Goal: Task Accomplishment & Management: Complete application form

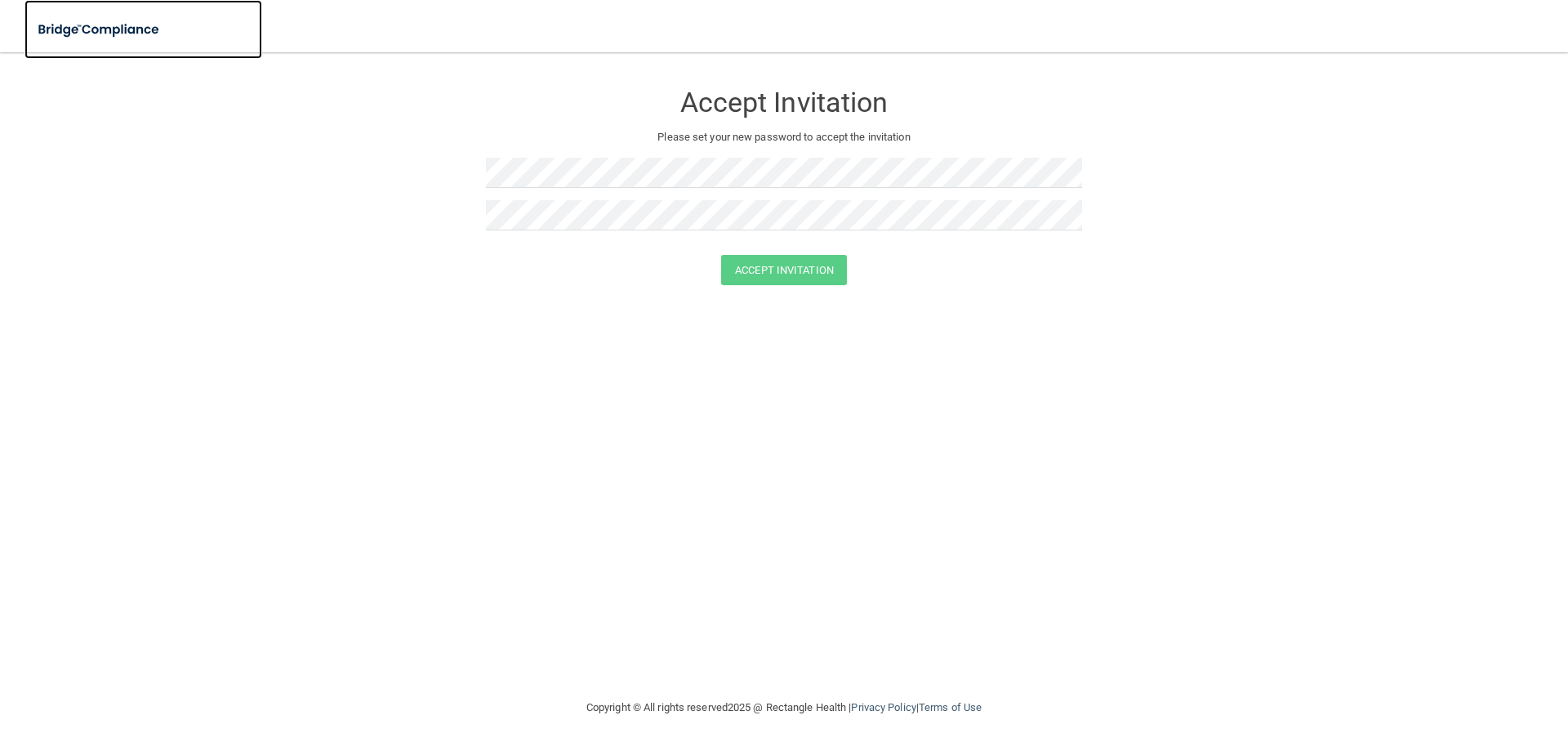
click at [89, 35] on img at bounding box center [100, 30] width 150 height 34
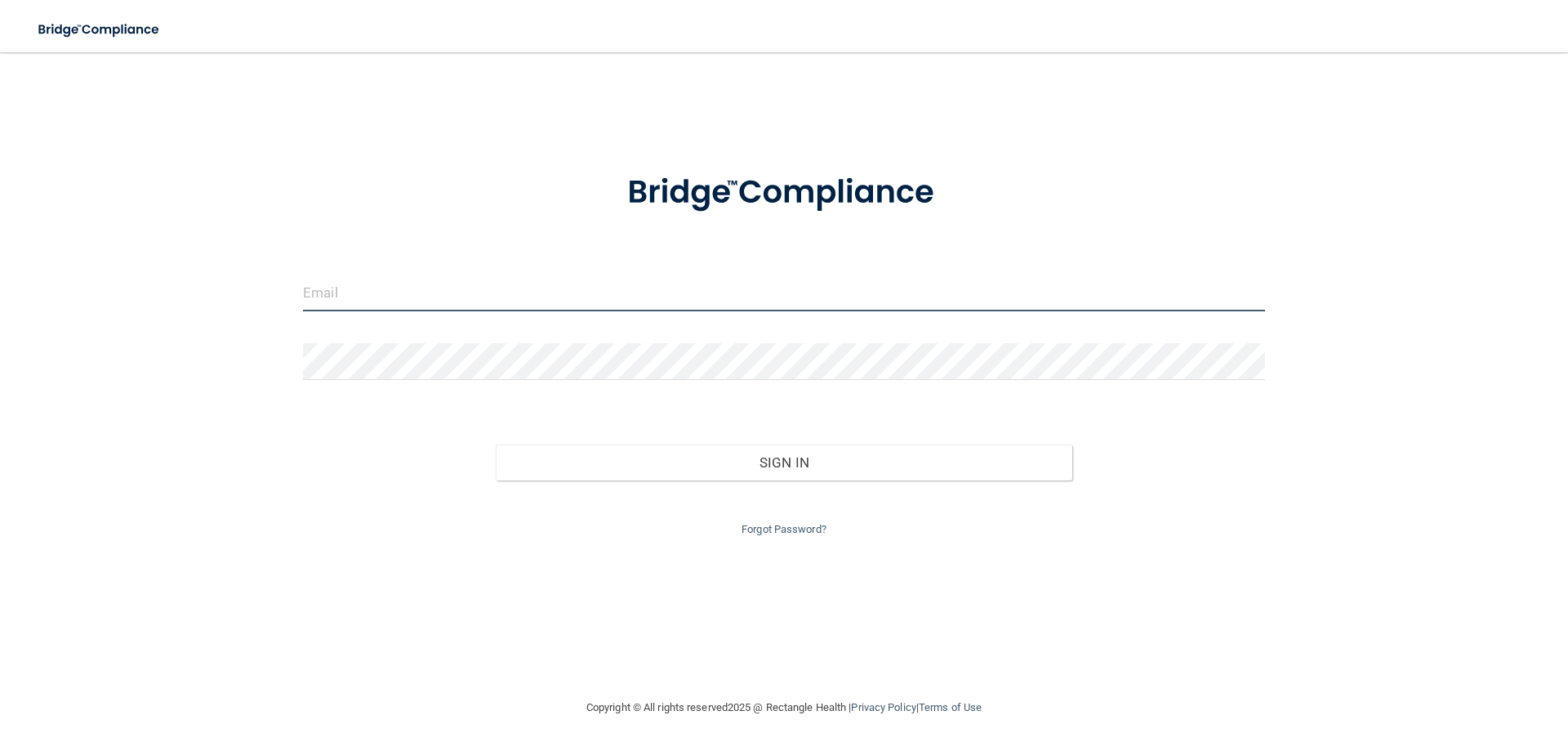
click at [400, 296] on input "email" at bounding box center [784, 292] width 963 height 37
type input "[EMAIL_ADDRESS][DOMAIN_NAME]"
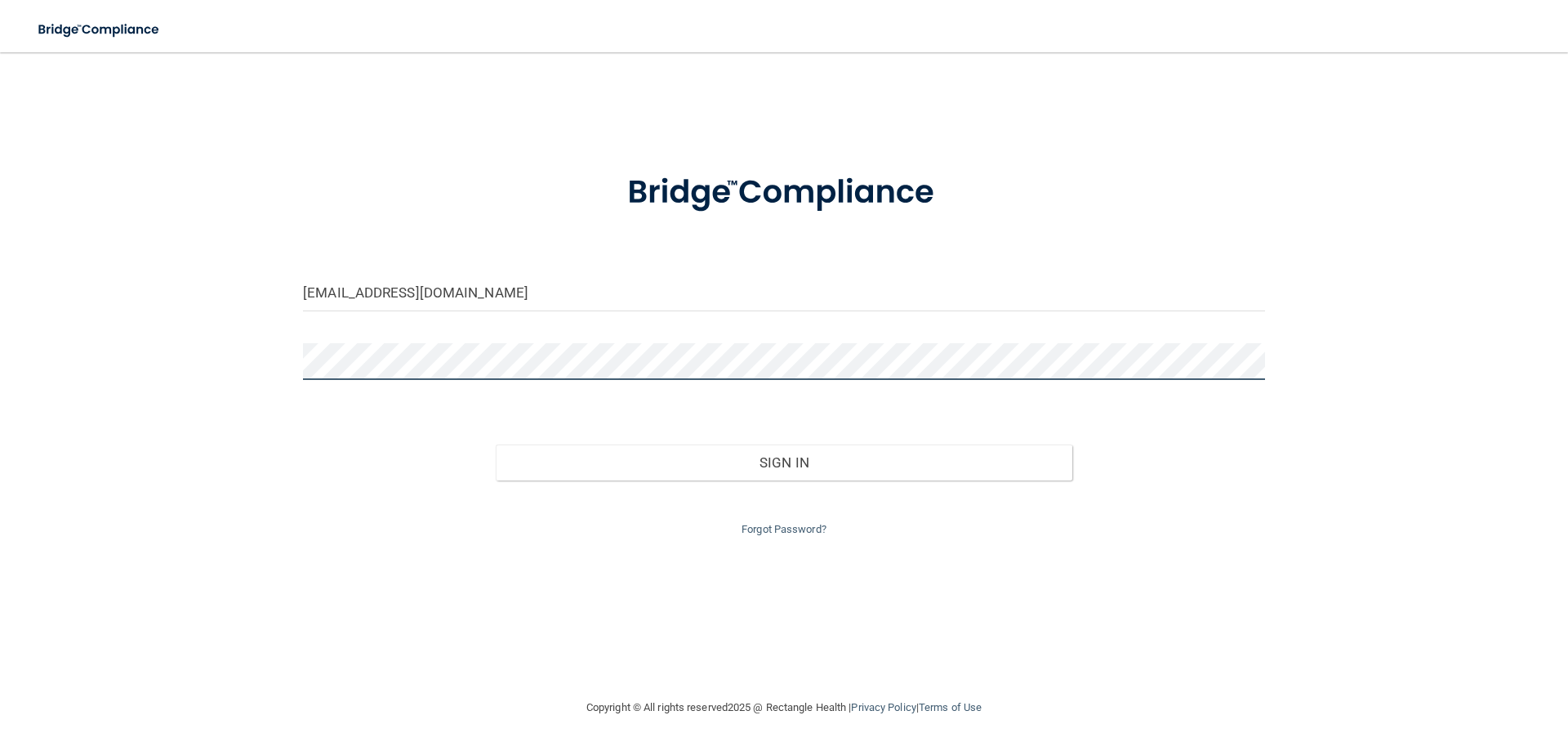
click at [496, 445] on button "Sign In" at bounding box center [784, 462] width 578 height 36
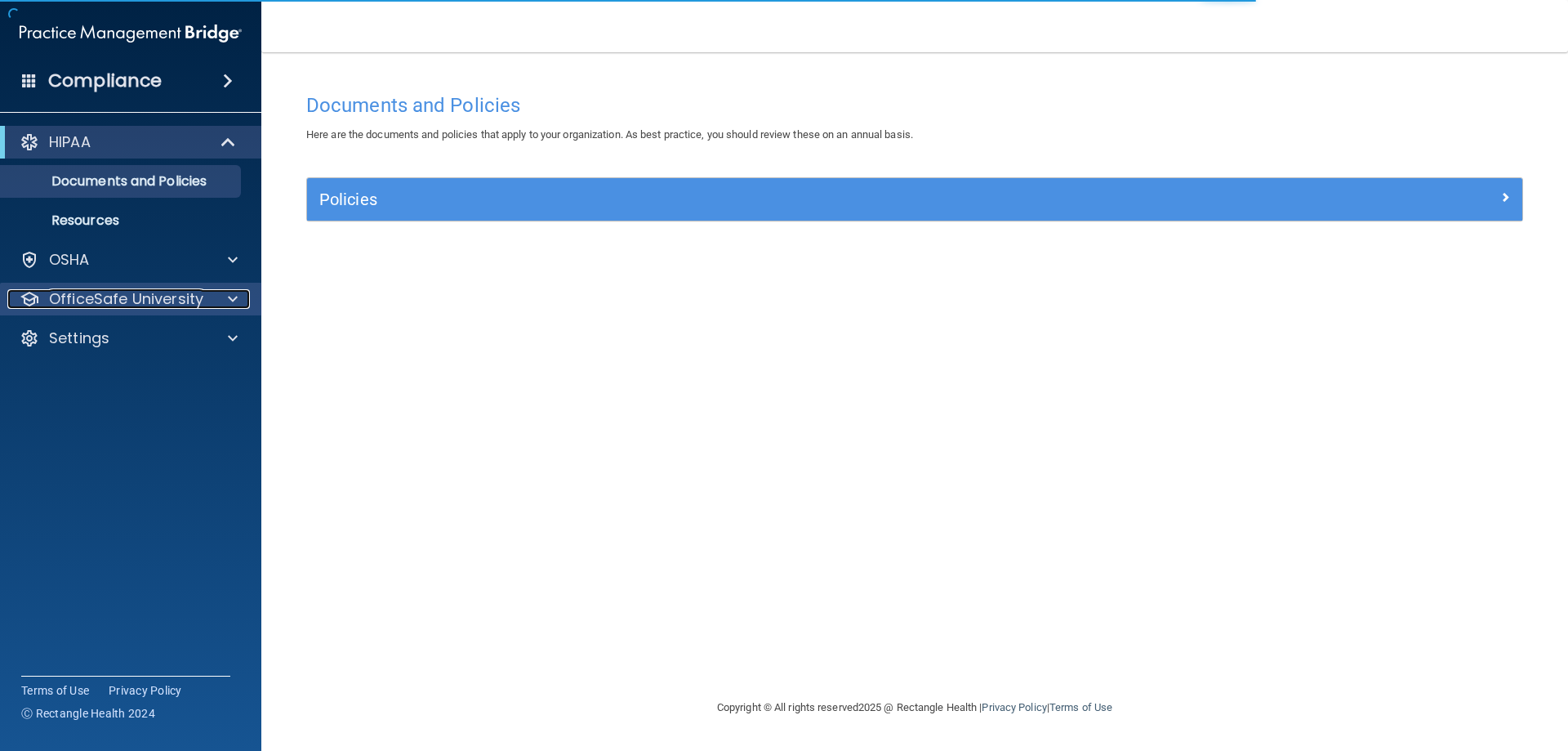
click at [124, 298] on p "OfficeSafe University" at bounding box center [126, 299] width 154 height 20
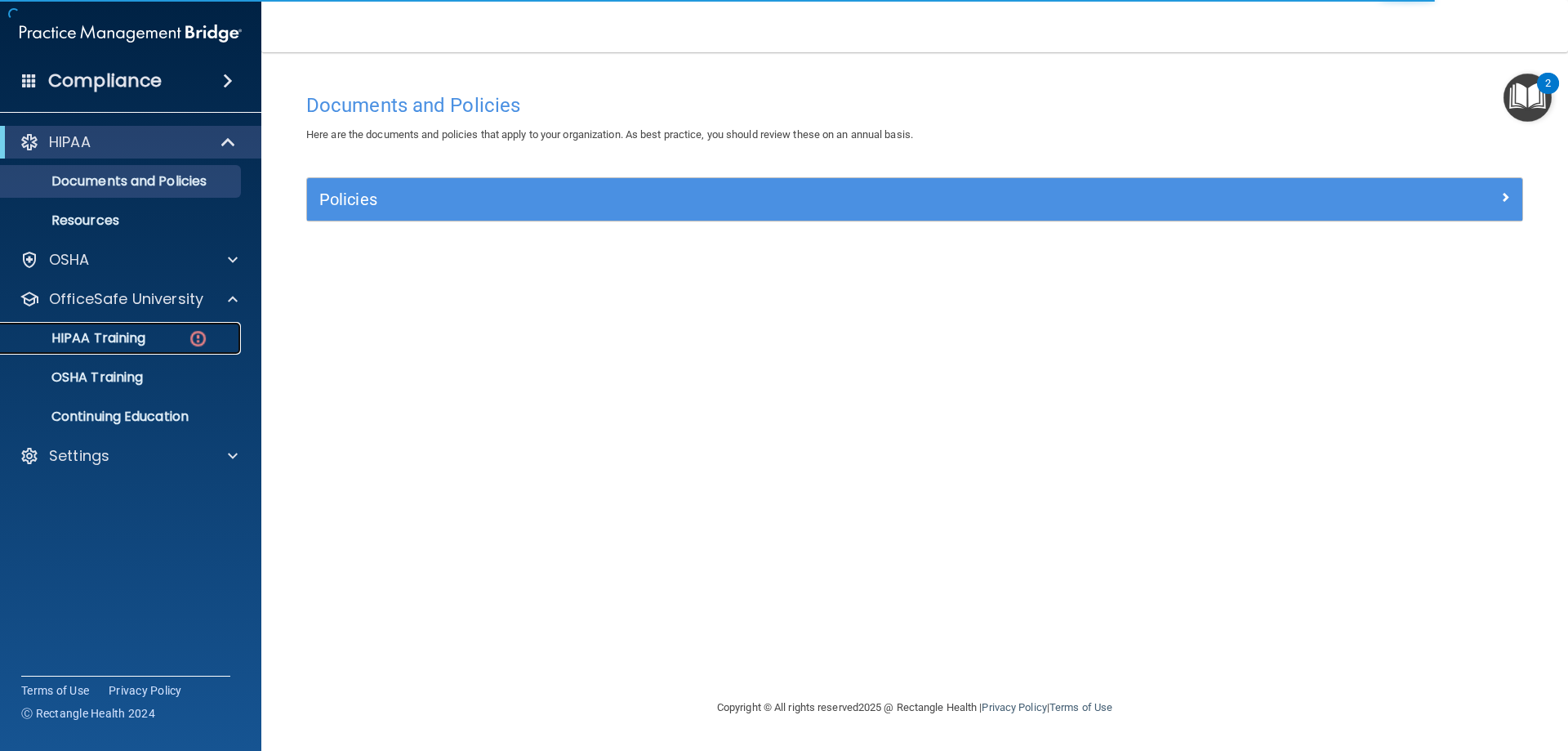
click at [119, 340] on p "HIPAA Training" at bounding box center [77, 339] width 134 height 16
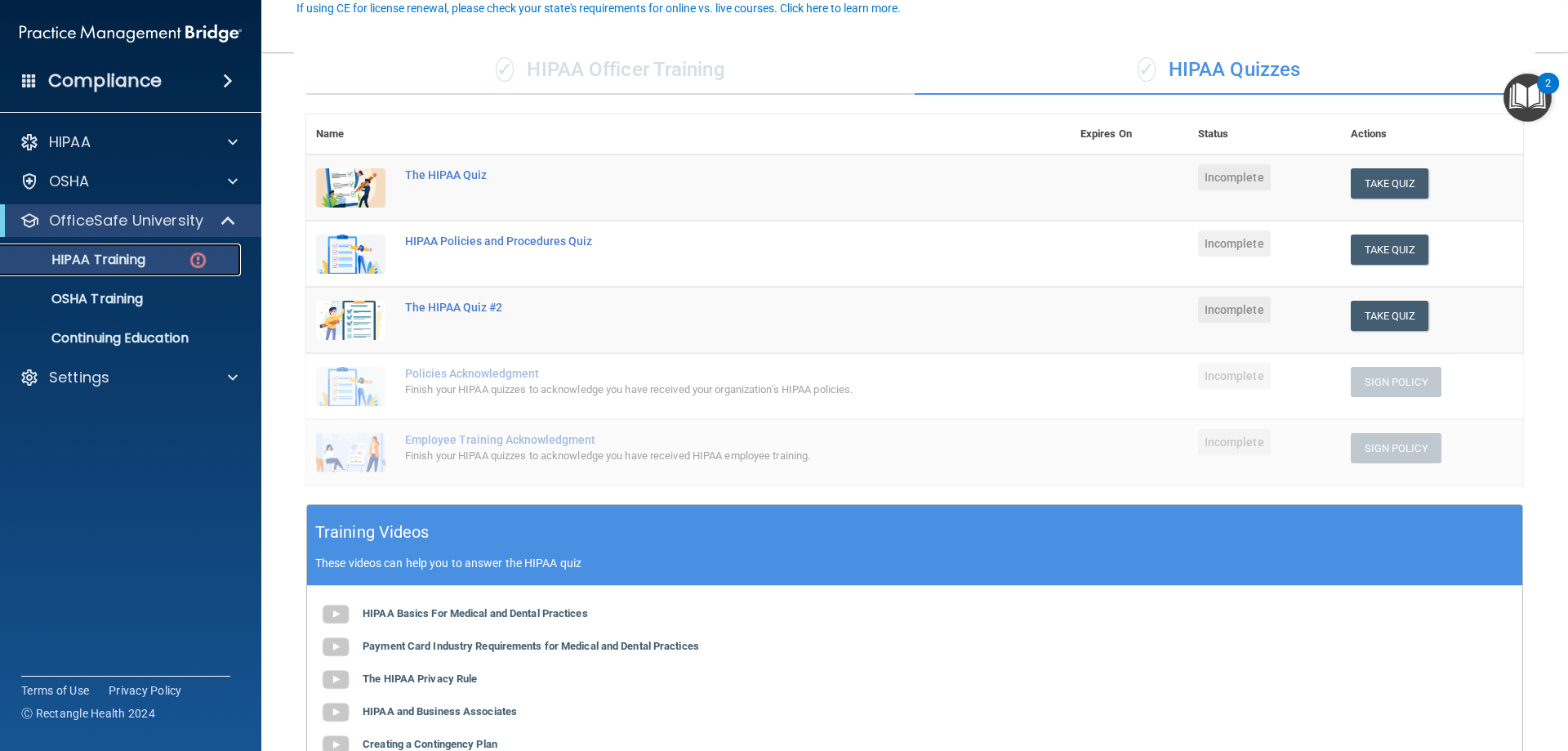
scroll to position [82, 0]
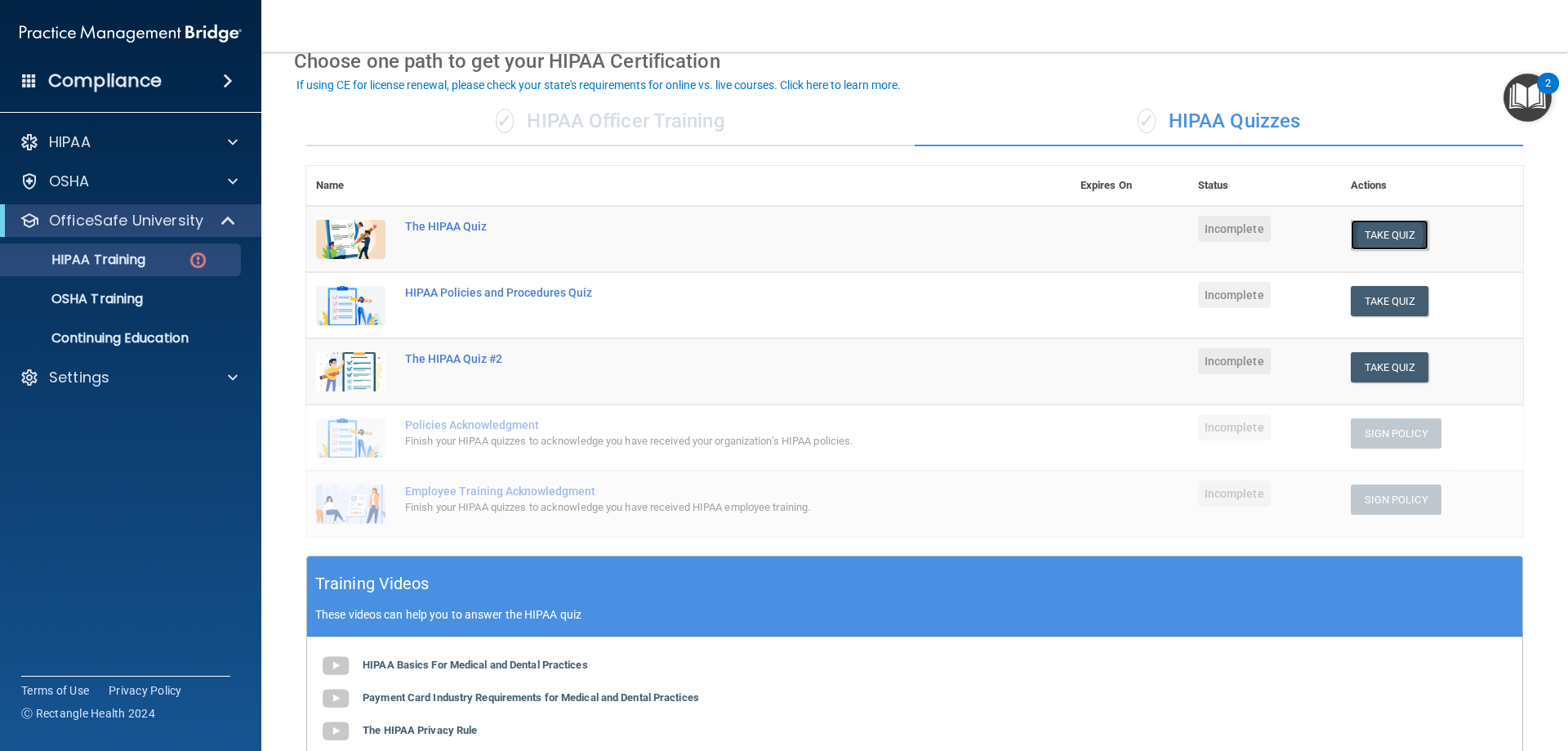
click at [1410, 232] on button "Take Quiz" at bounding box center [1390, 235] width 78 height 30
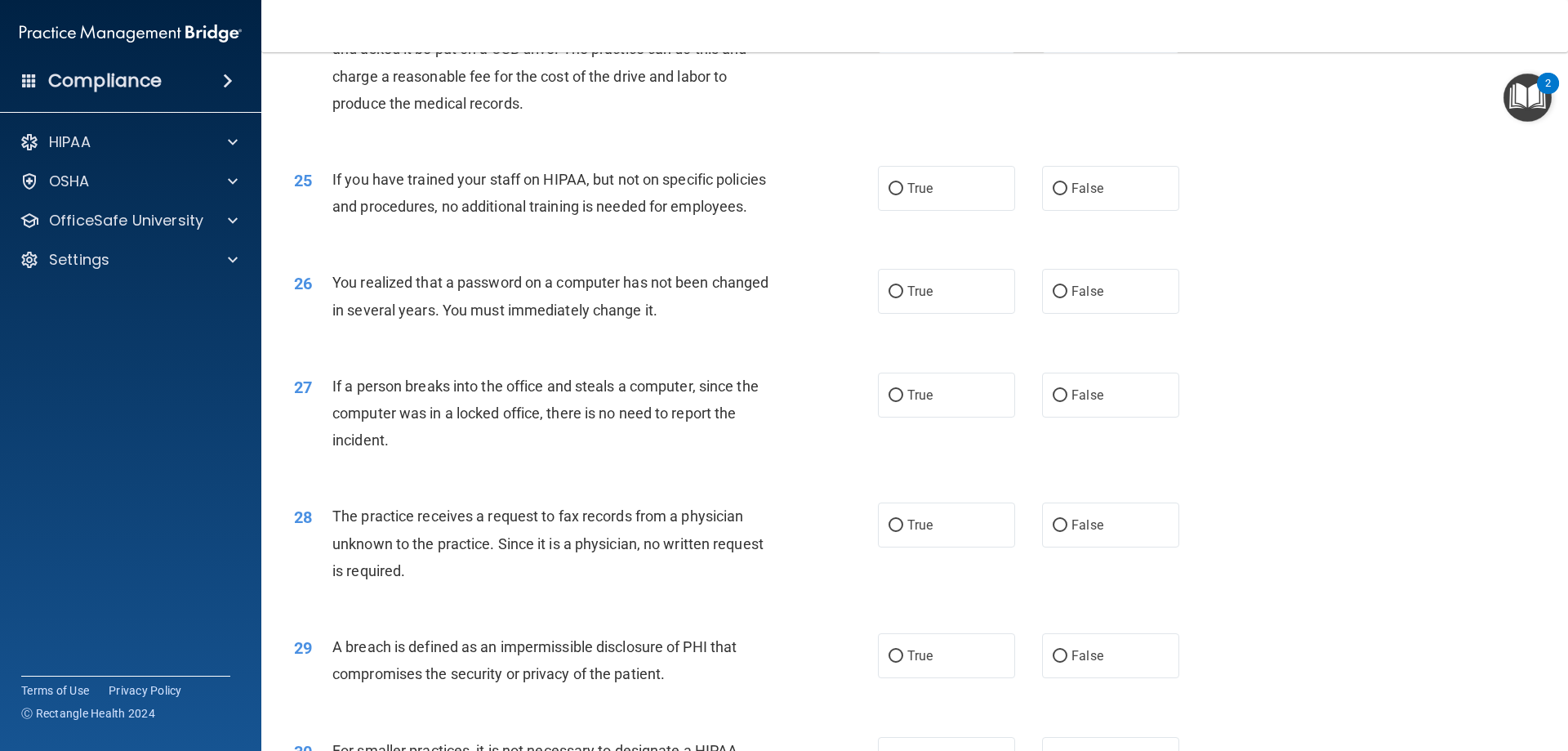
scroll to position [3116, 0]
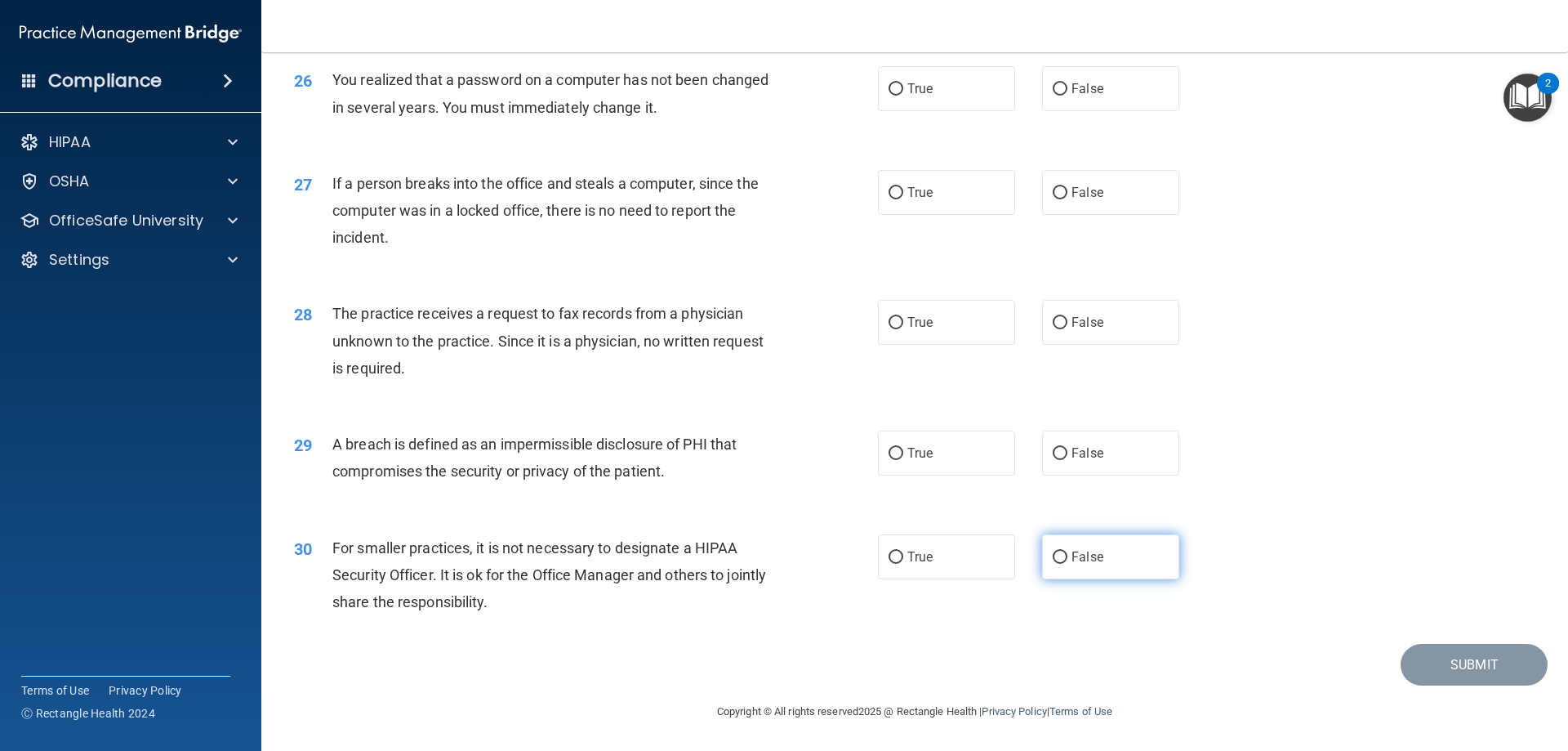
click at [1106, 542] on label "False" at bounding box center [1110, 557] width 137 height 45
click at [1068, 551] on input "False" at bounding box center [1060, 558] width 15 height 12
radio input "true"
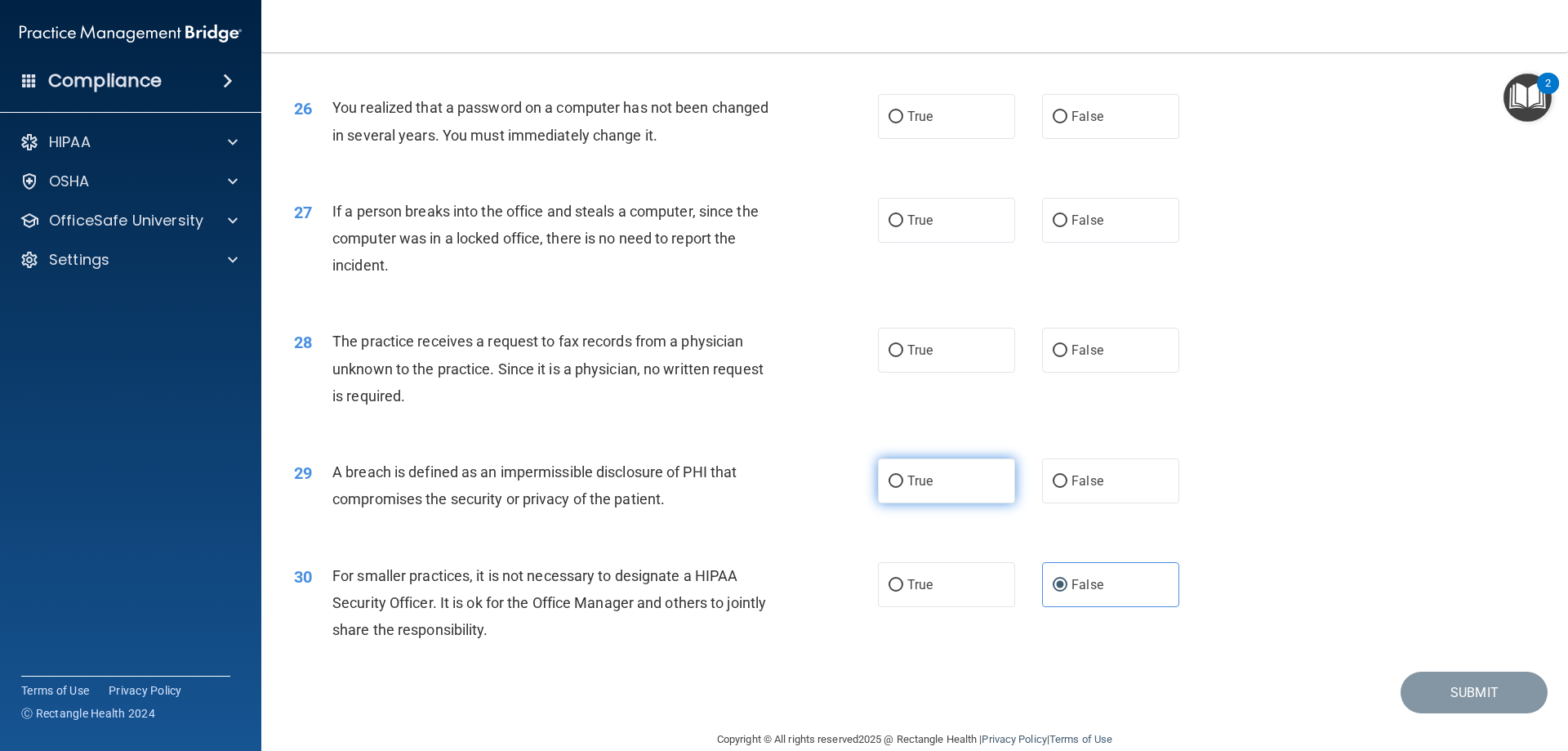
click at [918, 489] on span "True" at bounding box center [920, 480] width 25 height 15
click at [903, 488] on input "True" at bounding box center [896, 482] width 15 height 12
radio input "true"
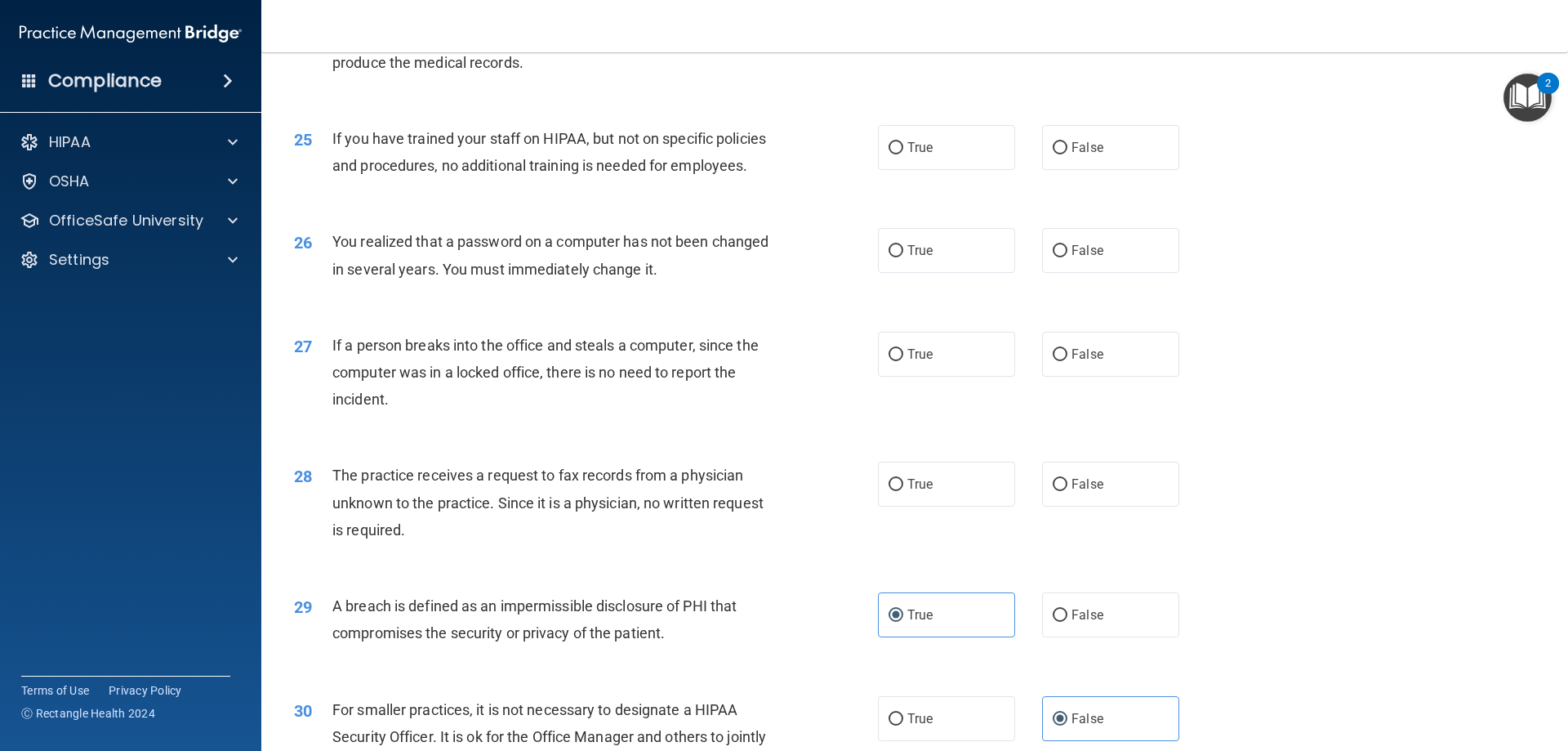
scroll to position [2871, 0]
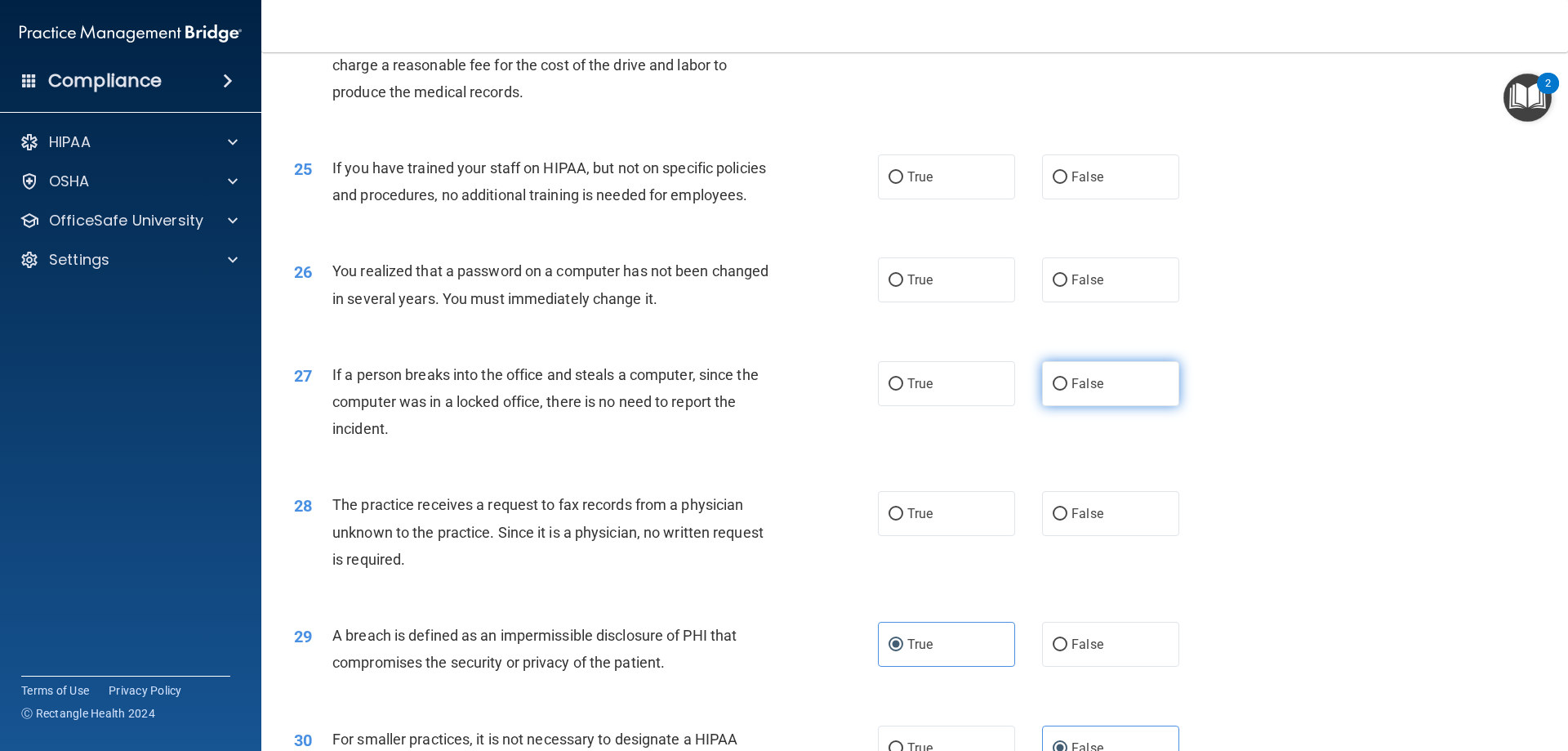
click at [1052, 390] on input "False" at bounding box center [1060, 385] width 15 height 12
radio input "true"
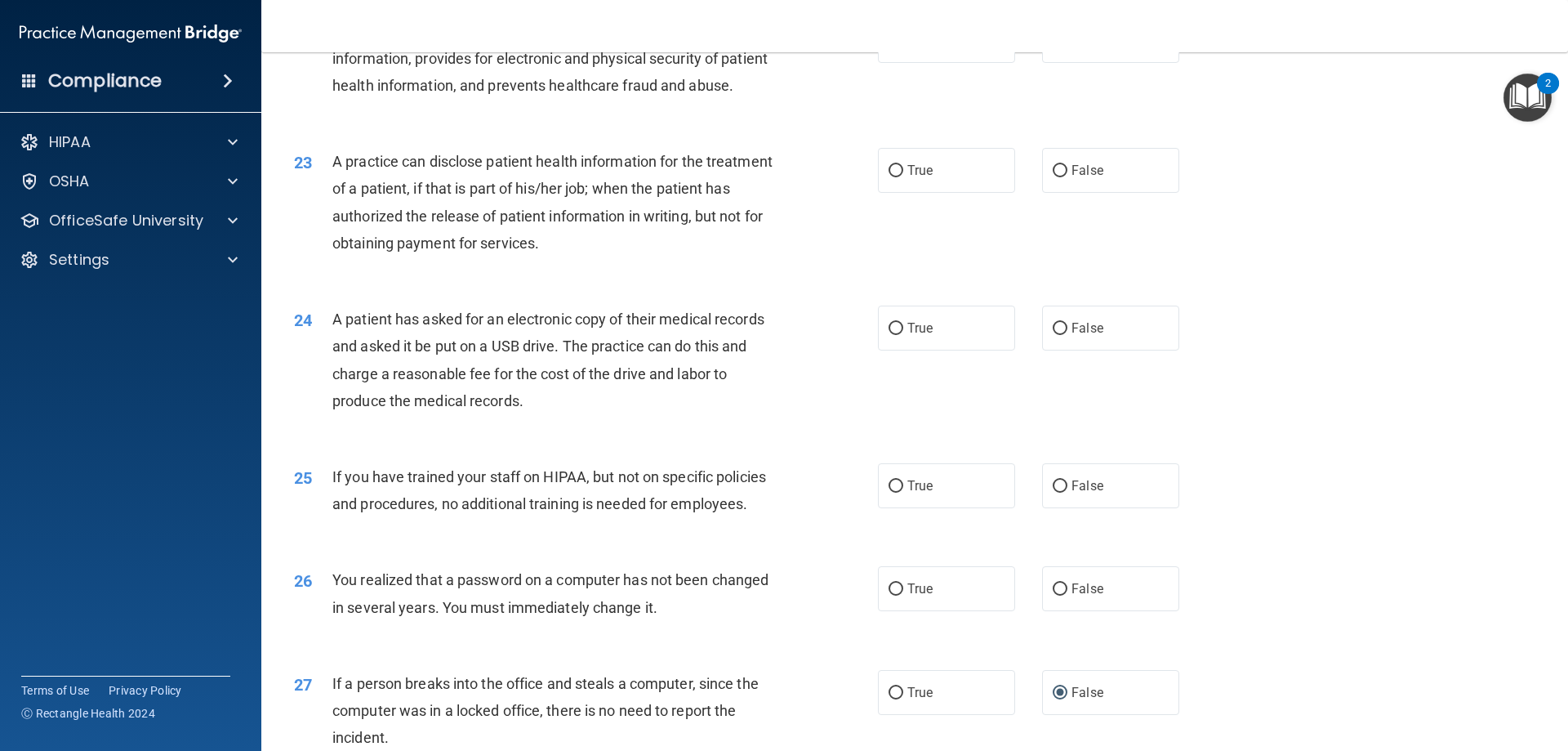
scroll to position [2544, 0]
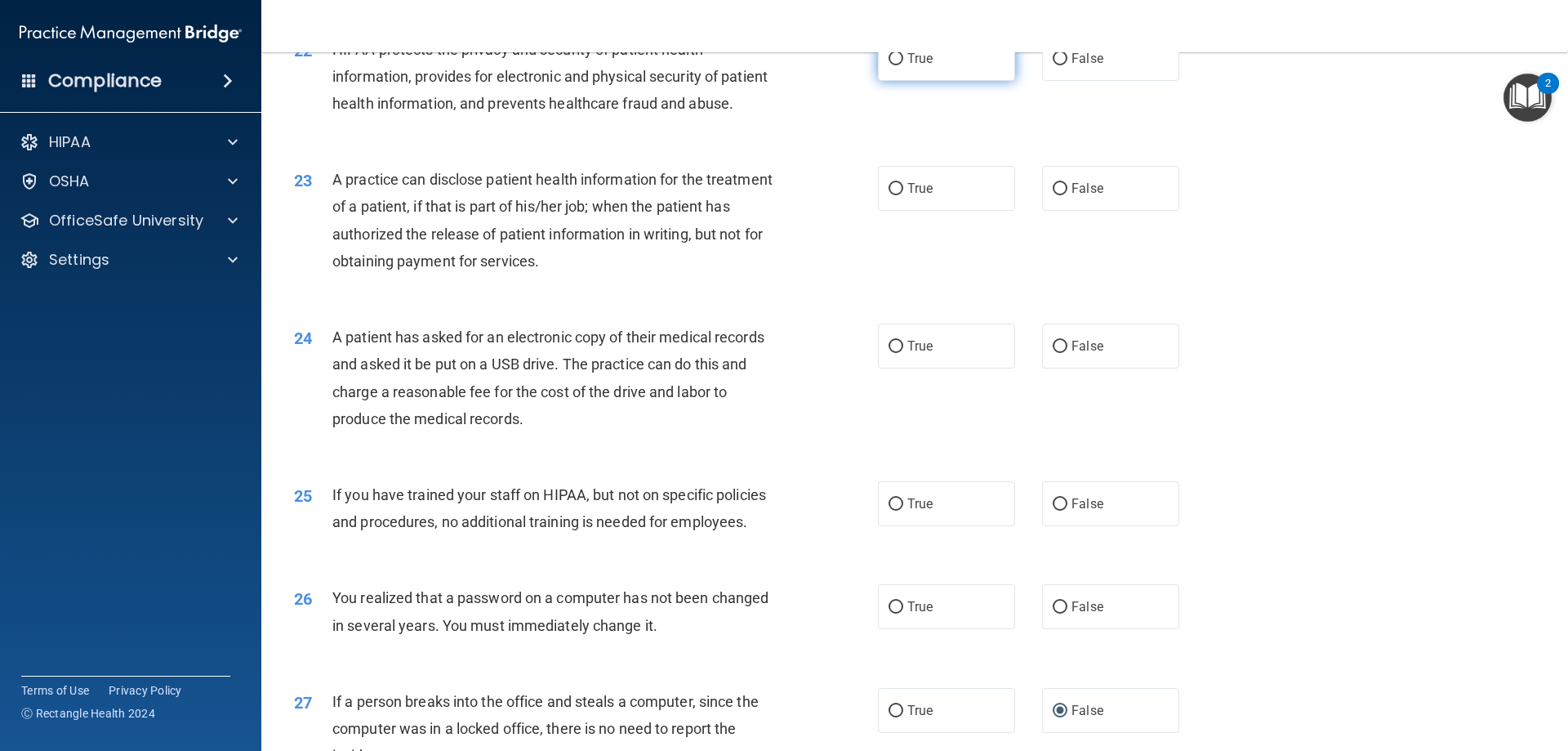
click at [936, 81] on label "True" at bounding box center [946, 58] width 137 height 45
click at [903, 65] on input "True" at bounding box center [896, 60] width 15 height 12
radio input "true"
click at [920, 196] on span "True" at bounding box center [920, 188] width 25 height 15
click at [903, 195] on input "True" at bounding box center [896, 189] width 15 height 12
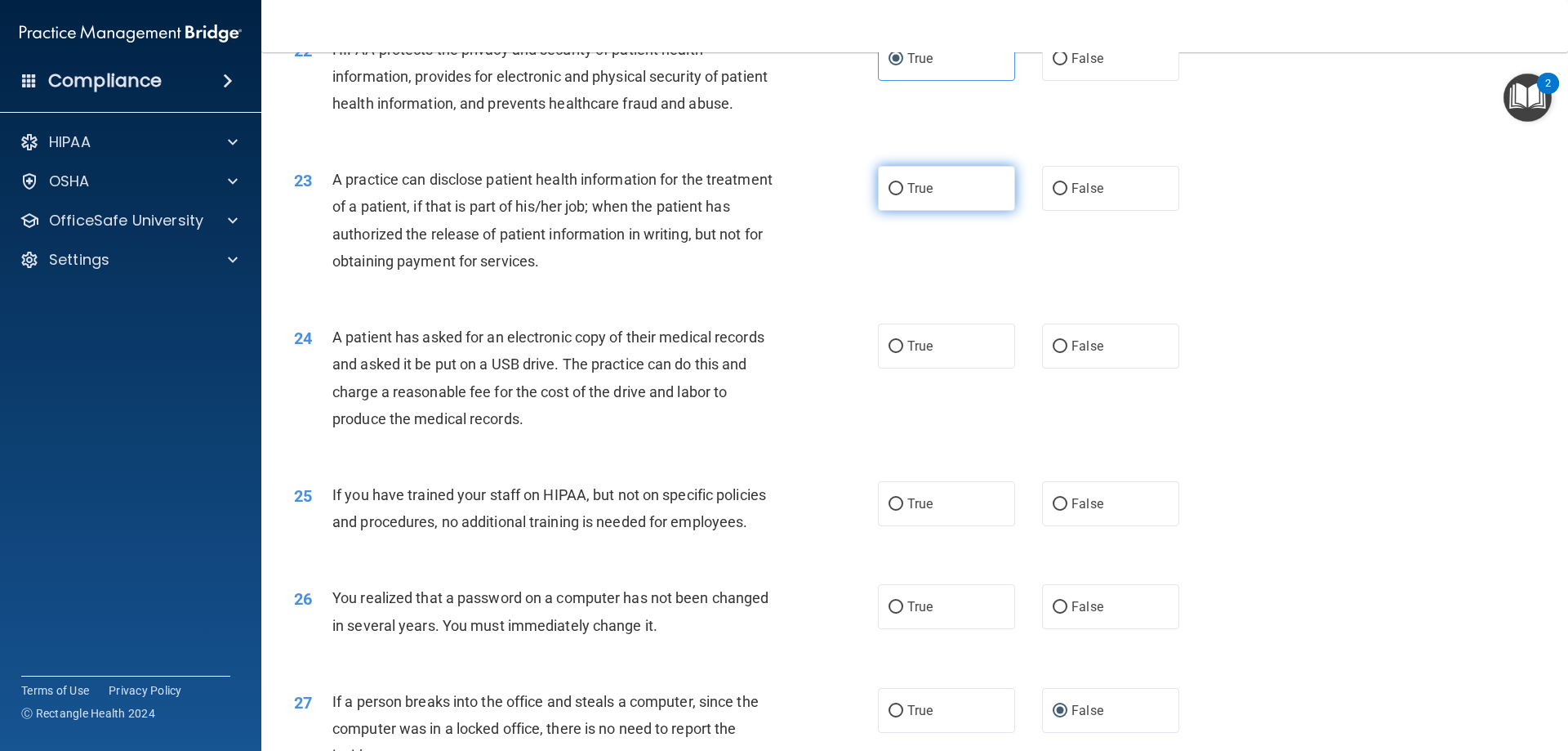
radio input "true"
click at [895, 353] on input "True" at bounding box center [896, 347] width 15 height 12
radio input "true"
click at [1050, 527] on label "False" at bounding box center [1110, 503] width 137 height 45
click at [1052, 510] on input "False" at bounding box center [1060, 505] width 15 height 12
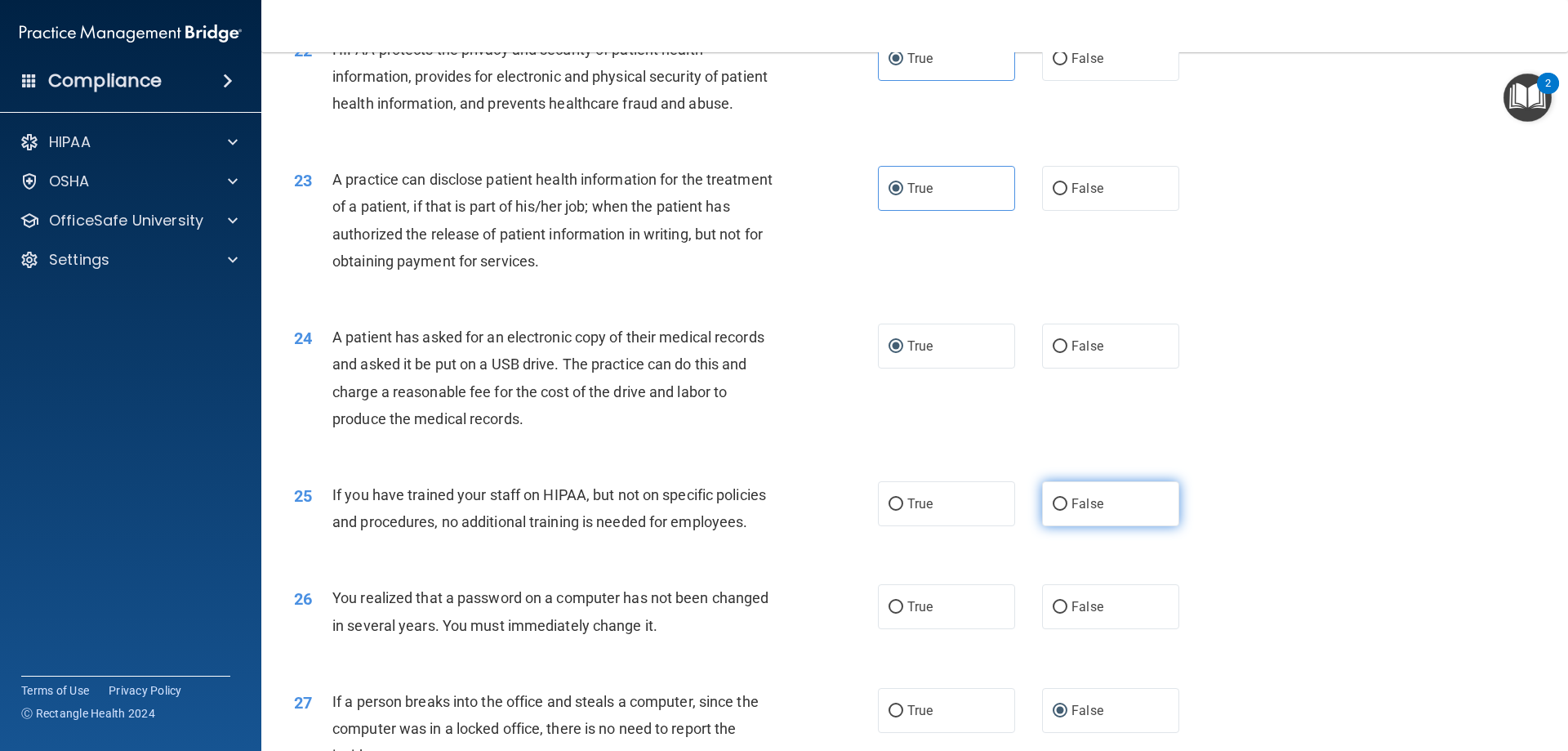
radio input "true"
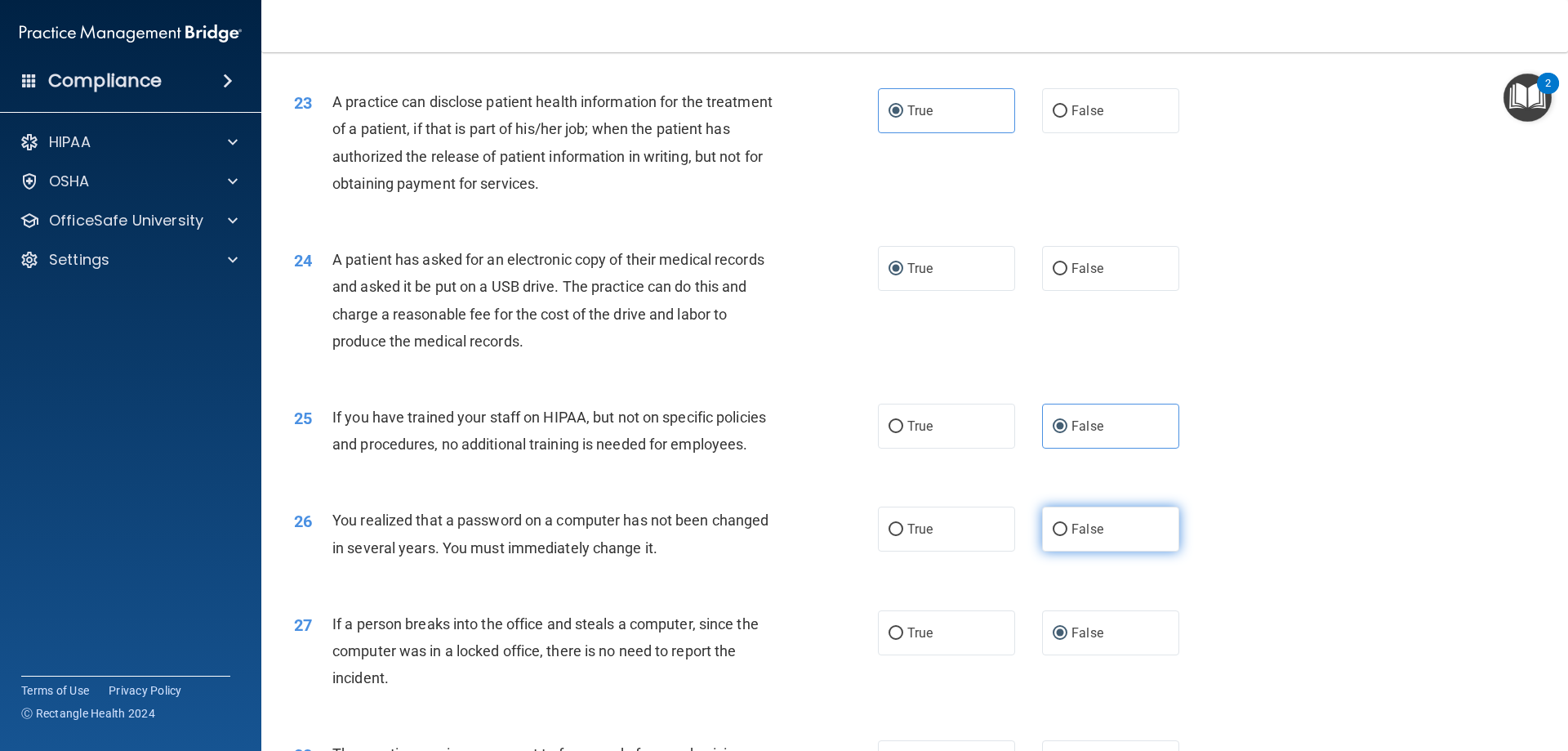
scroll to position [2708, 0]
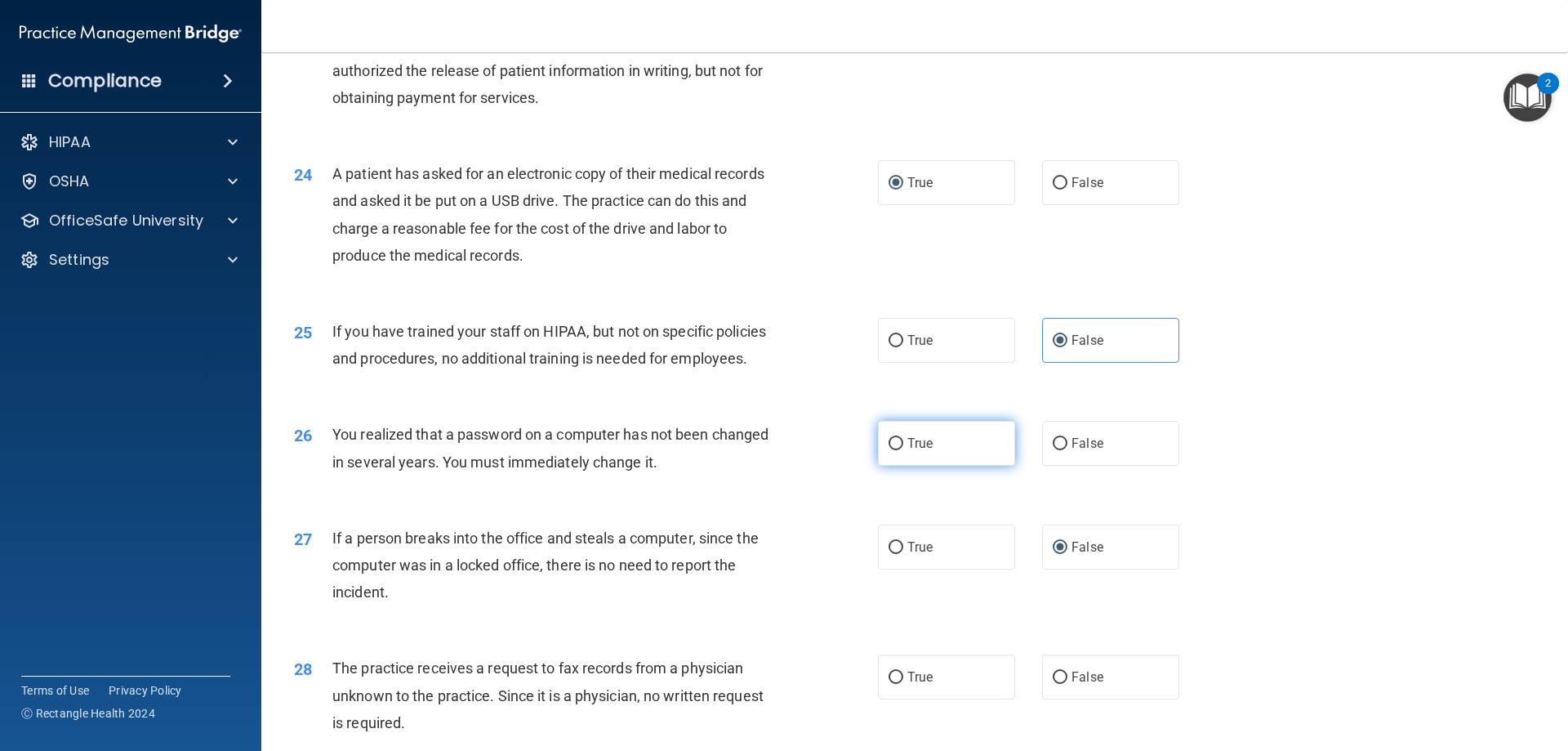
click at [933, 466] on label "True" at bounding box center [946, 443] width 137 height 45
click at [903, 450] on input "True" at bounding box center [896, 445] width 15 height 12
radio input "true"
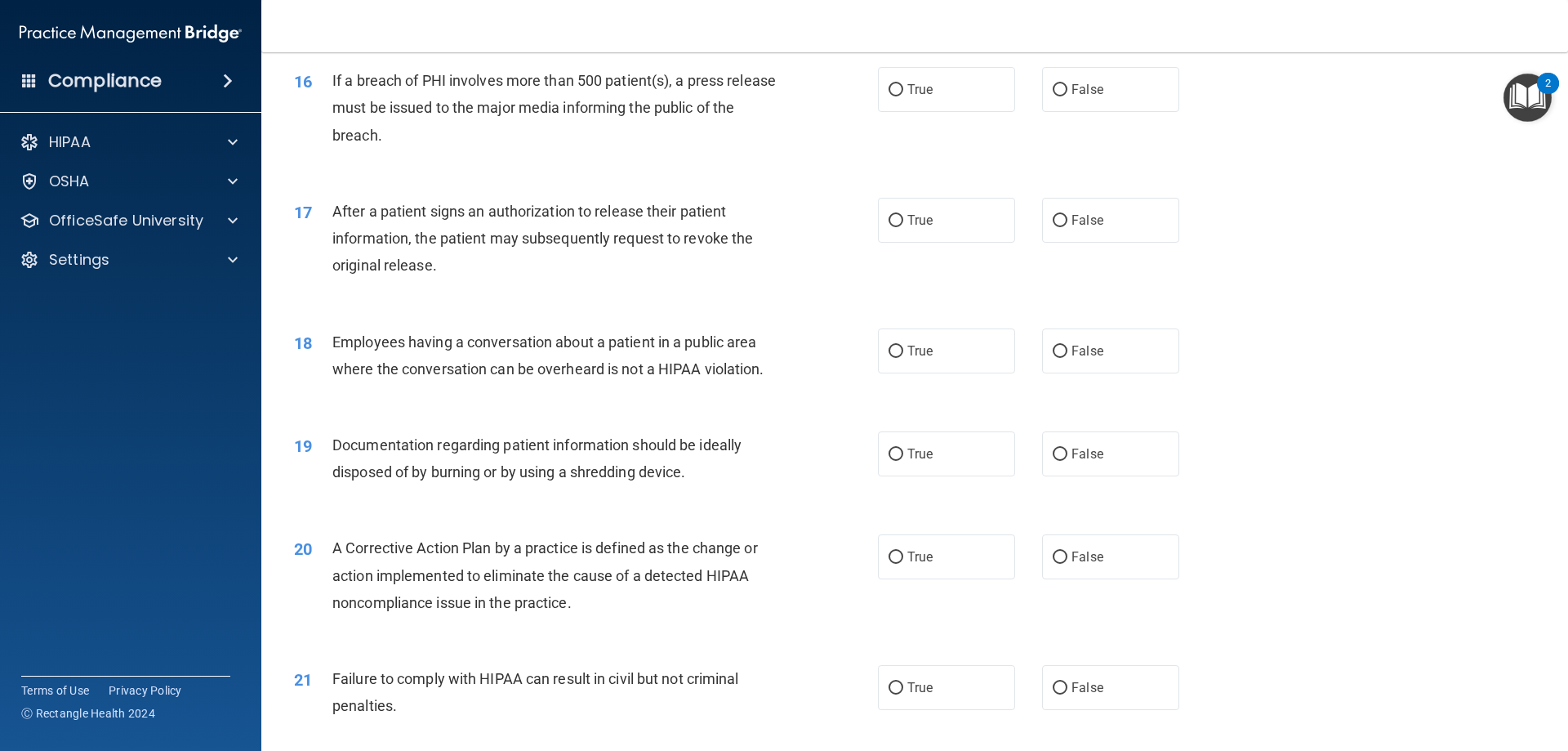
scroll to position [1831, 0]
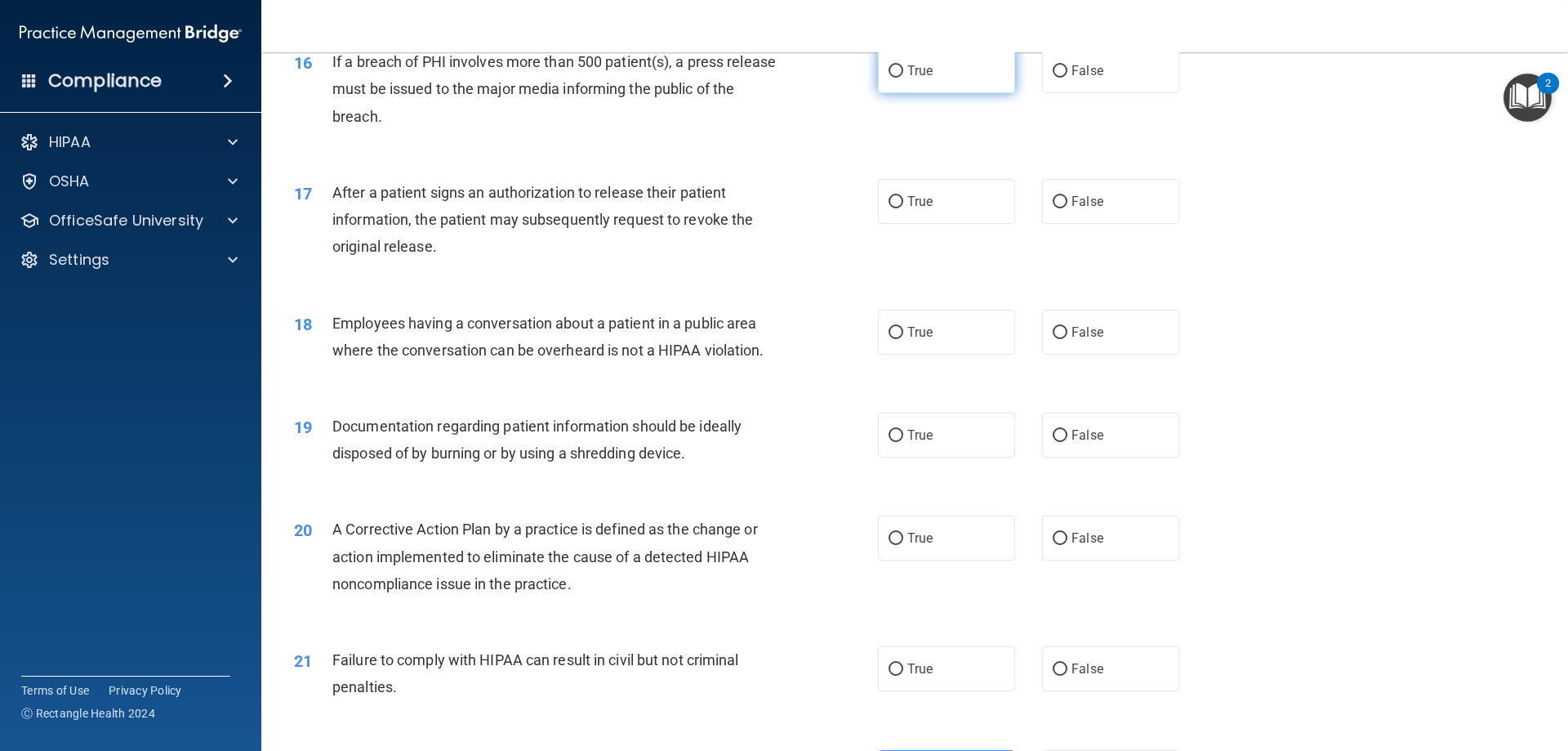
click at [915, 78] on span "True" at bounding box center [920, 70] width 25 height 15
click at [903, 78] on input "True" at bounding box center [896, 71] width 15 height 12
radio input "true"
click at [903, 224] on label "True" at bounding box center [946, 201] width 137 height 45
click at [903, 208] on input "True" at bounding box center [896, 202] width 15 height 12
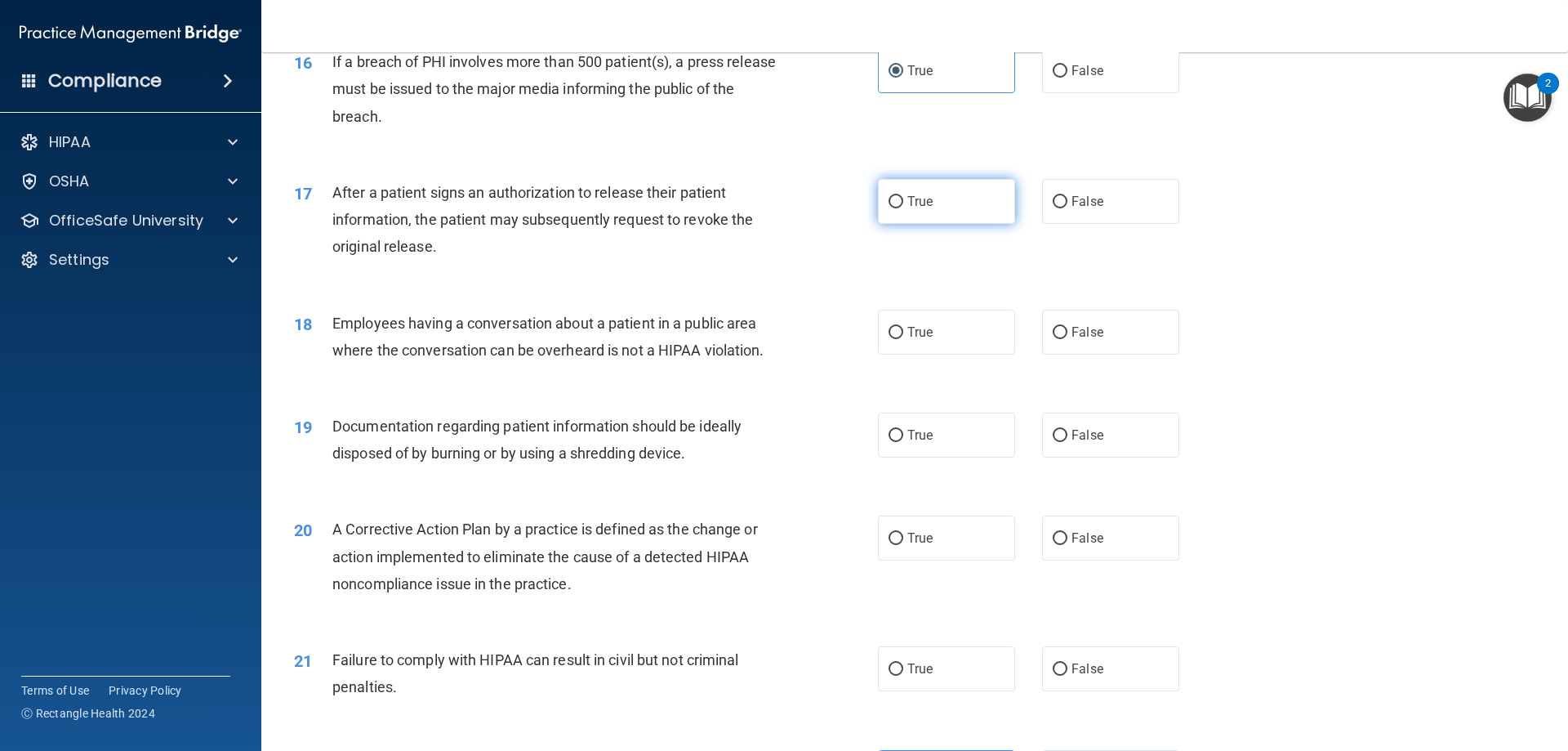
radio input "true"
click at [1068, 355] on label "False" at bounding box center [1110, 332] width 137 height 45
click at [1068, 339] on input "False" at bounding box center [1060, 333] width 15 height 12
radio input "true"
click at [943, 458] on label "True" at bounding box center [946, 435] width 137 height 45
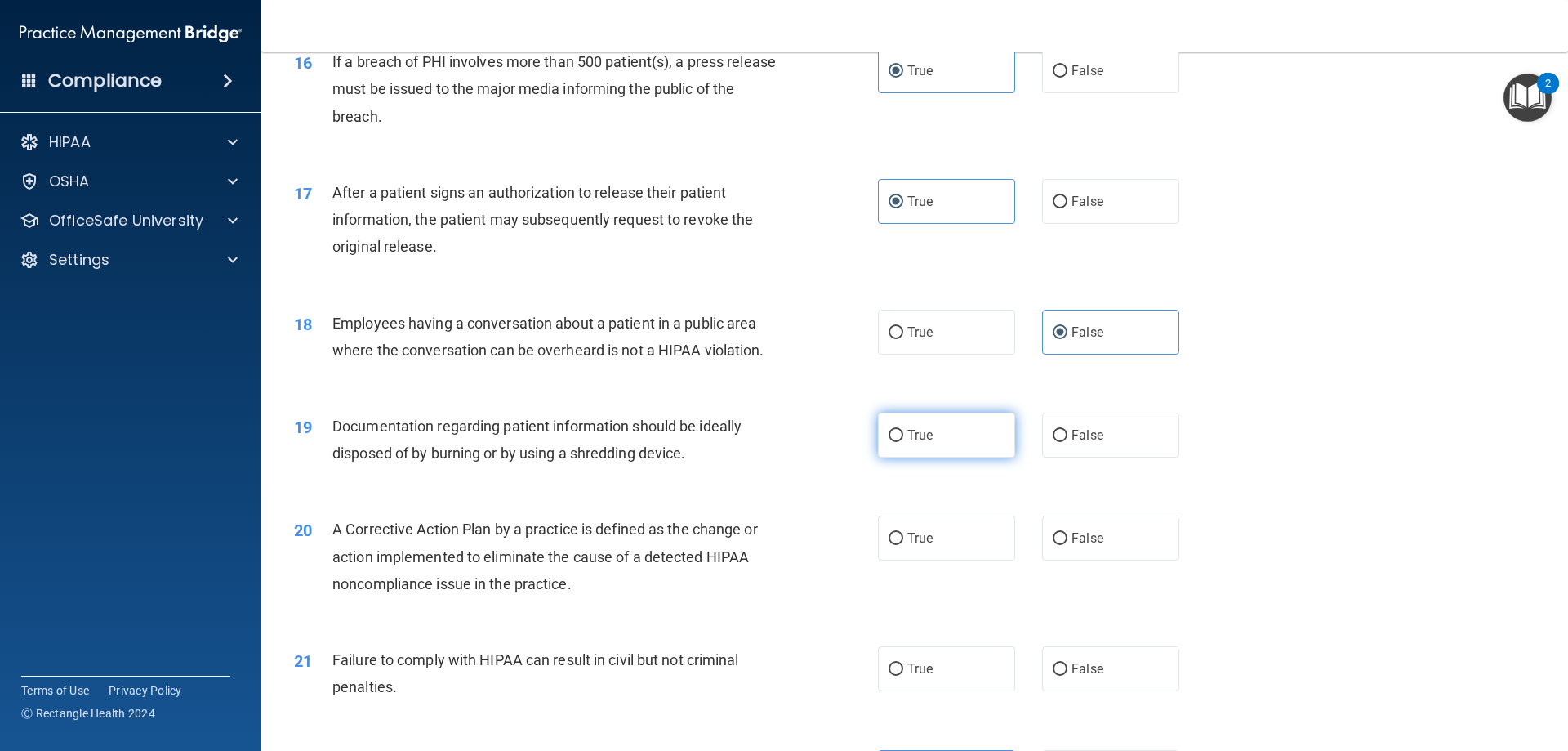
click at [903, 442] on input "True" at bounding box center [896, 436] width 15 height 12
radio input "true"
click at [913, 555] on label "True" at bounding box center [946, 538] width 137 height 45
click at [903, 545] on input "True" at bounding box center [896, 539] width 15 height 12
radio input "true"
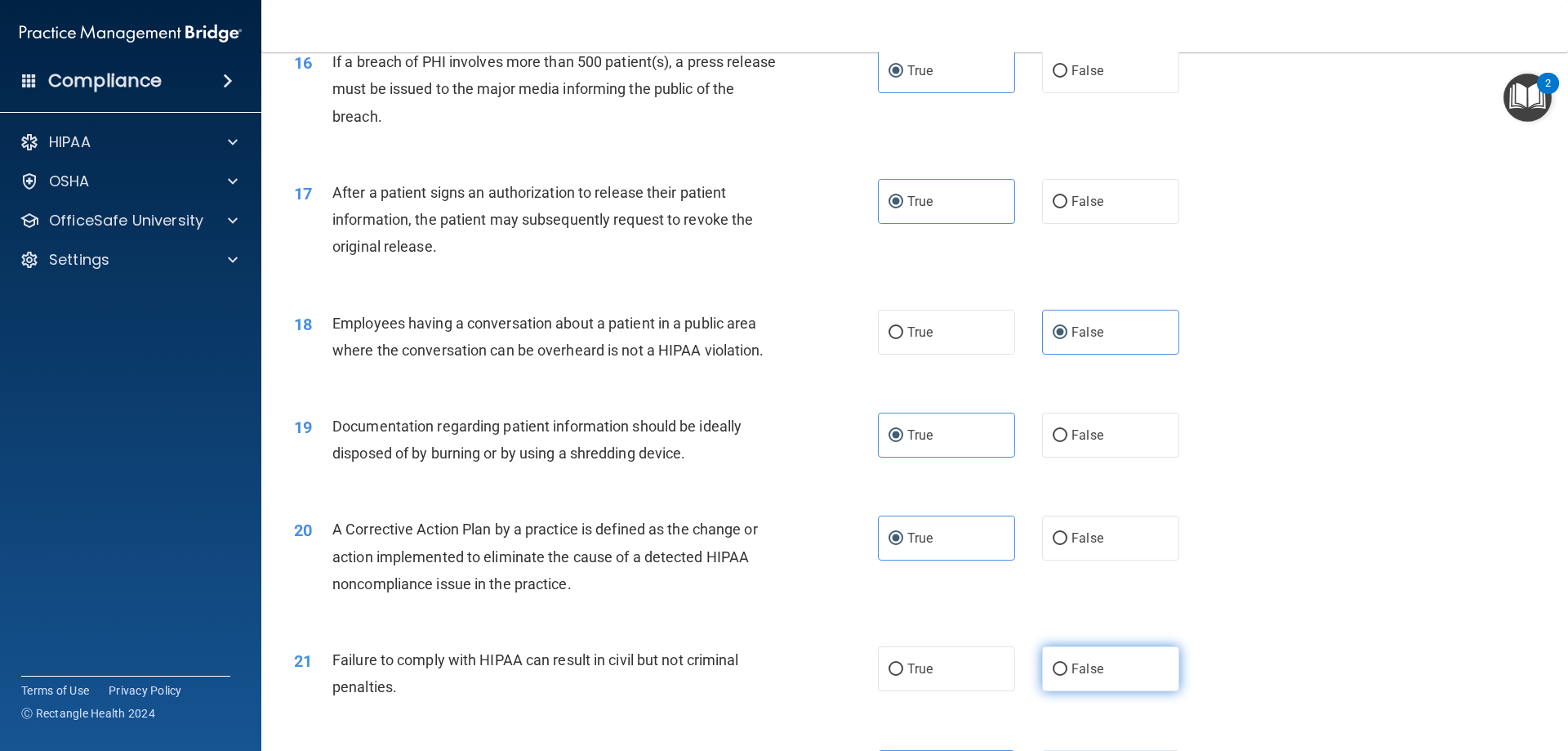
click at [1071, 676] on span "False" at bounding box center [1087, 668] width 32 height 15
click at [1068, 676] on input "False" at bounding box center [1060, 670] width 15 height 12
radio input "true"
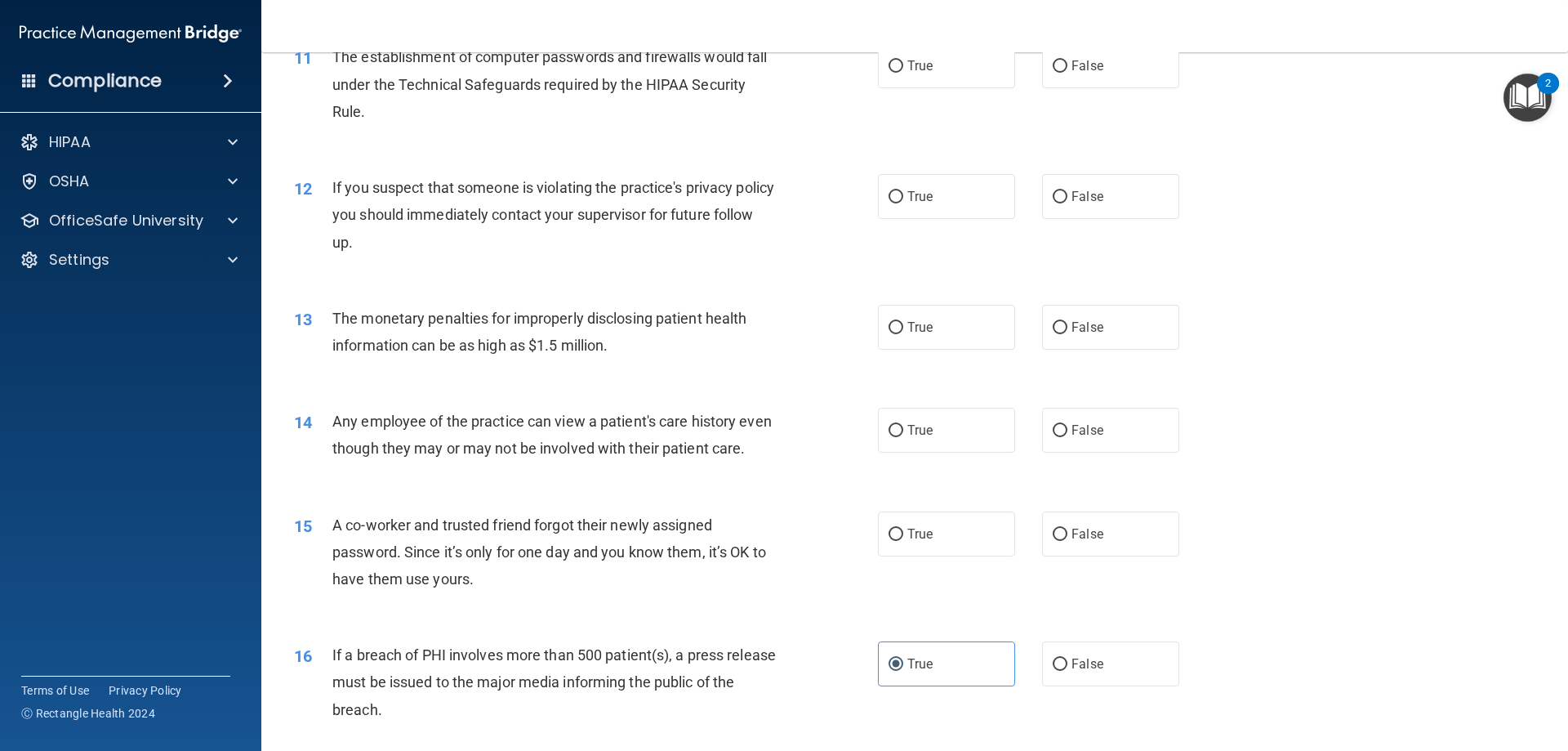
scroll to position [1318, 0]
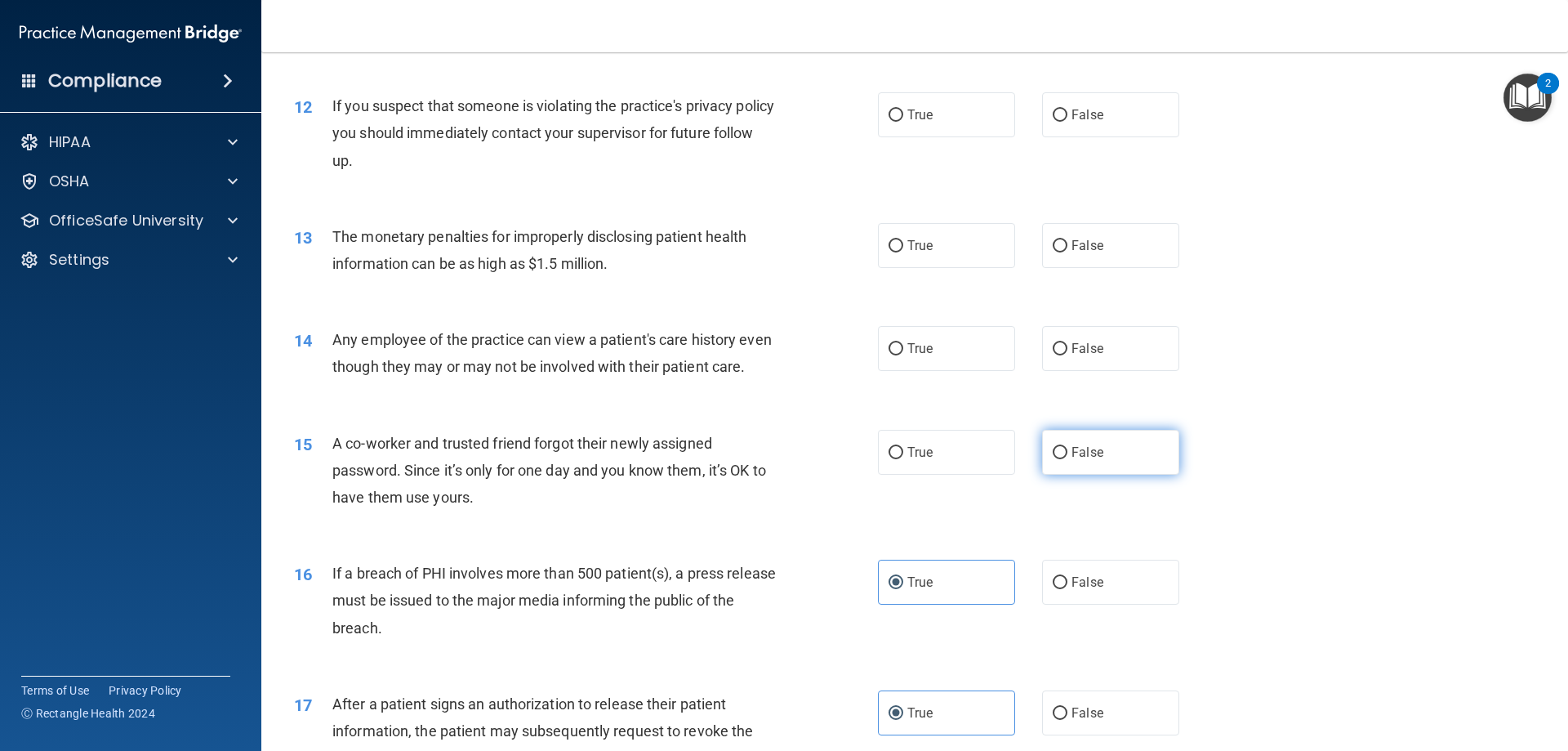
click at [1099, 475] on label "False" at bounding box center [1110, 452] width 137 height 45
click at [1068, 460] on input "False" at bounding box center [1060, 453] width 15 height 12
radio input "true"
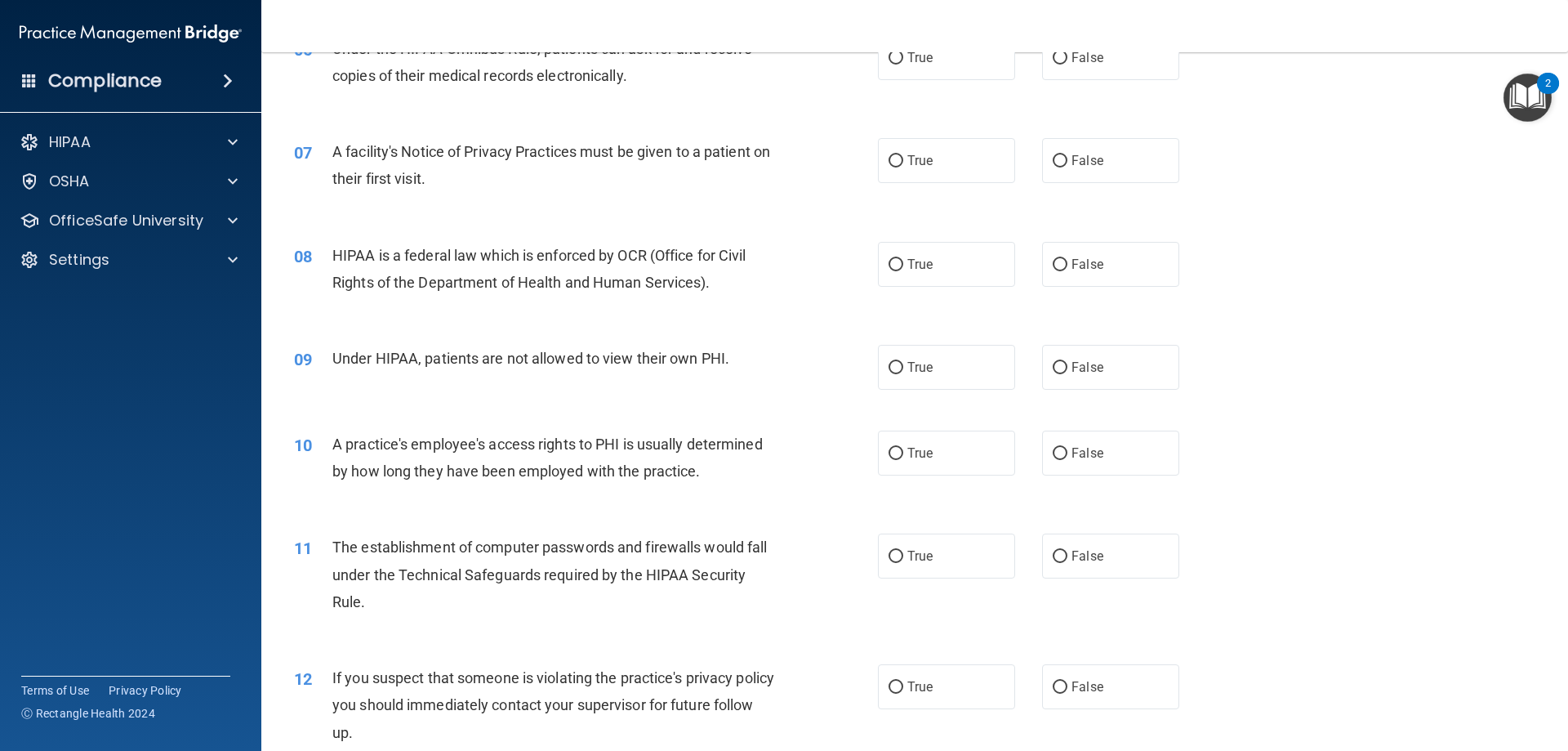
scroll to position [665, 0]
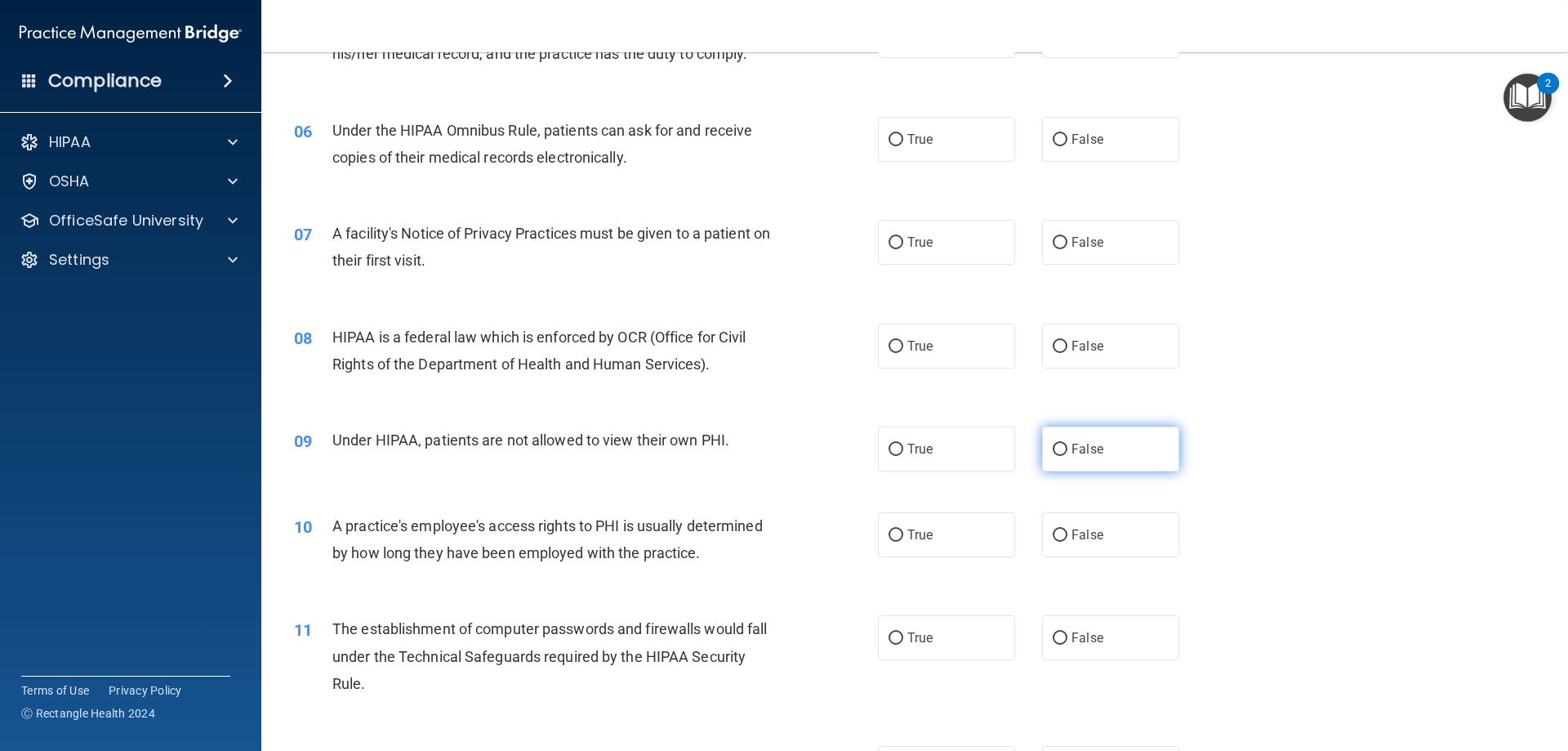
click at [1071, 439] on label "False" at bounding box center [1110, 449] width 137 height 45
click at [1068, 444] on input "False" at bounding box center [1060, 450] width 15 height 12
radio input "true"
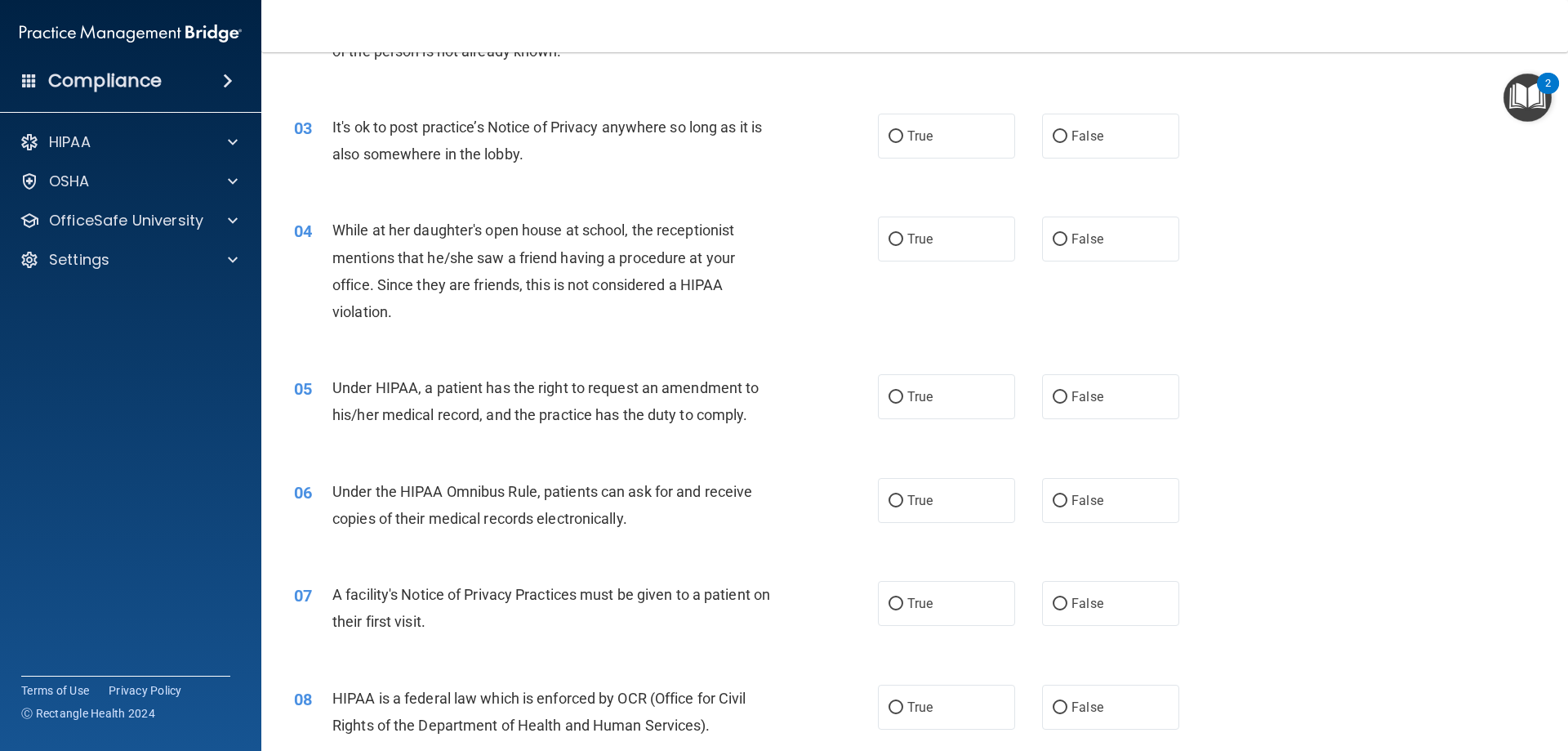
scroll to position [327, 0]
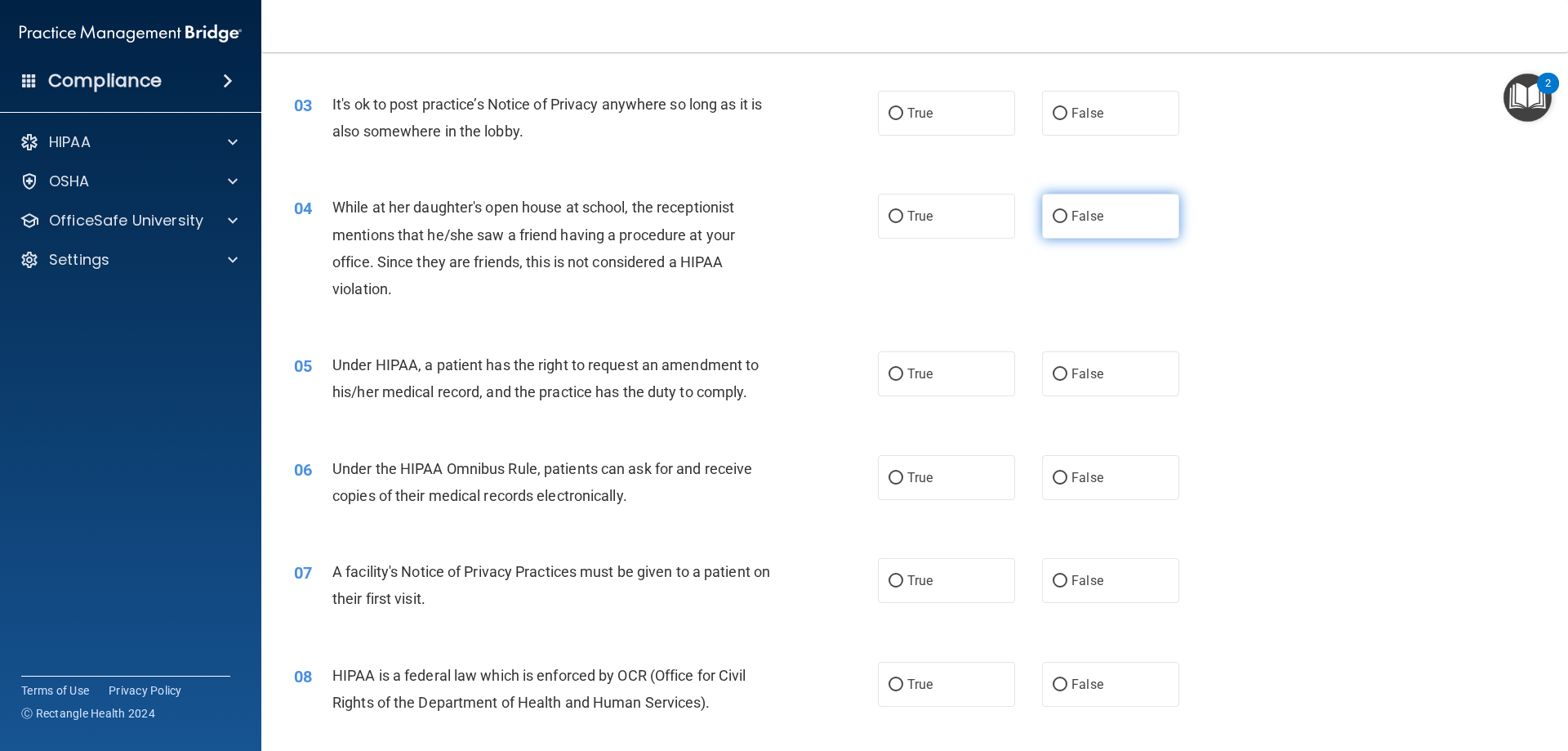
click at [1087, 209] on span "False" at bounding box center [1087, 216] width 32 height 15
click at [1068, 211] on input "False" at bounding box center [1060, 217] width 15 height 12
radio input "true"
click at [901, 379] on label "True" at bounding box center [946, 373] width 137 height 45
click at [901, 379] on input "True" at bounding box center [896, 375] width 15 height 12
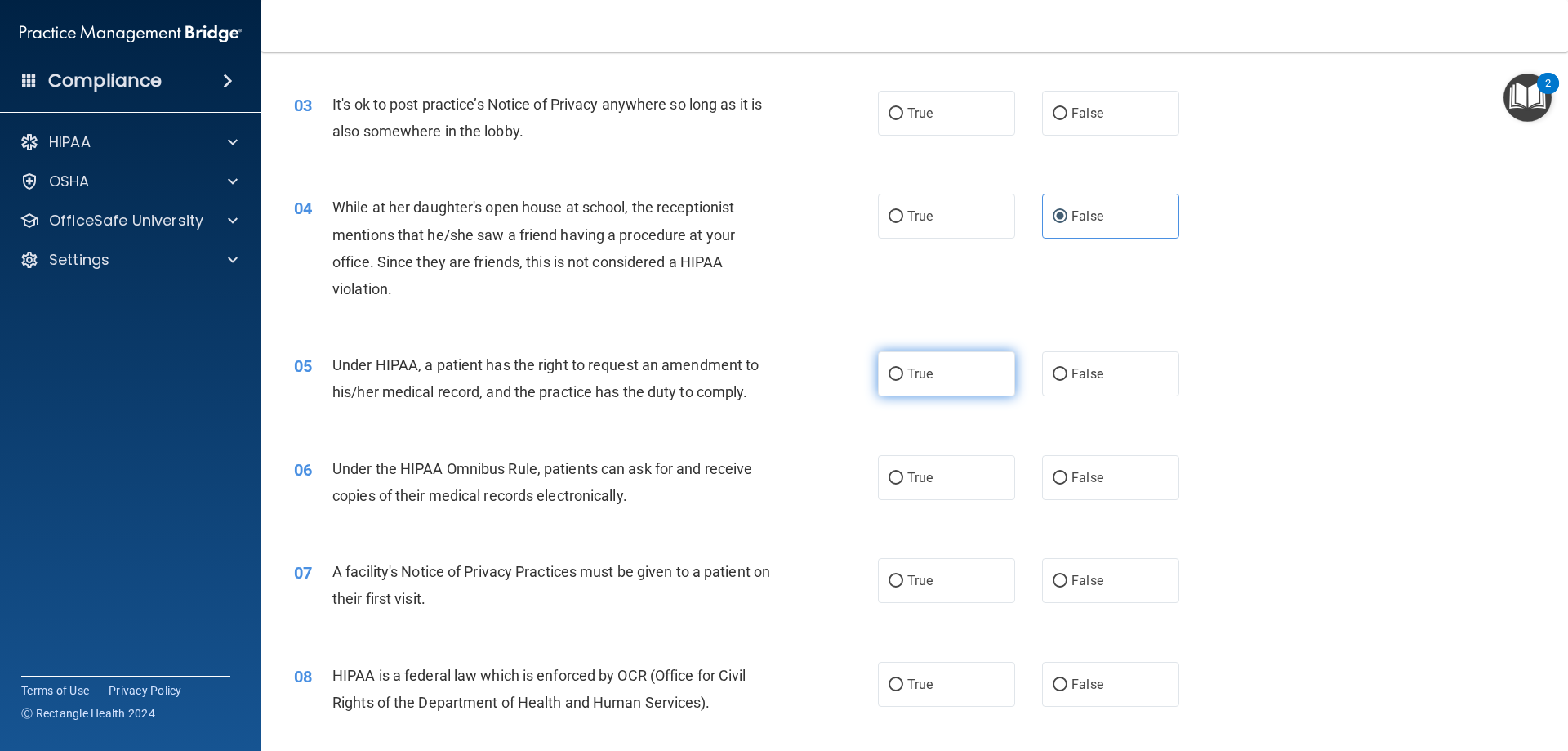
radio input "true"
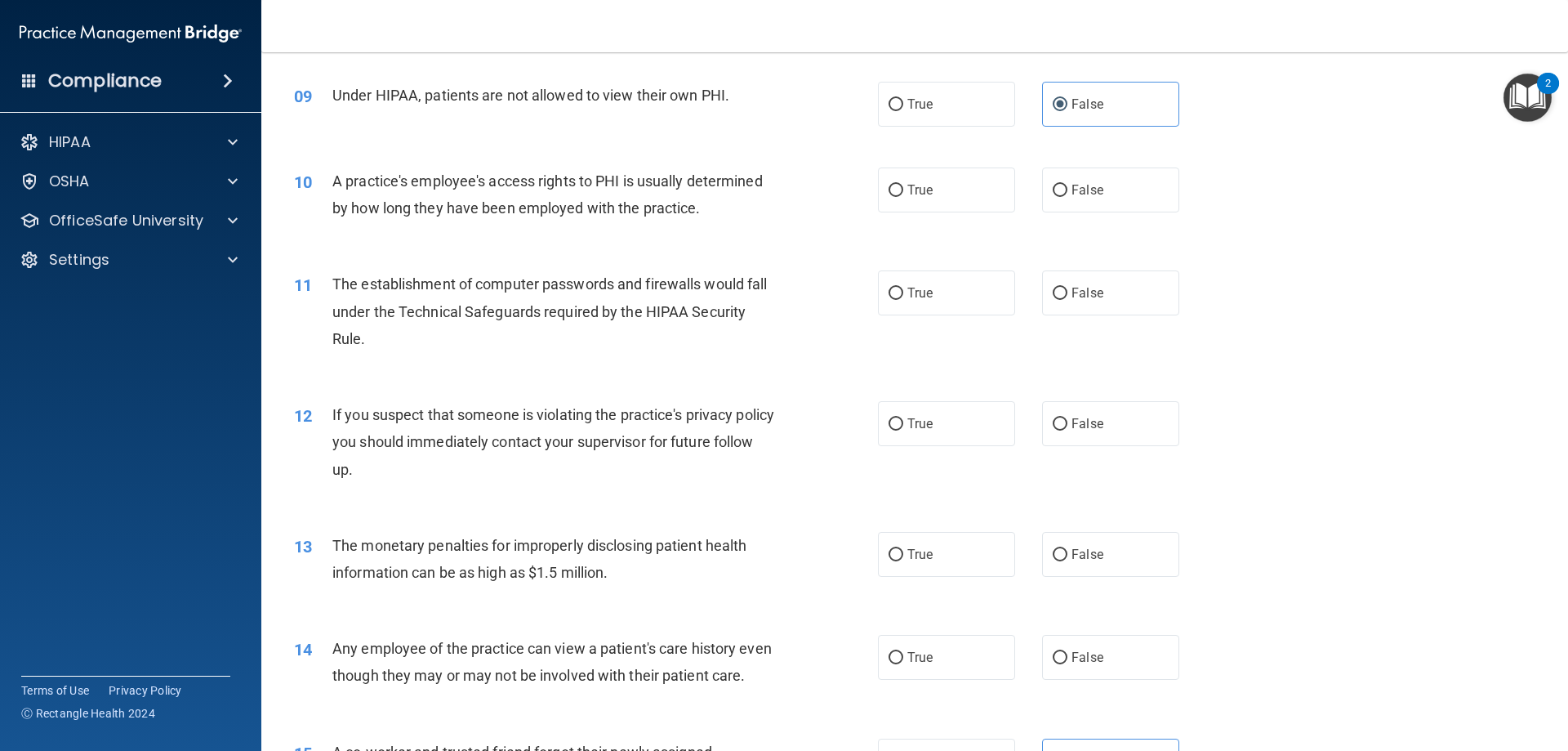
scroll to position [981, 0]
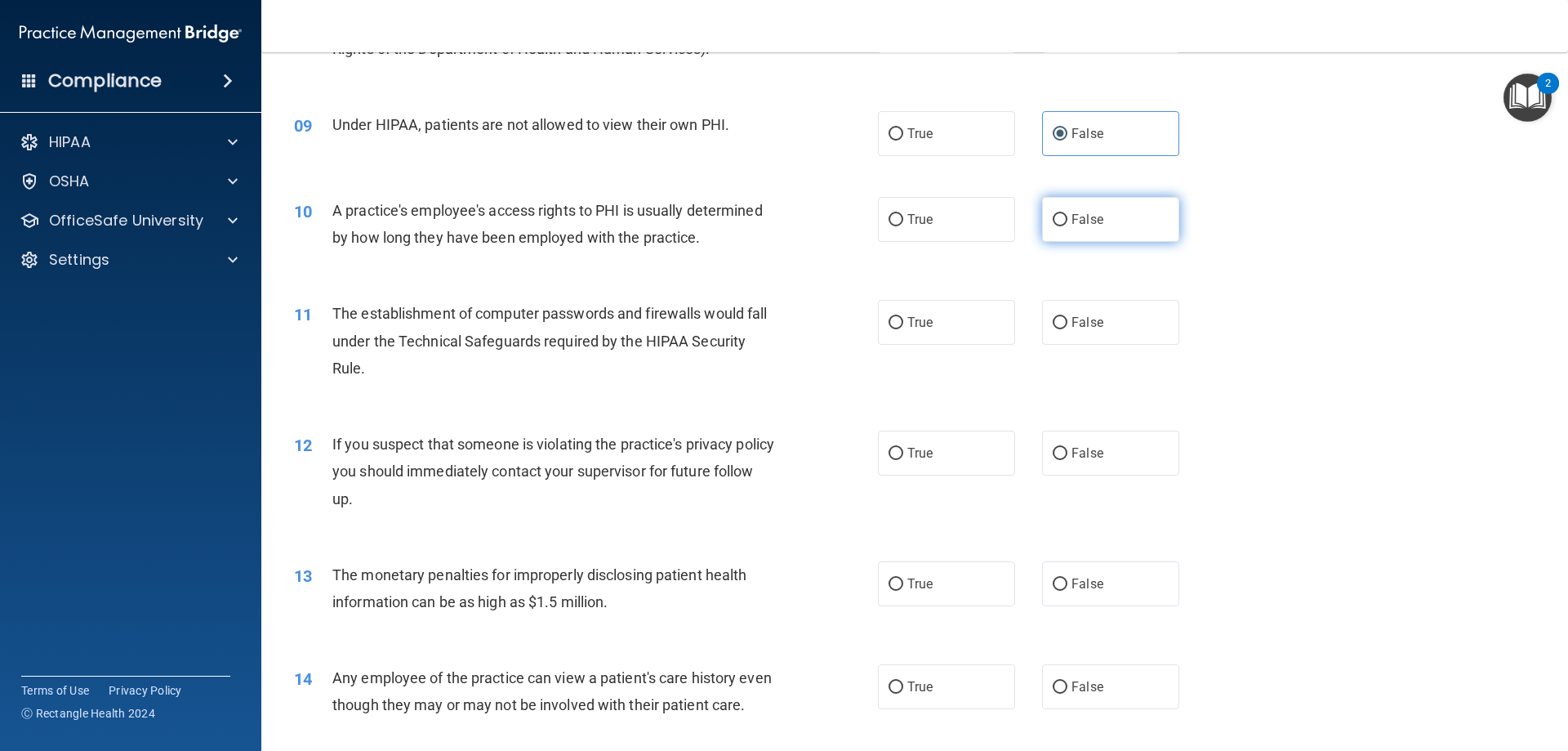
click at [1071, 212] on span "False" at bounding box center [1087, 219] width 32 height 15
click at [1068, 214] on input "False" at bounding box center [1060, 220] width 15 height 12
radio input "true"
click at [1071, 689] on span "False" at bounding box center [1087, 686] width 32 height 15
click at [1065, 689] on input "False" at bounding box center [1060, 688] width 15 height 12
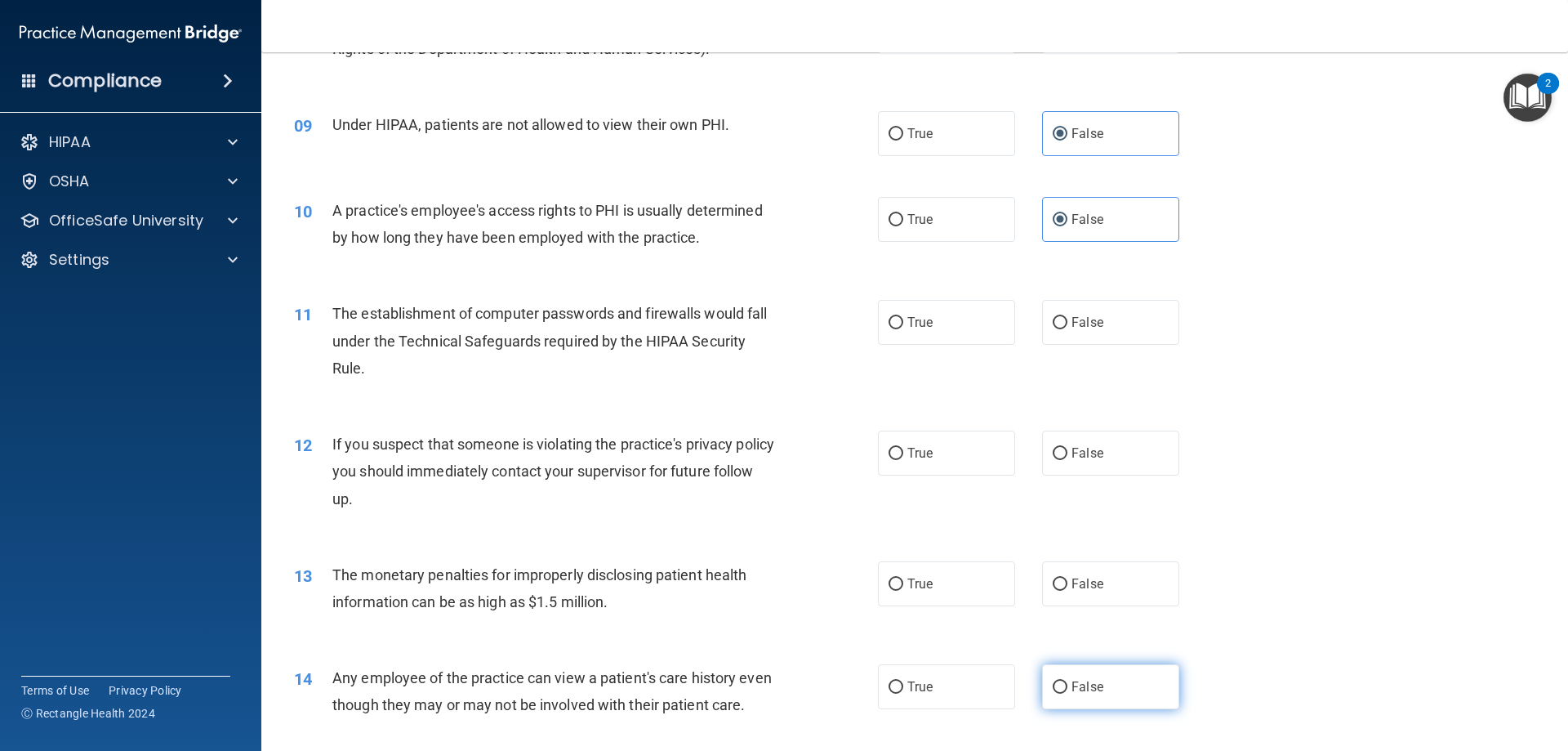
radio input "true"
click at [963, 592] on label "True" at bounding box center [946, 584] width 137 height 45
click at [903, 591] on input "True" at bounding box center [896, 584] width 15 height 12
radio input "true"
click at [924, 449] on span "True" at bounding box center [920, 453] width 25 height 15
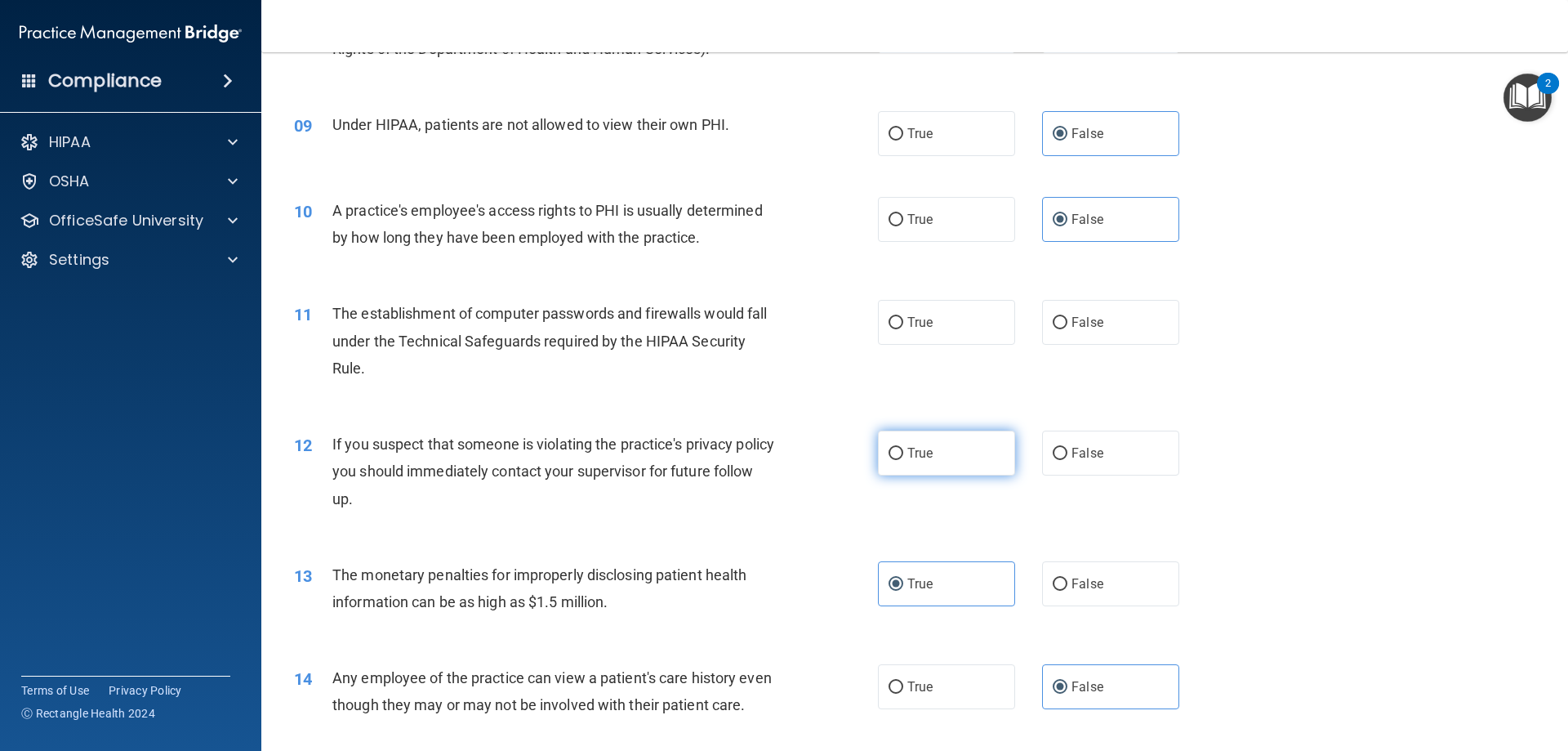
click at [903, 449] on input "True" at bounding box center [896, 454] width 15 height 12
radio input "true"
click at [912, 319] on span "True" at bounding box center [920, 322] width 25 height 15
click at [903, 319] on input "True" at bounding box center [896, 323] width 15 height 12
radio input "true"
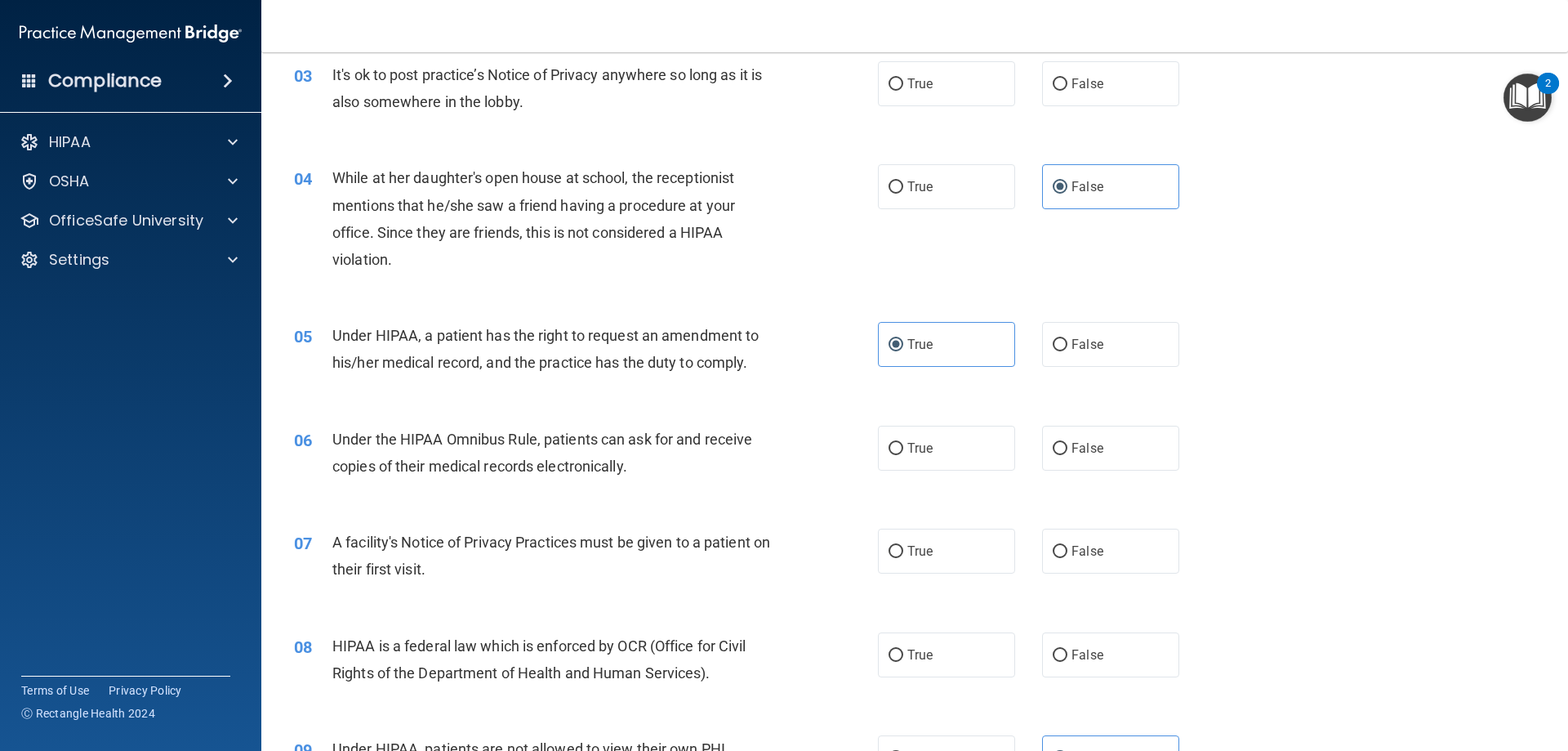
scroll to position [327, 0]
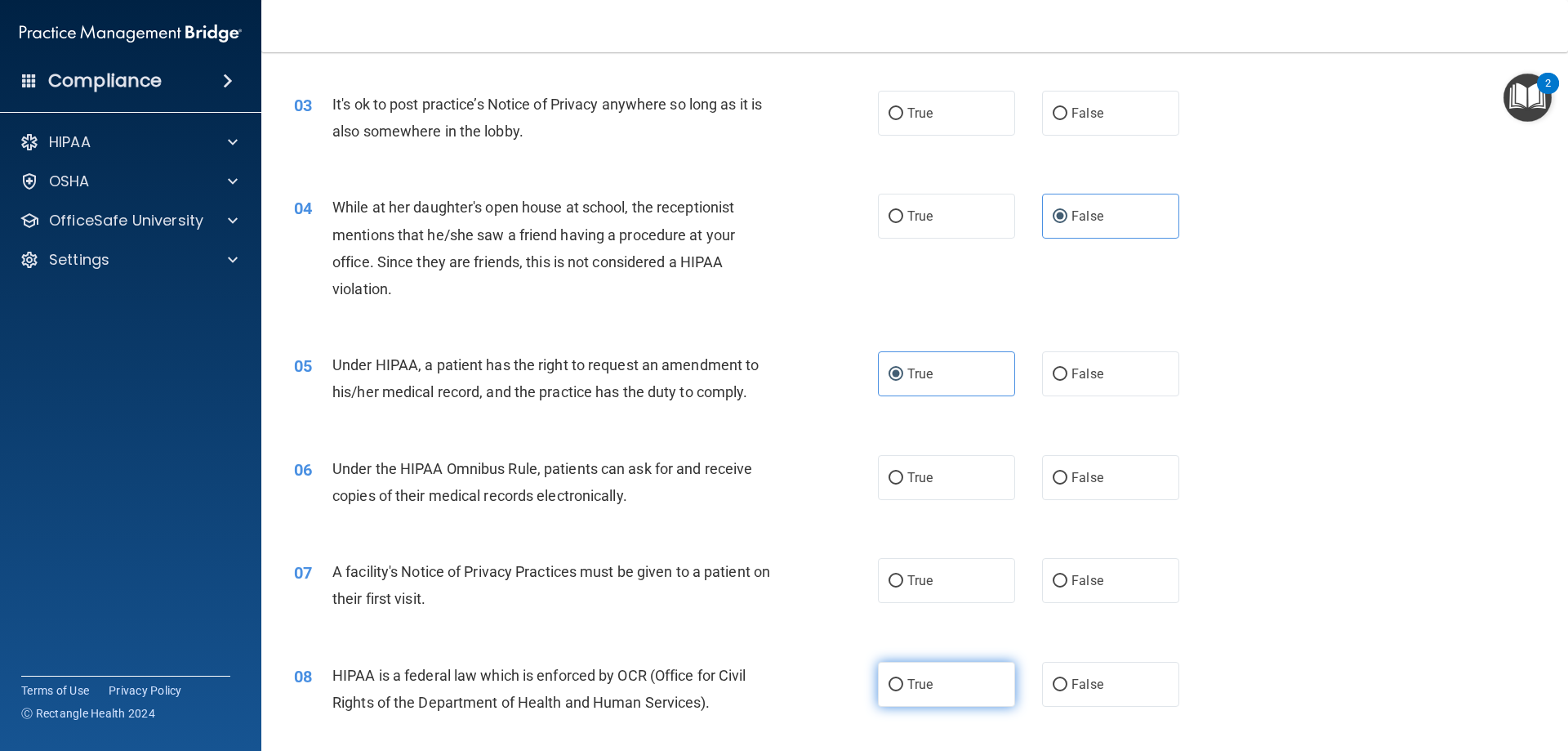
click at [928, 695] on label "True" at bounding box center [946, 684] width 137 height 45
click at [903, 691] on input "True" at bounding box center [896, 685] width 15 height 12
radio input "true"
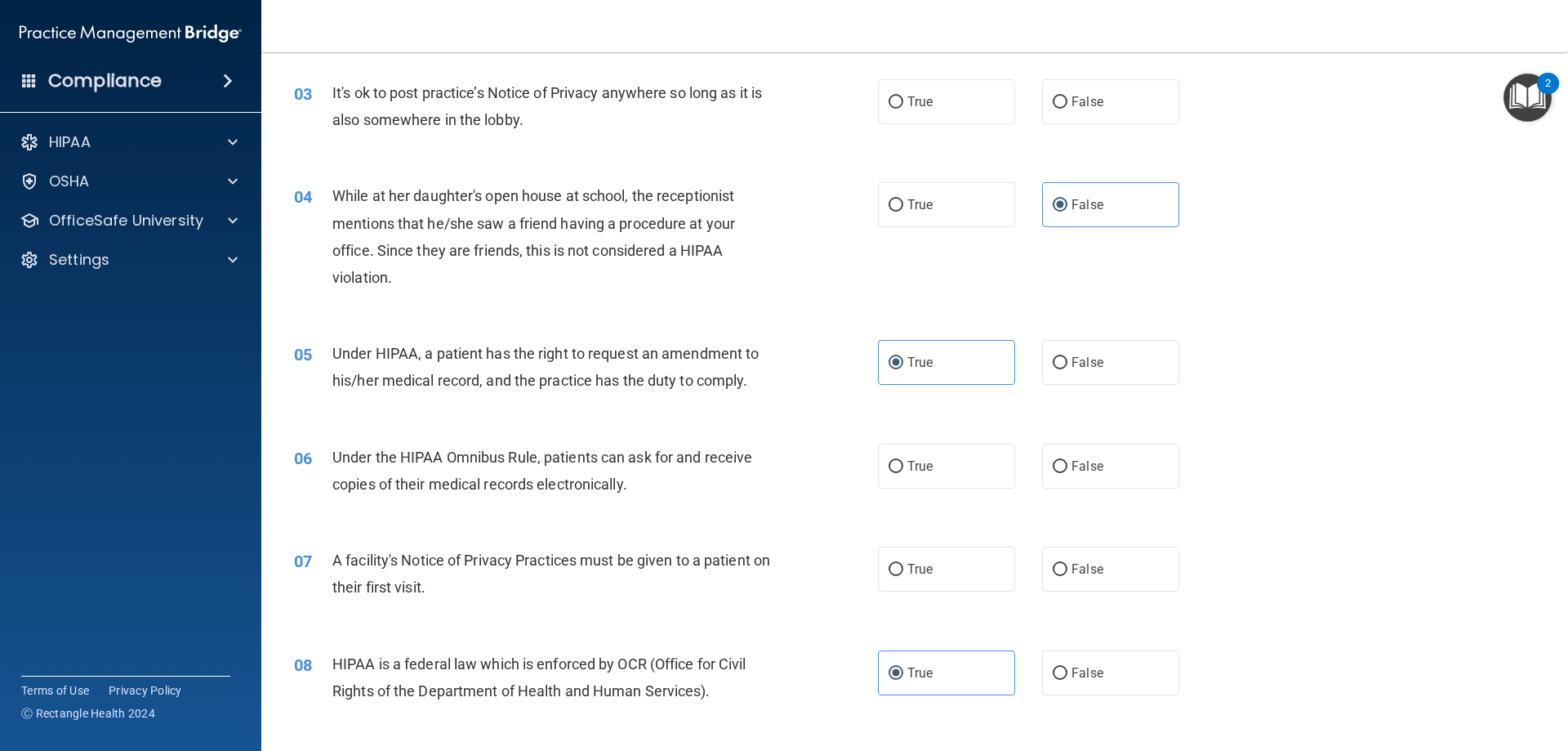
scroll to position [0, 0]
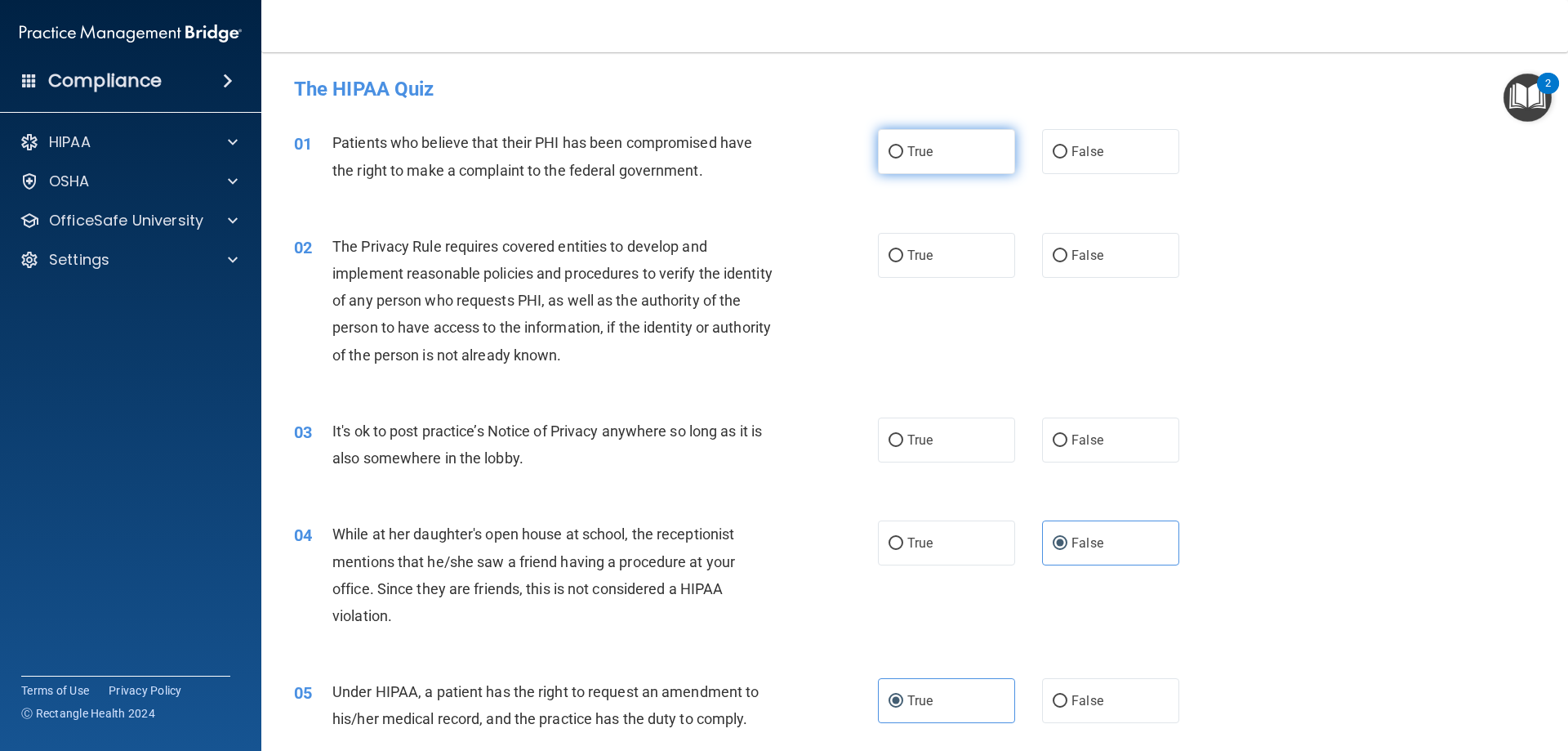
click at [982, 146] on label "True" at bounding box center [946, 151] width 137 height 45
click at [903, 146] on input "True" at bounding box center [896, 152] width 15 height 12
radio input "true"
click at [964, 249] on label "True" at bounding box center [946, 255] width 137 height 45
click at [903, 250] on input "True" at bounding box center [896, 257] width 15 height 12
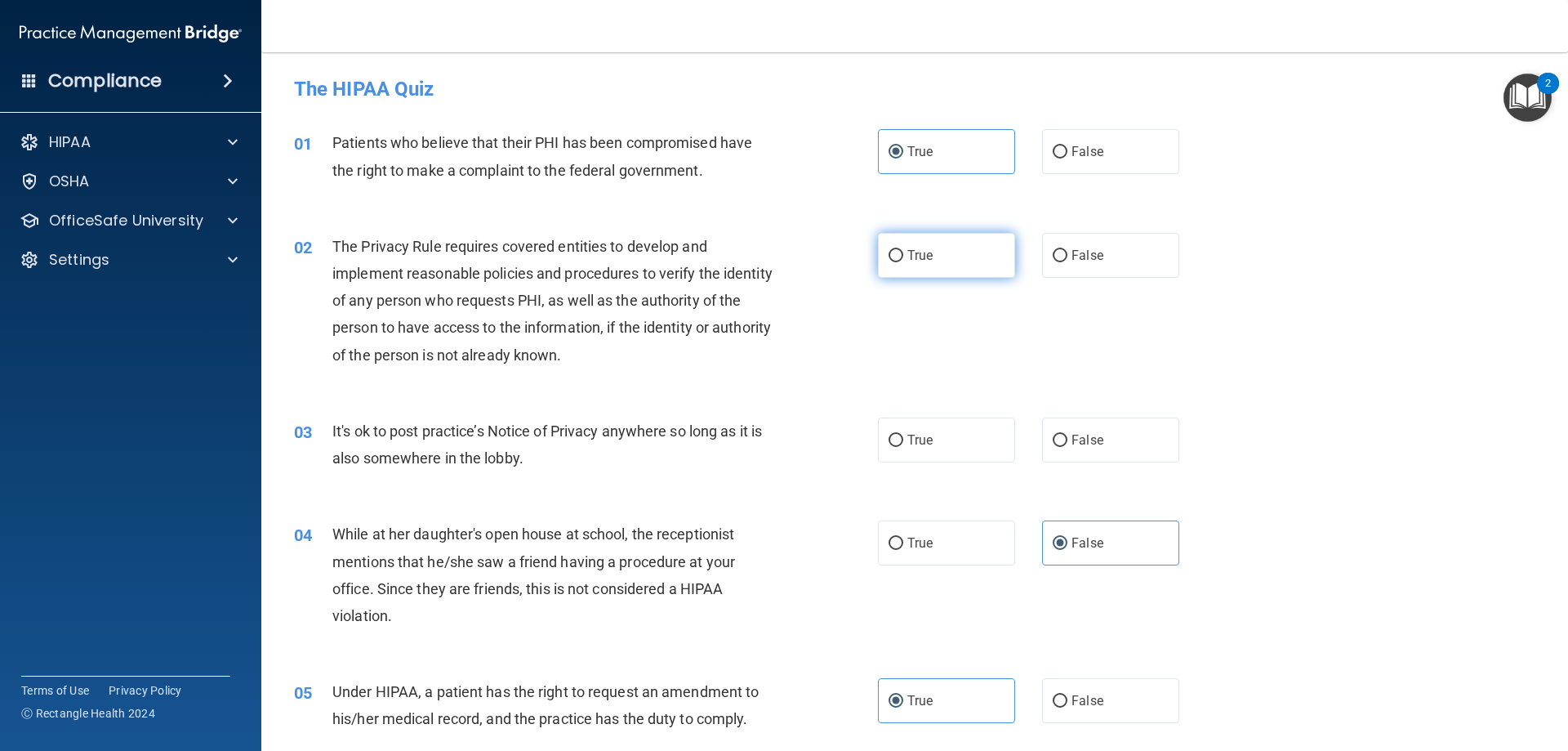
radio input "true"
click at [1044, 450] on label "False" at bounding box center [1110, 440] width 137 height 45
click at [1052, 447] on input "False" at bounding box center [1060, 441] width 15 height 12
radio input "true"
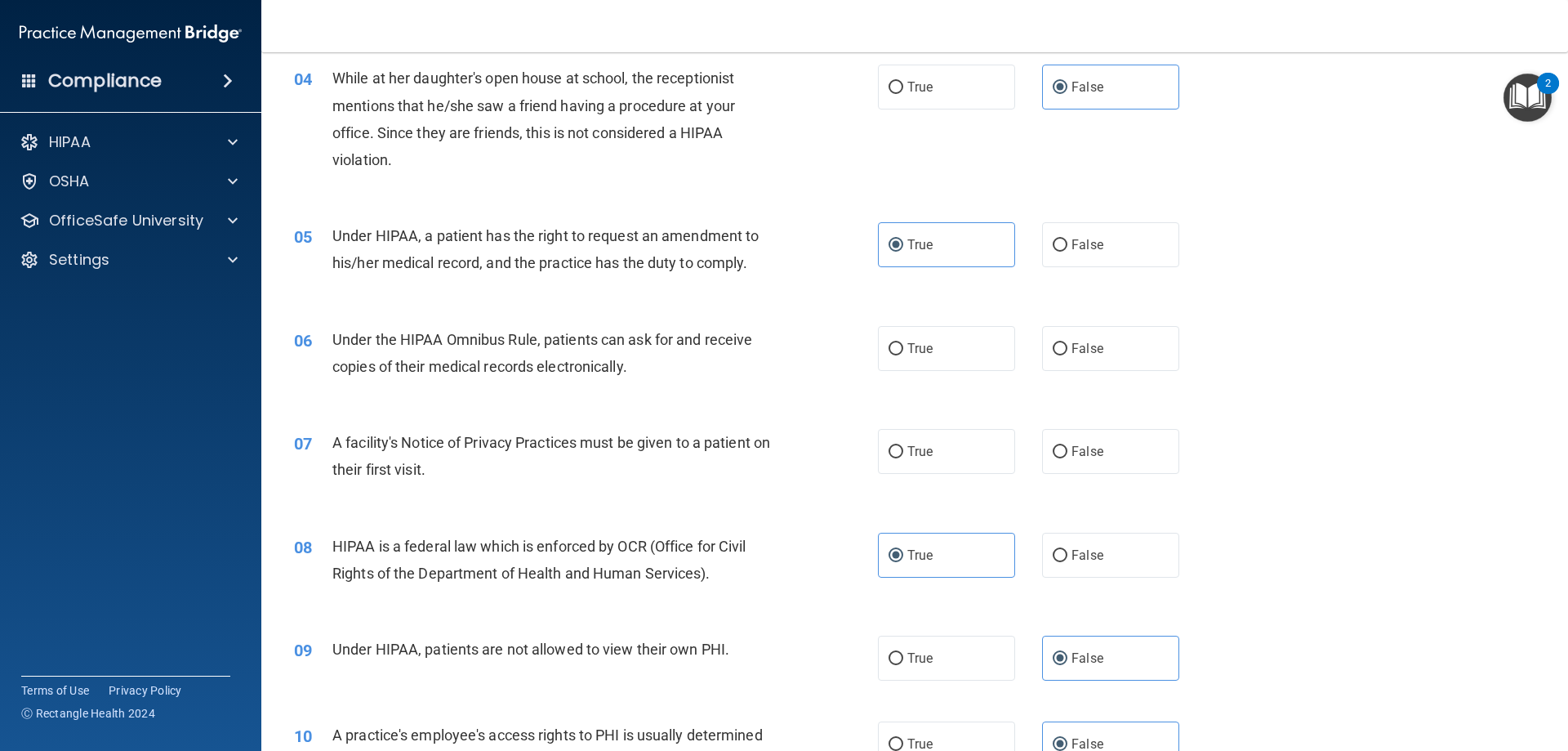
scroll to position [490, 0]
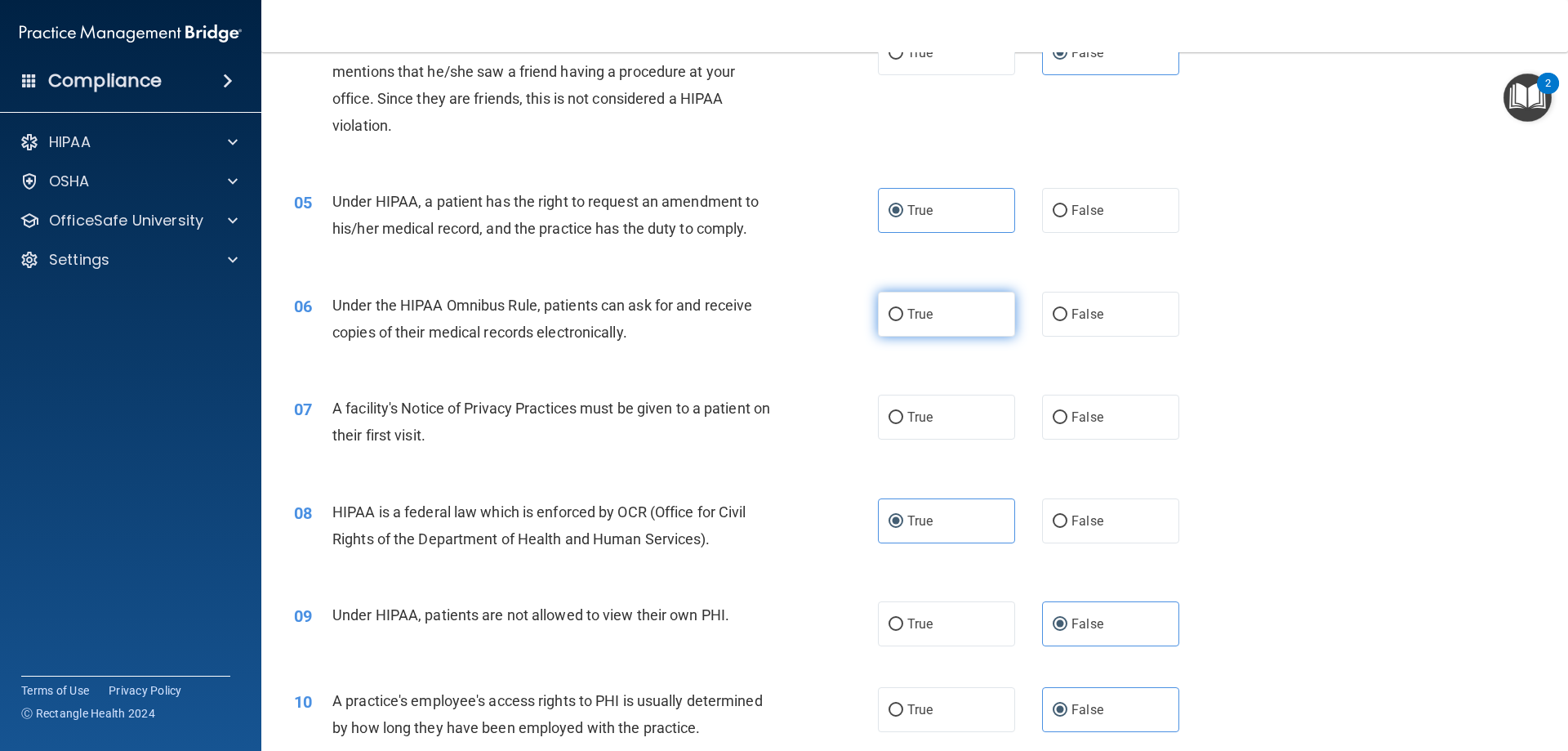
click at [935, 329] on label "True" at bounding box center [946, 314] width 137 height 45
click at [903, 321] on input "True" at bounding box center [896, 315] width 15 height 12
radio input "true"
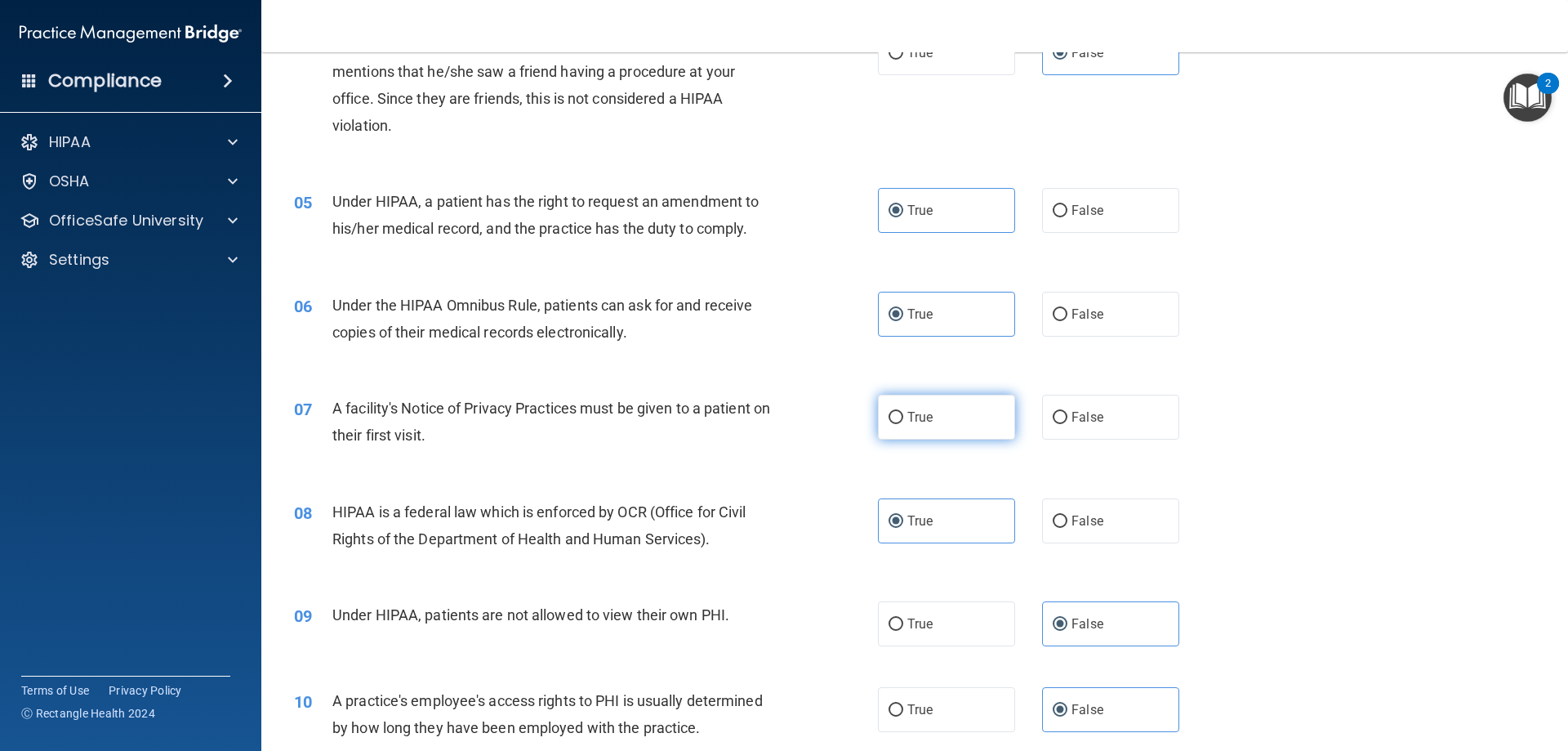
drag, startPoint x: 924, startPoint y: 417, endPoint x: 915, endPoint y: 436, distance: 21.0
click at [923, 419] on span "True" at bounding box center [920, 417] width 25 height 15
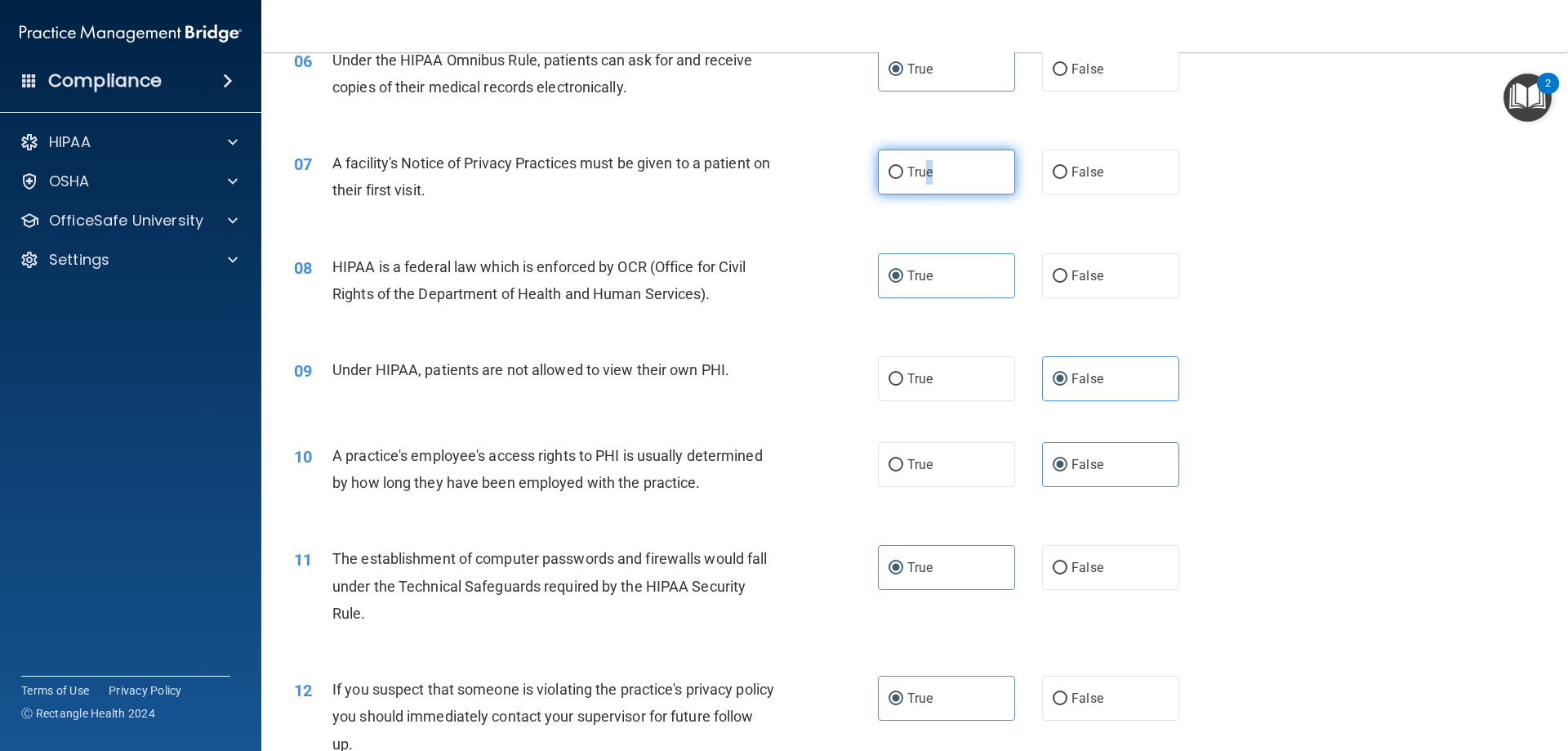
click at [942, 171] on label "True" at bounding box center [946, 172] width 137 height 45
click at [903, 171] on input "True" at bounding box center [896, 173] width 15 height 12
radio input "true"
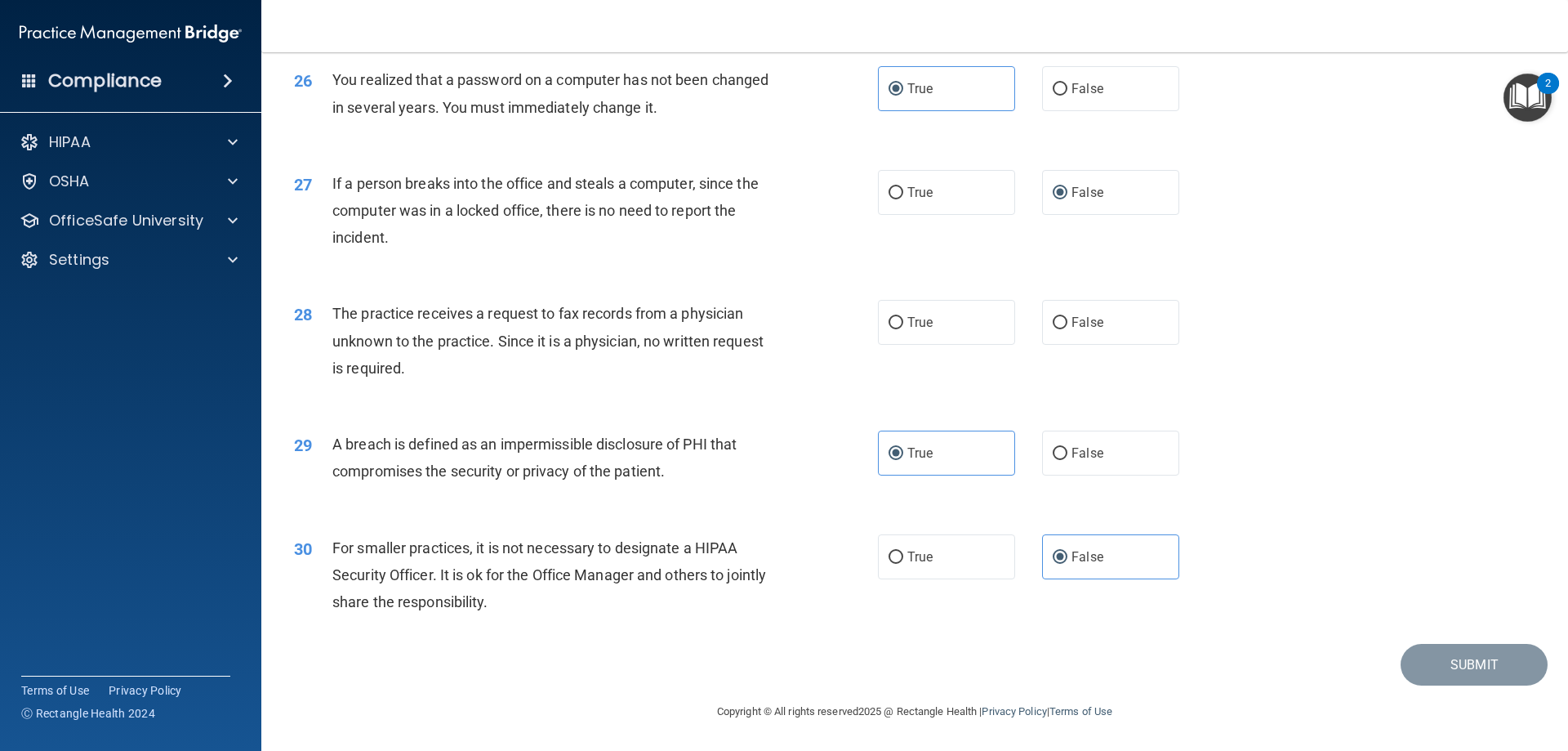
scroll to position [3116, 0]
click at [1071, 325] on span "False" at bounding box center [1087, 322] width 32 height 15
click at [1068, 325] on input "False" at bounding box center [1060, 323] width 15 height 12
radio input "true"
click at [1466, 665] on button "Submit" at bounding box center [1474, 665] width 147 height 42
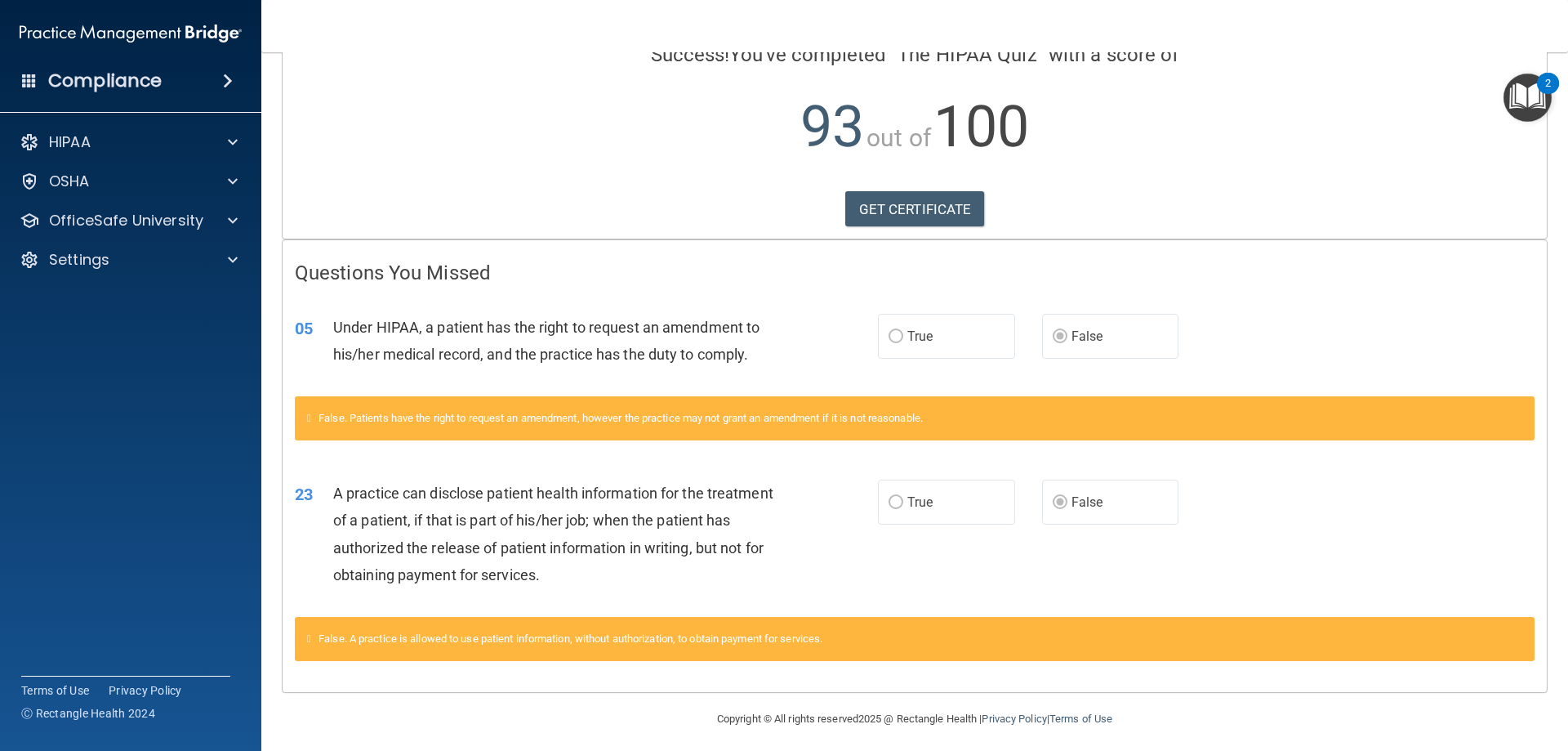
scroll to position [153, 0]
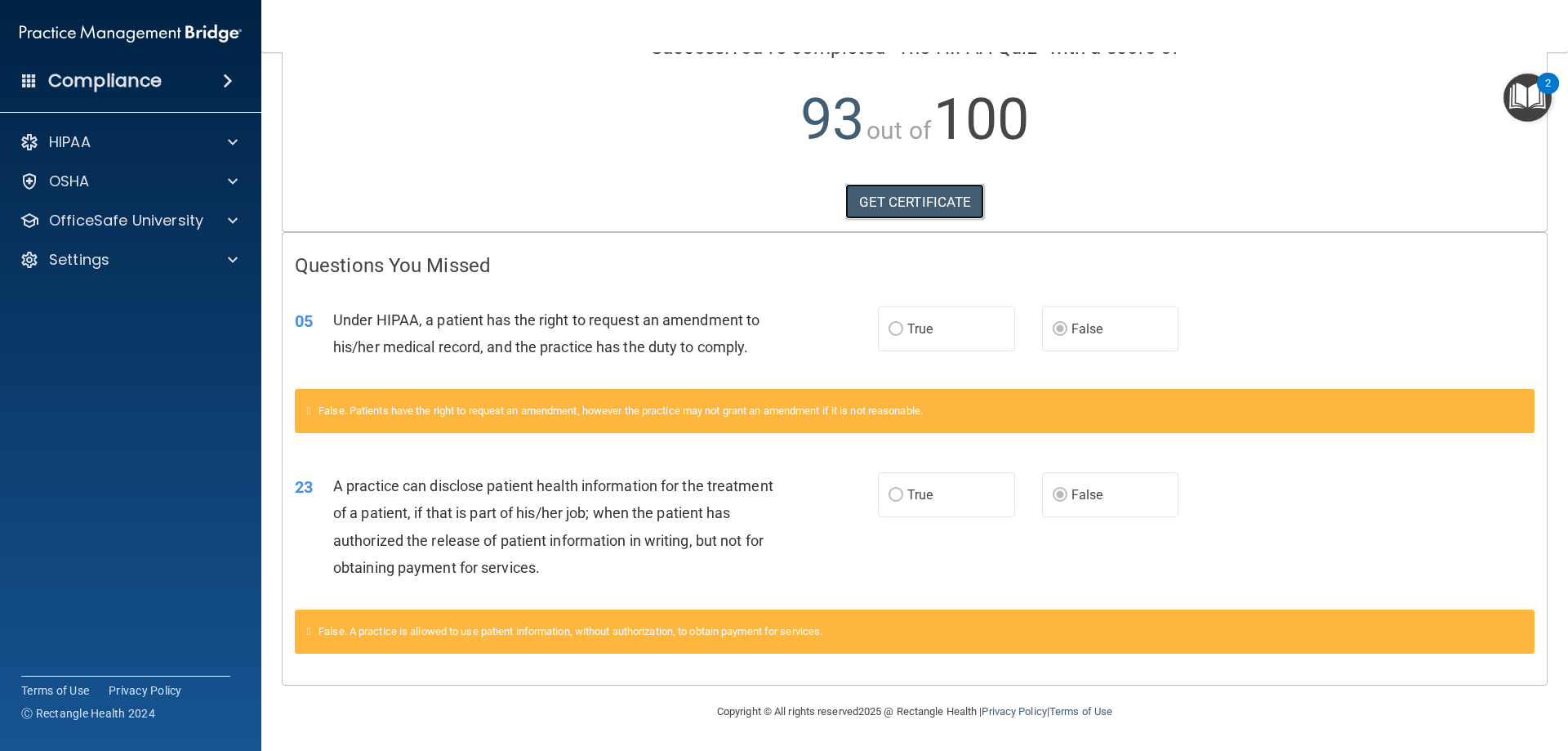
click at [909, 206] on link "GET CERTIFICATE" at bounding box center [914, 201] width 140 height 36
click at [100, 212] on p "OfficeSafe University" at bounding box center [126, 221] width 154 height 20
click at [124, 269] on link "HIPAA Training" at bounding box center [112, 259] width 257 height 33
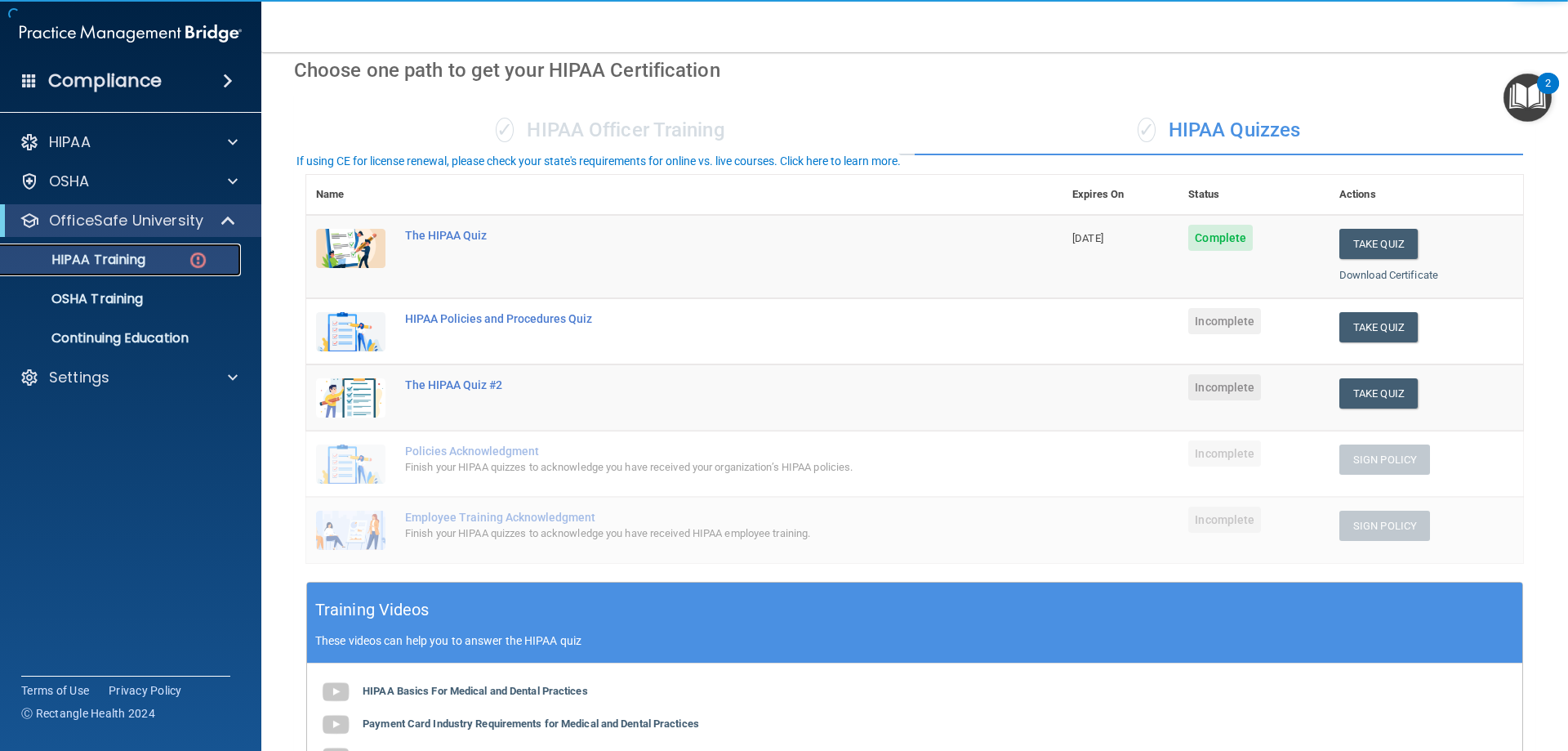
scroll to position [84, 0]
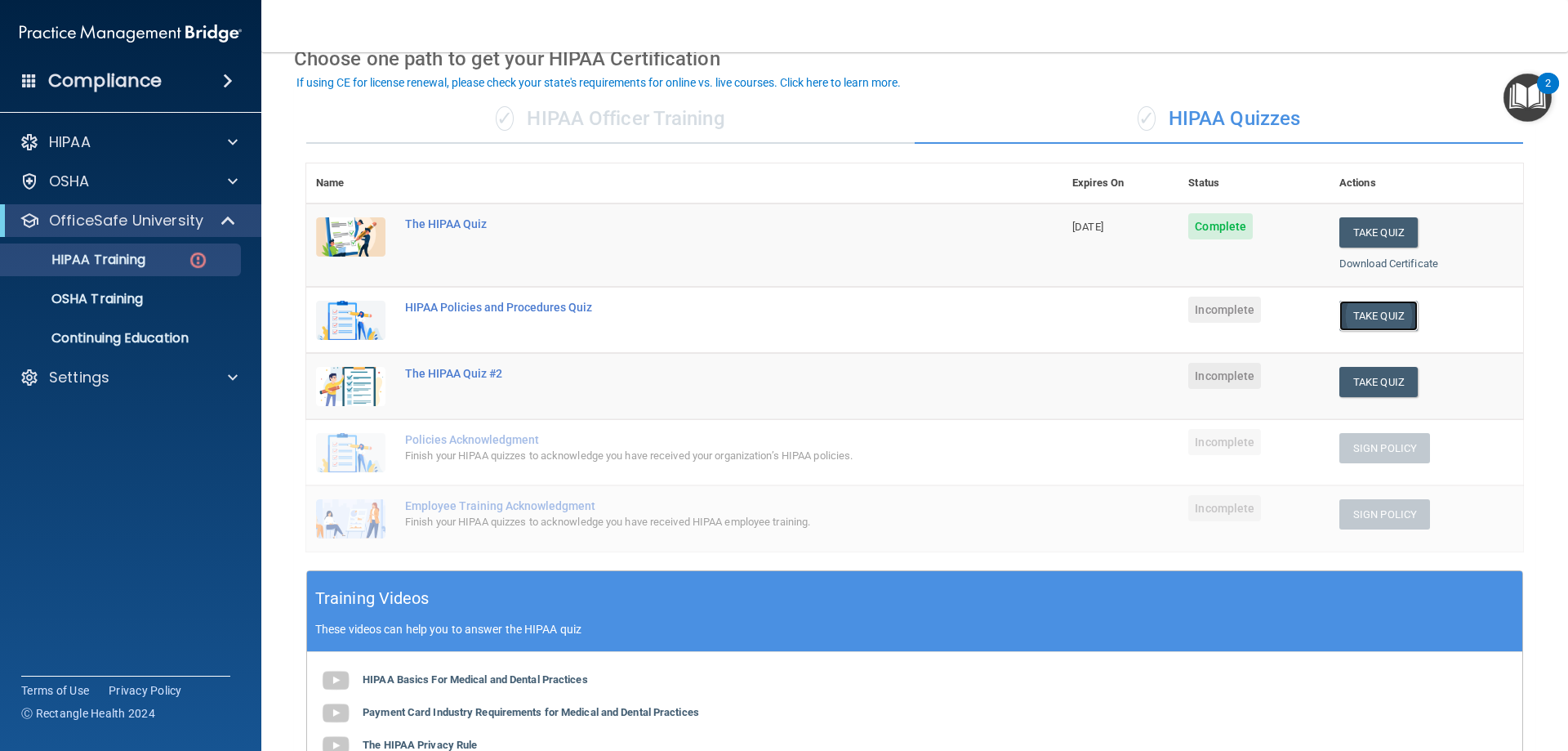
click at [1371, 322] on button "Take Quiz" at bounding box center [1378, 316] width 78 height 30
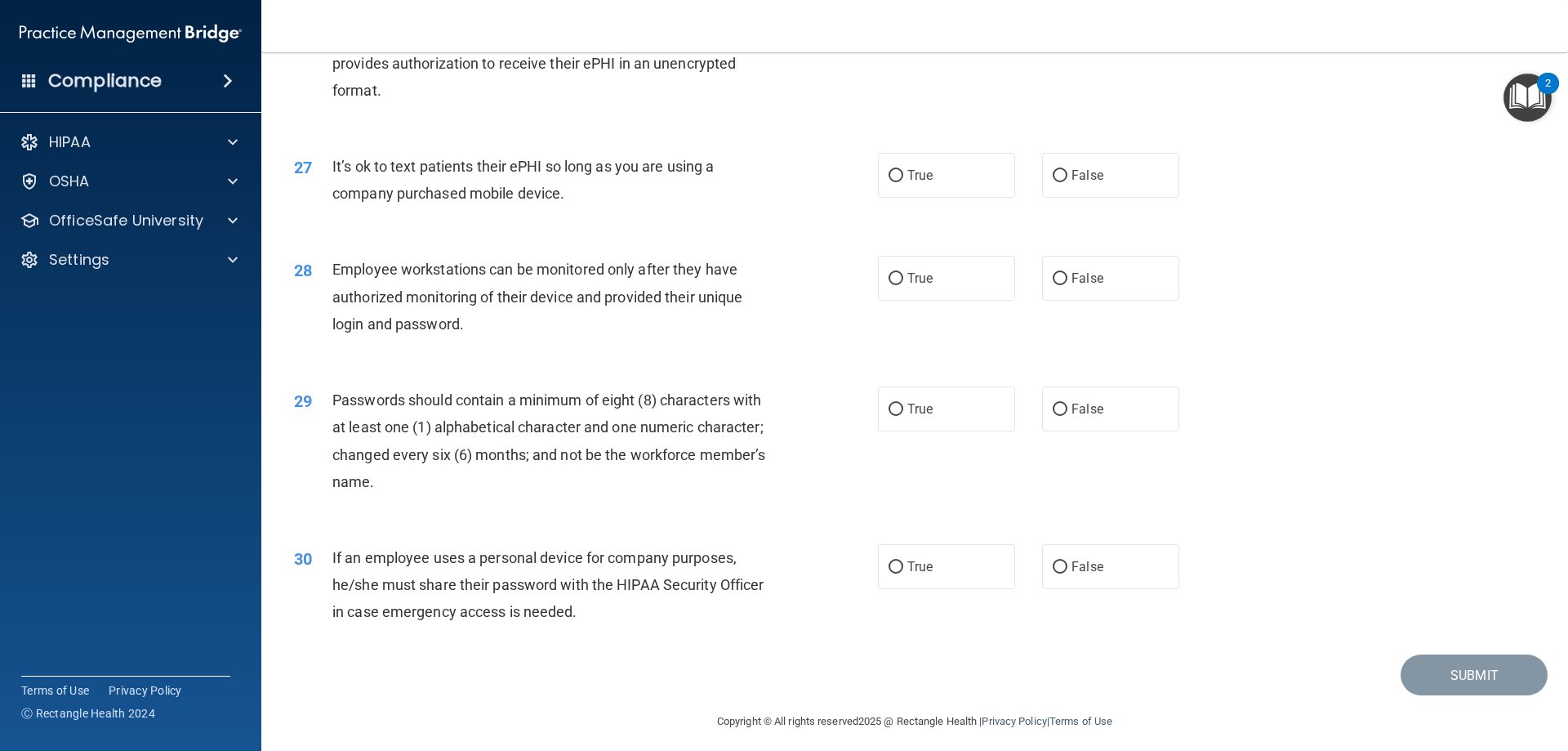
scroll to position [3351, 0]
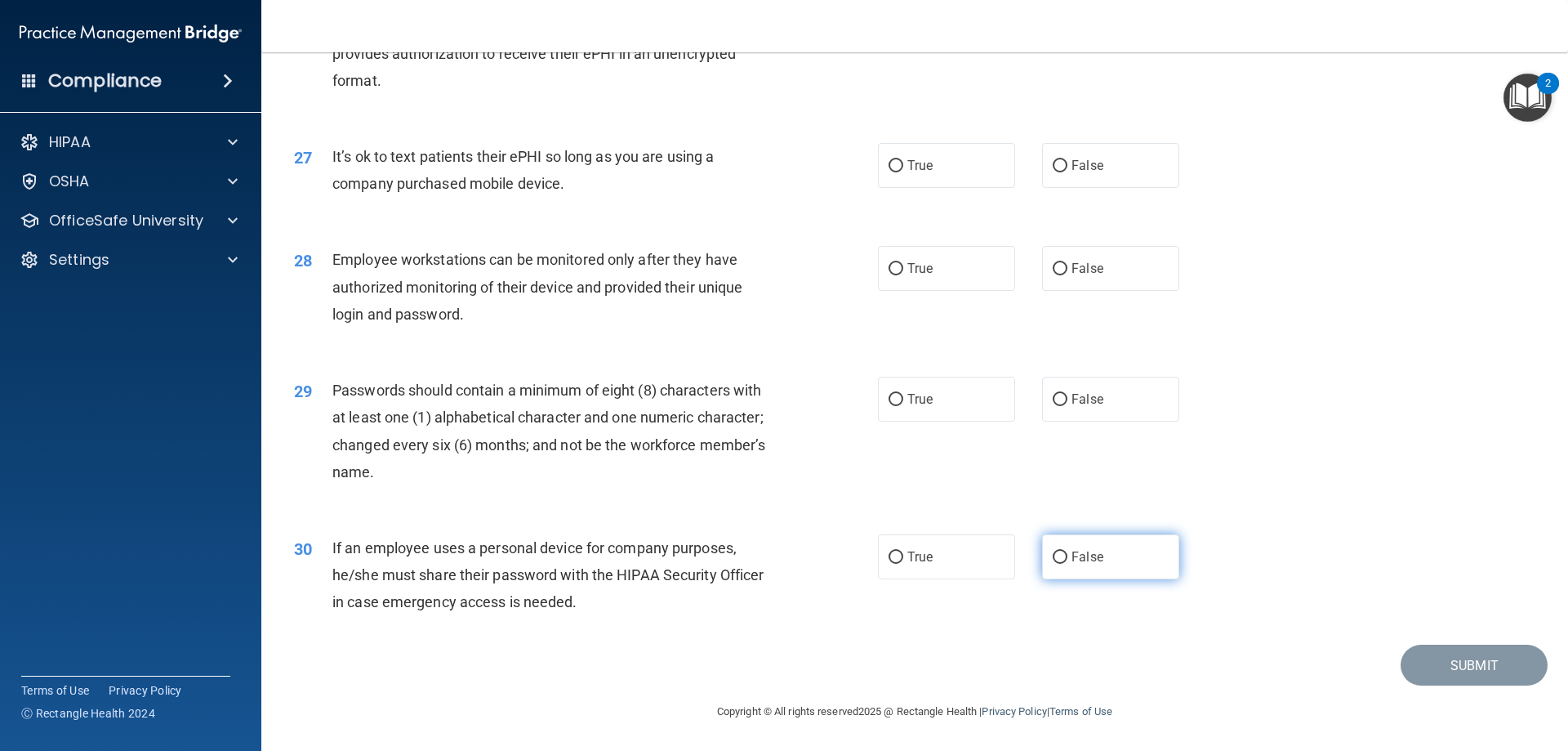
click at [1071, 560] on span "False" at bounding box center [1087, 556] width 32 height 15
click at [1068, 560] on input "False" at bounding box center [1060, 558] width 15 height 12
radio input "true"
click at [970, 401] on label "True" at bounding box center [946, 399] width 137 height 45
click at [903, 401] on input "True" at bounding box center [896, 400] width 15 height 12
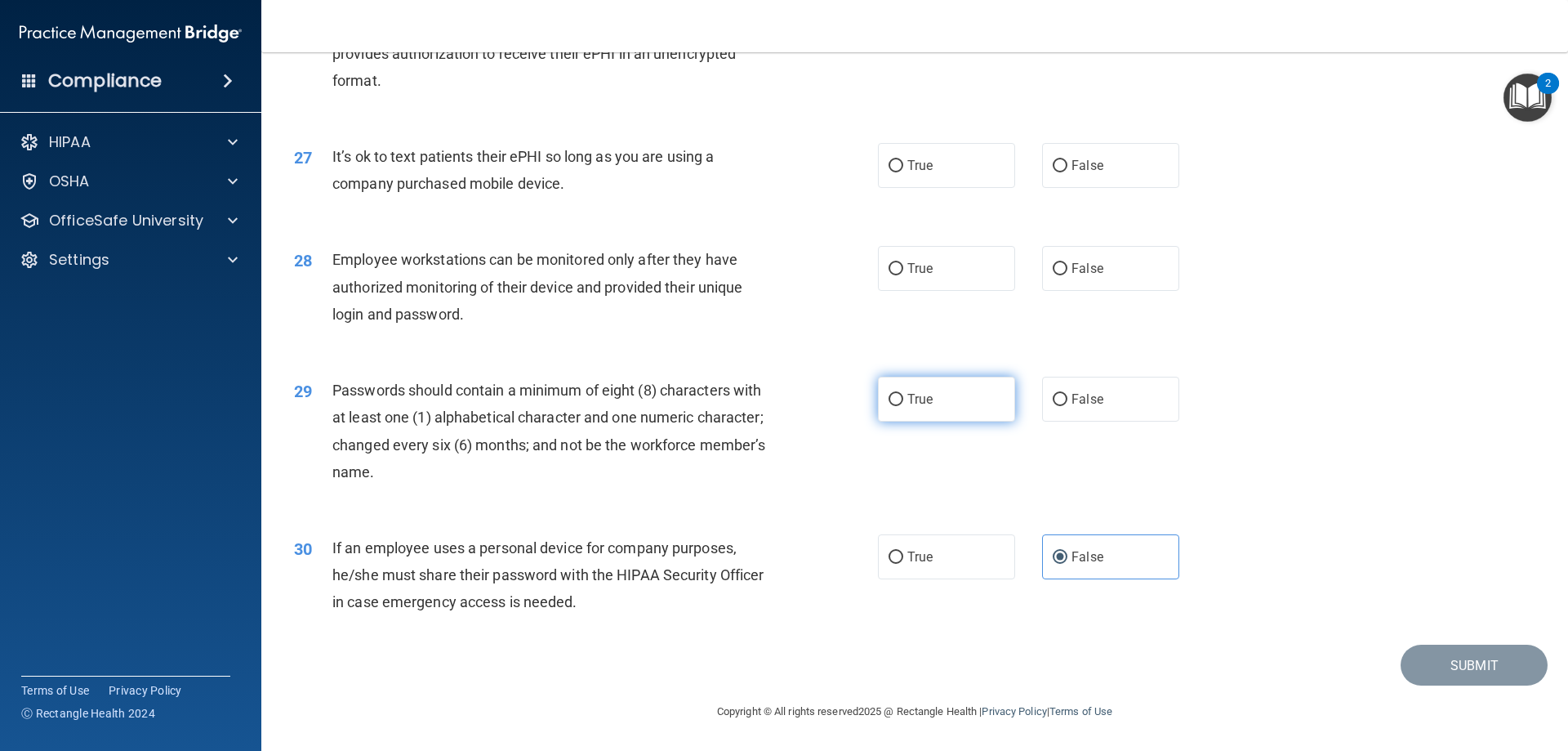
radio input "true"
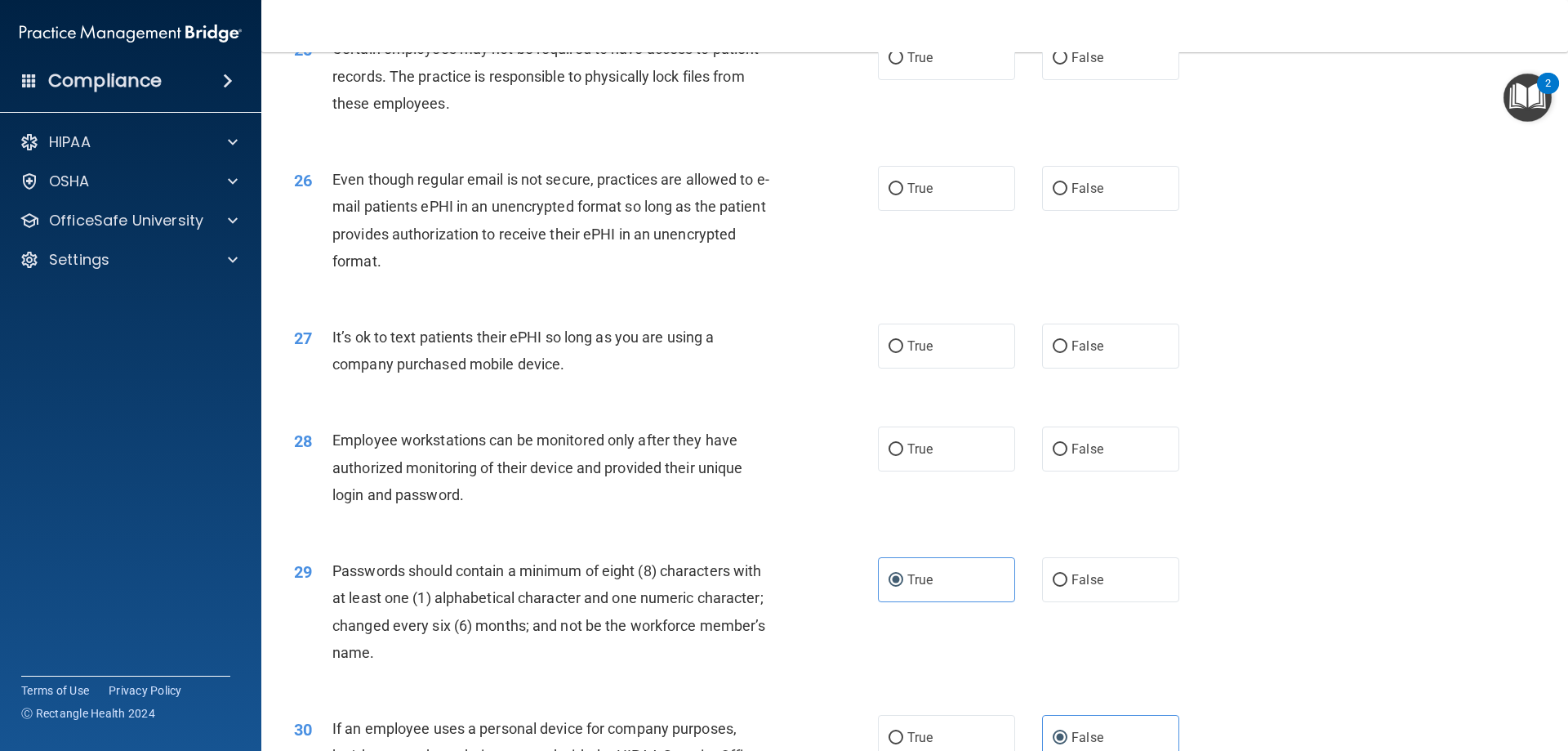
scroll to position [3106, 0]
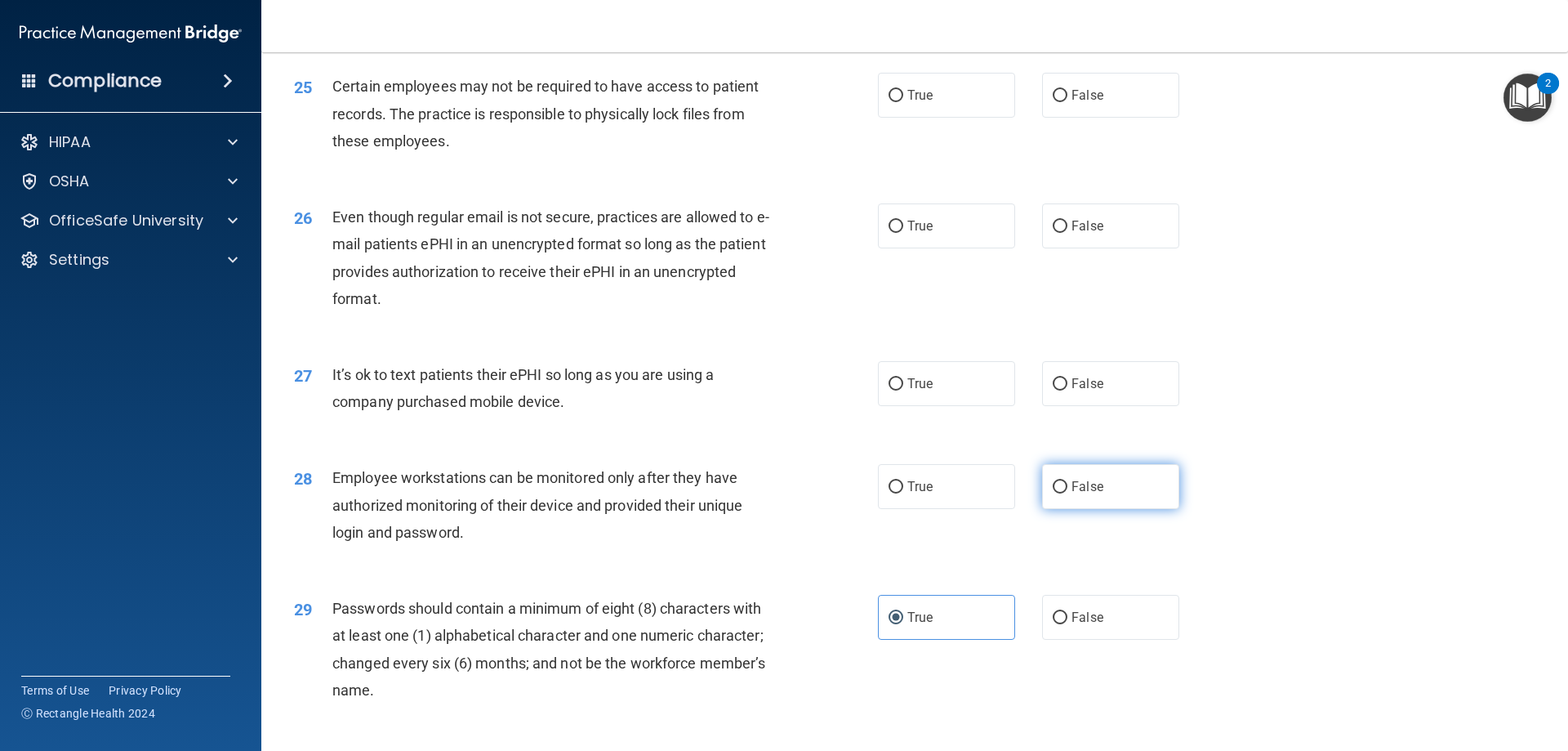
click at [1060, 499] on label "False" at bounding box center [1110, 486] width 137 height 45
click at [1060, 494] on input "False" at bounding box center [1060, 487] width 15 height 12
radio input "true"
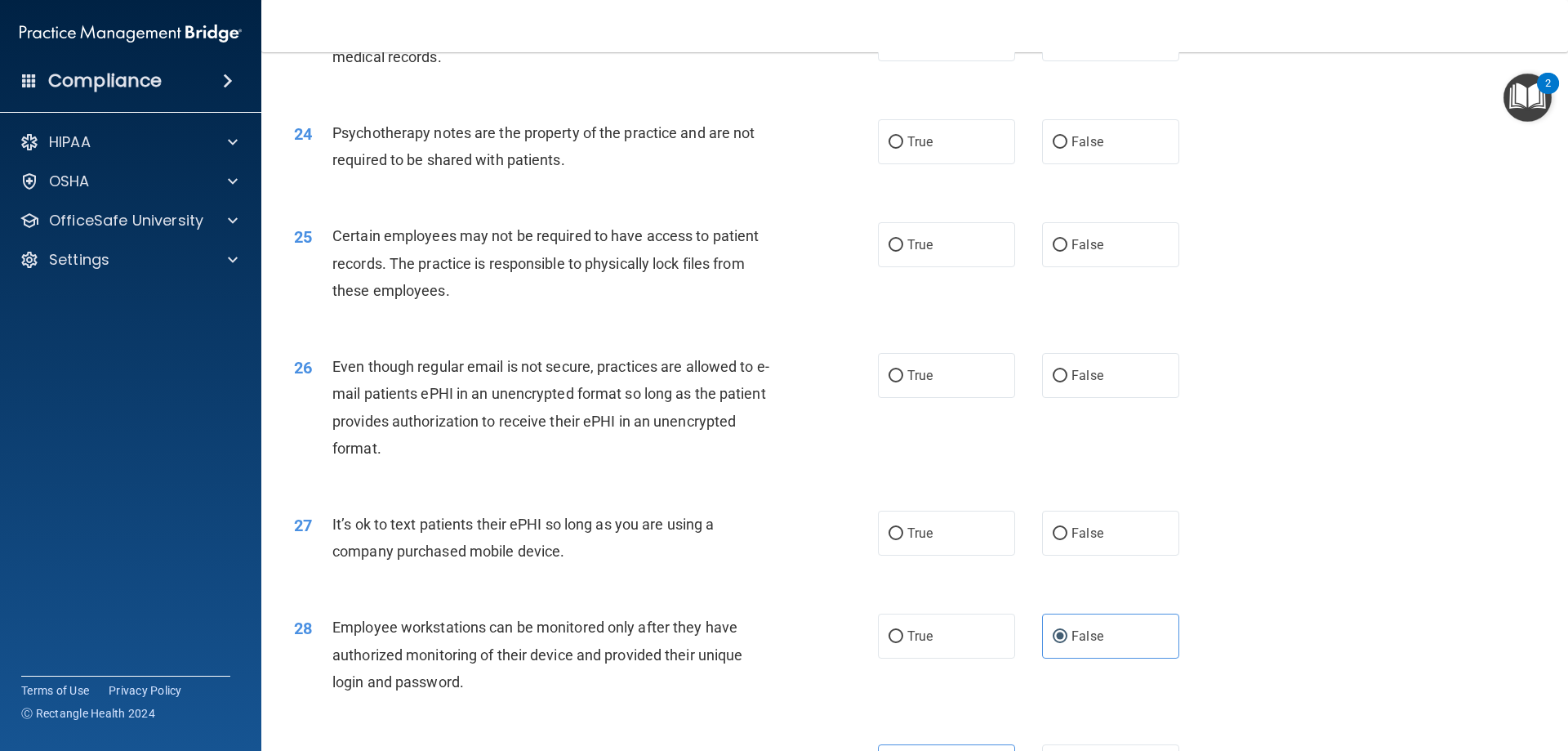
scroll to position [2943, 0]
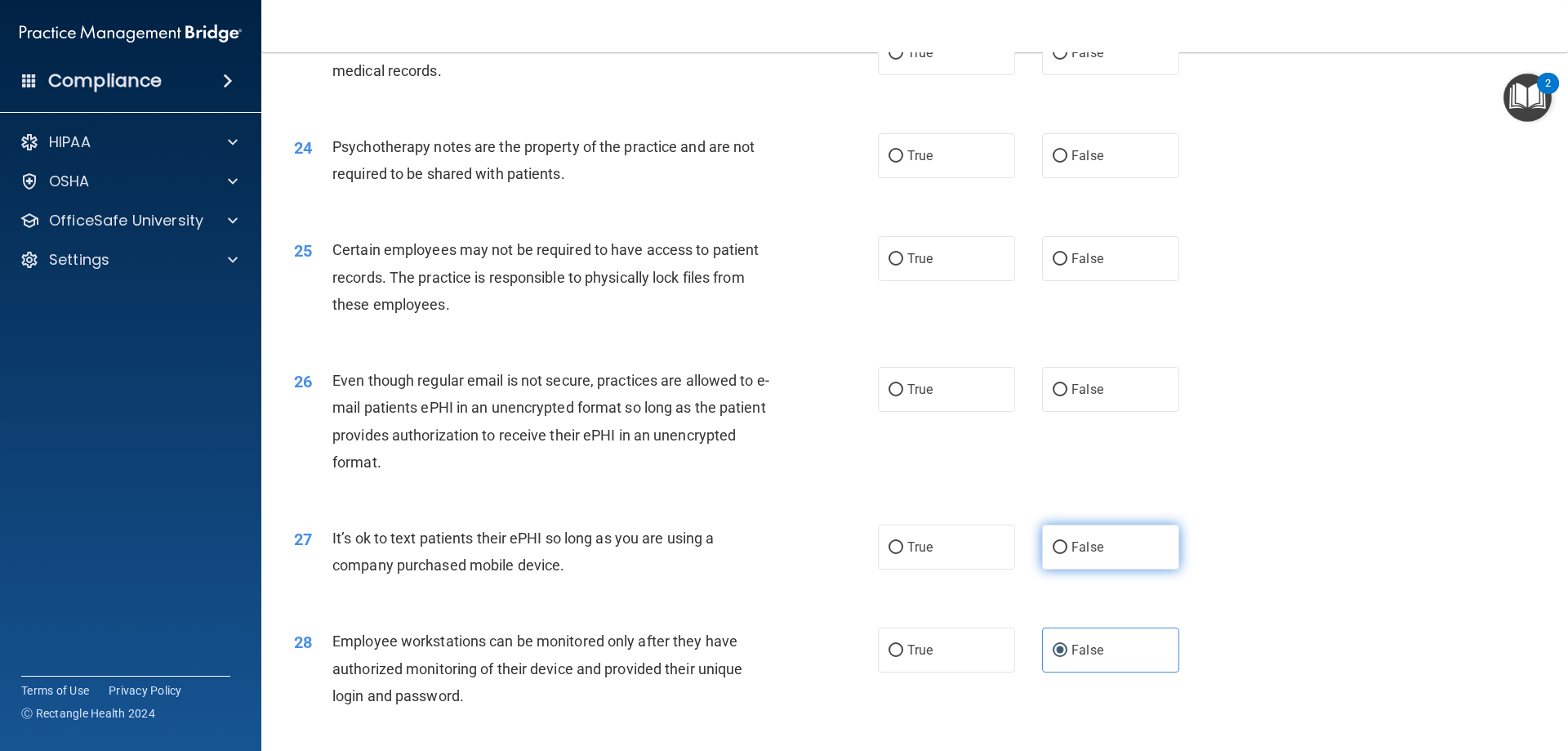
click at [1139, 569] on label "False" at bounding box center [1110, 547] width 137 height 45
click at [1068, 554] on input "False" at bounding box center [1060, 548] width 15 height 12
radio input "true"
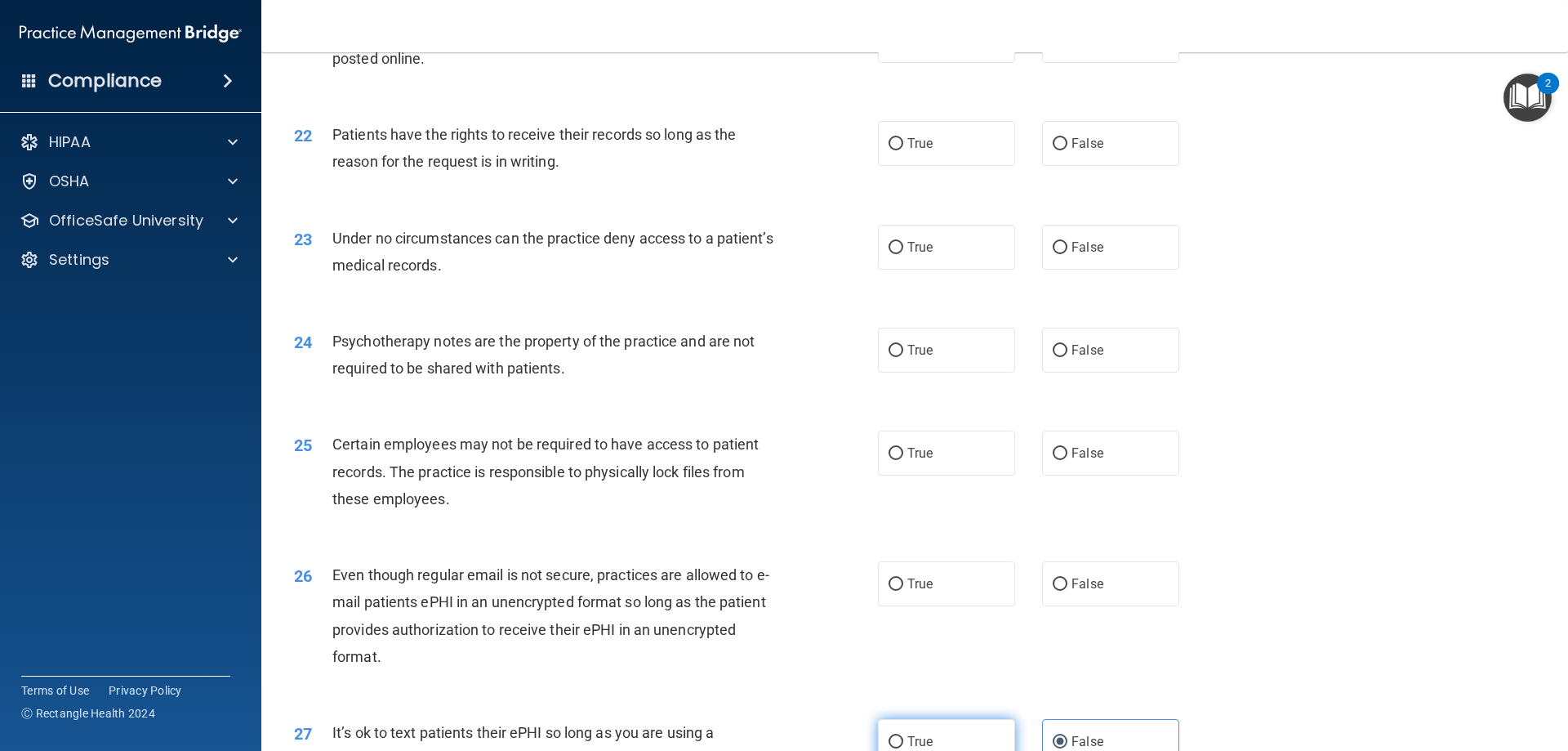
scroll to position [2698, 0]
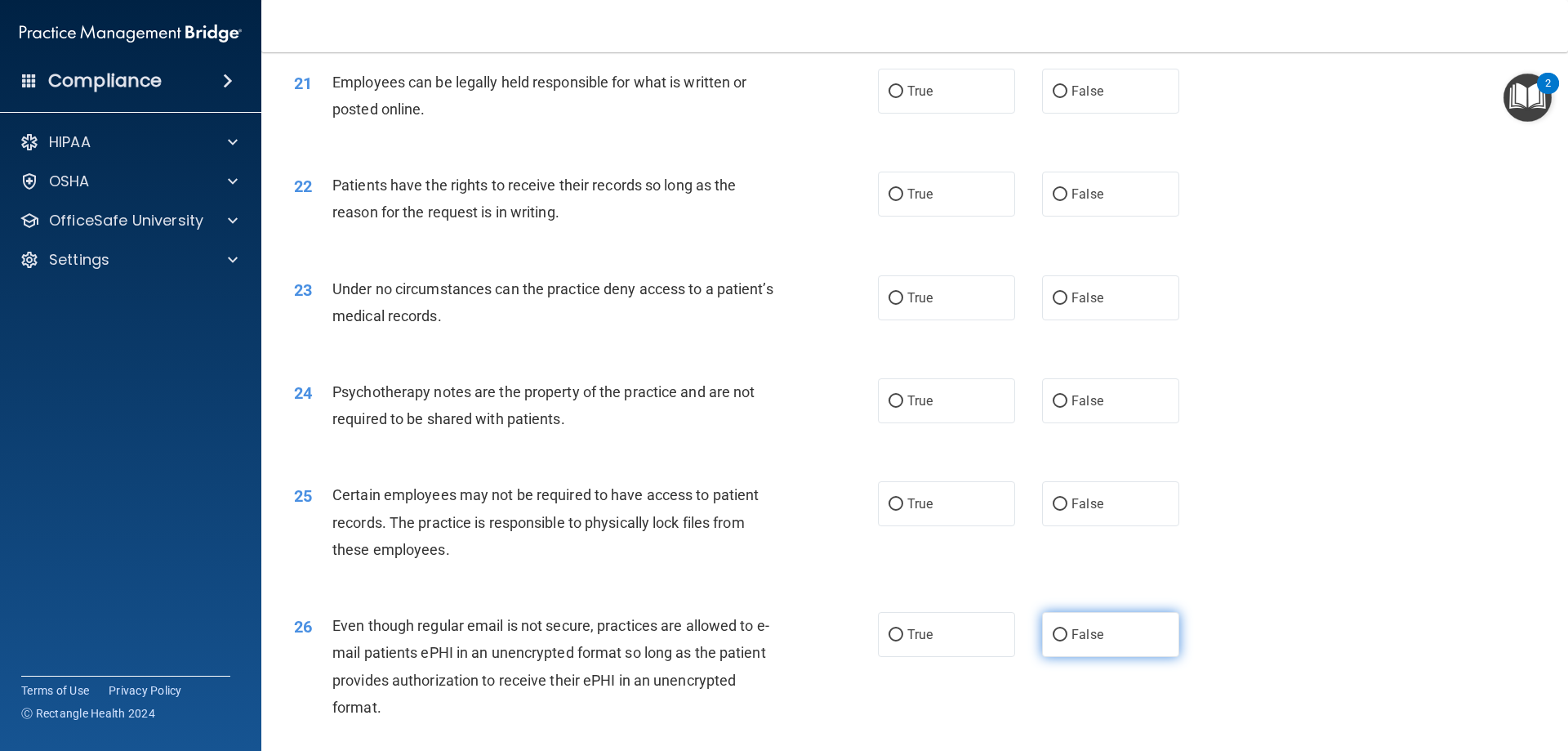
click at [1073, 642] on span "False" at bounding box center [1087, 634] width 32 height 15
click at [1068, 641] on input "False" at bounding box center [1060, 635] width 15 height 12
radio input "true"
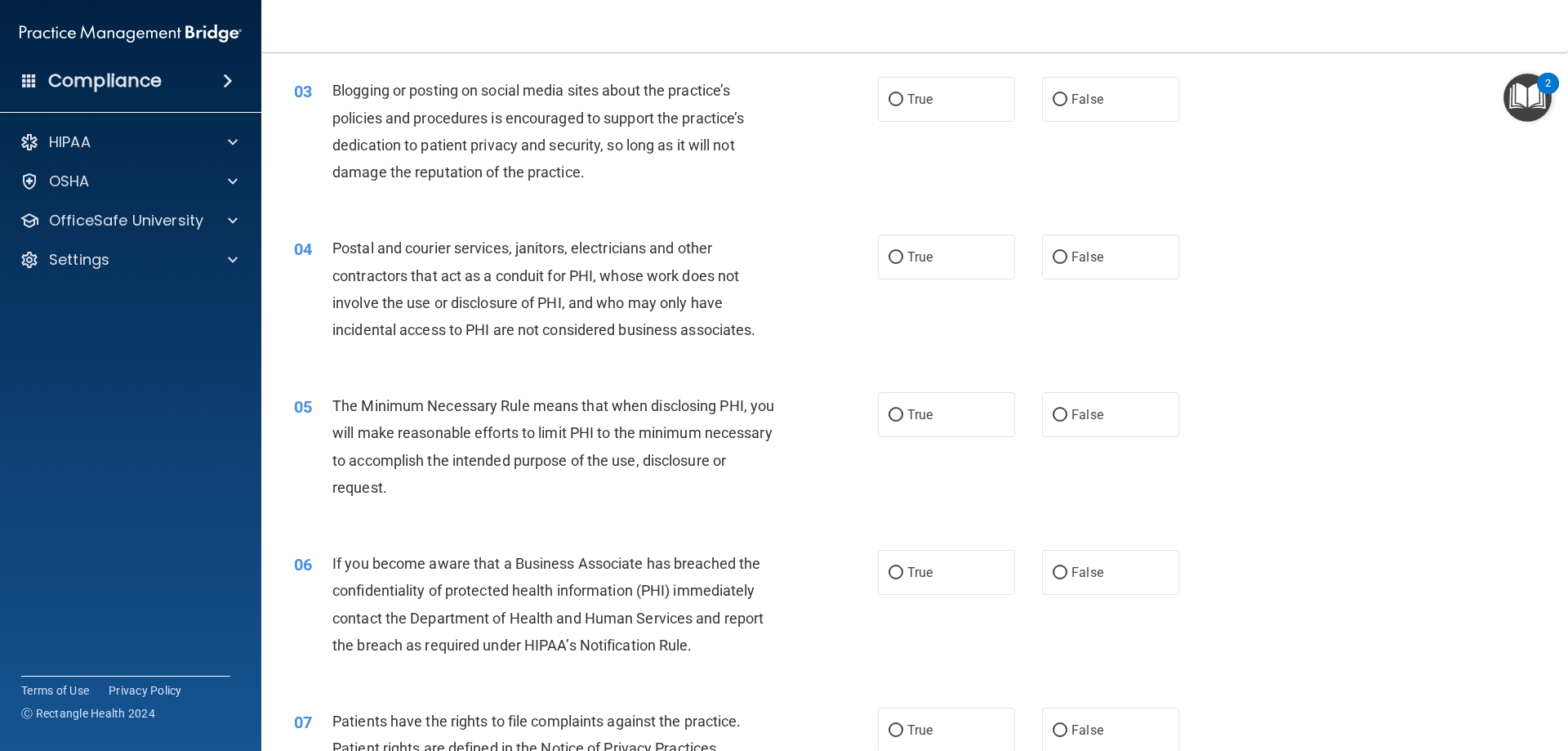
scroll to position [0, 0]
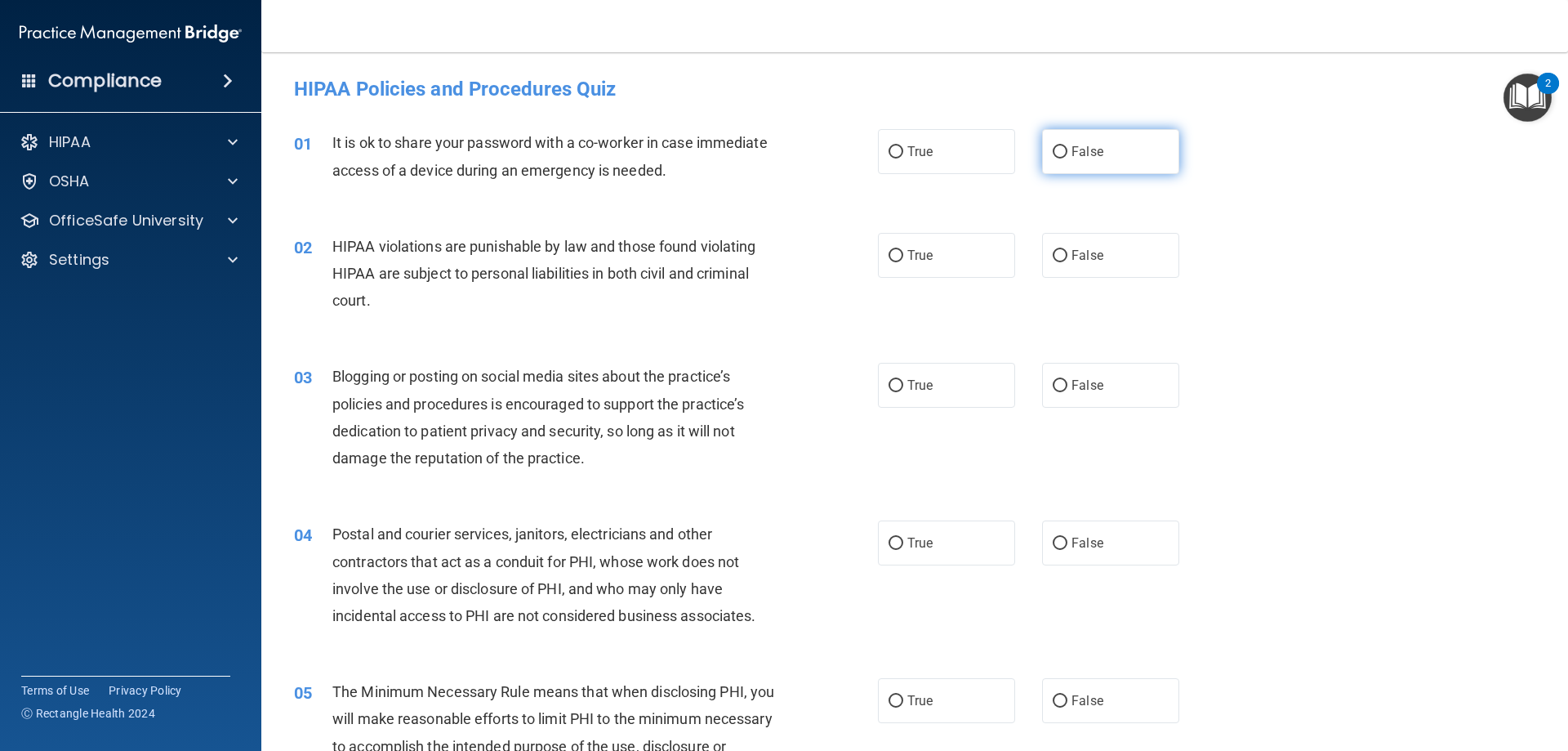
click at [1048, 161] on label "False" at bounding box center [1110, 151] width 137 height 45
click at [1052, 159] on input "False" at bounding box center [1060, 152] width 15 height 12
radio input "true"
click at [910, 273] on label "True" at bounding box center [946, 255] width 137 height 45
click at [903, 262] on input "True" at bounding box center [896, 257] width 15 height 12
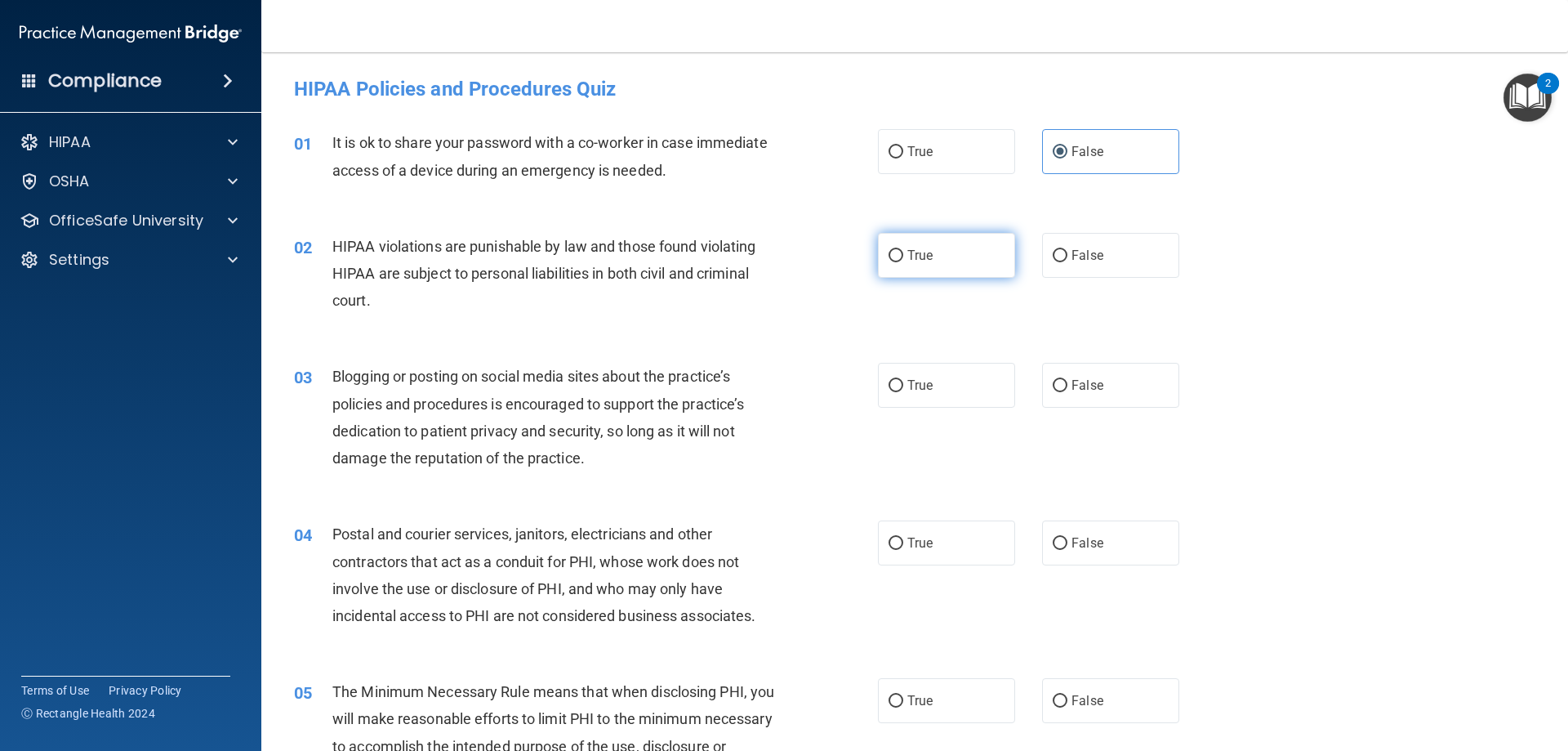
radio input "true"
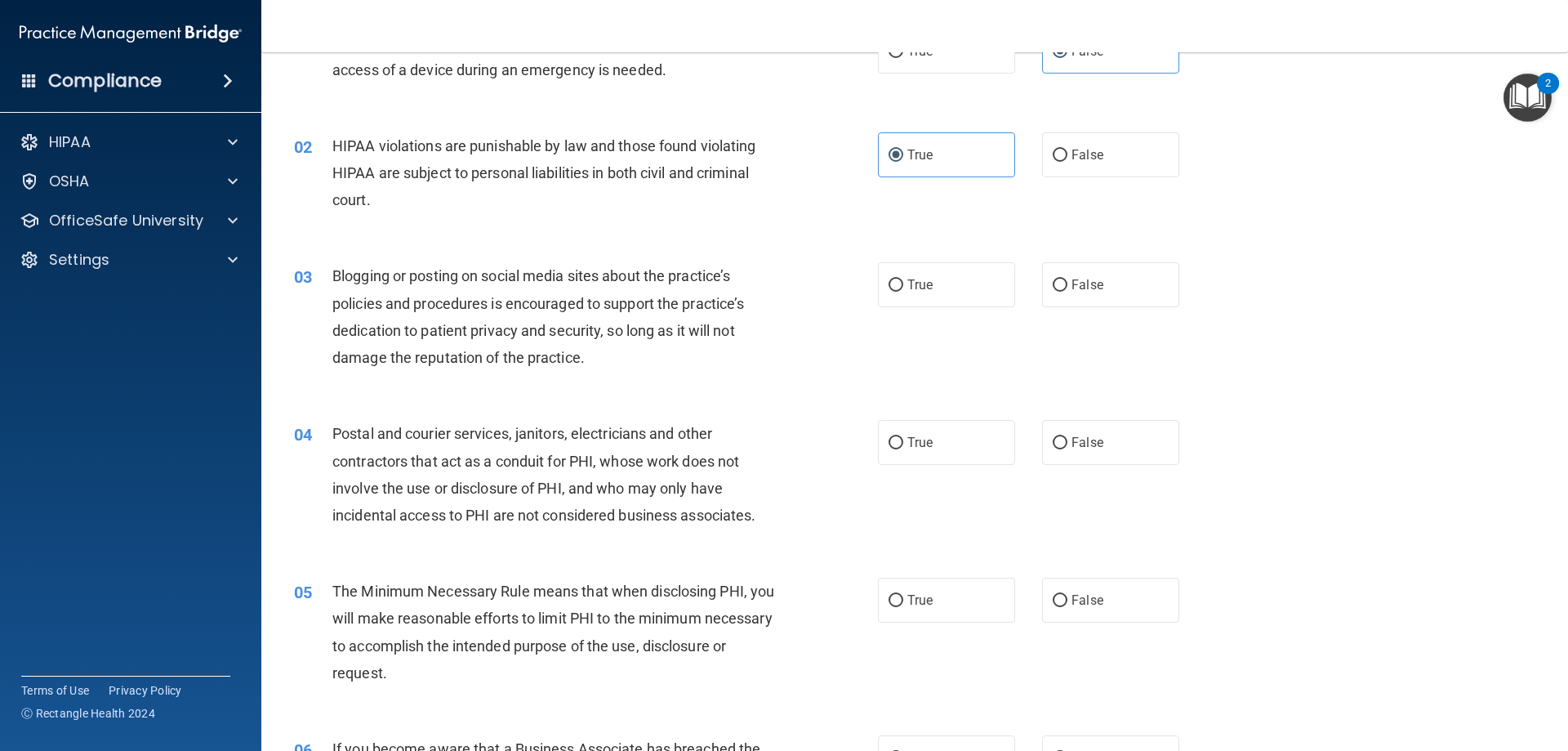
scroll to position [245, 0]
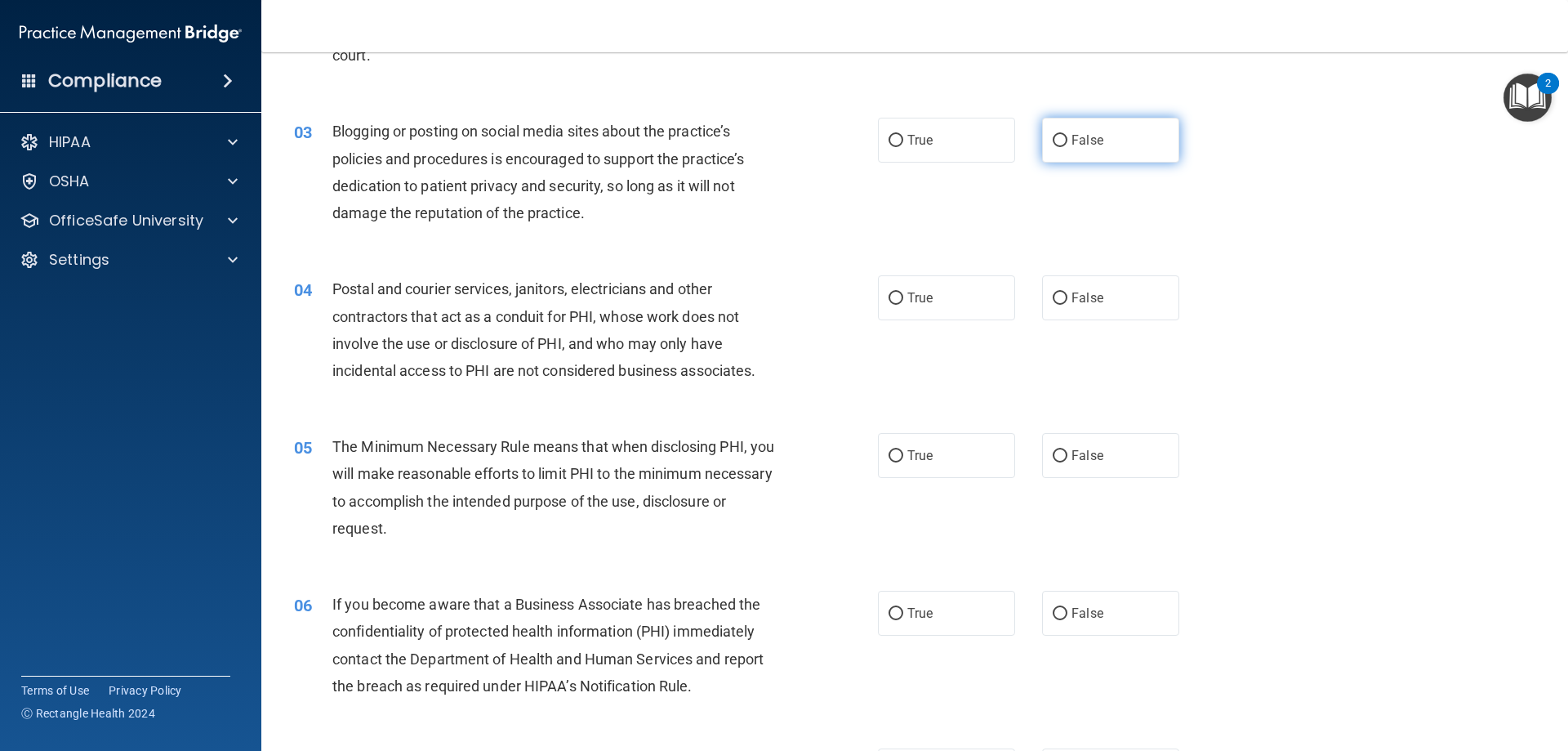
click at [1075, 150] on label "False" at bounding box center [1110, 140] width 137 height 45
click at [1068, 147] on input "False" at bounding box center [1060, 141] width 15 height 12
radio input "true"
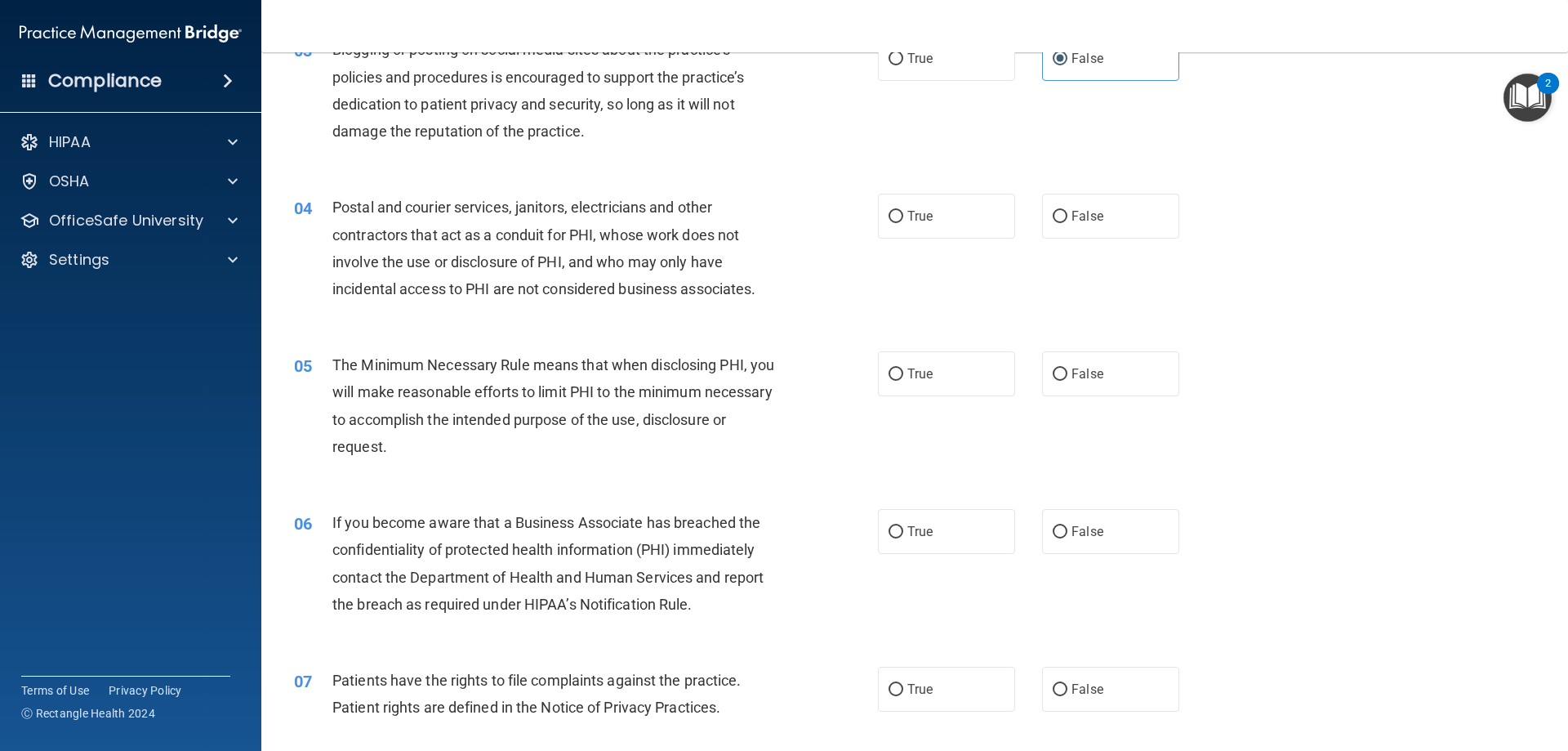
scroll to position [409, 0]
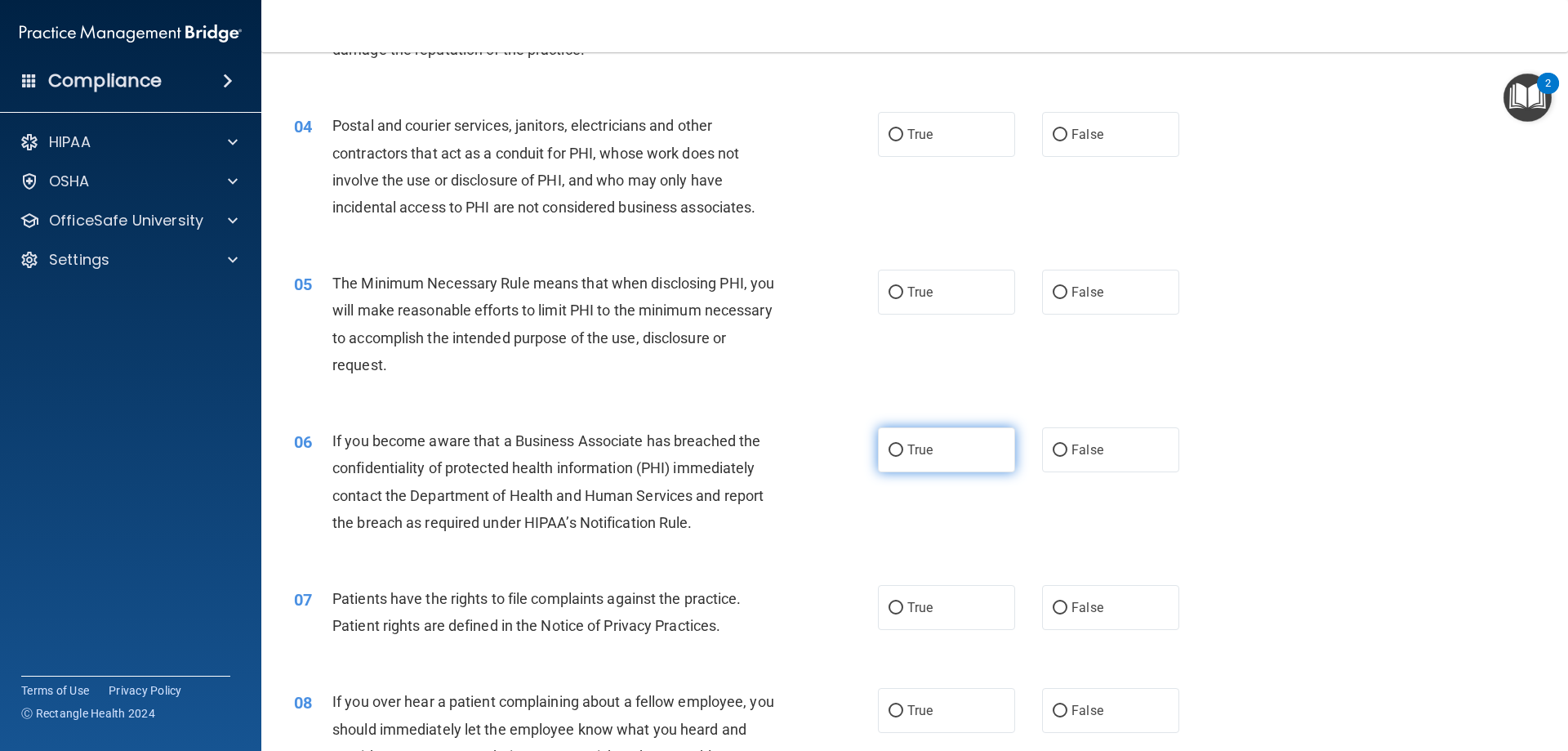
click at [880, 439] on label "True" at bounding box center [946, 450] width 137 height 45
click at [889, 445] on input "True" at bounding box center [896, 451] width 15 height 12
radio input "true"
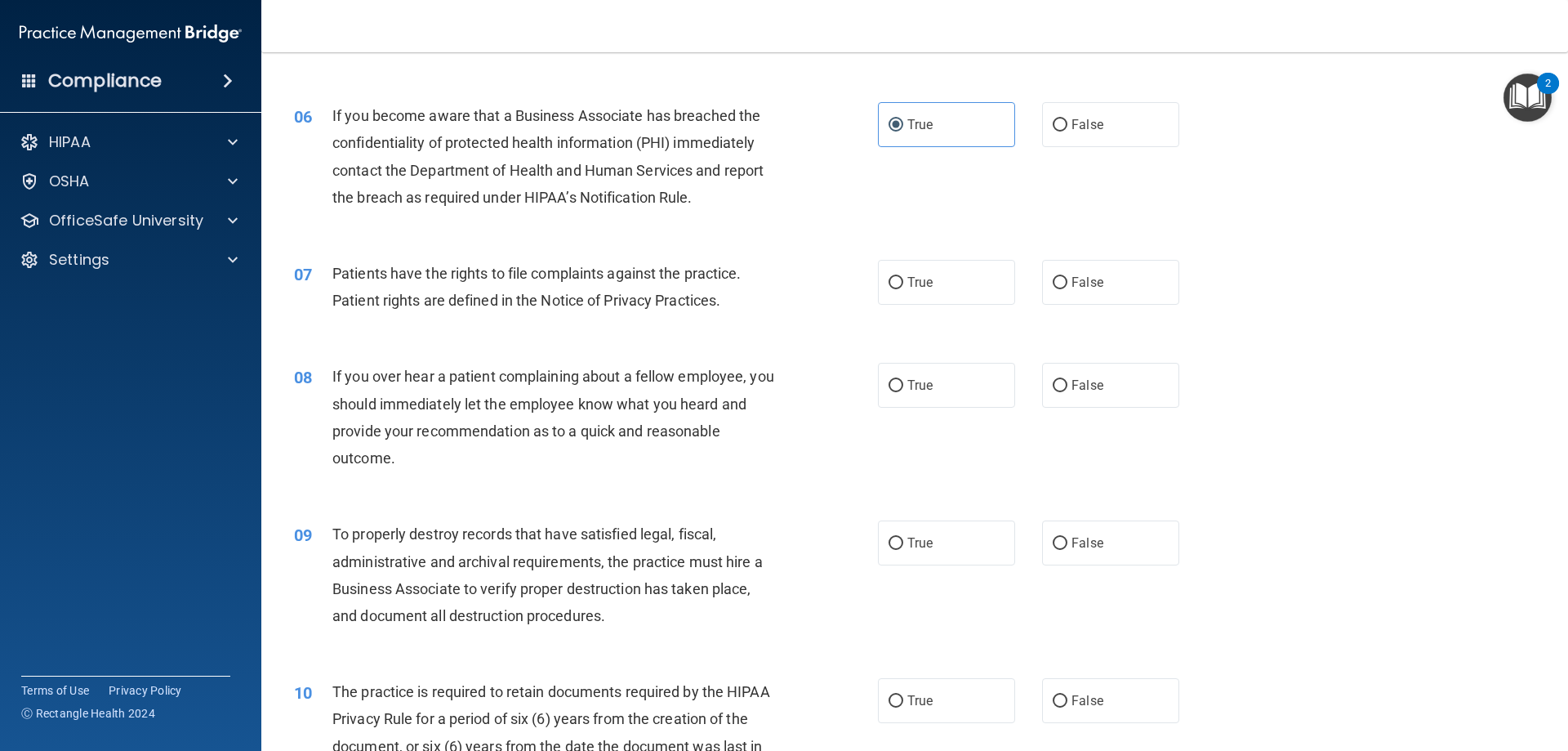
scroll to position [736, 0]
click at [978, 282] on label "True" at bounding box center [946, 281] width 137 height 45
click at [903, 282] on input "True" at bounding box center [896, 282] width 15 height 12
radio input "true"
click at [1065, 394] on label "False" at bounding box center [1110, 383] width 137 height 45
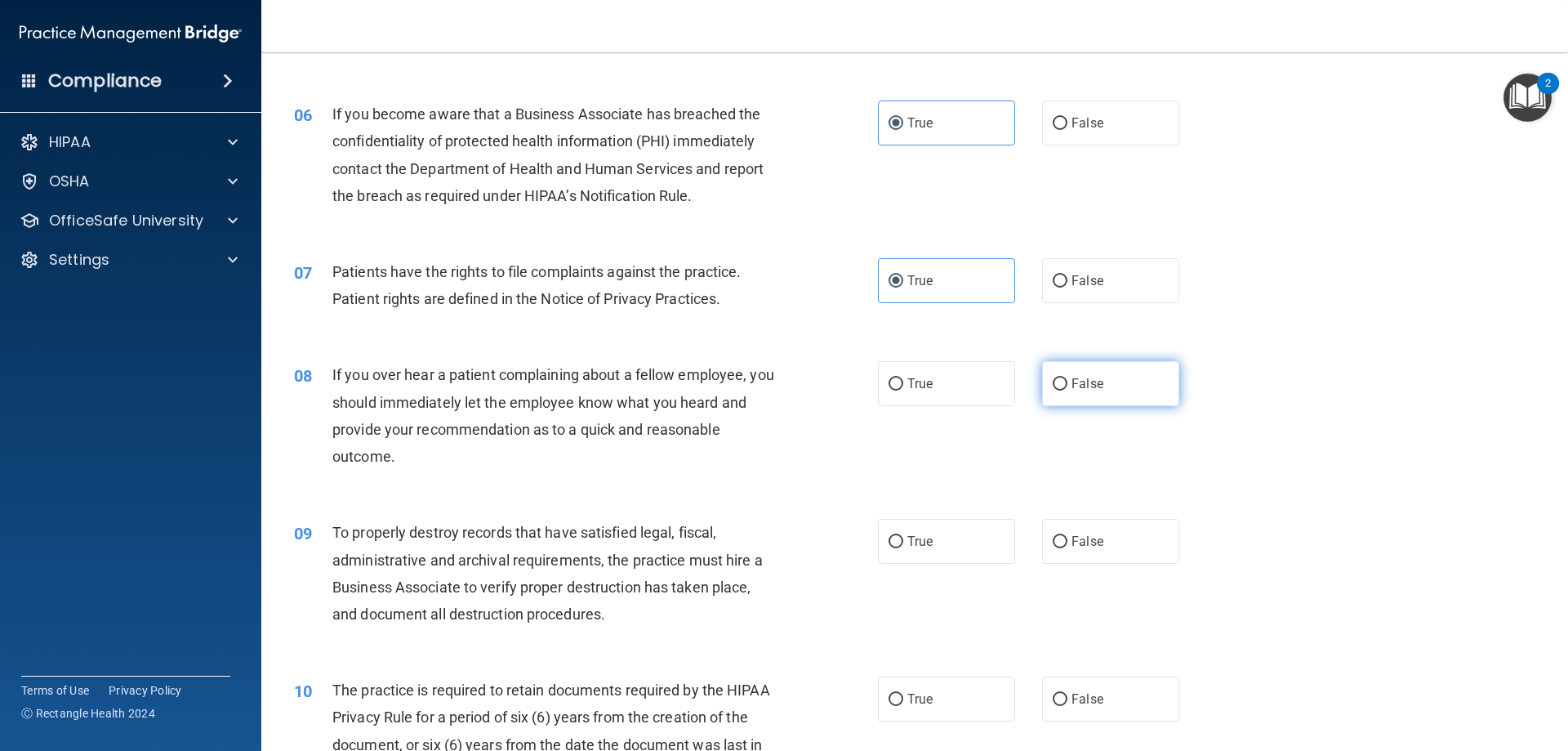
click at [1065, 390] on input "False" at bounding box center [1060, 385] width 15 height 12
radio input "true"
click at [933, 396] on label "True" at bounding box center [946, 383] width 137 height 45
click at [903, 390] on input "True" at bounding box center [896, 385] width 15 height 12
radio input "true"
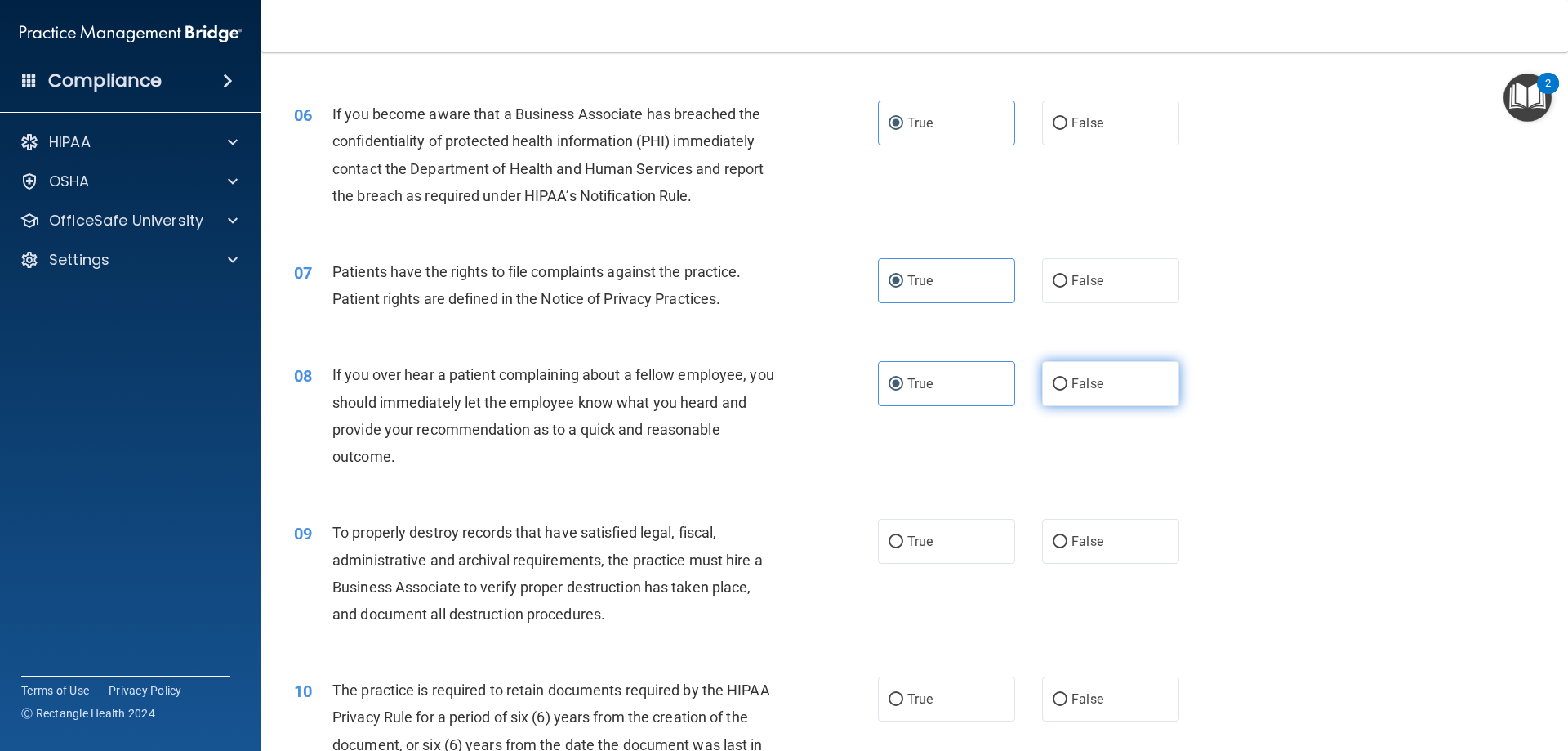
click at [1042, 391] on label "False" at bounding box center [1110, 383] width 137 height 45
click at [1052, 390] on input "False" at bounding box center [1060, 385] width 15 height 12
radio input "true"
radio input "false"
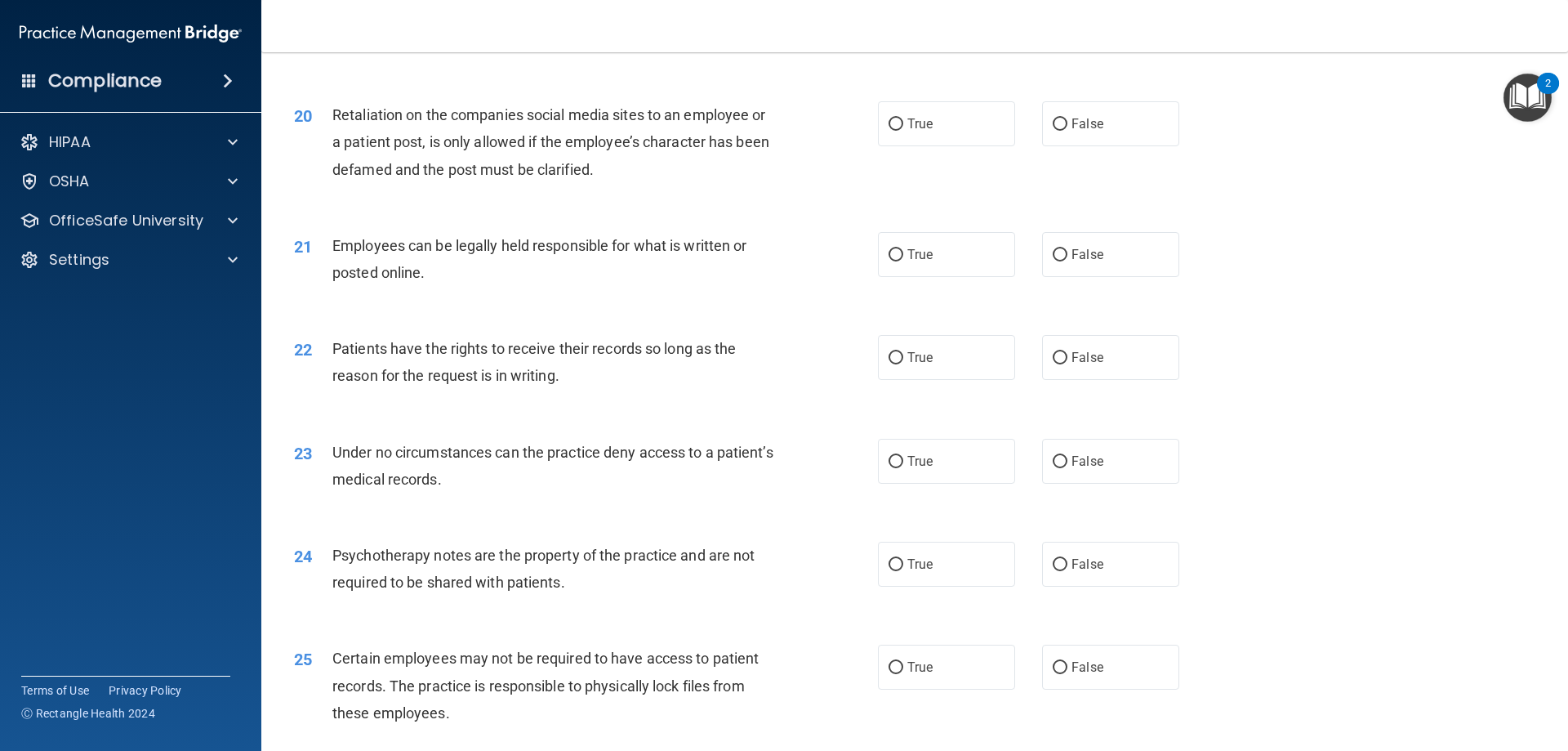
scroll to position [2370, 0]
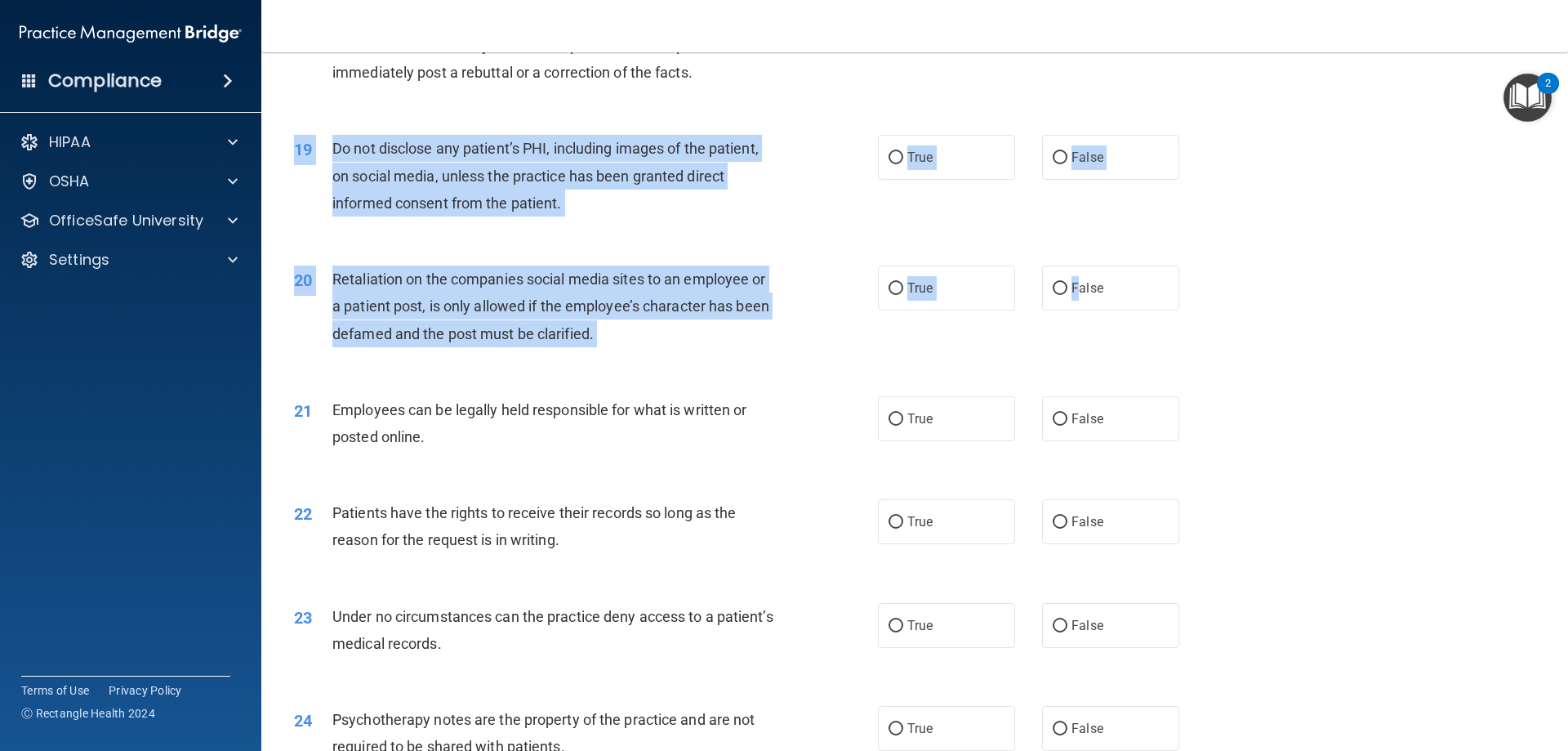
click at [756, 347] on div "Retaliation on the companies social media sites to an employee or a patient pos…" at bounding box center [560, 306] width 457 height 82
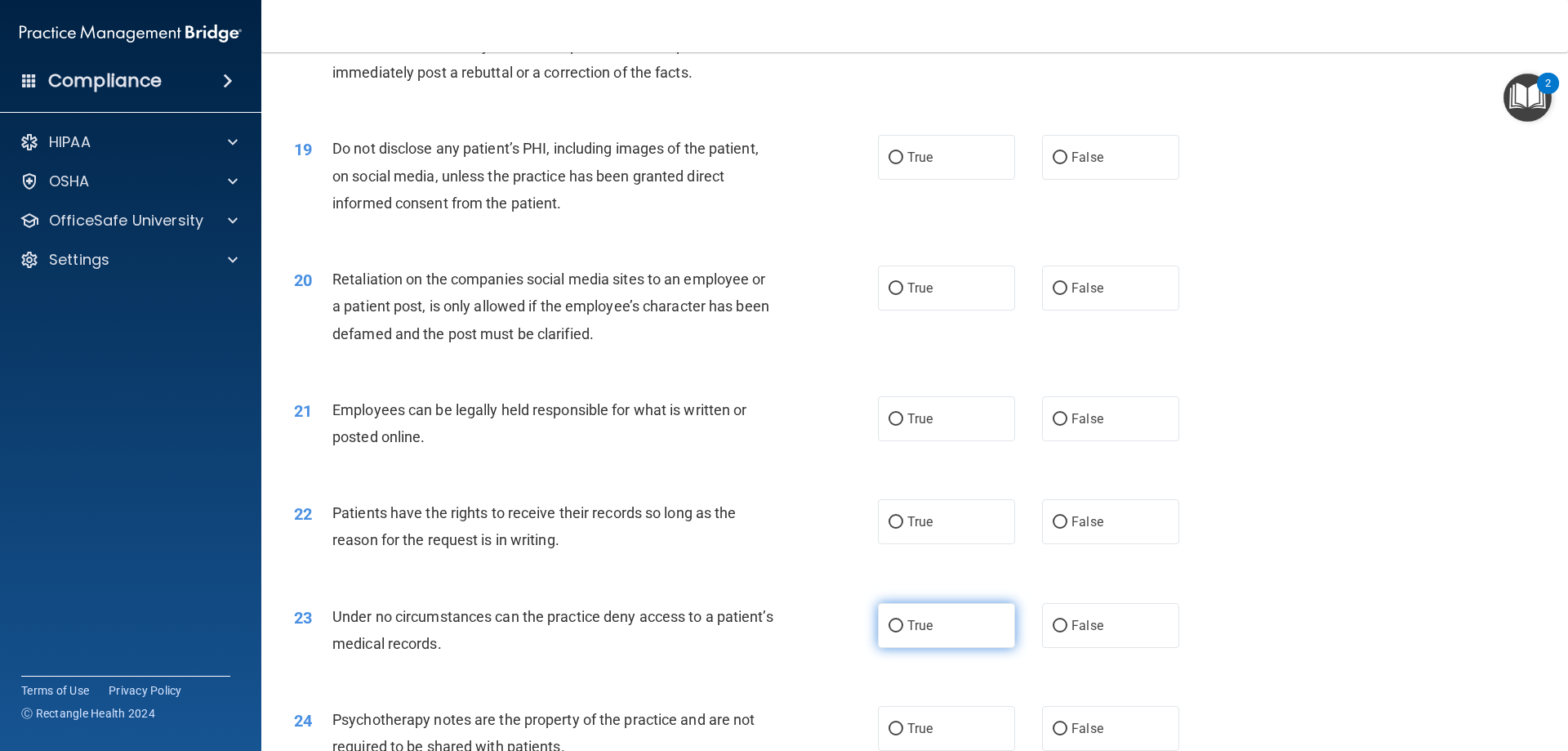
click at [966, 648] on label "True" at bounding box center [946, 625] width 137 height 45
click at [903, 633] on input "True" at bounding box center [896, 626] width 15 height 12
radio input "true"
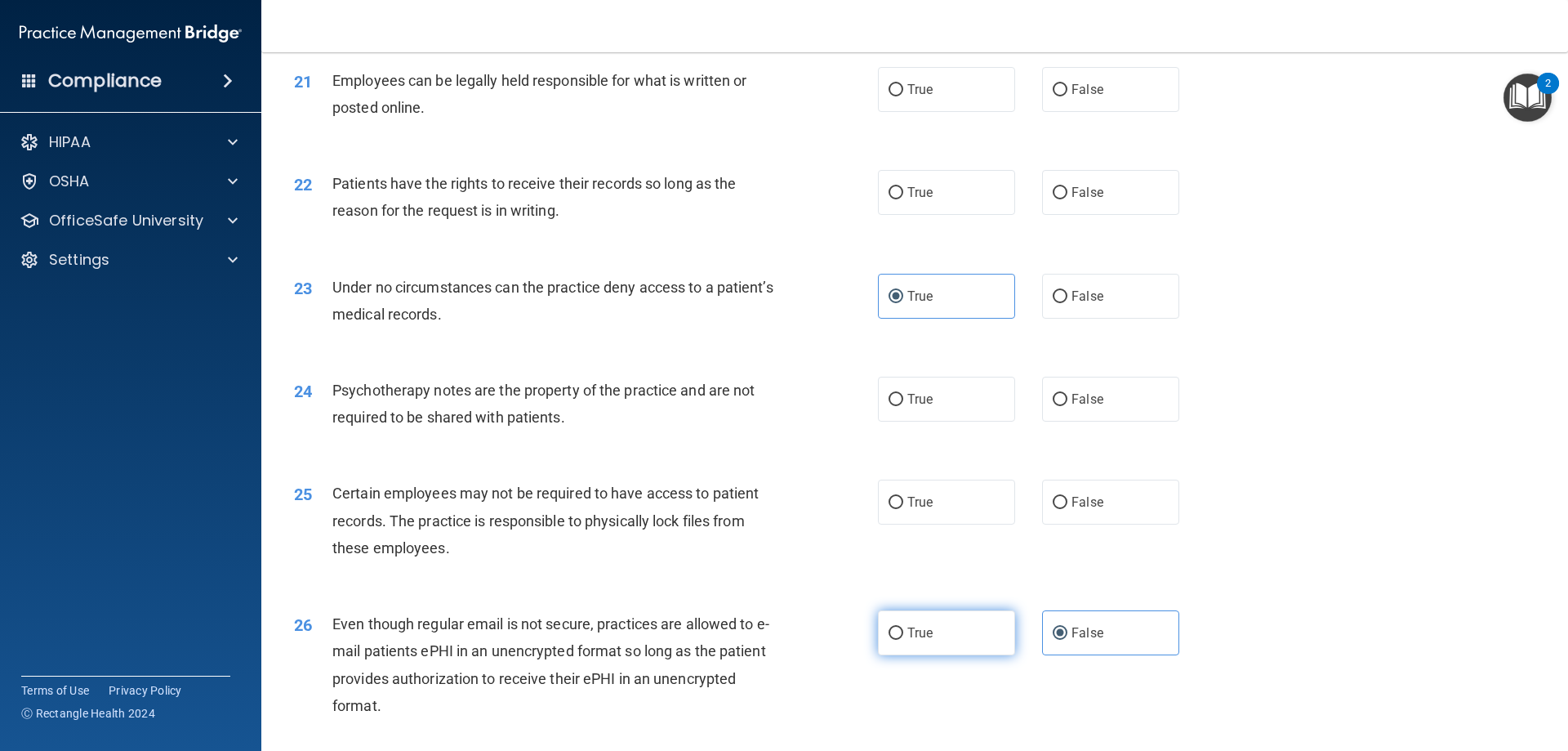
scroll to position [2697, 0]
click at [954, 519] on label "True" at bounding box center [946, 504] width 137 height 45
click at [903, 511] on input "True" at bounding box center [896, 505] width 15 height 12
radio input "true"
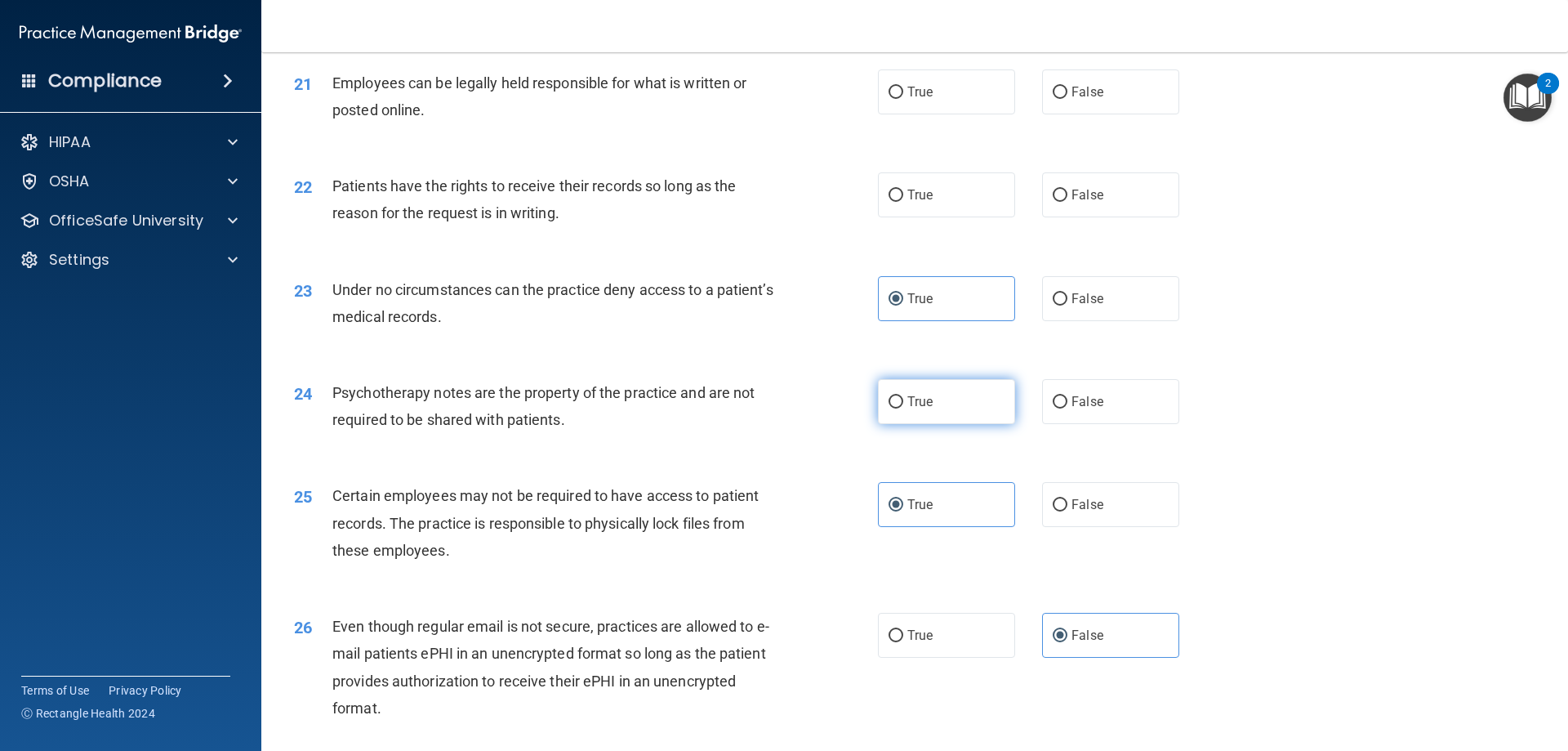
click at [963, 424] on label "True" at bounding box center [946, 402] width 137 height 45
click at [903, 409] on input "True" at bounding box center [896, 403] width 15 height 12
radio input "true"
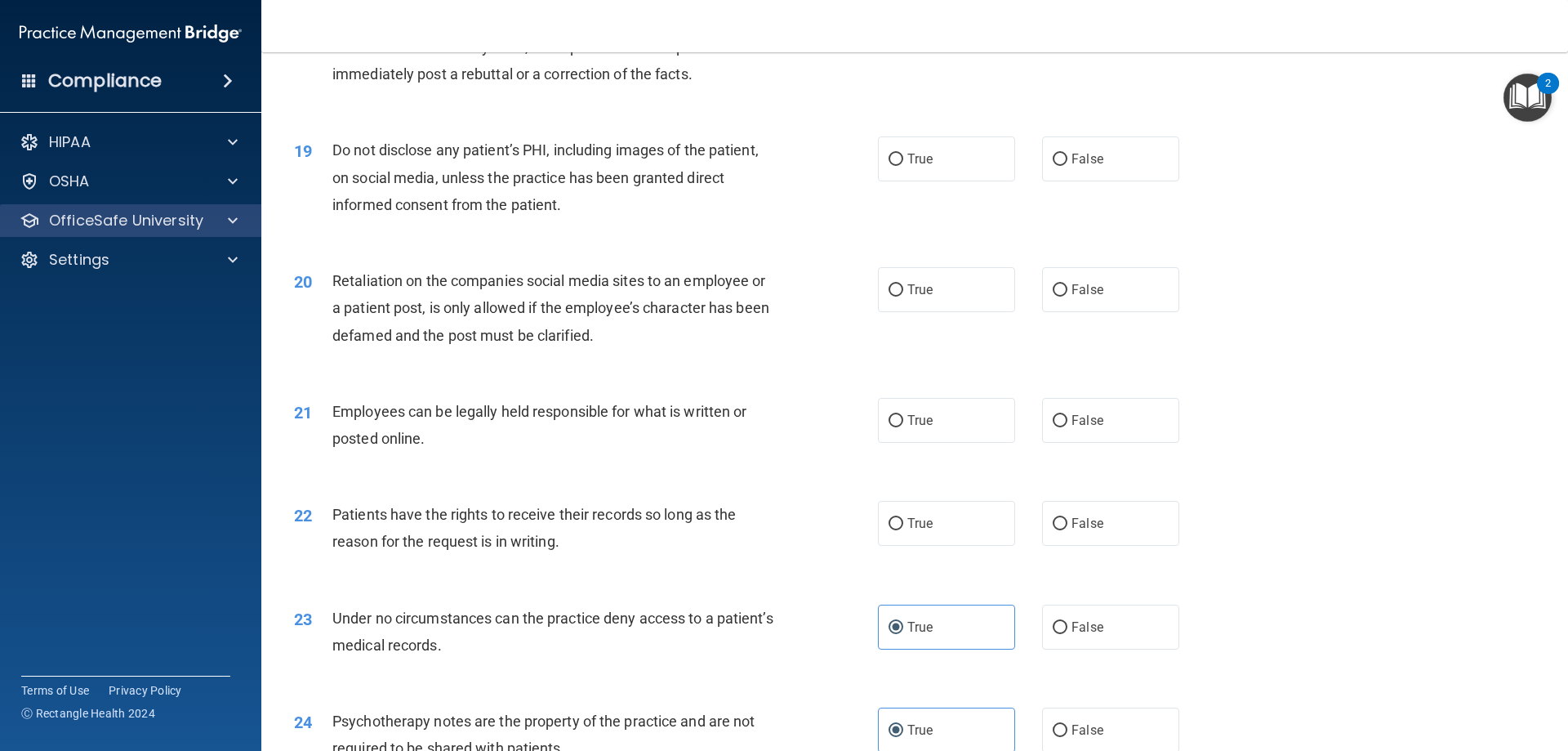
scroll to position [2370, 0]
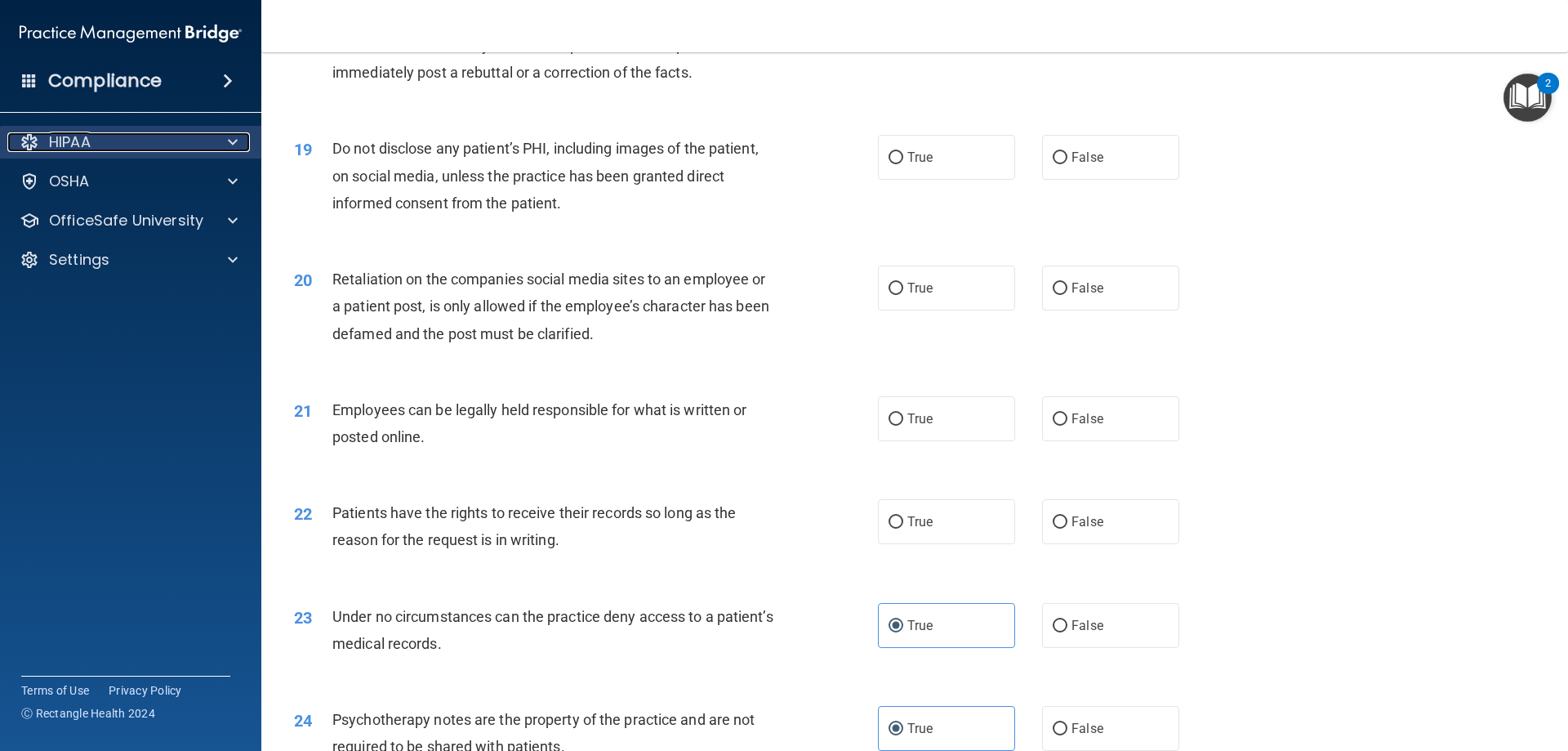
click at [132, 138] on div "HIPAA" at bounding box center [108, 143] width 202 height 20
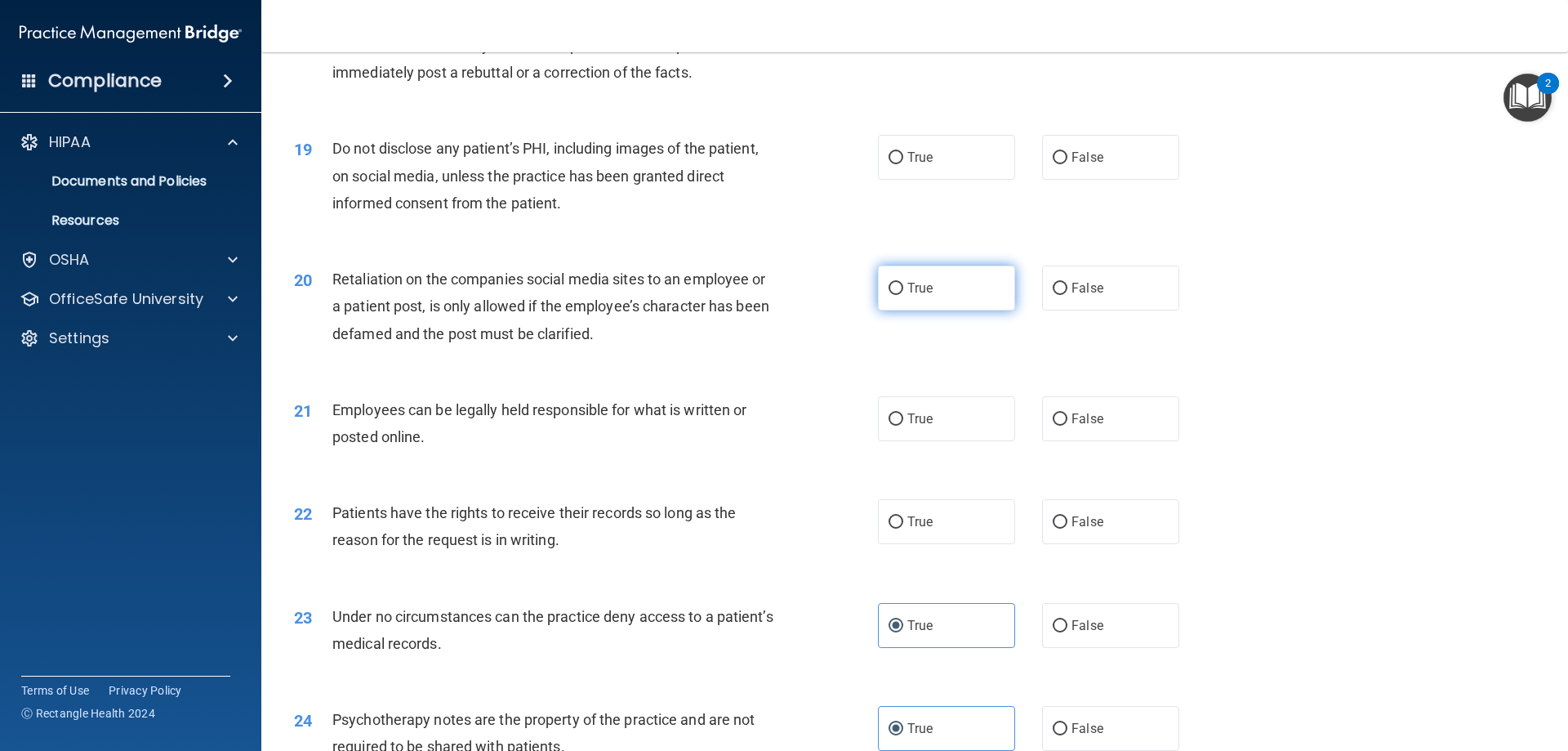
click at [938, 311] on label "True" at bounding box center [946, 288] width 137 height 45
click at [903, 295] on input "True" at bounding box center [896, 289] width 15 height 12
radio input "true"
click at [1067, 441] on label "False" at bounding box center [1110, 419] width 137 height 45
click at [1067, 426] on input "False" at bounding box center [1060, 420] width 15 height 12
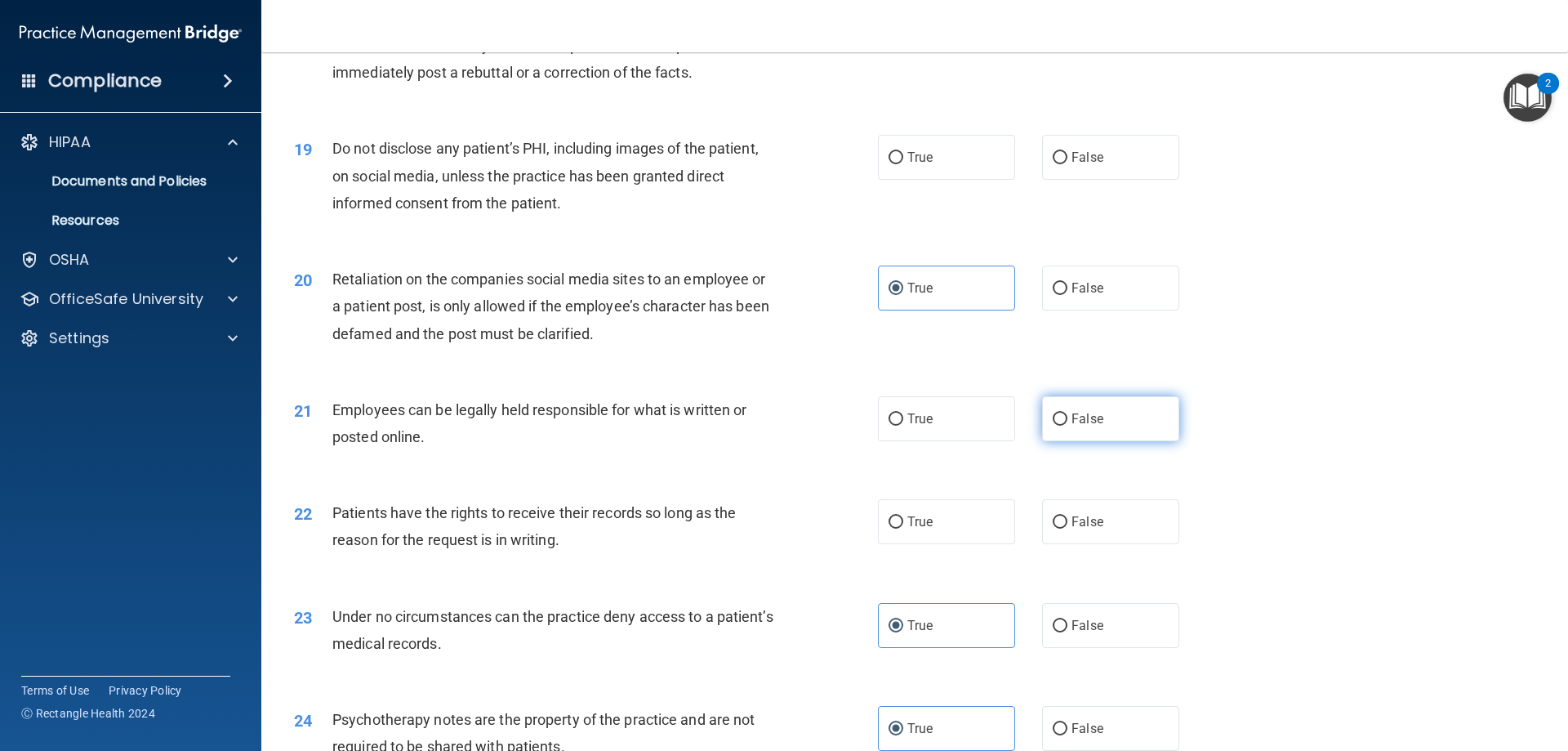
radio input "true"
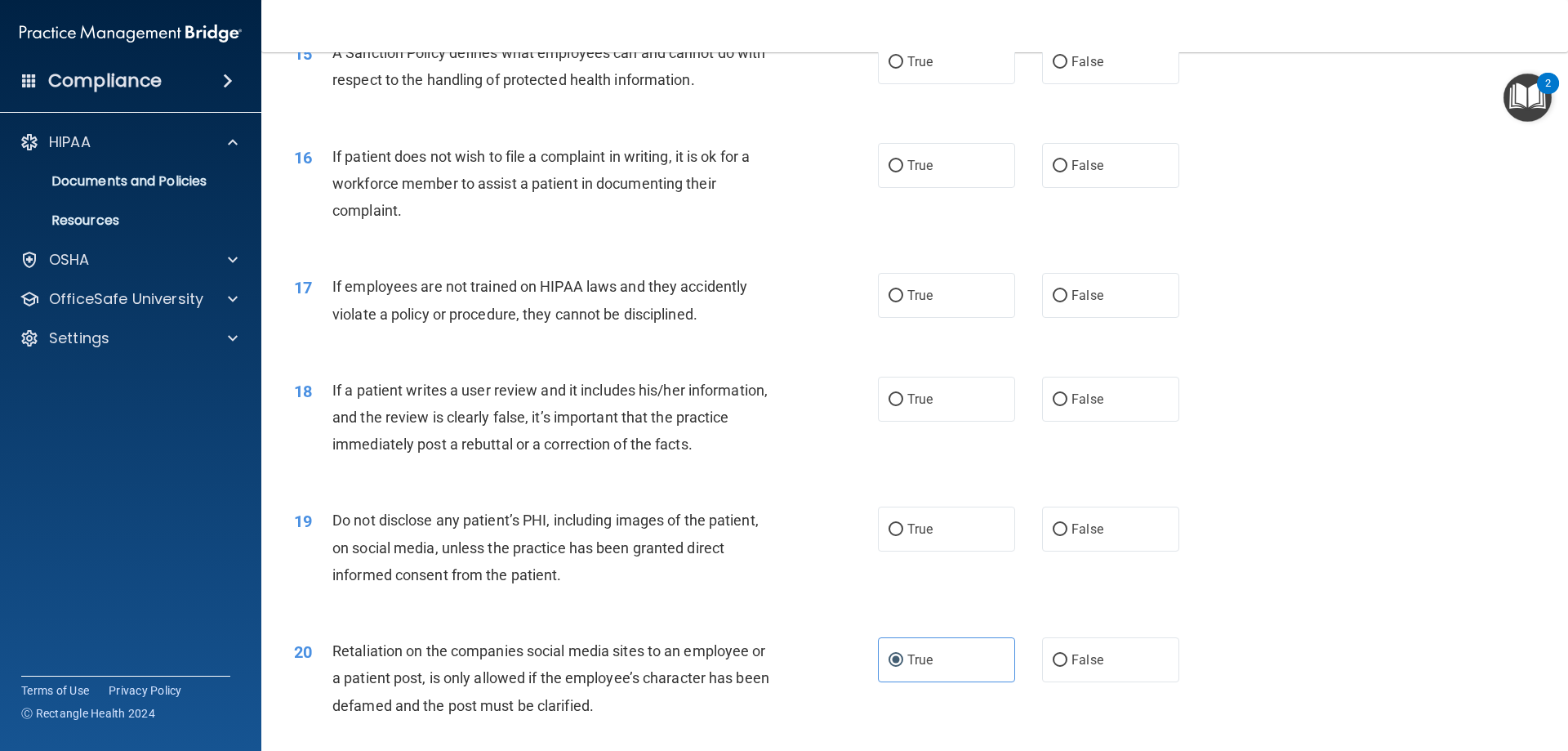
scroll to position [1961, 0]
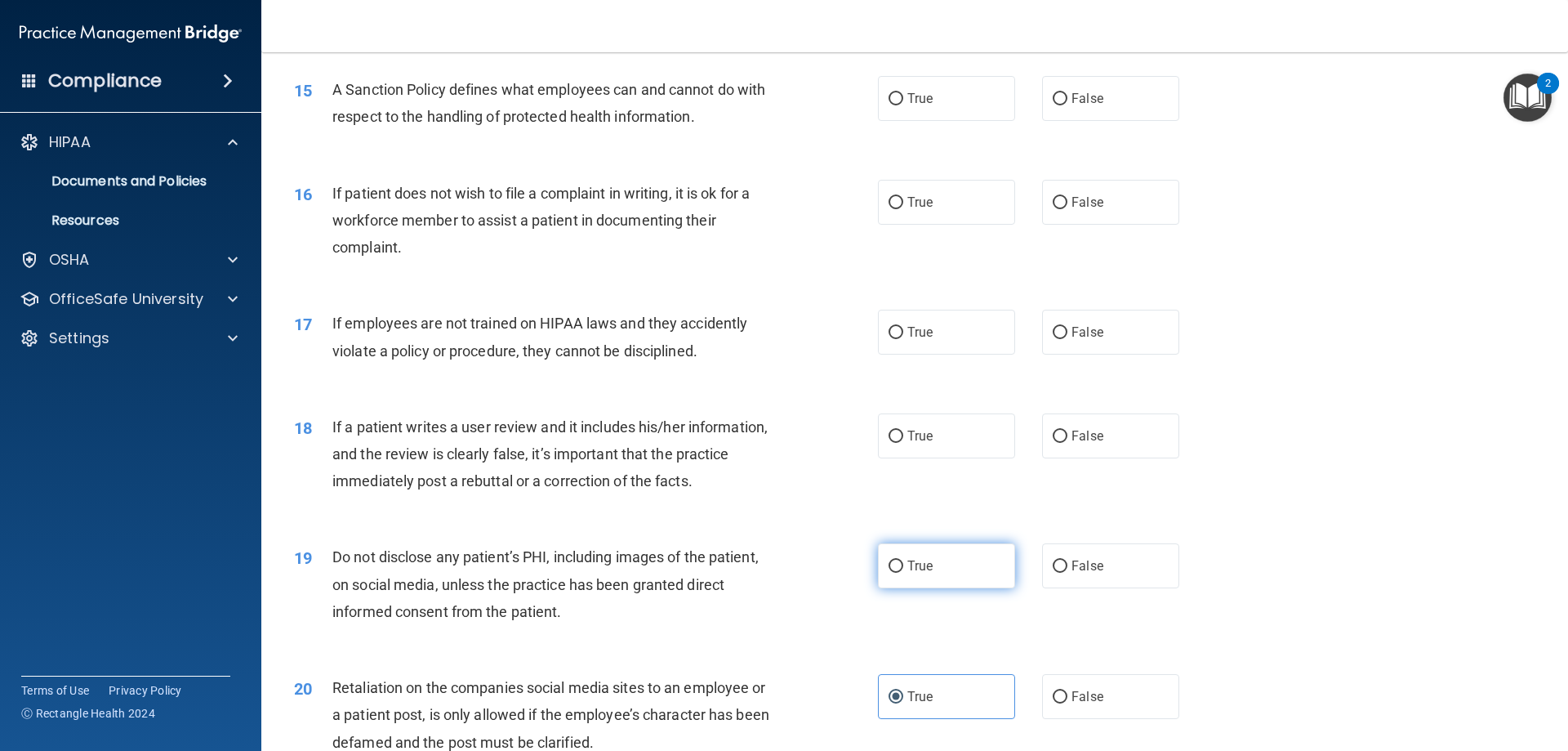
drag, startPoint x: 972, startPoint y: 597, endPoint x: 971, endPoint y: 575, distance: 22.0
click at [971, 588] on label "True" at bounding box center [946, 566] width 137 height 45
click at [903, 573] on input "True" at bounding box center [896, 567] width 15 height 12
radio input "true"
drag, startPoint x: 922, startPoint y: 453, endPoint x: 970, endPoint y: 435, distance: 51.3
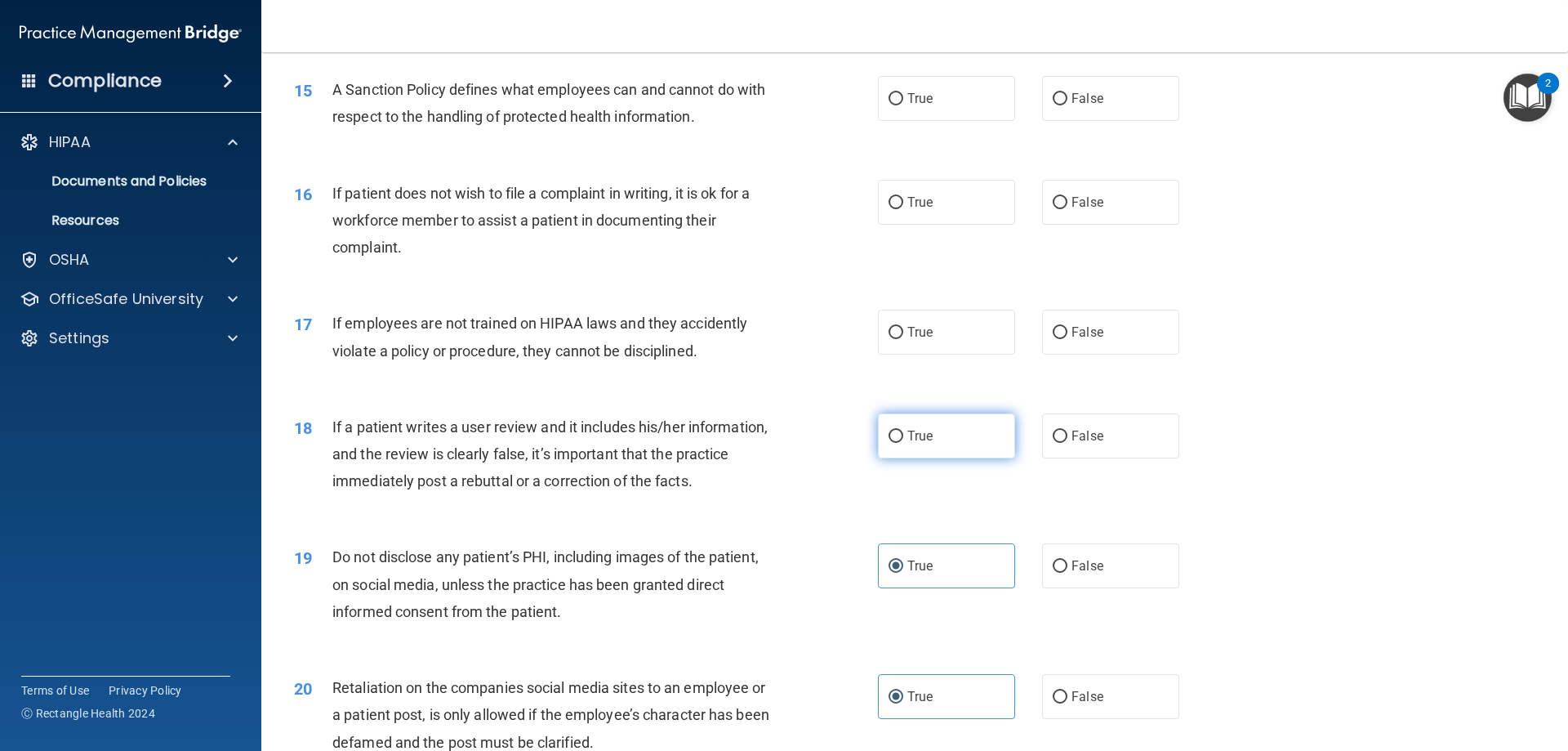
click at [922, 452] on label "True" at bounding box center [946, 436] width 137 height 45
click at [903, 443] on input "True" at bounding box center [896, 437] width 15 height 12
radio input "true"
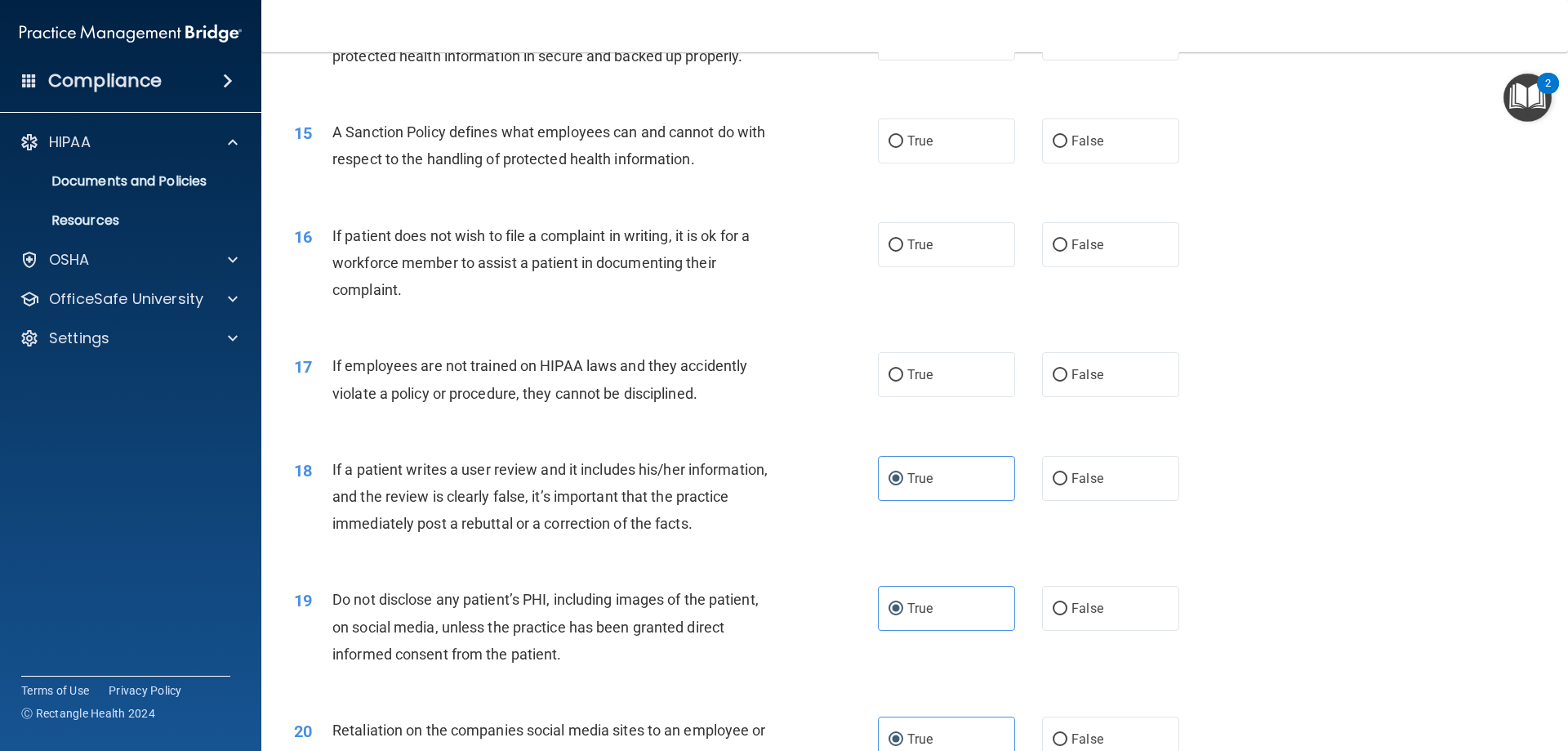
scroll to position [1880, 0]
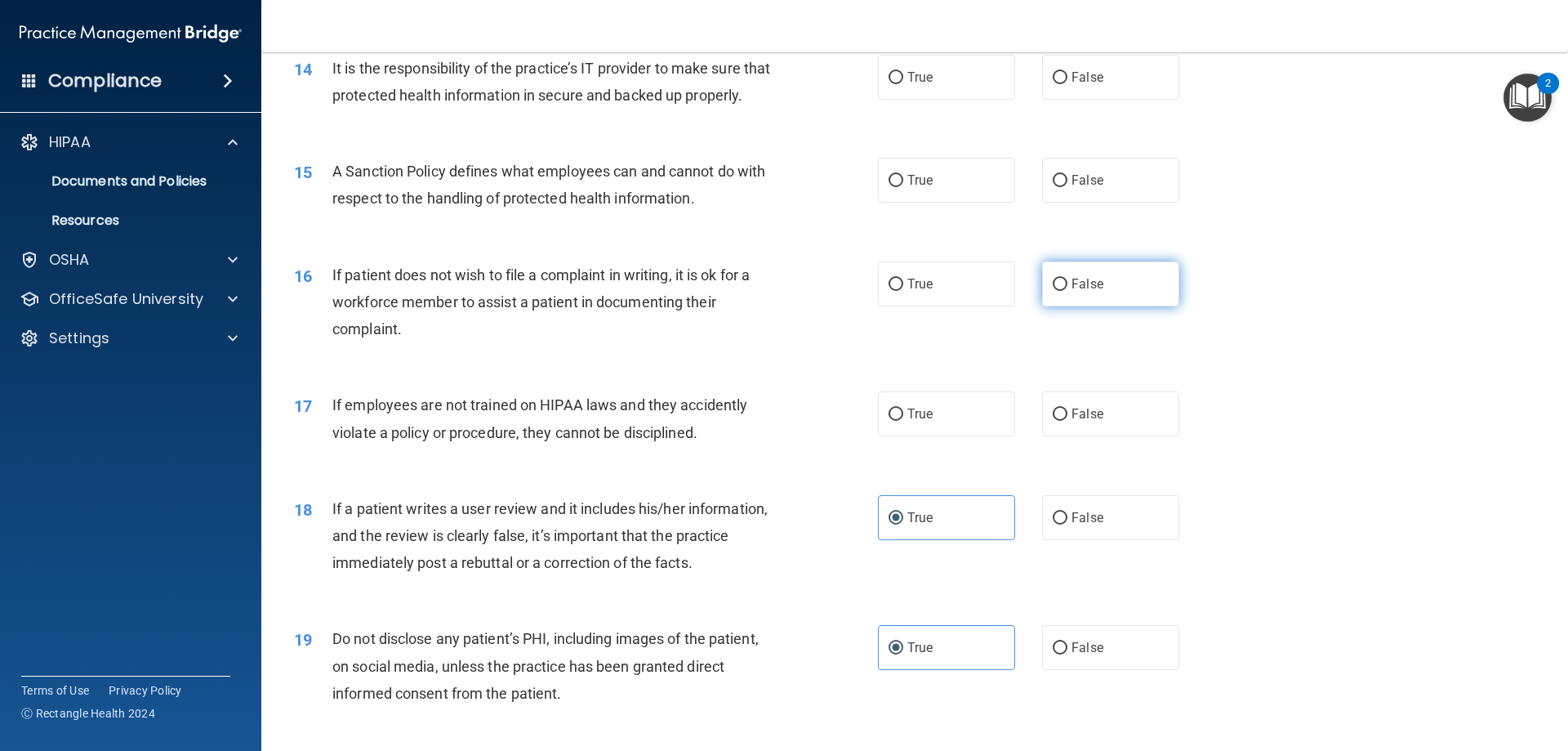
click at [1061, 292] on label "False" at bounding box center [1110, 284] width 137 height 45
click at [1061, 291] on input "False" at bounding box center [1060, 285] width 15 height 12
radio input "true"
drag, startPoint x: 957, startPoint y: 178, endPoint x: 925, endPoint y: 169, distance: 33.2
click at [953, 176] on div "15 A Sanction Policy defines what employees can and cannot do with respect to t…" at bounding box center [914, 189] width 1266 height 103
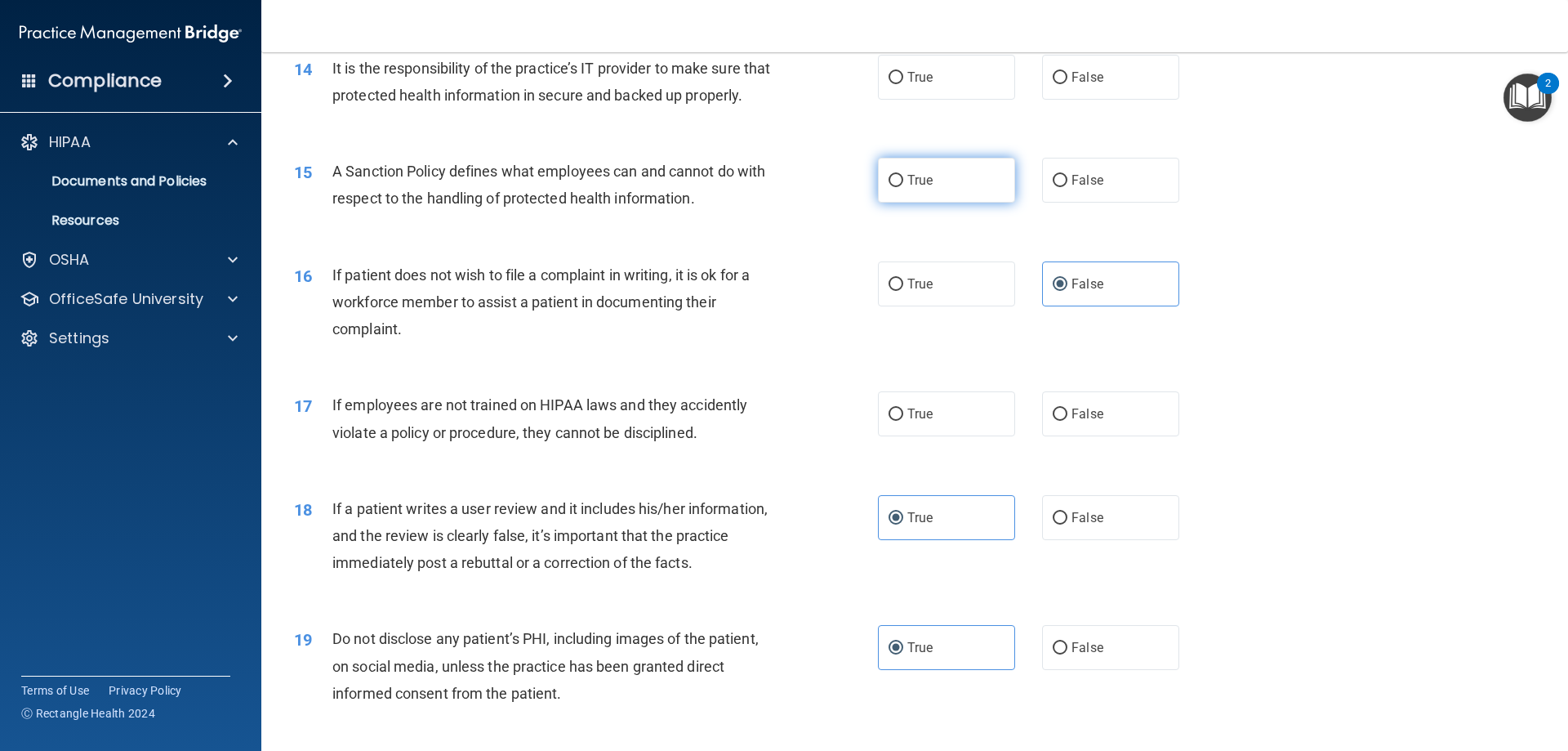
click at [922, 190] on label "True" at bounding box center [946, 180] width 137 height 45
click at [903, 187] on input "True" at bounding box center [896, 181] width 15 height 12
radio input "true"
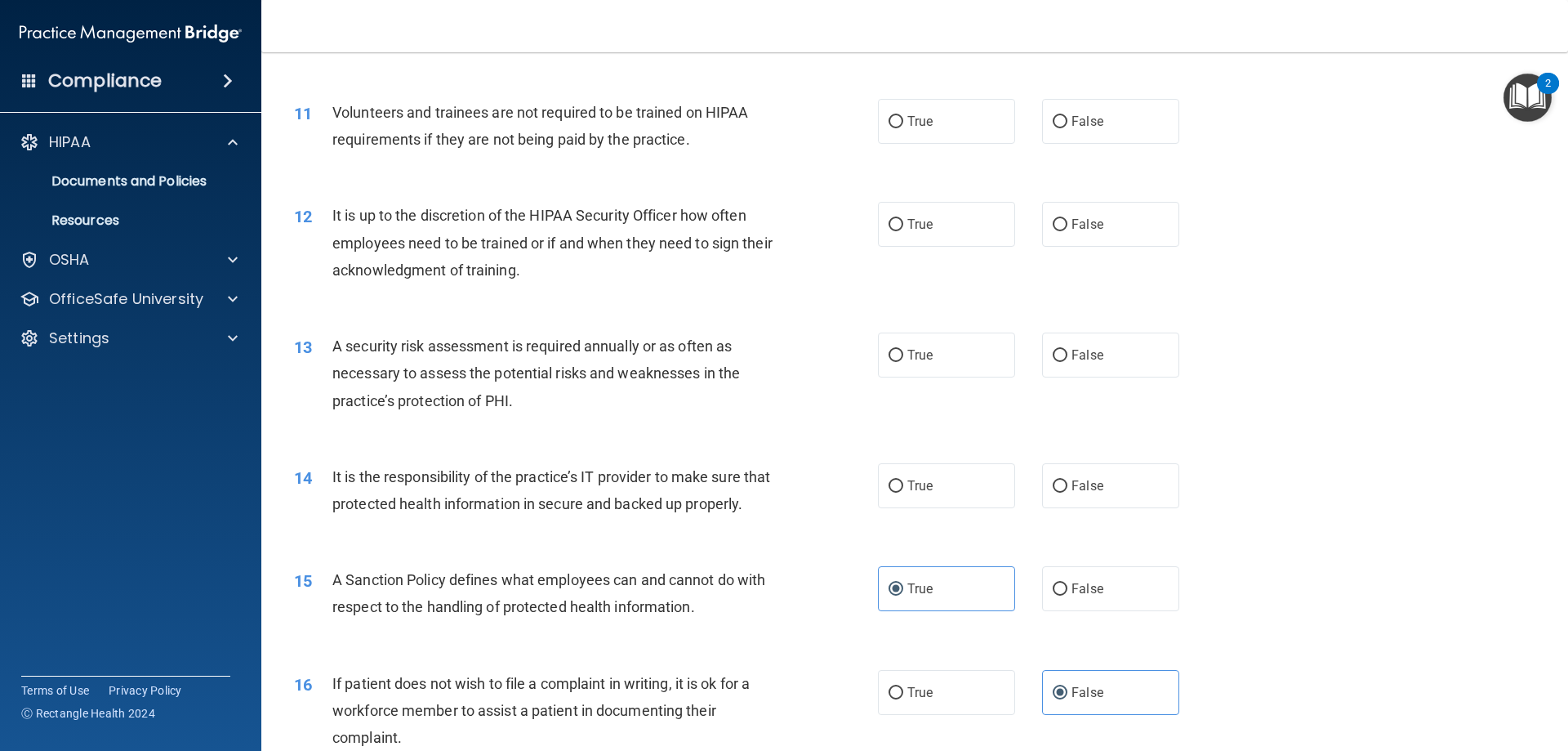
drag, startPoint x: 913, startPoint y: 480, endPoint x: 910, endPoint y: 417, distance: 63.1
click at [913, 460] on div "14 It is the responsibility of the practice’s IT provider to make sure that pro…" at bounding box center [914, 494] width 1266 height 103
click at [903, 364] on label "True" at bounding box center [946, 355] width 137 height 45
click at [903, 362] on input "True" at bounding box center [896, 356] width 15 height 12
radio input "true"
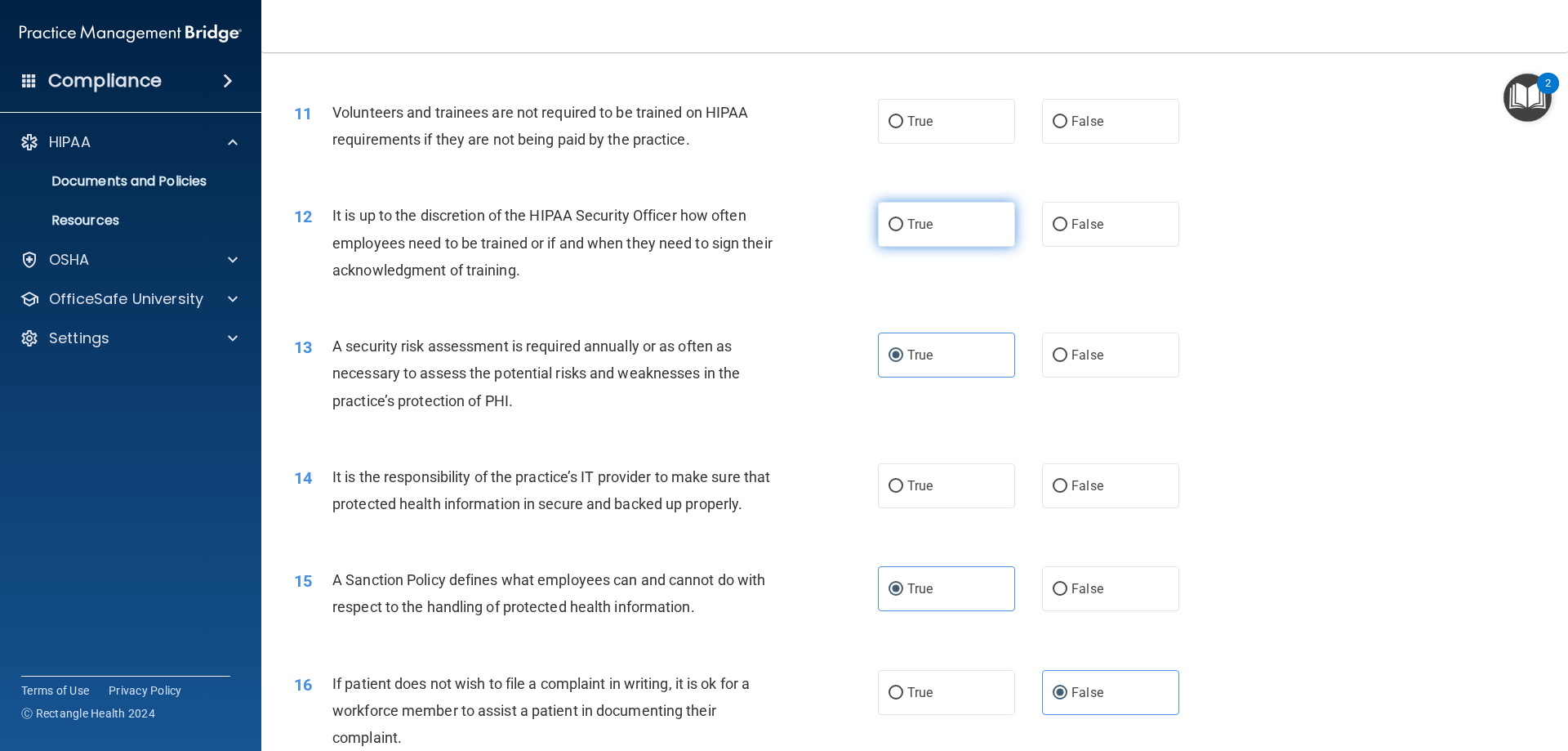
click at [928, 216] on label "True" at bounding box center [946, 224] width 137 height 45
click at [903, 219] on input "True" at bounding box center [896, 225] width 15 height 12
radio input "true"
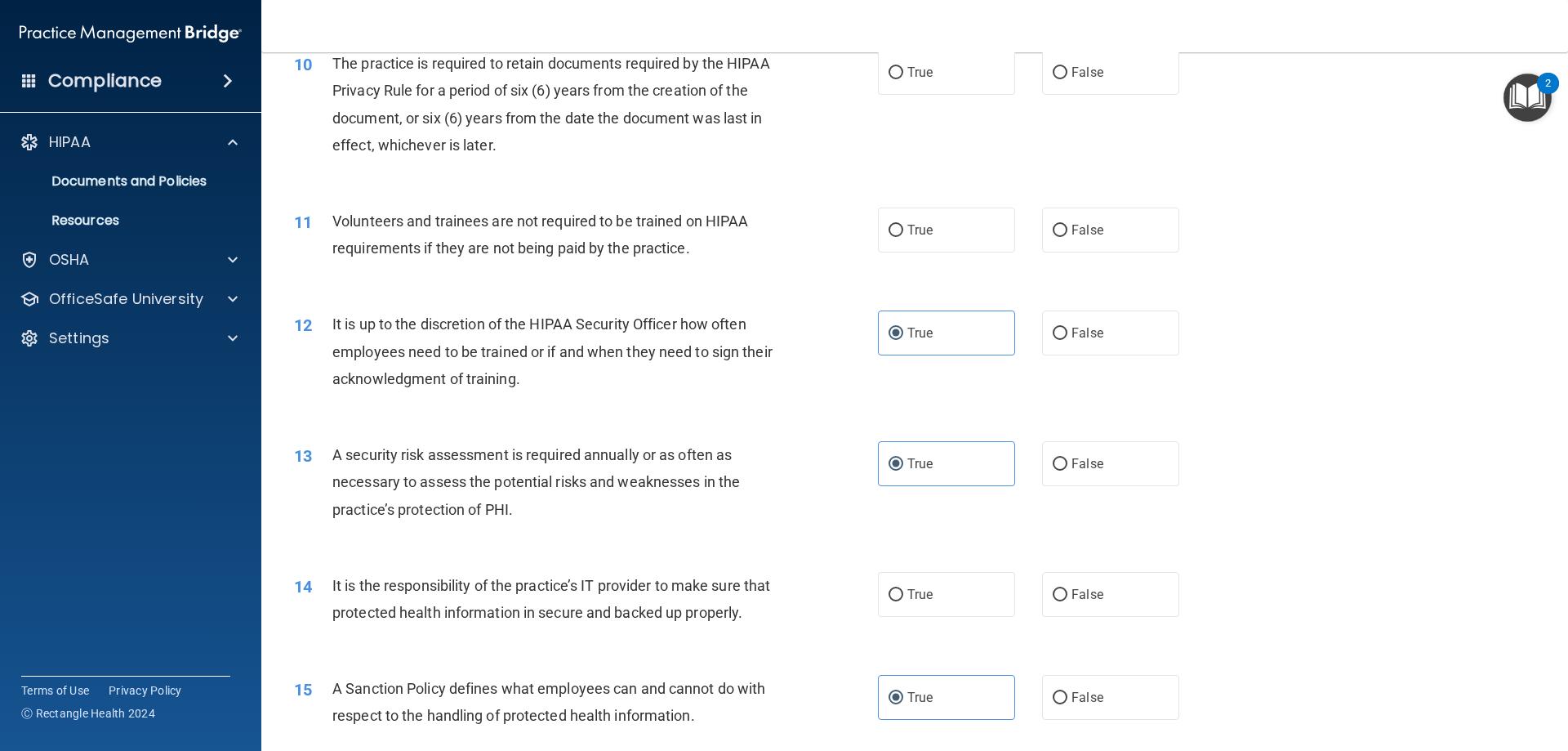
scroll to position [1144, 0]
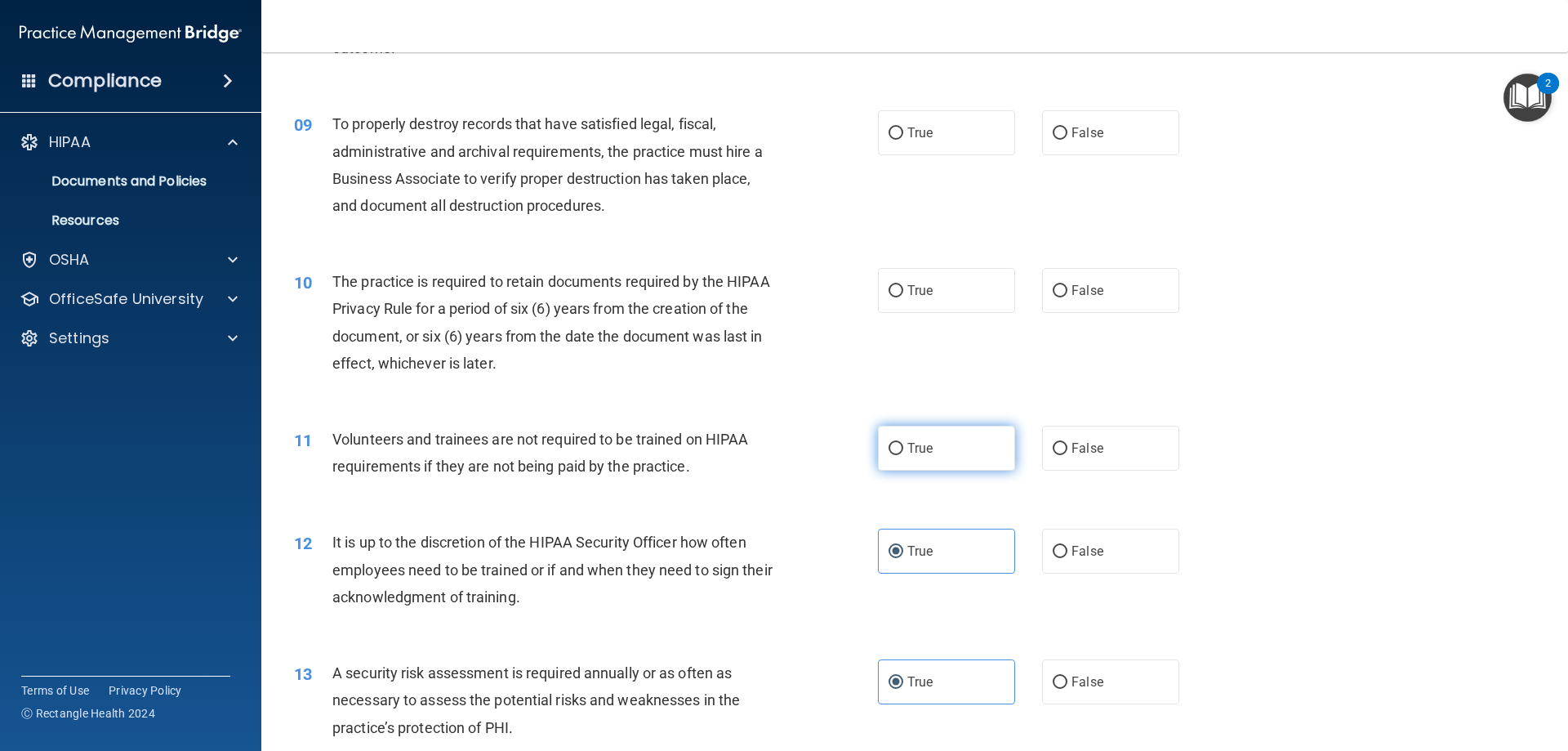
click at [905, 451] on label "True" at bounding box center [946, 448] width 137 height 45
click at [903, 451] on input "True" at bounding box center [896, 449] width 15 height 12
radio input "true"
drag, startPoint x: 1110, startPoint y: 321, endPoint x: 1104, endPoint y: 307, distance: 15.2
click at [1110, 318] on div "10 The practice is required to retain documents required by the HIPAA Privacy R…" at bounding box center [914, 326] width 1266 height 158
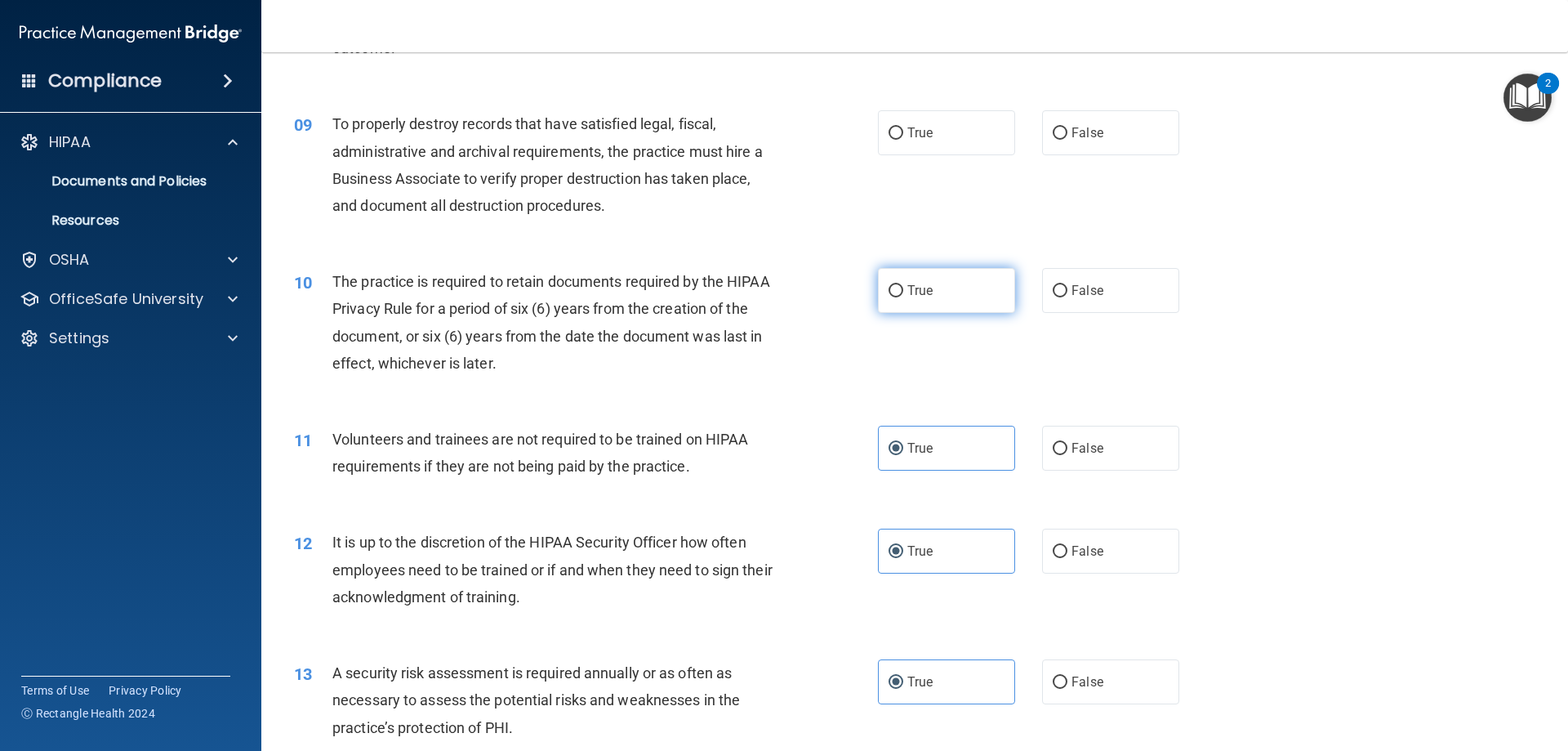
drag, startPoint x: 1101, startPoint y: 304, endPoint x: 965, endPoint y: 289, distance: 136.8
click at [1098, 302] on label "False" at bounding box center [1110, 290] width 137 height 45
click at [1068, 298] on input "False" at bounding box center [1060, 291] width 15 height 12
radio input "true"
click at [955, 276] on label "True" at bounding box center [946, 290] width 137 height 45
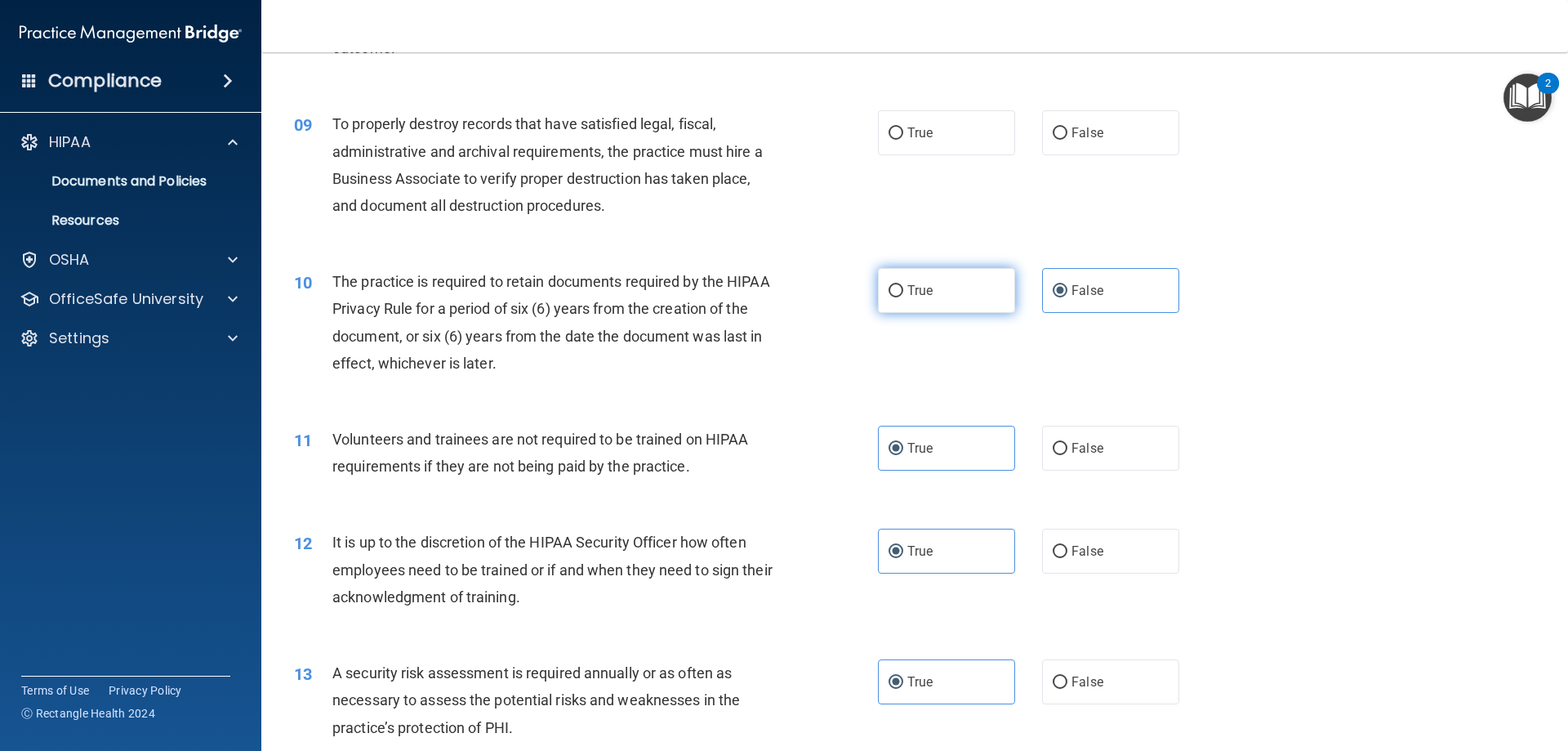
click at [903, 285] on input "True" at bounding box center [896, 291] width 15 height 12
radio input "true"
radio input "false"
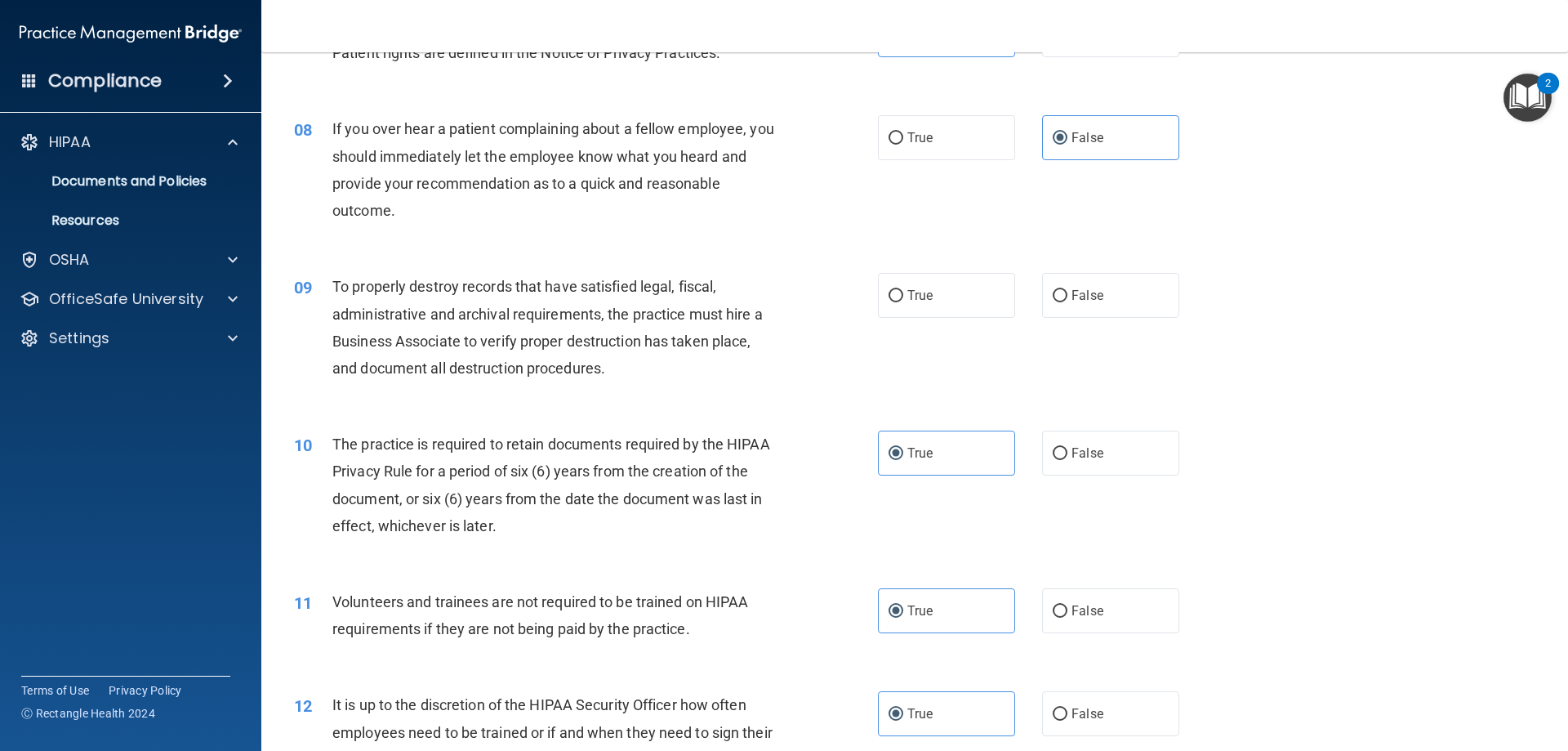
scroll to position [981, 0]
click at [963, 303] on label "True" at bounding box center [946, 296] width 137 height 45
click at [903, 303] on input "True" at bounding box center [896, 298] width 15 height 12
radio input "true"
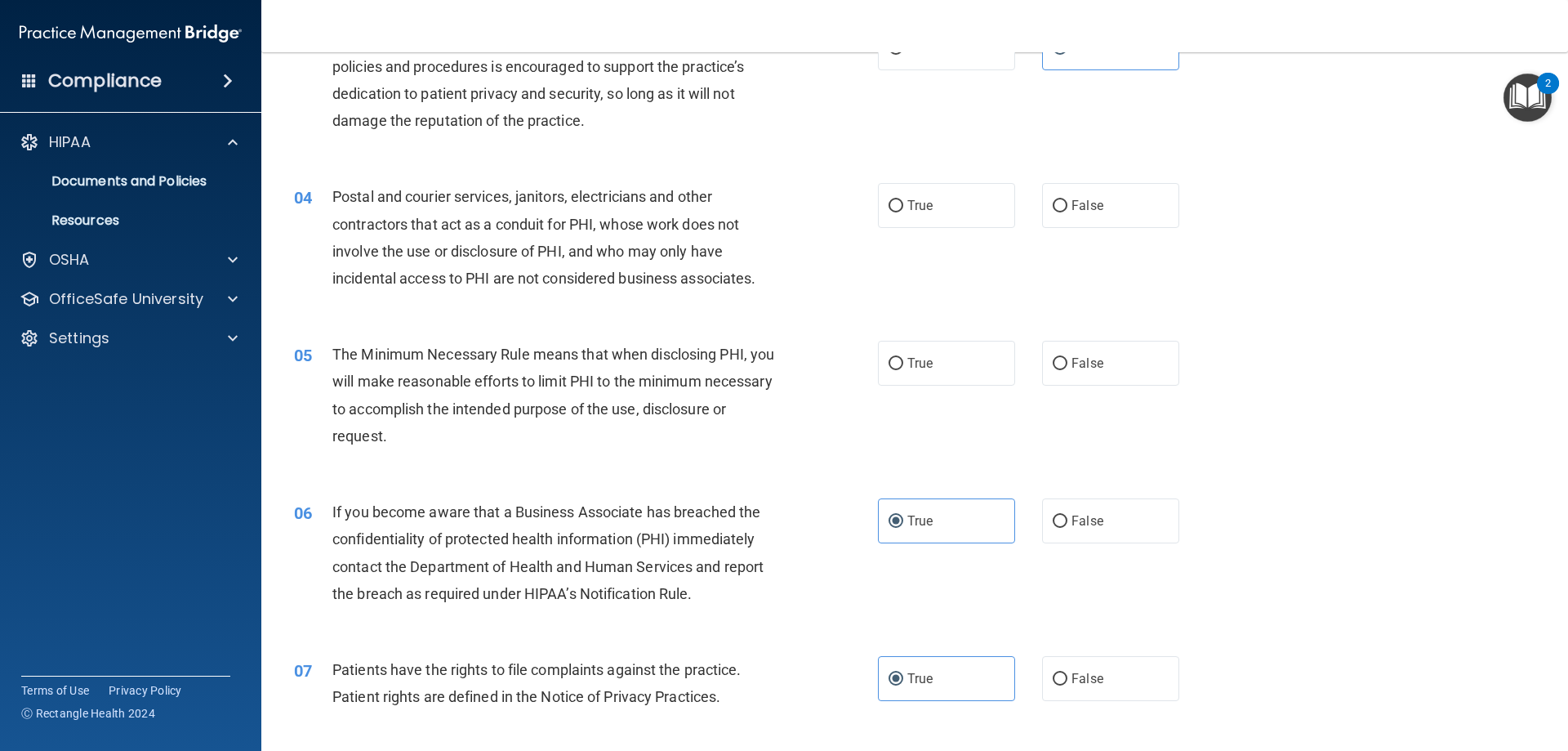
scroll to position [327, 0]
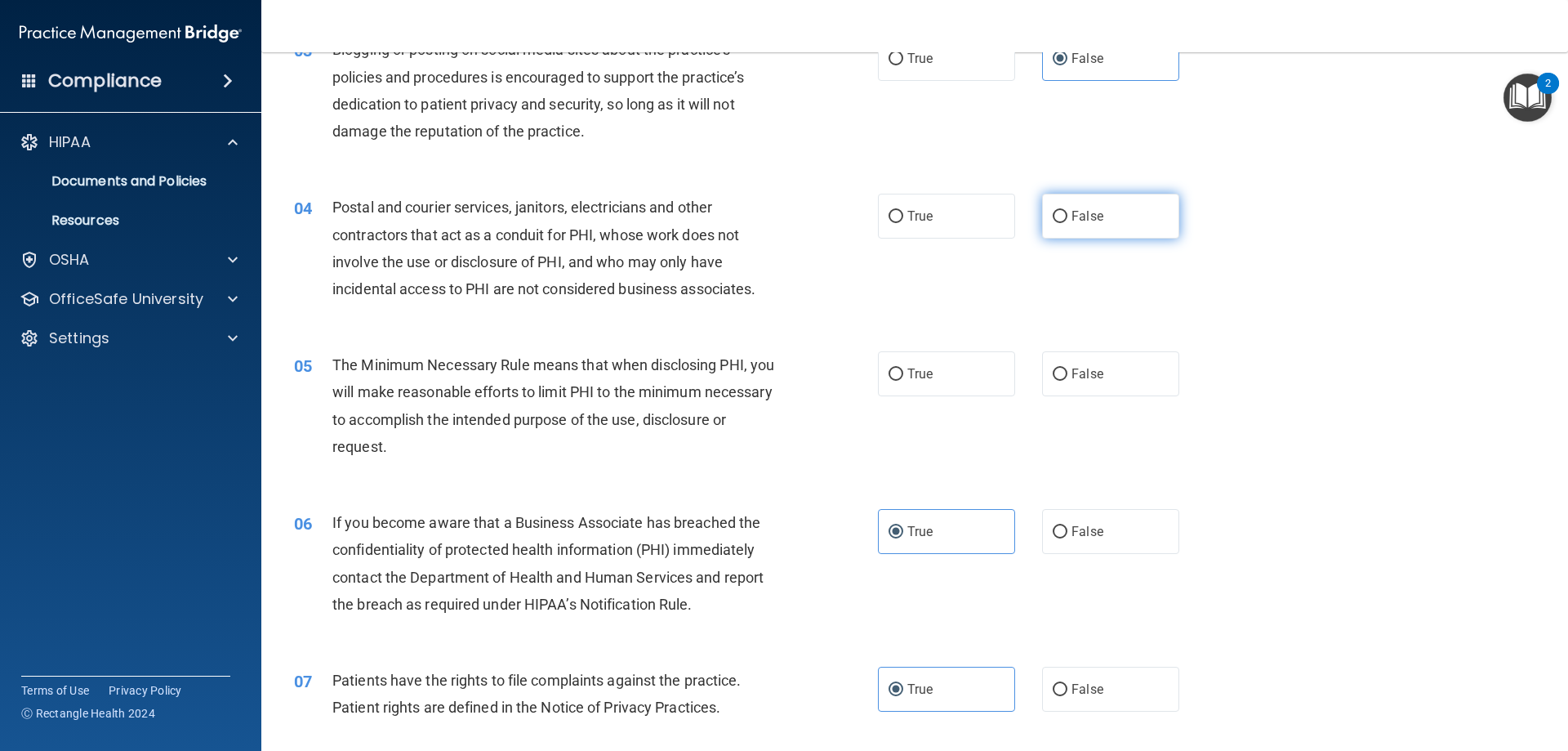
click at [1066, 227] on label "False" at bounding box center [1110, 216] width 137 height 45
click at [1066, 223] on input "False" at bounding box center [1060, 217] width 15 height 12
radio input "true"
click at [924, 363] on label "True" at bounding box center [946, 373] width 137 height 45
click at [903, 369] on input "True" at bounding box center [896, 375] width 15 height 12
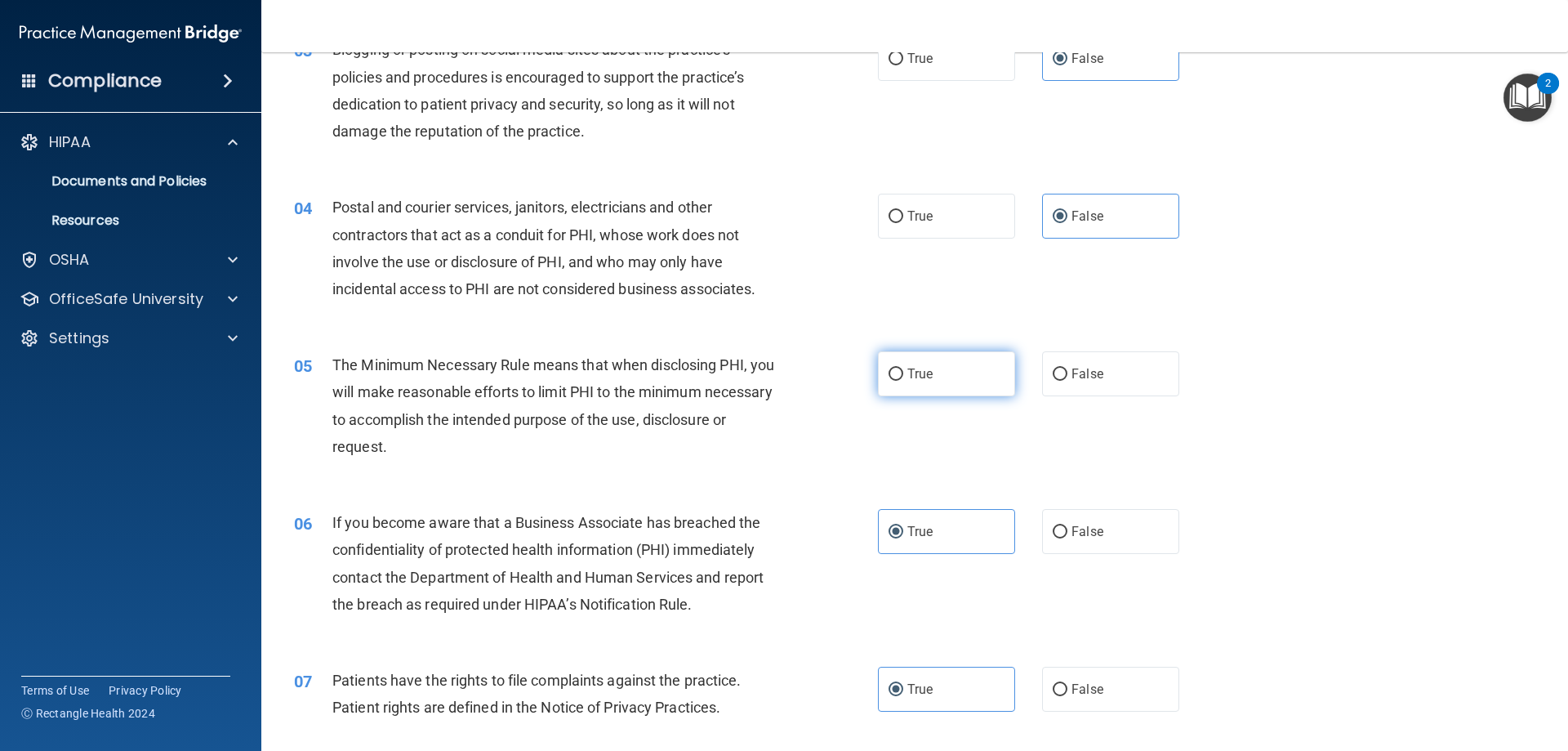
radio input "true"
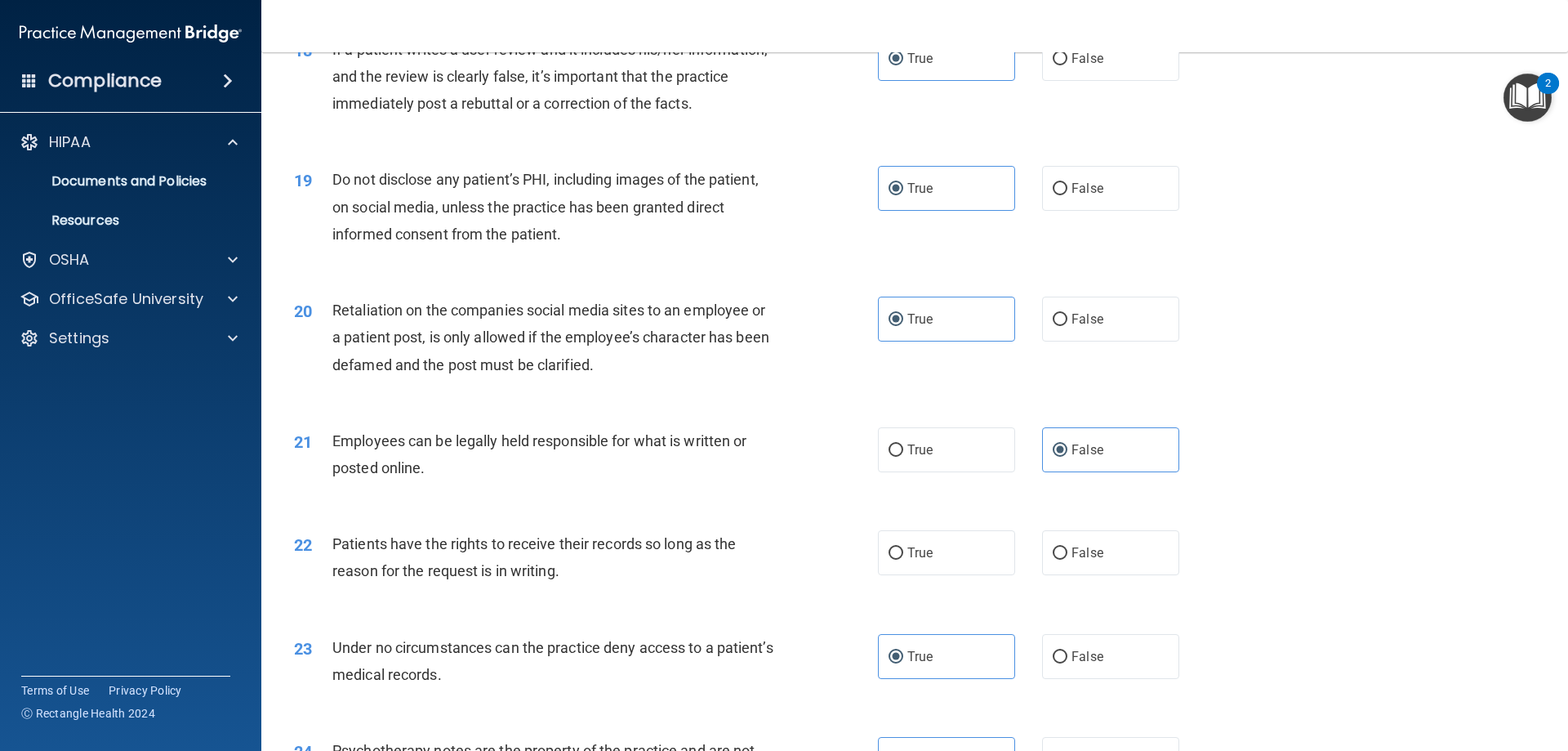
scroll to position [2208, 0]
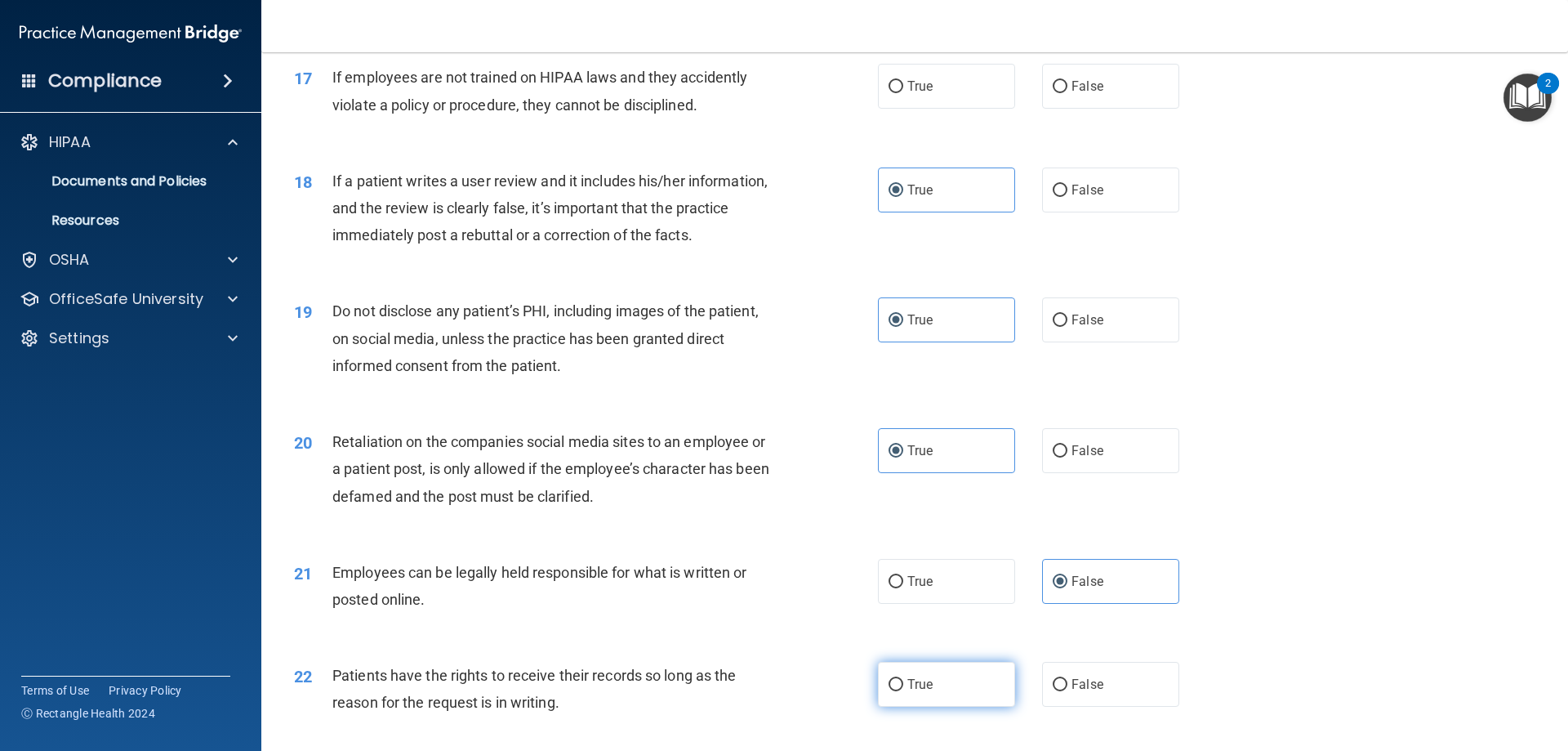
click at [918, 692] on span "True" at bounding box center [920, 683] width 25 height 15
click at [903, 691] on input "True" at bounding box center [896, 685] width 15 height 12
radio input "true"
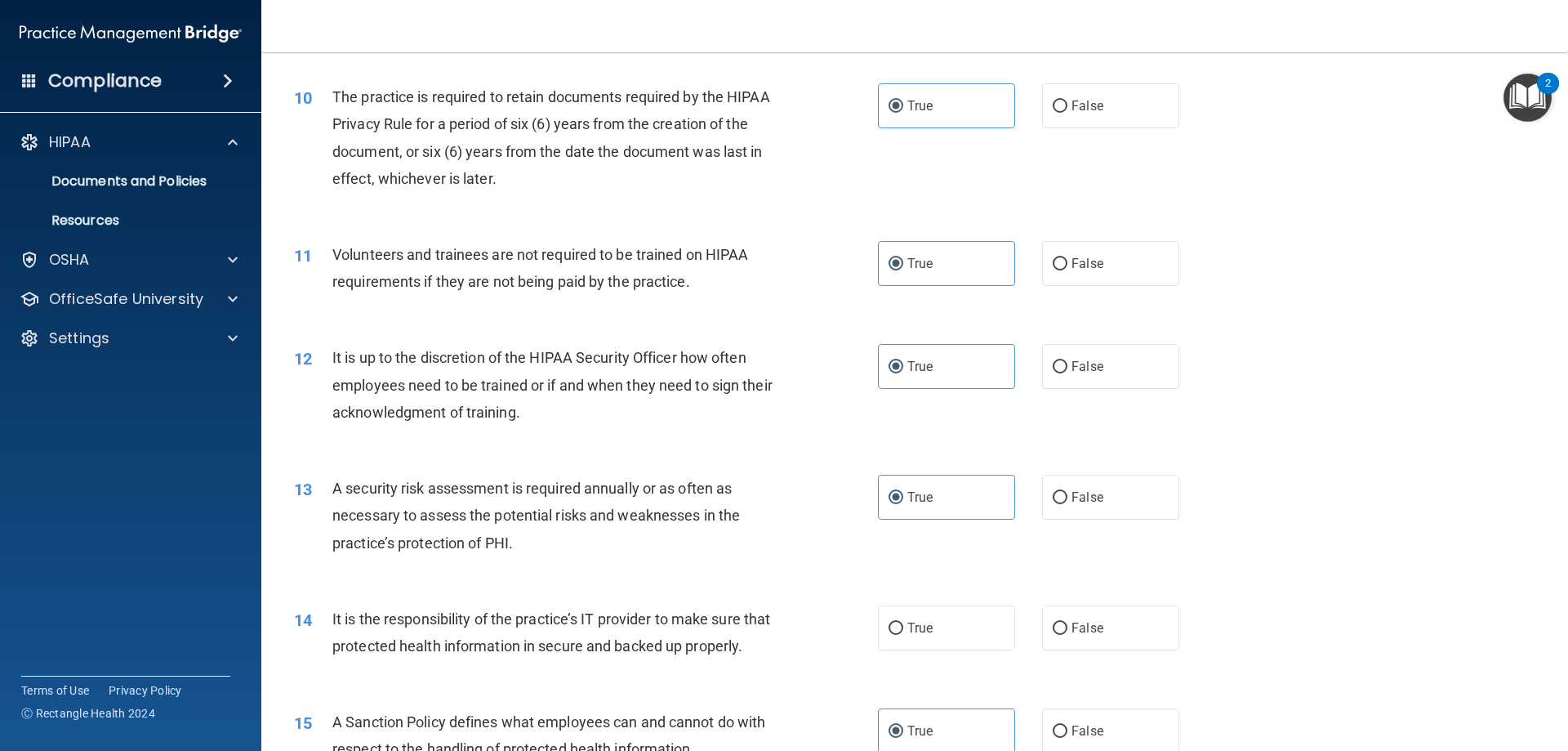
scroll to position [1472, 0]
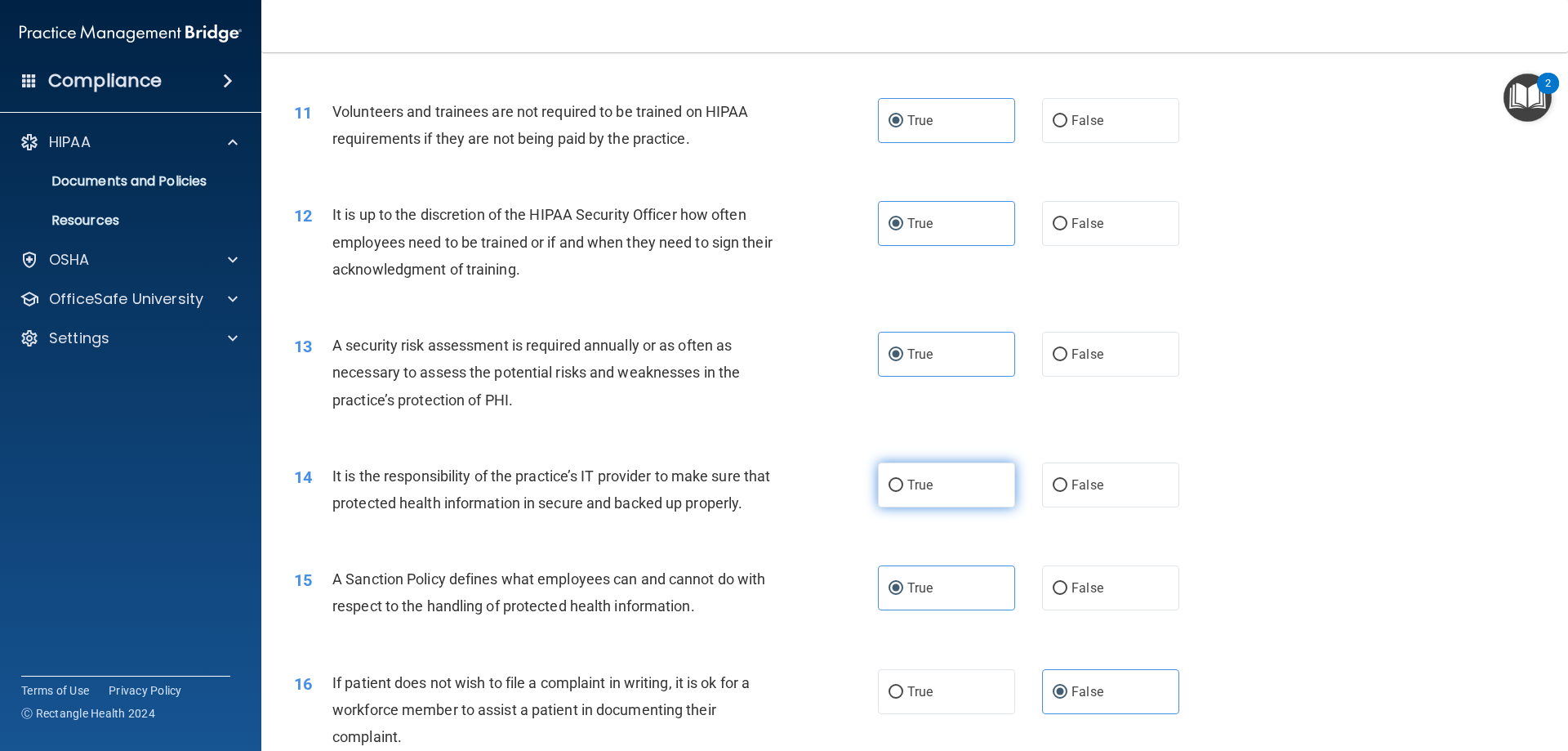
click at [912, 480] on span "True" at bounding box center [920, 485] width 25 height 15
click at [903, 480] on input "True" at bounding box center [896, 486] width 15 height 12
radio input "true"
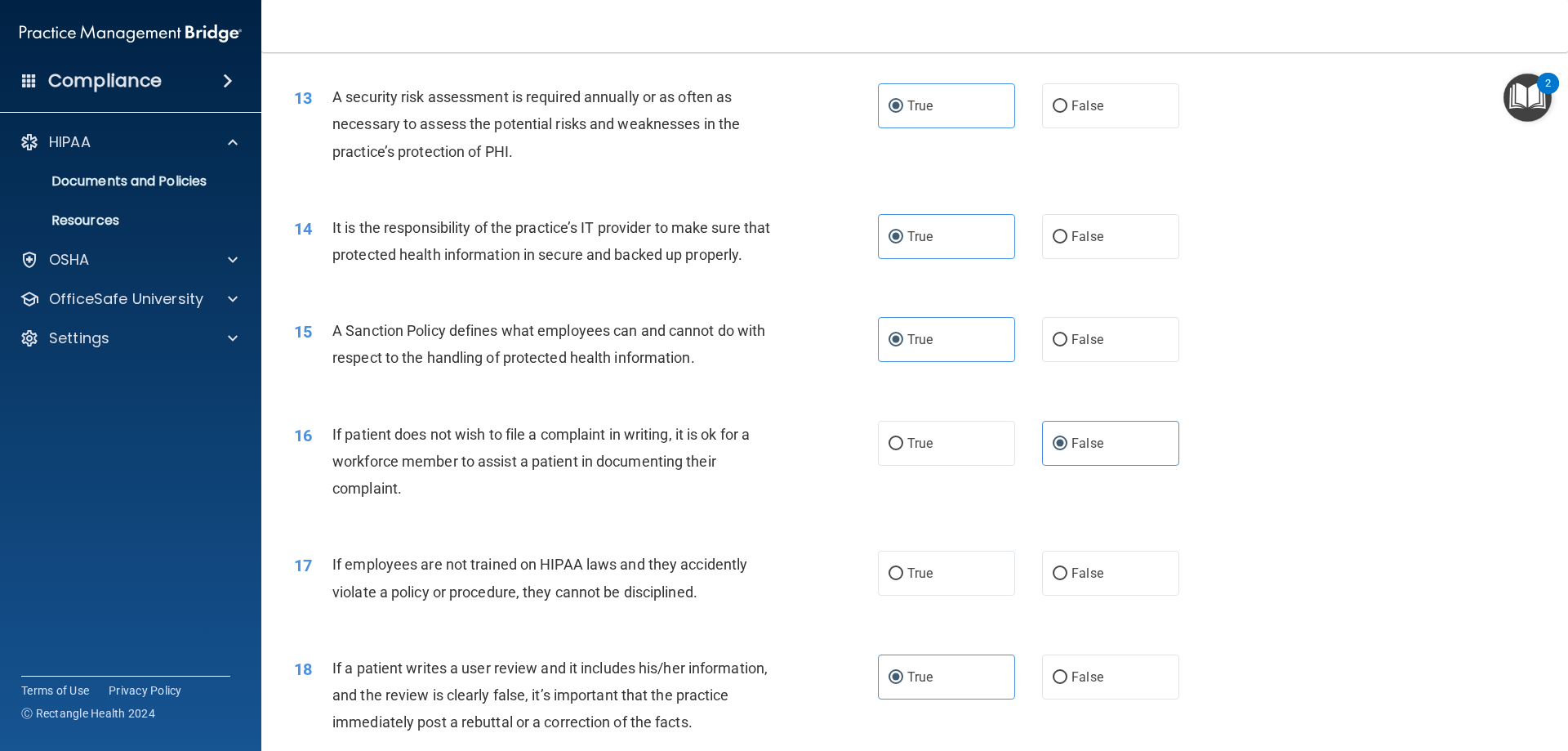
scroll to position [1717, 0]
click at [1024, 599] on div "True False" at bounding box center [1043, 576] width 329 height 45
click at [1056, 584] on input "False" at bounding box center [1060, 577] width 15 height 12
radio input "true"
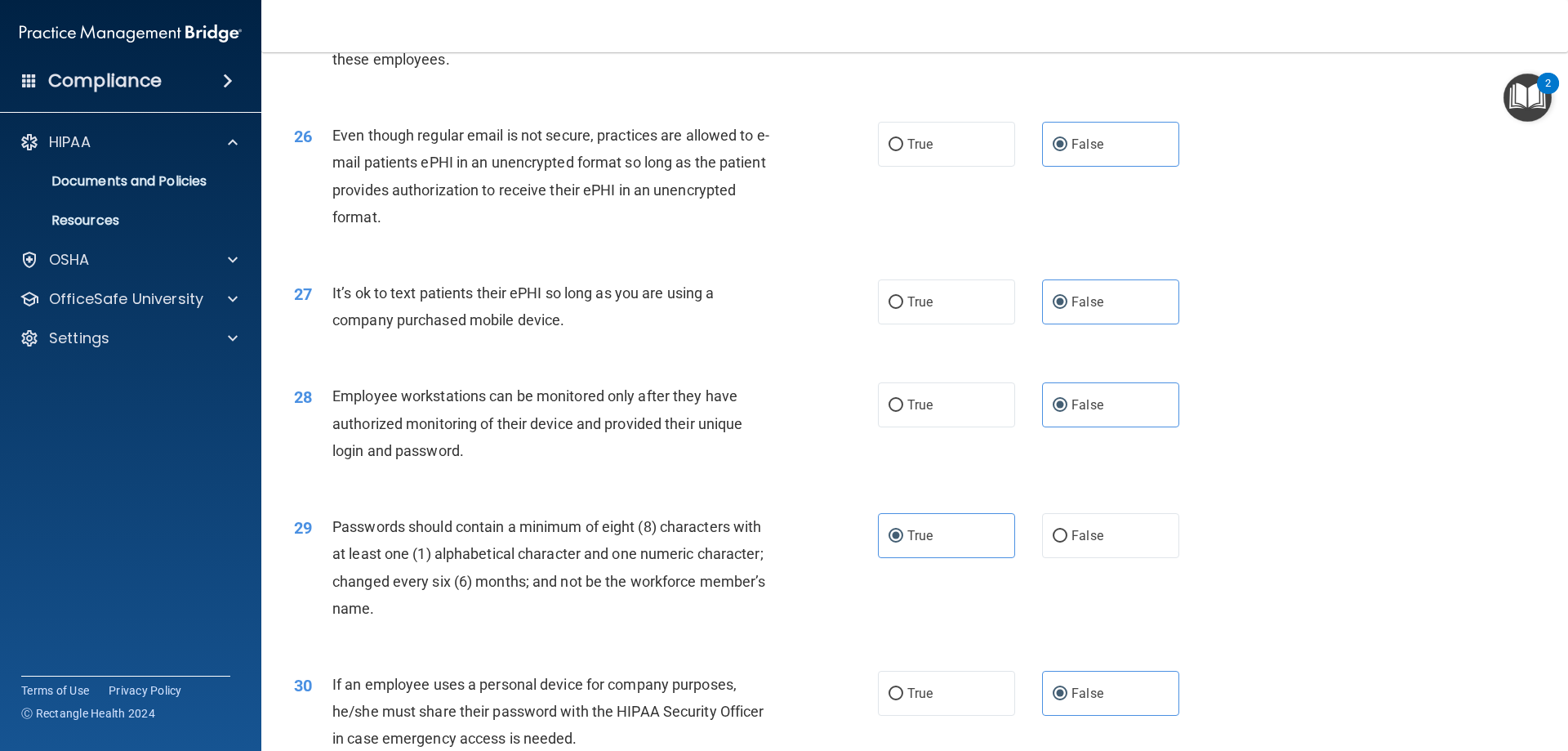
scroll to position [3351, 0]
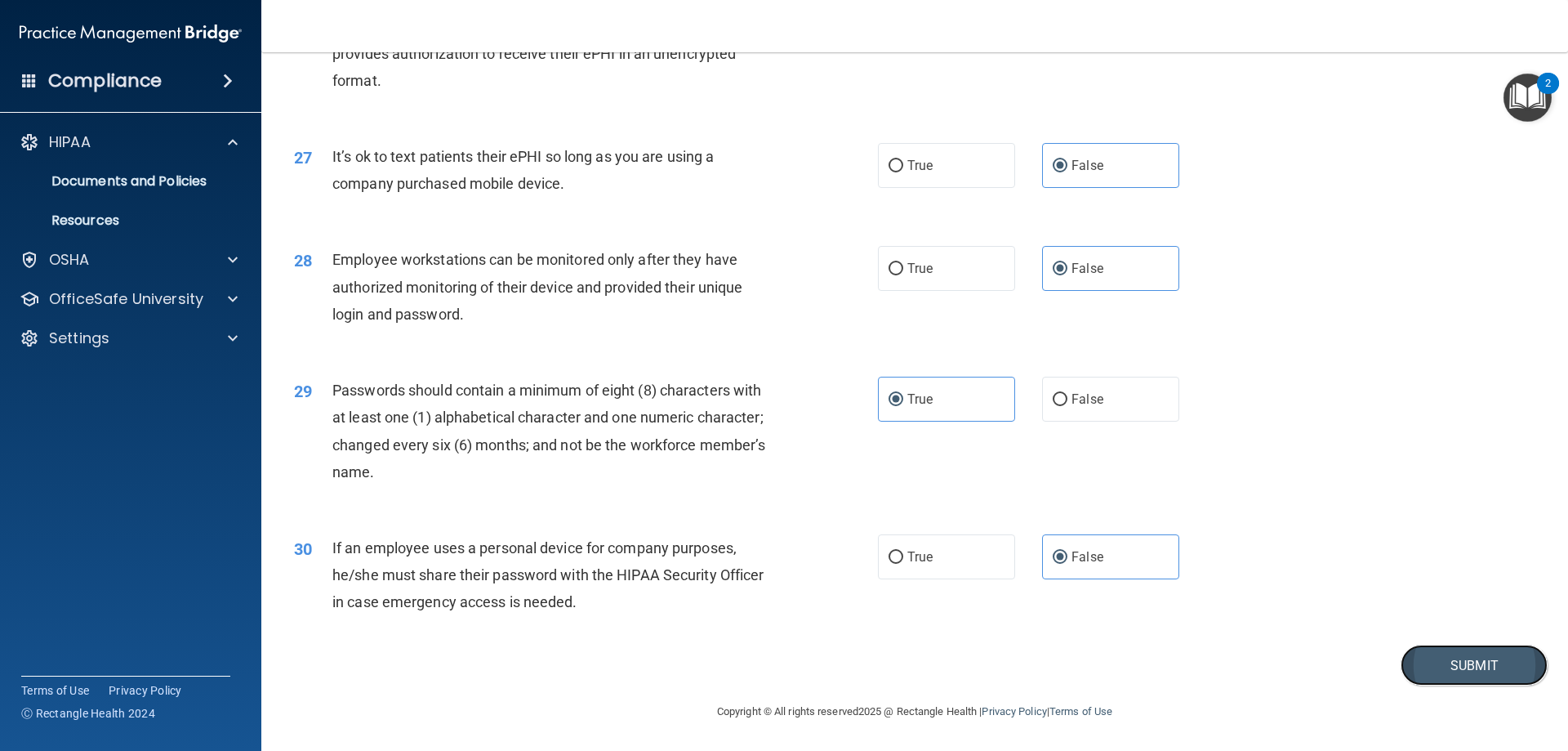
click at [1410, 676] on button "Submit" at bounding box center [1474, 665] width 147 height 42
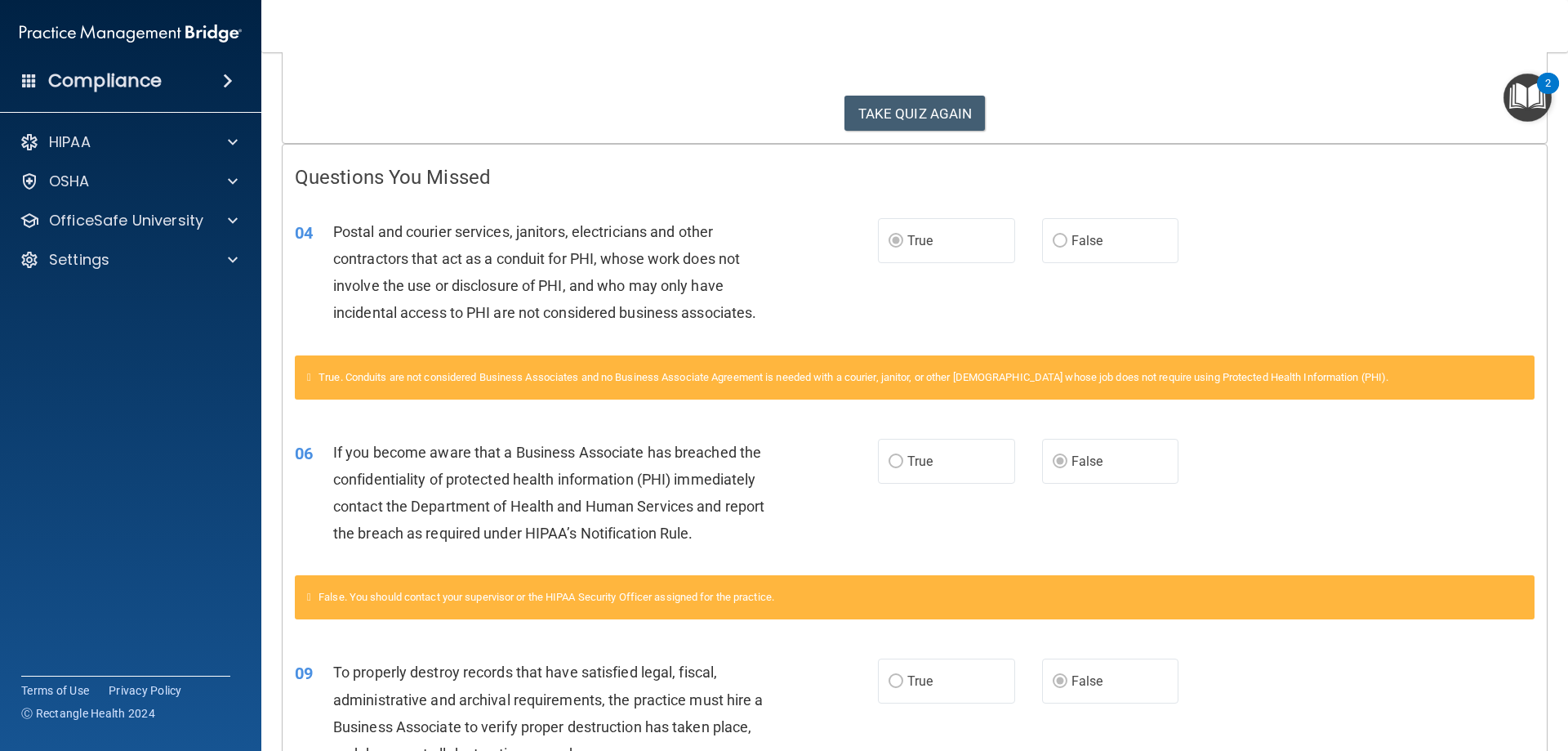
scroll to position [177, 0]
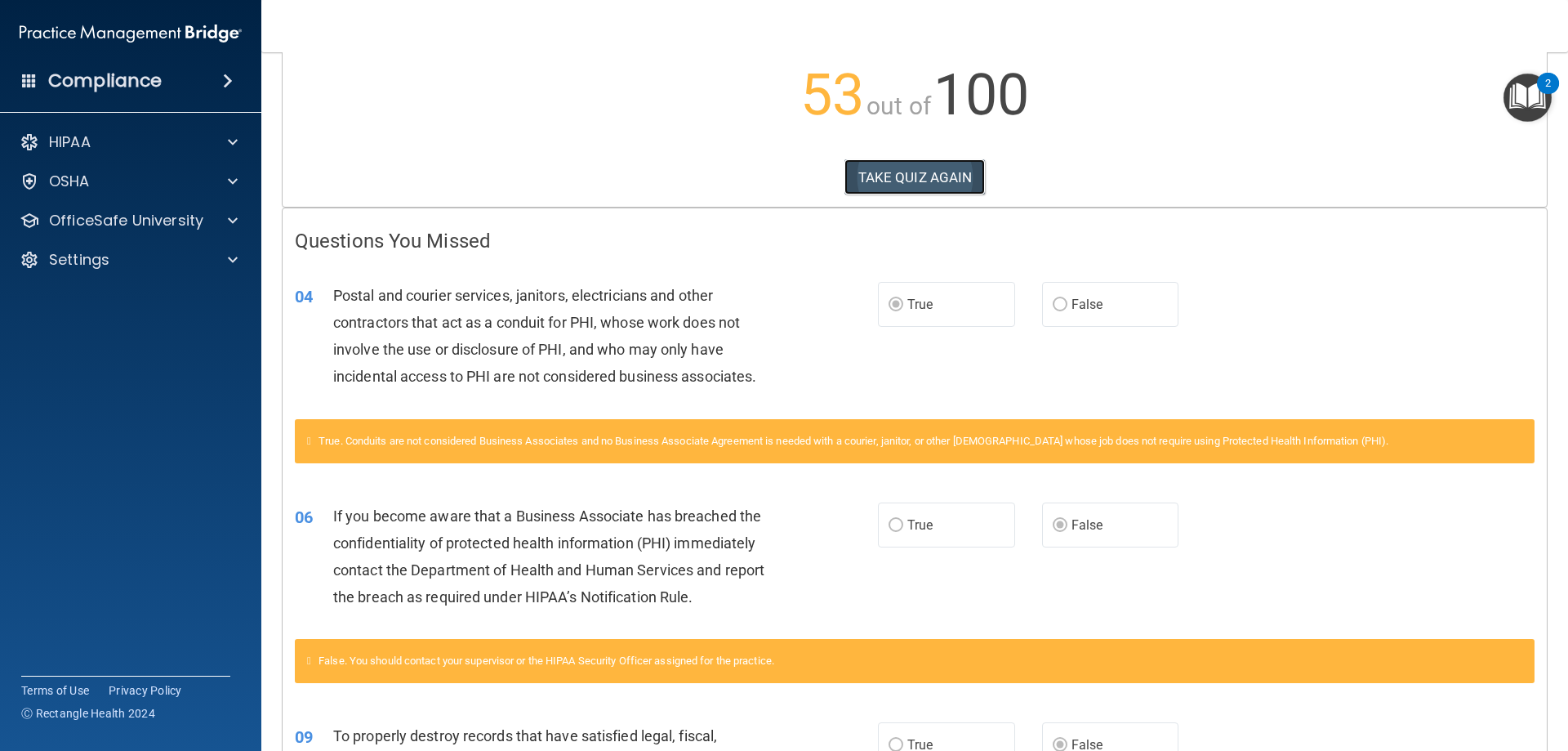
click at [913, 180] on button "TAKE QUIZ AGAIN" at bounding box center [914, 177] width 142 height 36
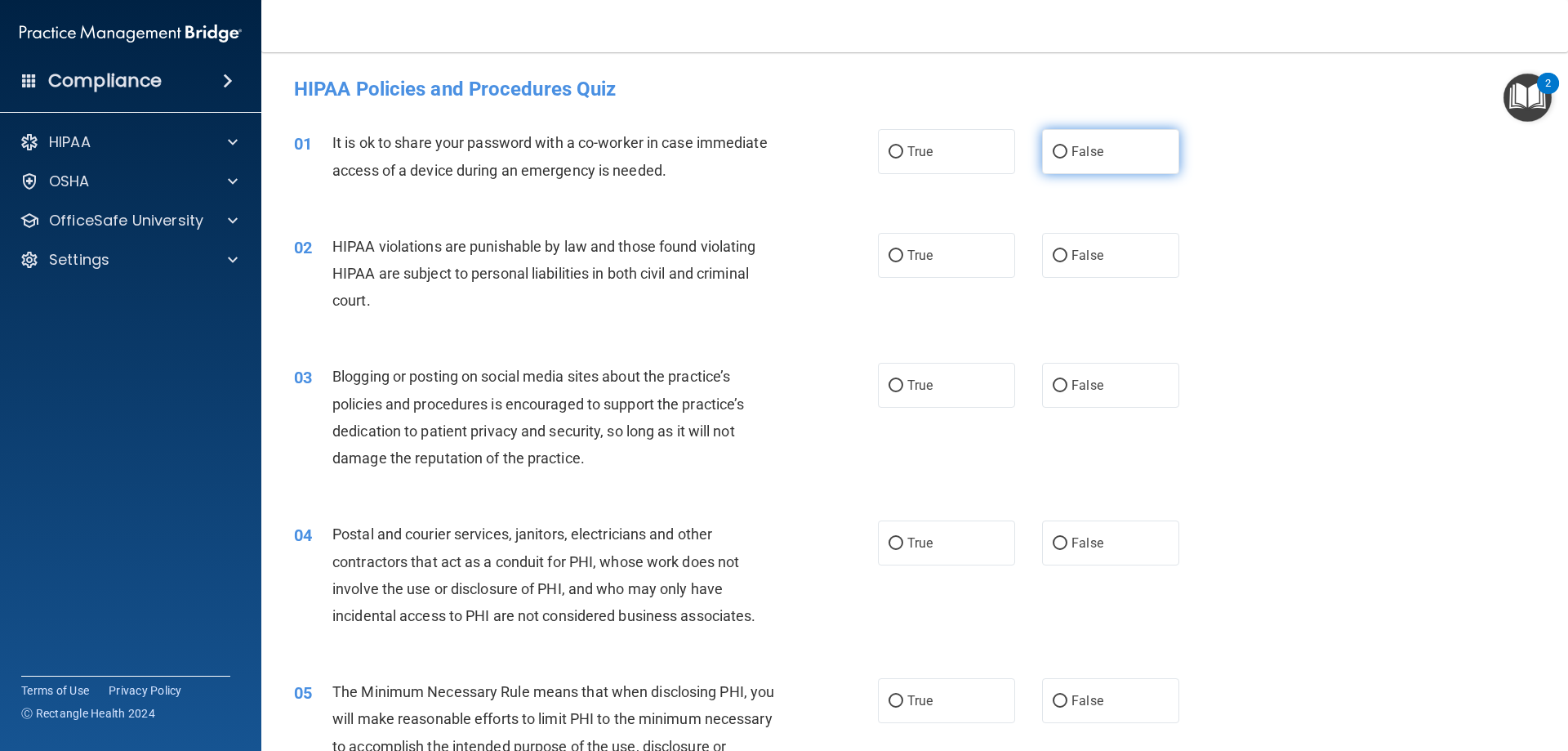
click at [1107, 158] on label "False" at bounding box center [1110, 151] width 137 height 45
click at [1068, 158] on input "False" at bounding box center [1060, 152] width 15 height 12
radio input "true"
click at [950, 261] on label "True" at bounding box center [946, 255] width 137 height 45
click at [903, 261] on input "True" at bounding box center [896, 257] width 15 height 12
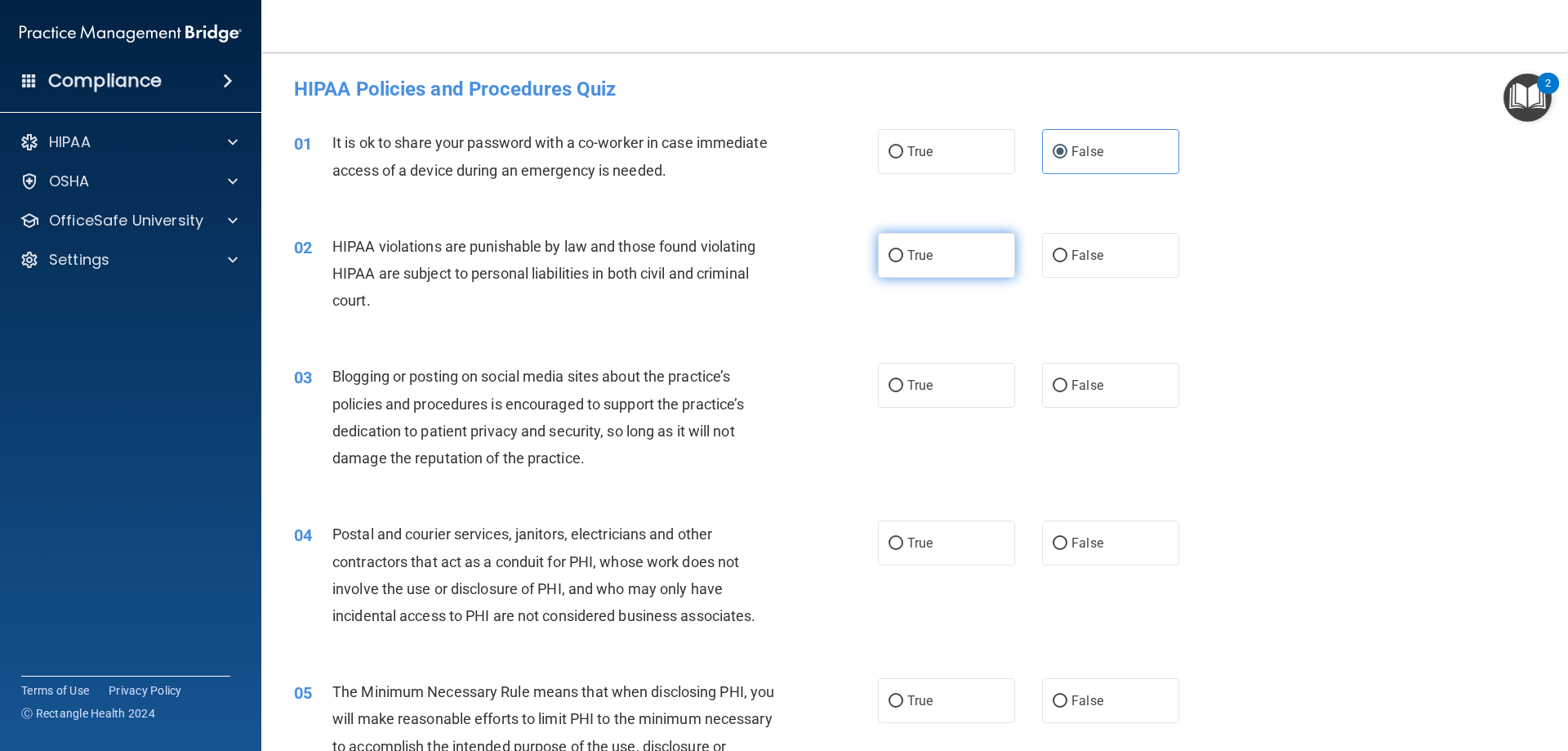
radio input "true"
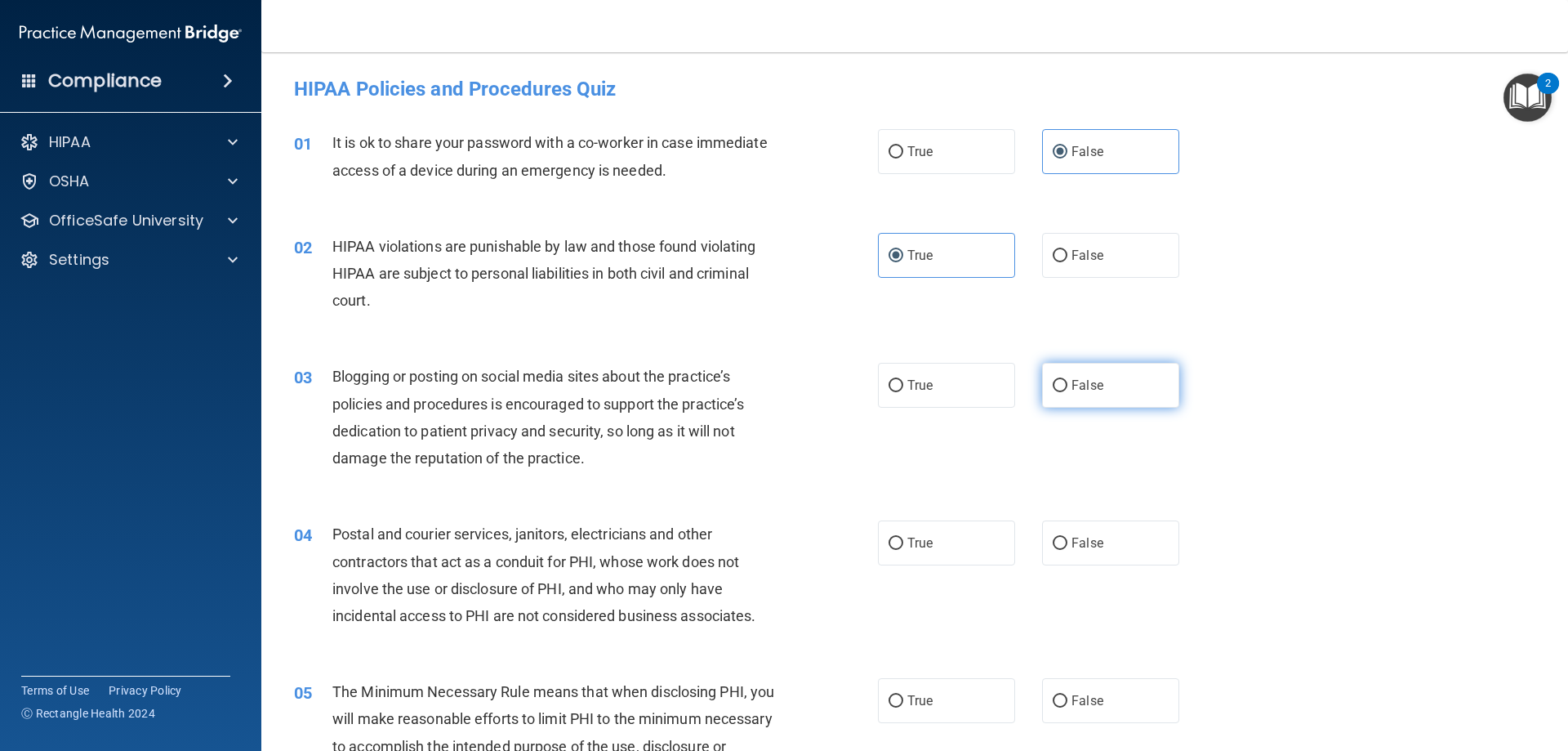
click at [1071, 390] on span "False" at bounding box center [1087, 385] width 32 height 15
click at [1068, 390] on input "False" at bounding box center [1060, 387] width 15 height 12
radio input "true"
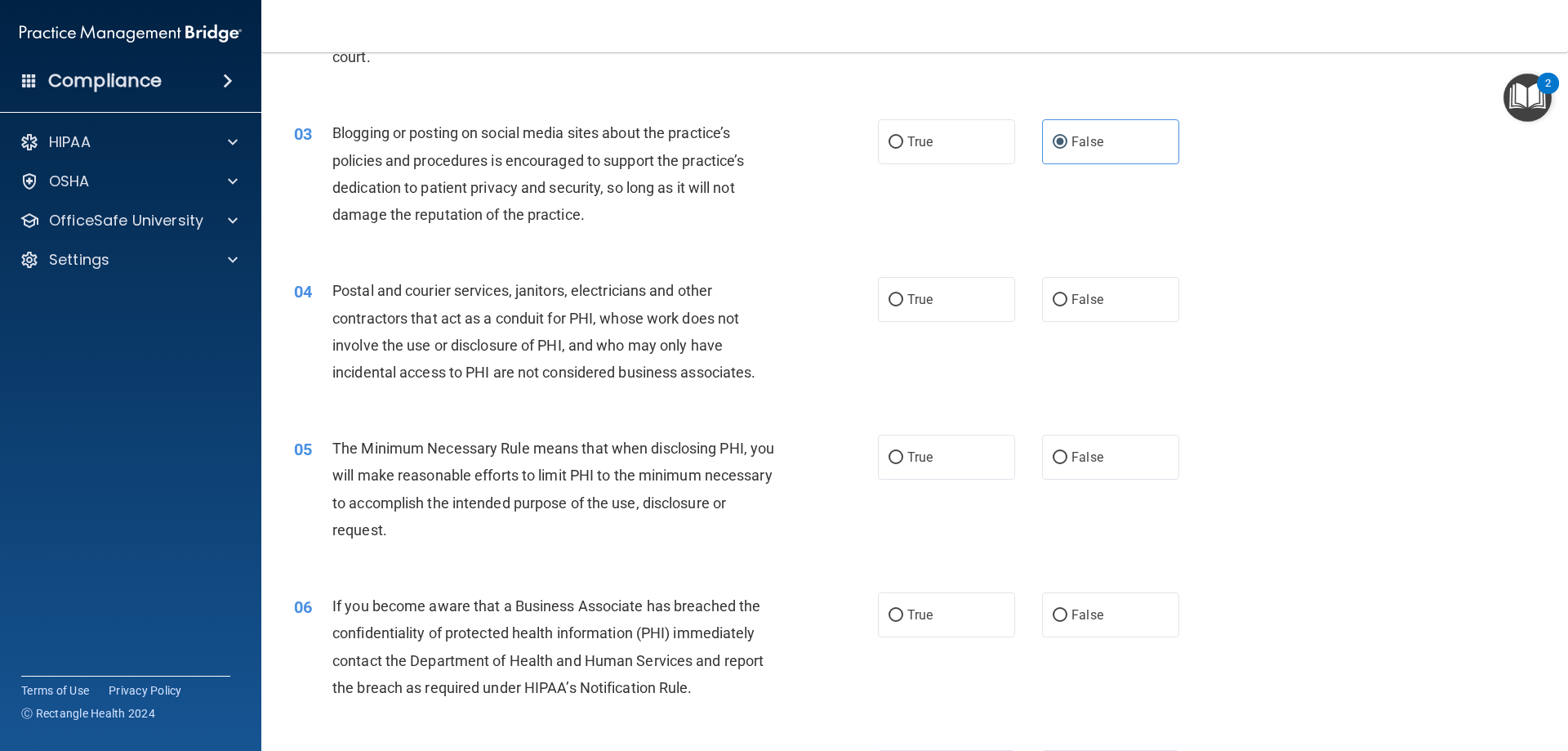
scroll to position [245, 0]
click at [901, 292] on label "True" at bounding box center [946, 298] width 137 height 45
click at [901, 292] on input "True" at bounding box center [896, 298] width 15 height 12
radio input "true"
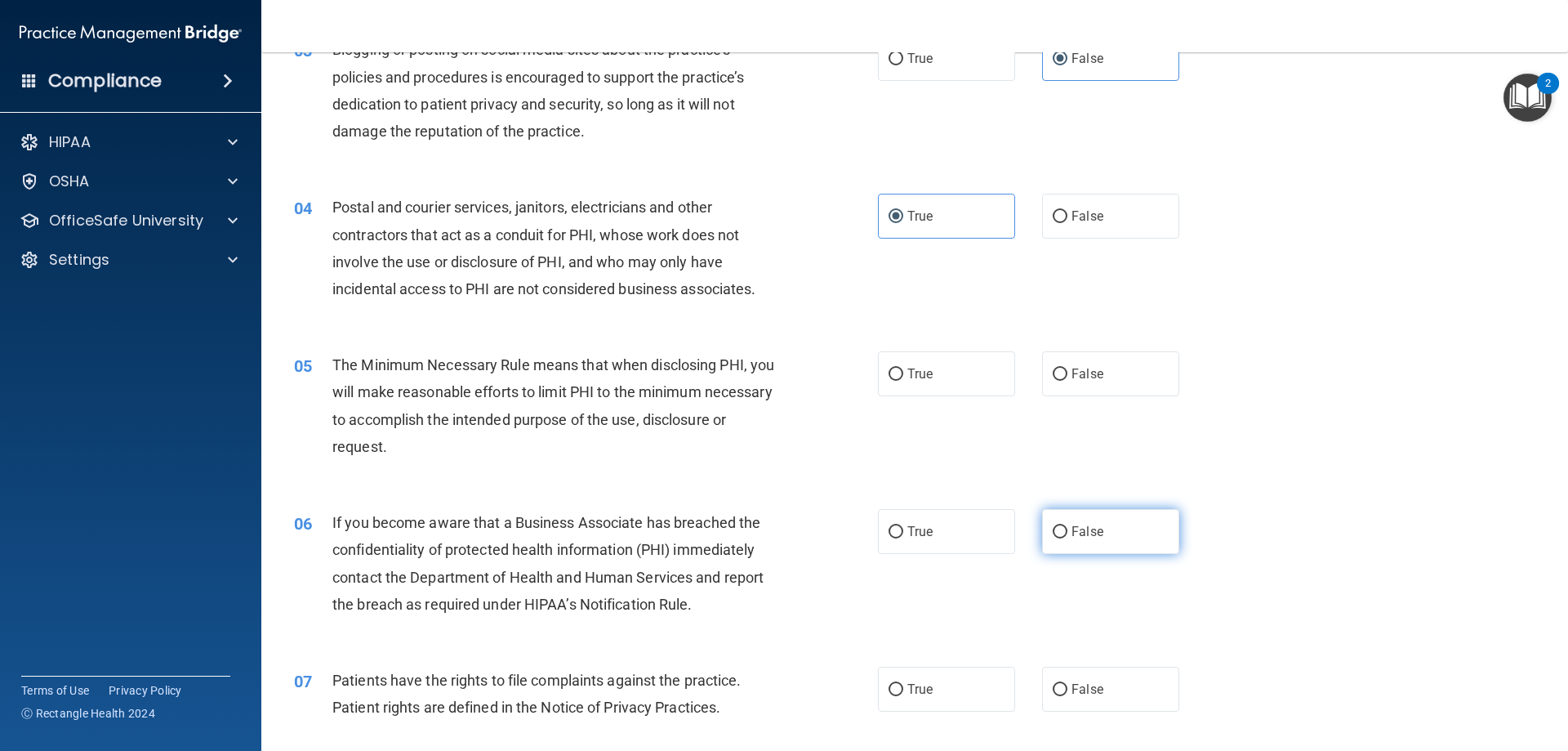
click at [1056, 538] on input "False" at bounding box center [1060, 533] width 15 height 12
radio input "true"
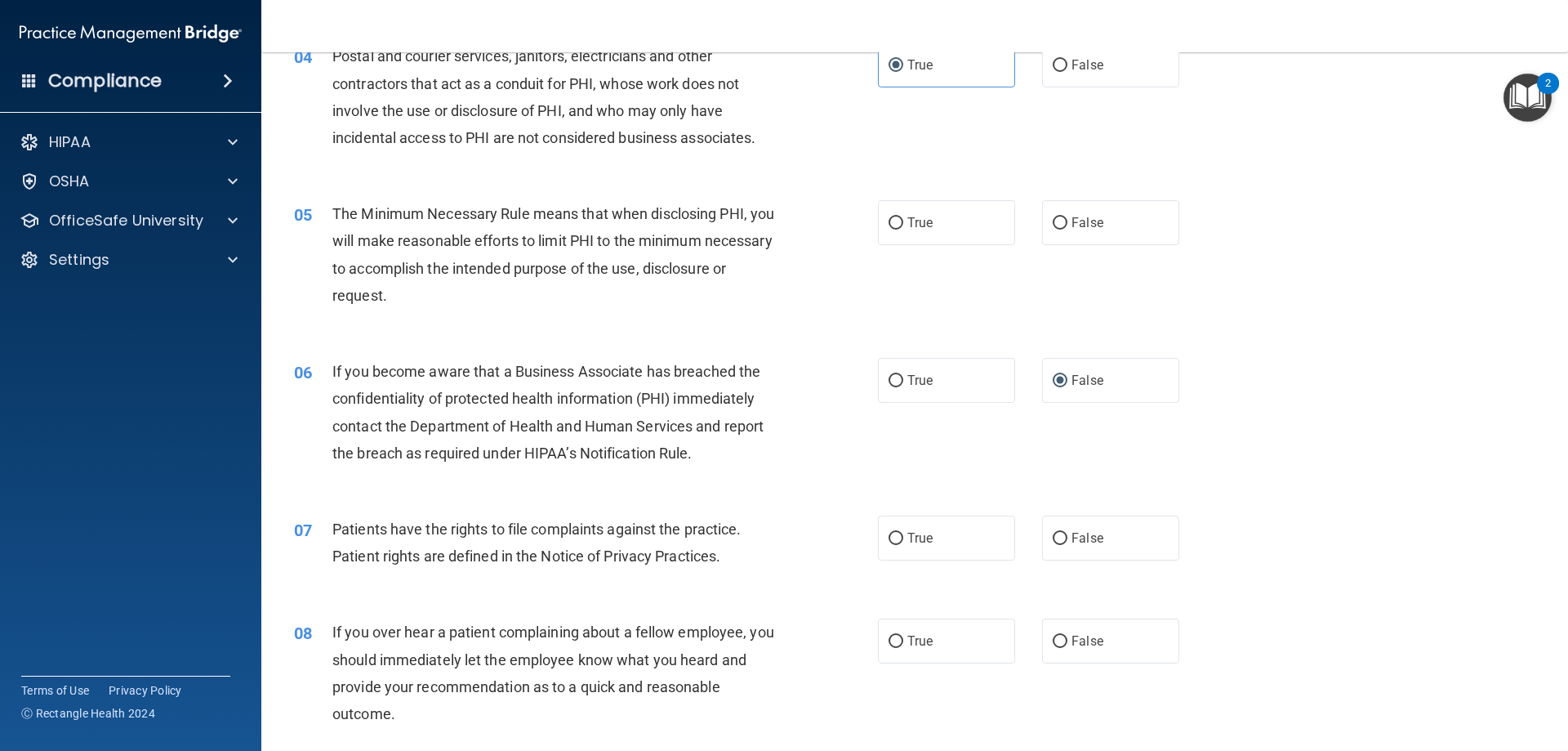
scroll to position [490, 0]
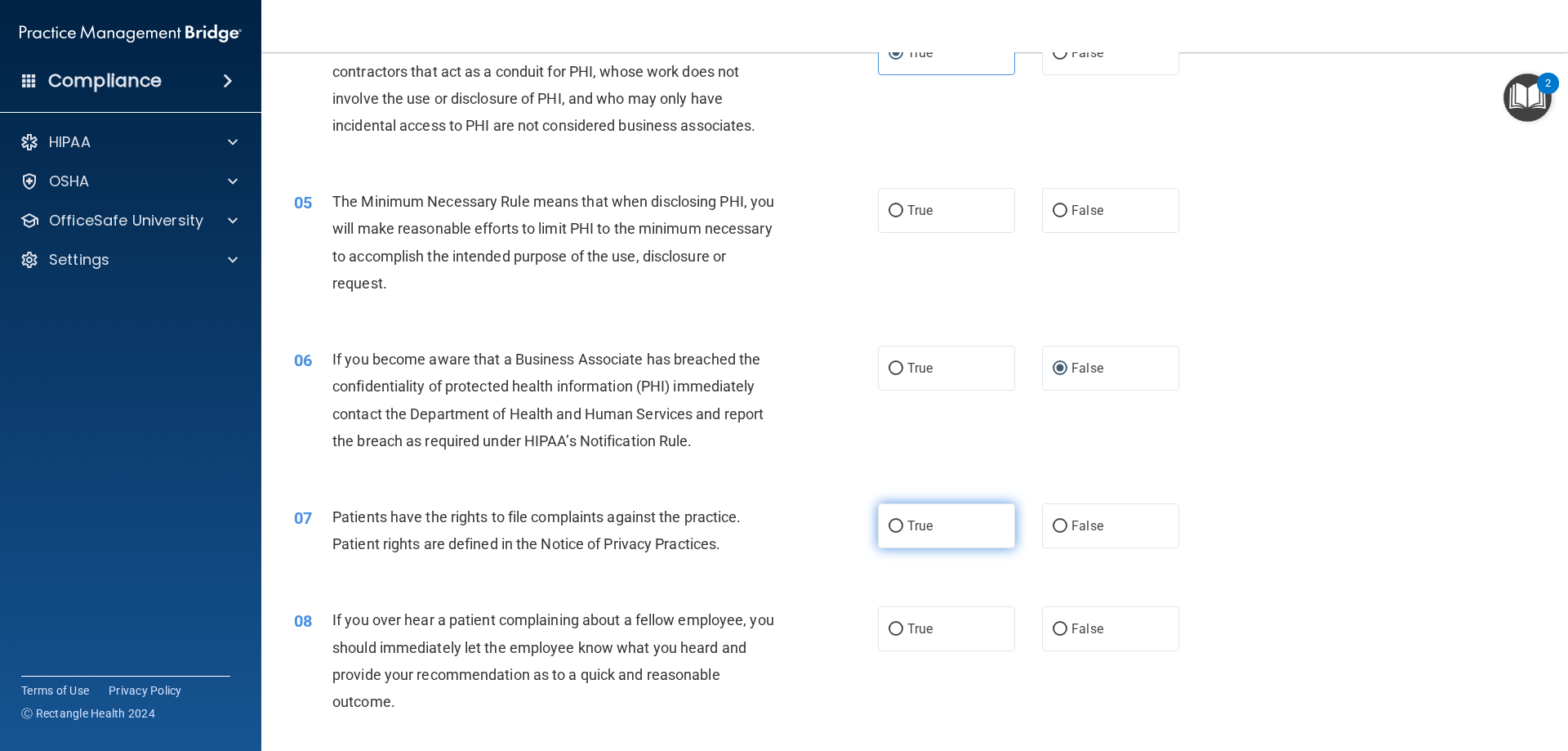
click at [891, 516] on label "True" at bounding box center [946, 526] width 137 height 45
click at [891, 520] on input "True" at bounding box center [896, 527] width 15 height 12
radio input "true"
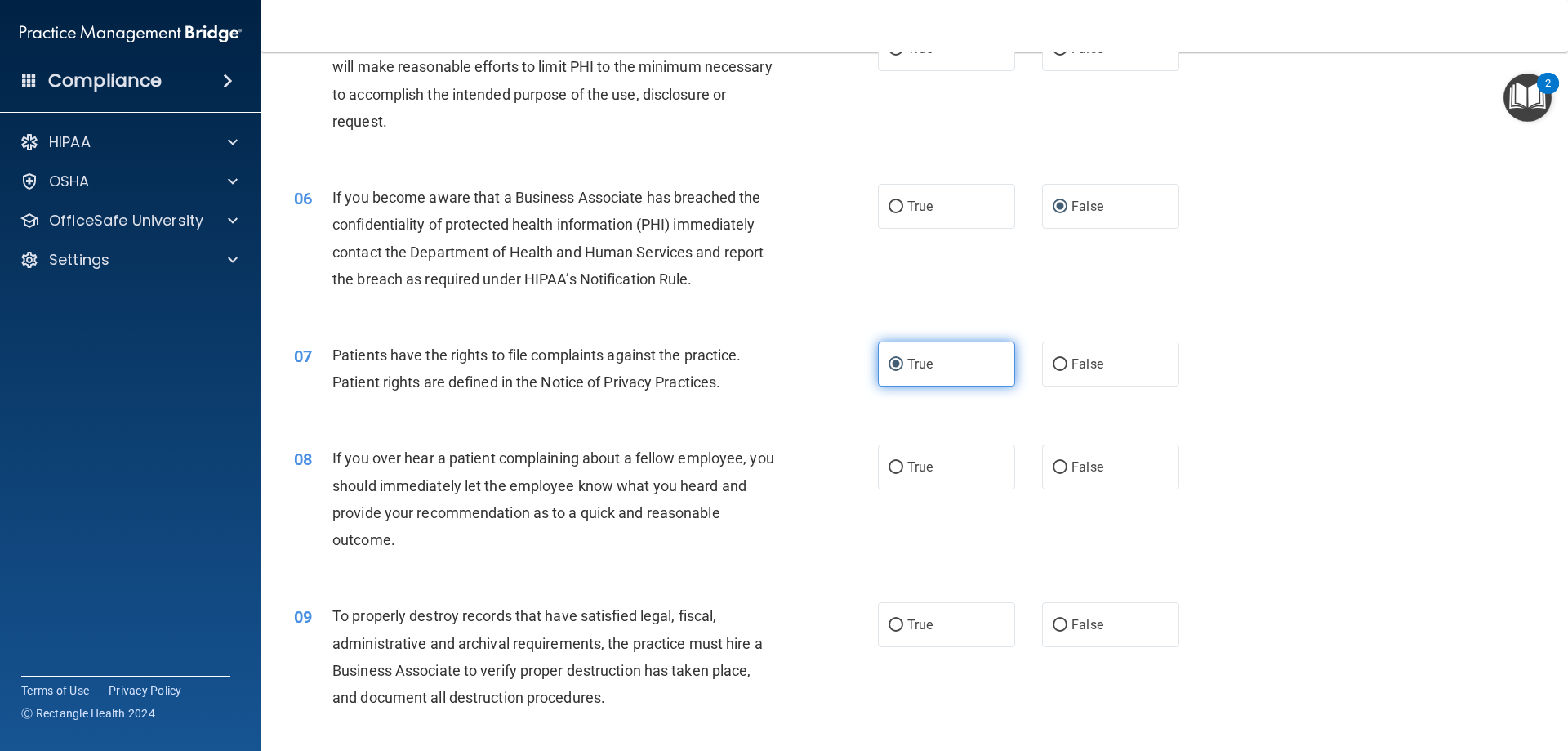
scroll to position [654, 0]
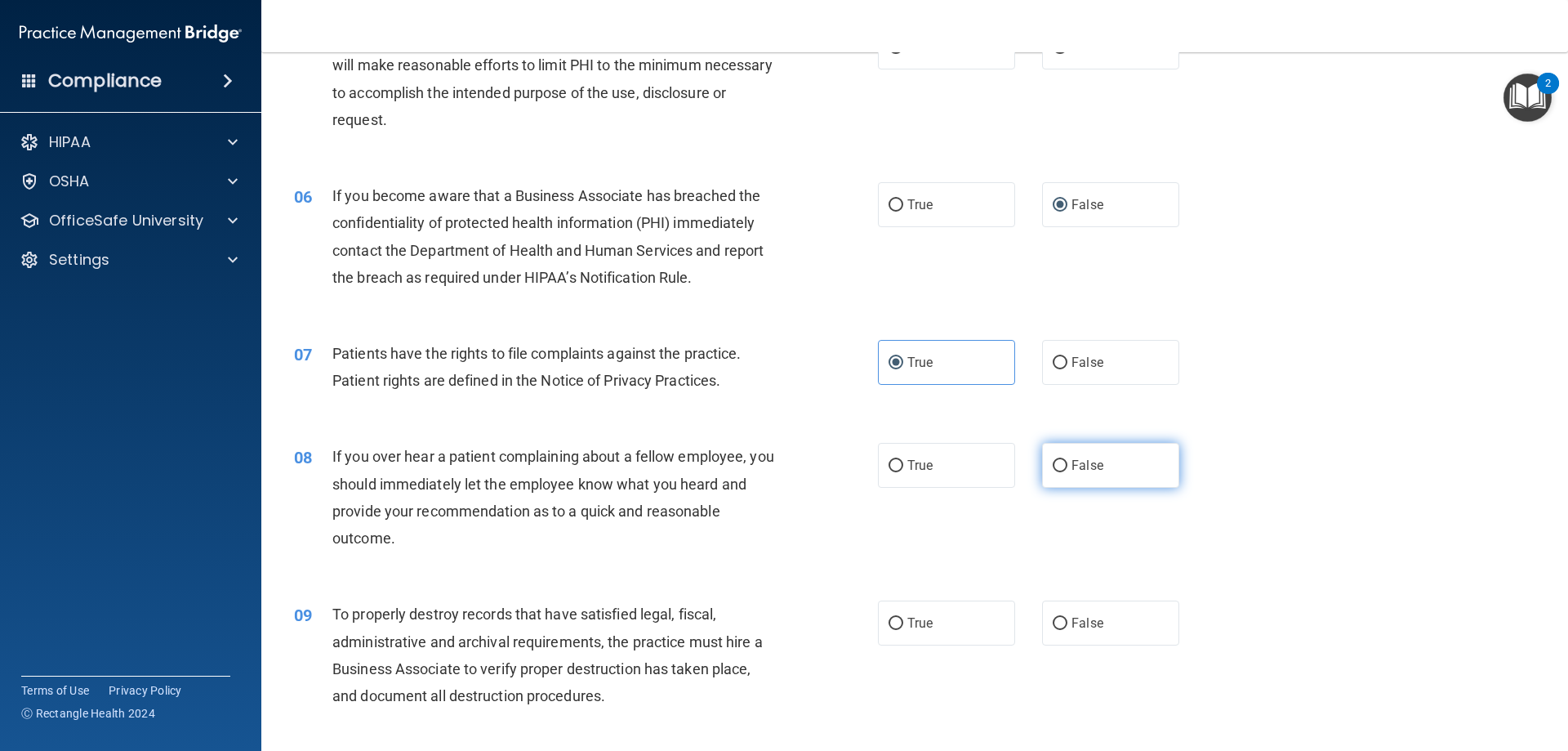
click at [1089, 479] on label "False" at bounding box center [1110, 465] width 137 height 45
click at [1068, 472] on input "False" at bounding box center [1060, 466] width 15 height 12
radio input "true"
click at [1067, 608] on label "False" at bounding box center [1110, 623] width 137 height 45
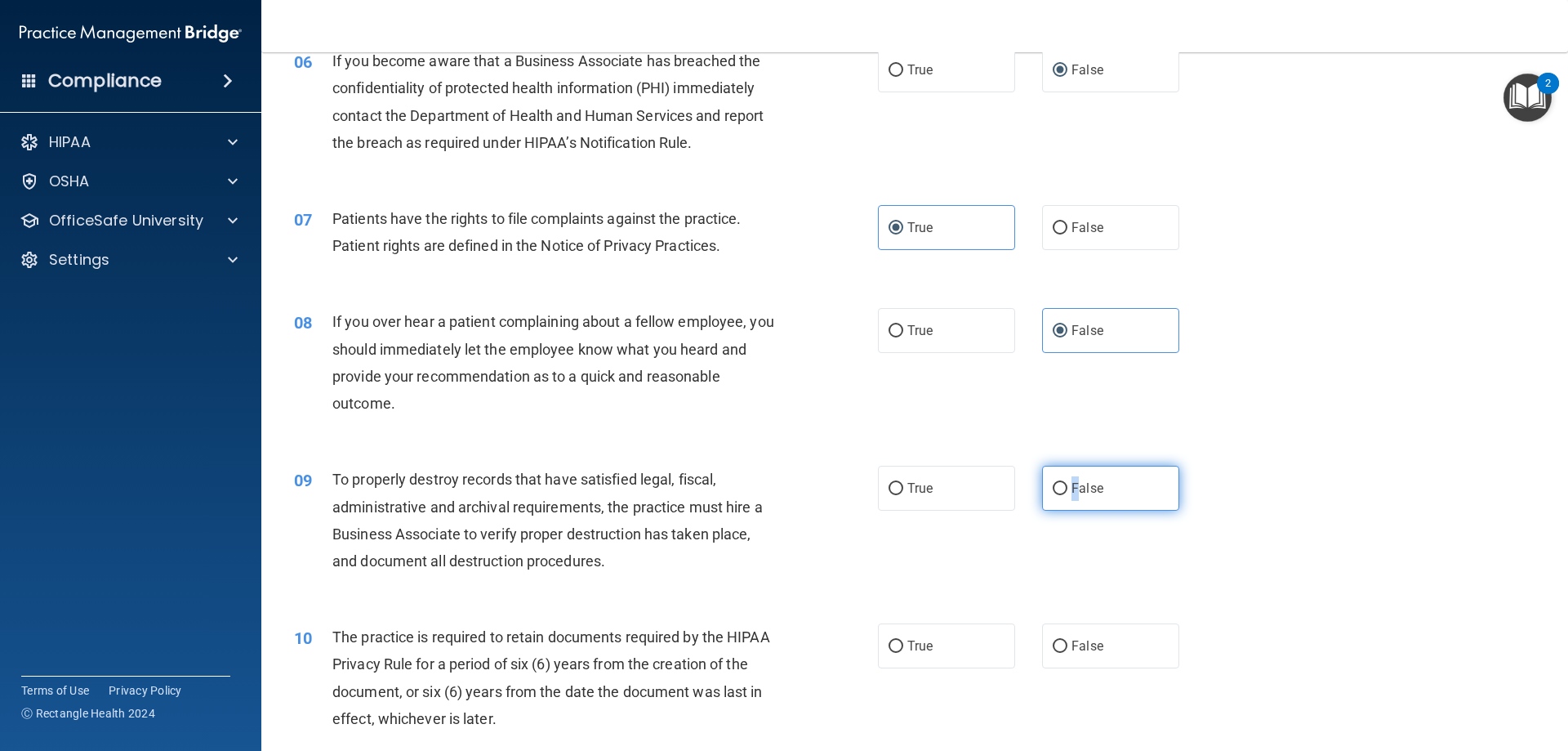
scroll to position [817, 0]
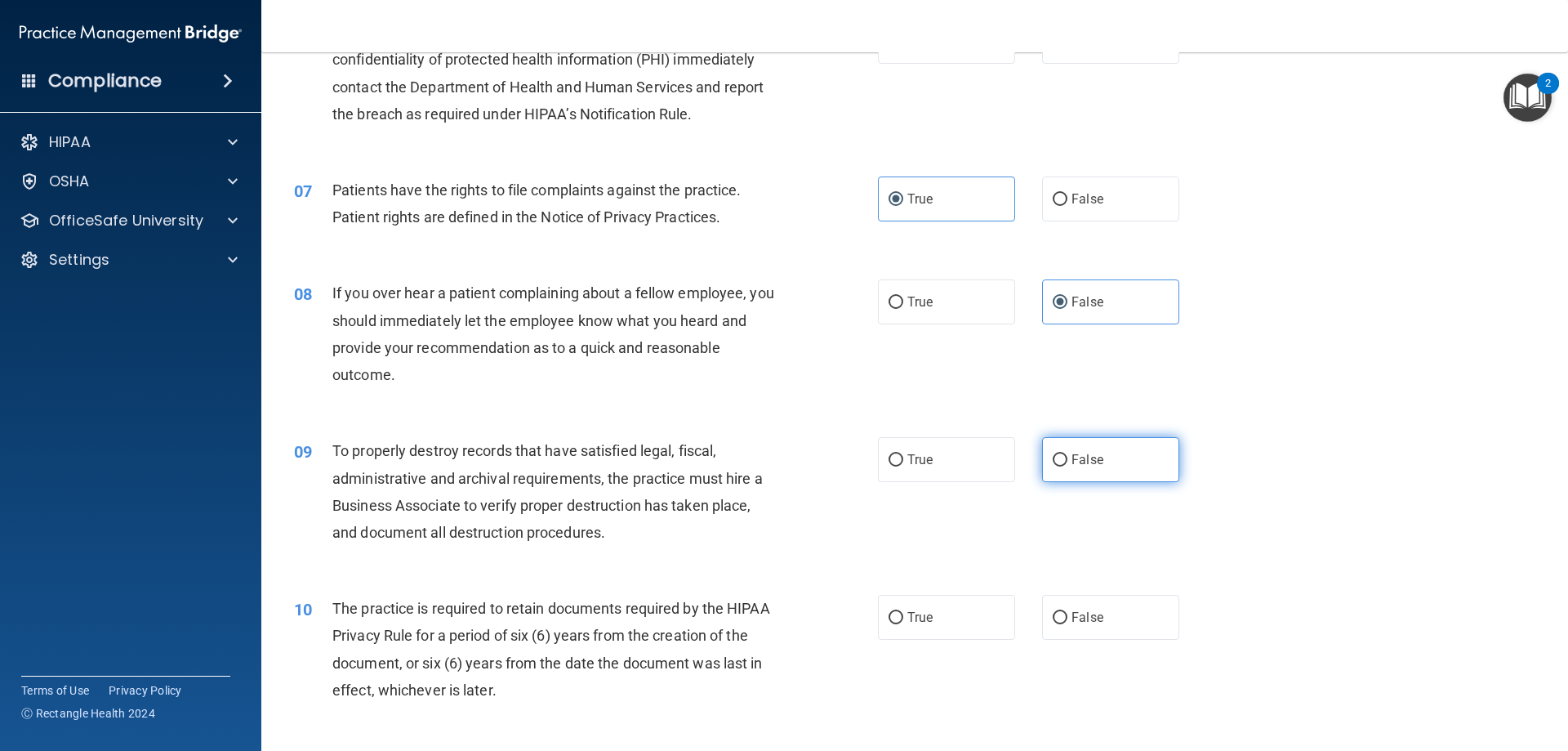
click at [1077, 451] on label "False" at bounding box center [1110, 460] width 137 height 45
click at [1068, 454] on input "False" at bounding box center [1060, 461] width 15 height 12
radio input "true"
click at [1091, 621] on span "False" at bounding box center [1087, 616] width 32 height 15
click at [1068, 621] on input "False" at bounding box center [1060, 618] width 15 height 12
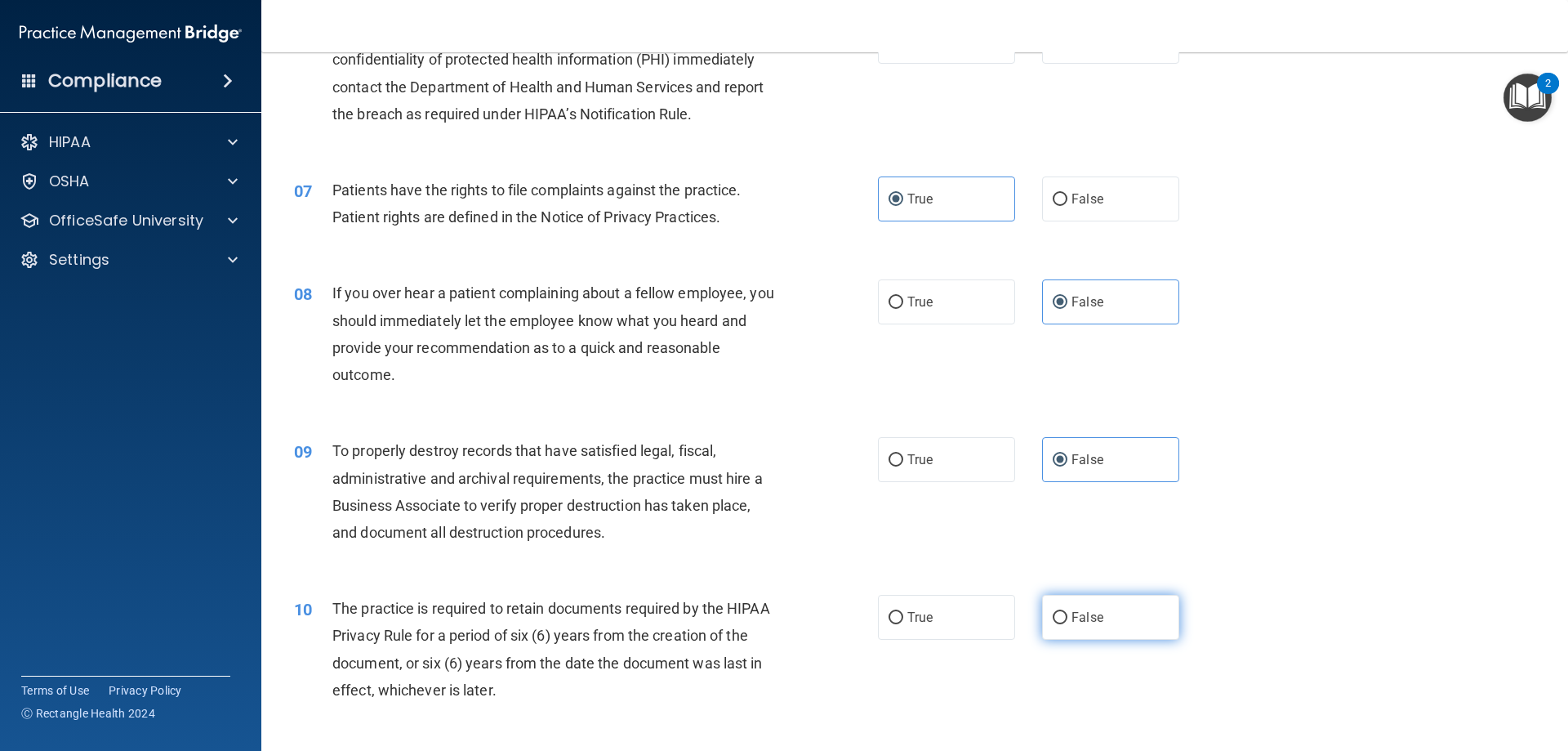
radio input "true"
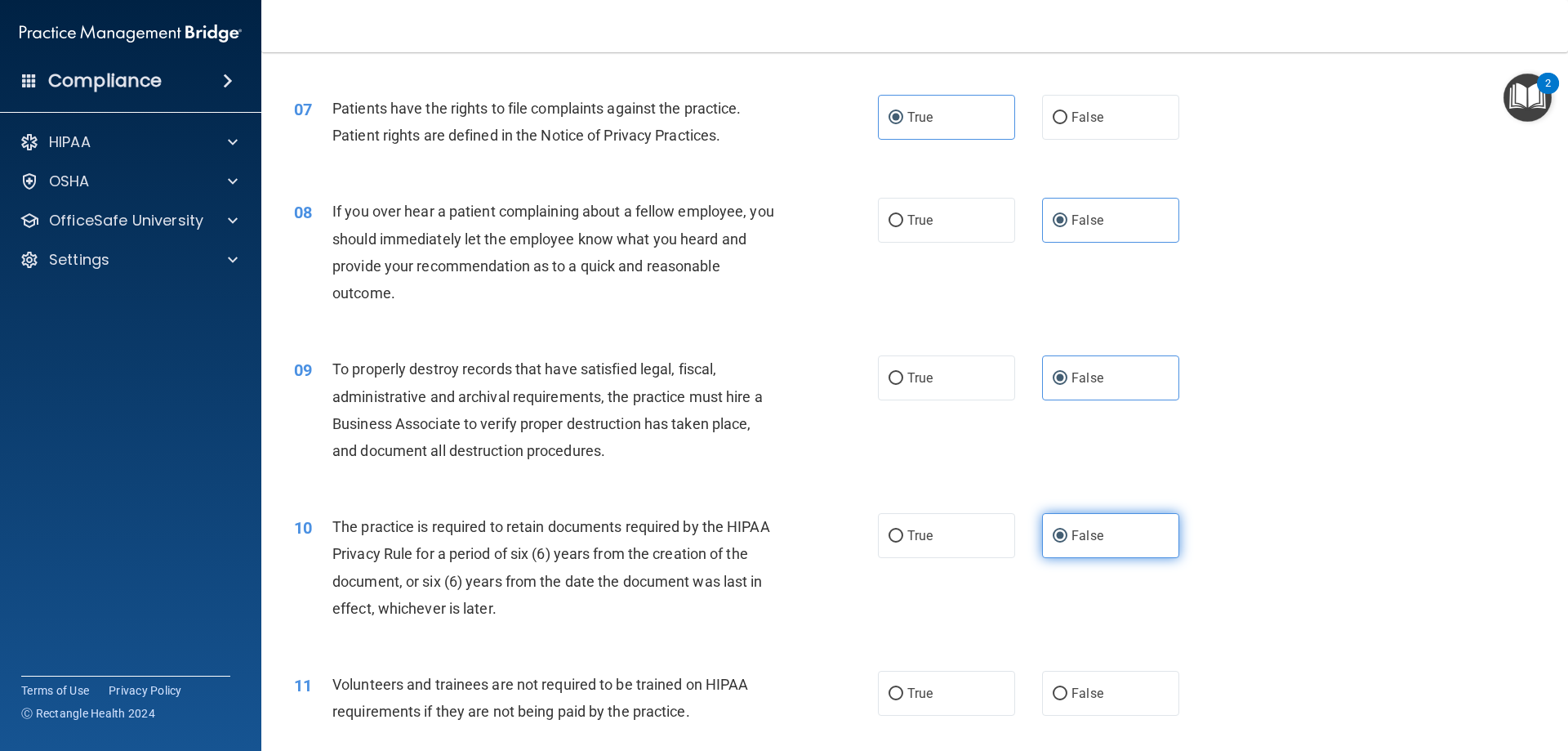
scroll to position [1144, 0]
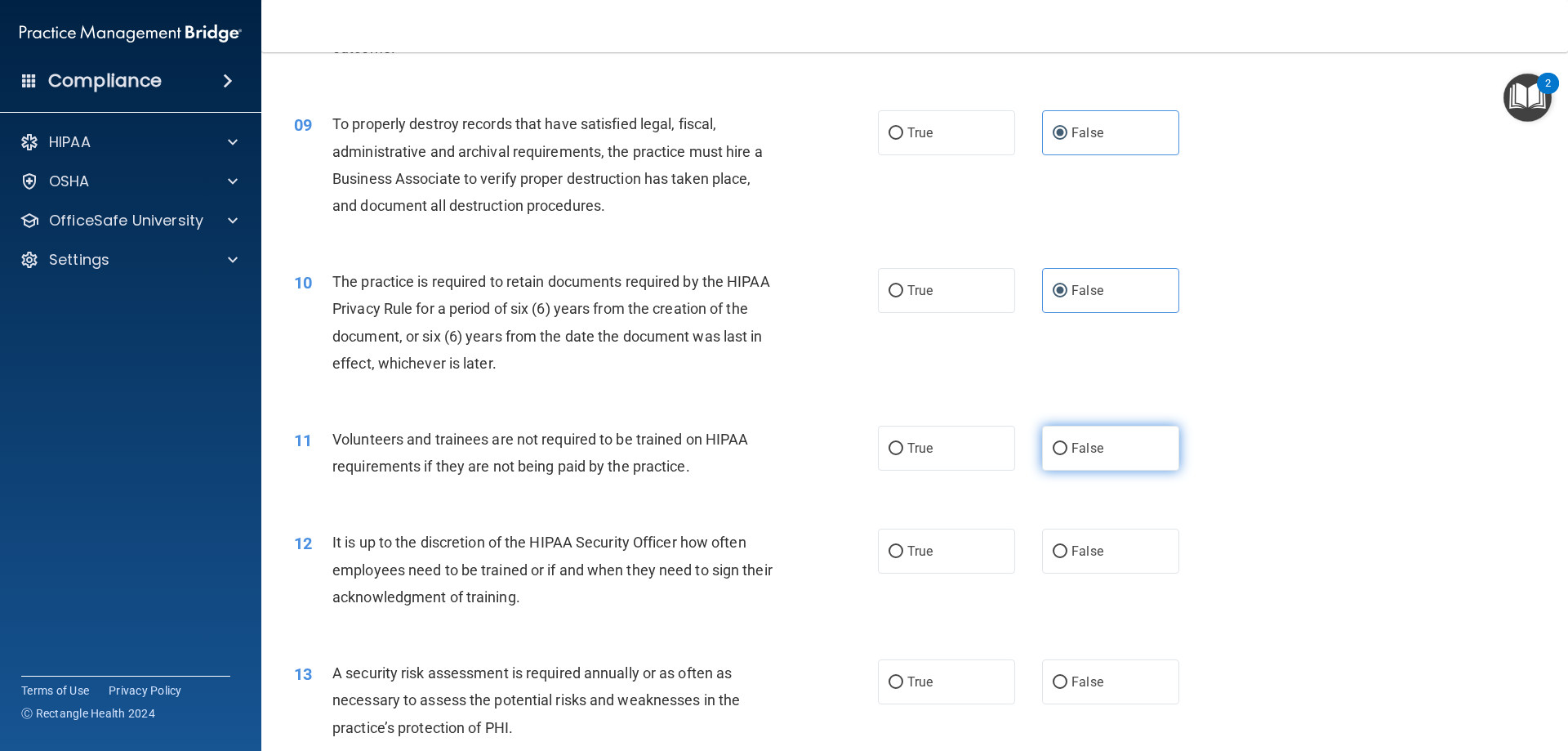
click at [1078, 429] on label "False" at bounding box center [1110, 448] width 137 height 45
click at [1068, 443] on input "False" at bounding box center [1060, 449] width 15 height 12
radio input "true"
click at [1075, 548] on span "False" at bounding box center [1087, 551] width 32 height 15
click at [1068, 548] on input "False" at bounding box center [1060, 552] width 15 height 12
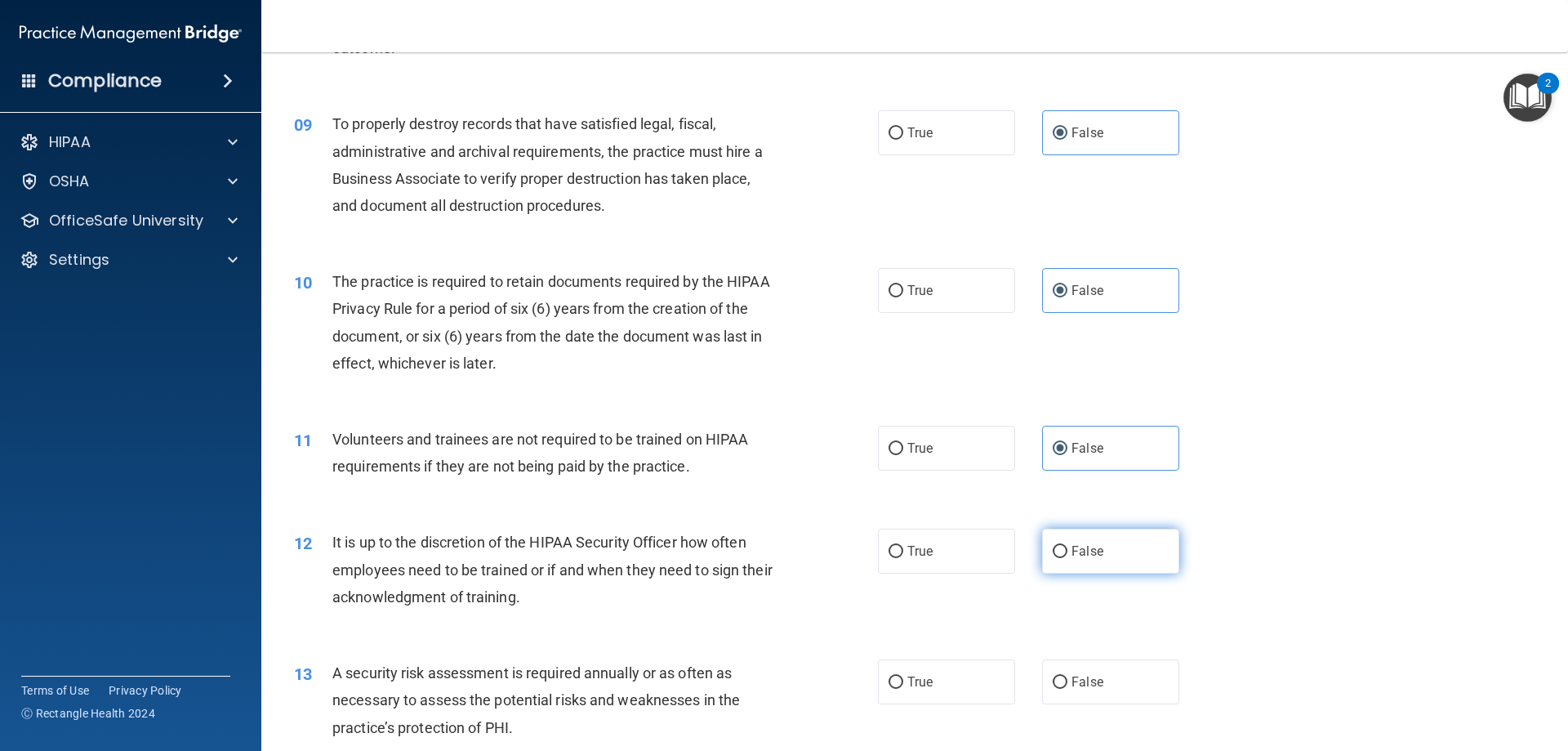
radio input "true"
click at [927, 272] on label "True" at bounding box center [946, 290] width 137 height 45
click at [903, 285] on input "True" at bounding box center [896, 291] width 15 height 12
radio input "true"
radio input "false"
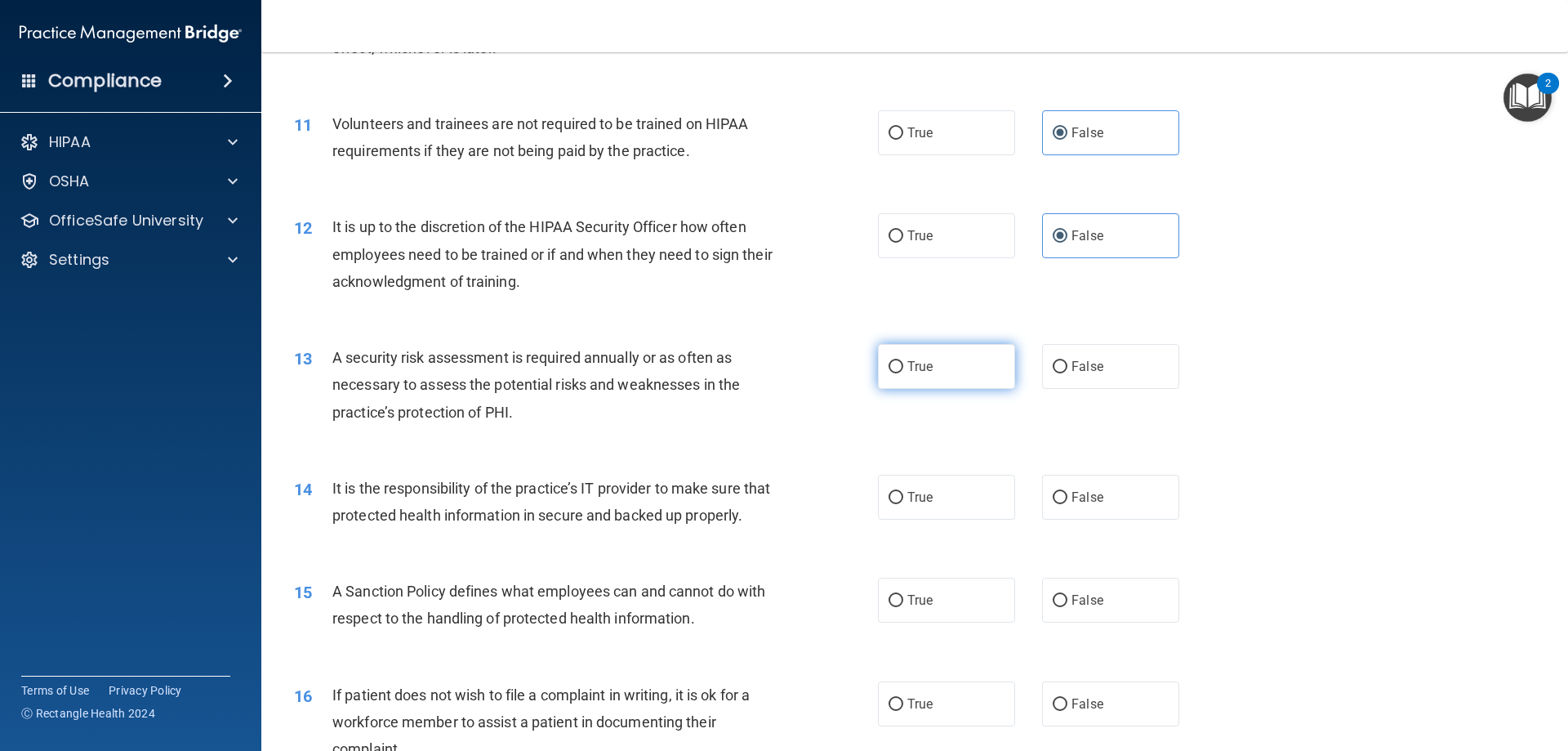
scroll to position [1471, 0]
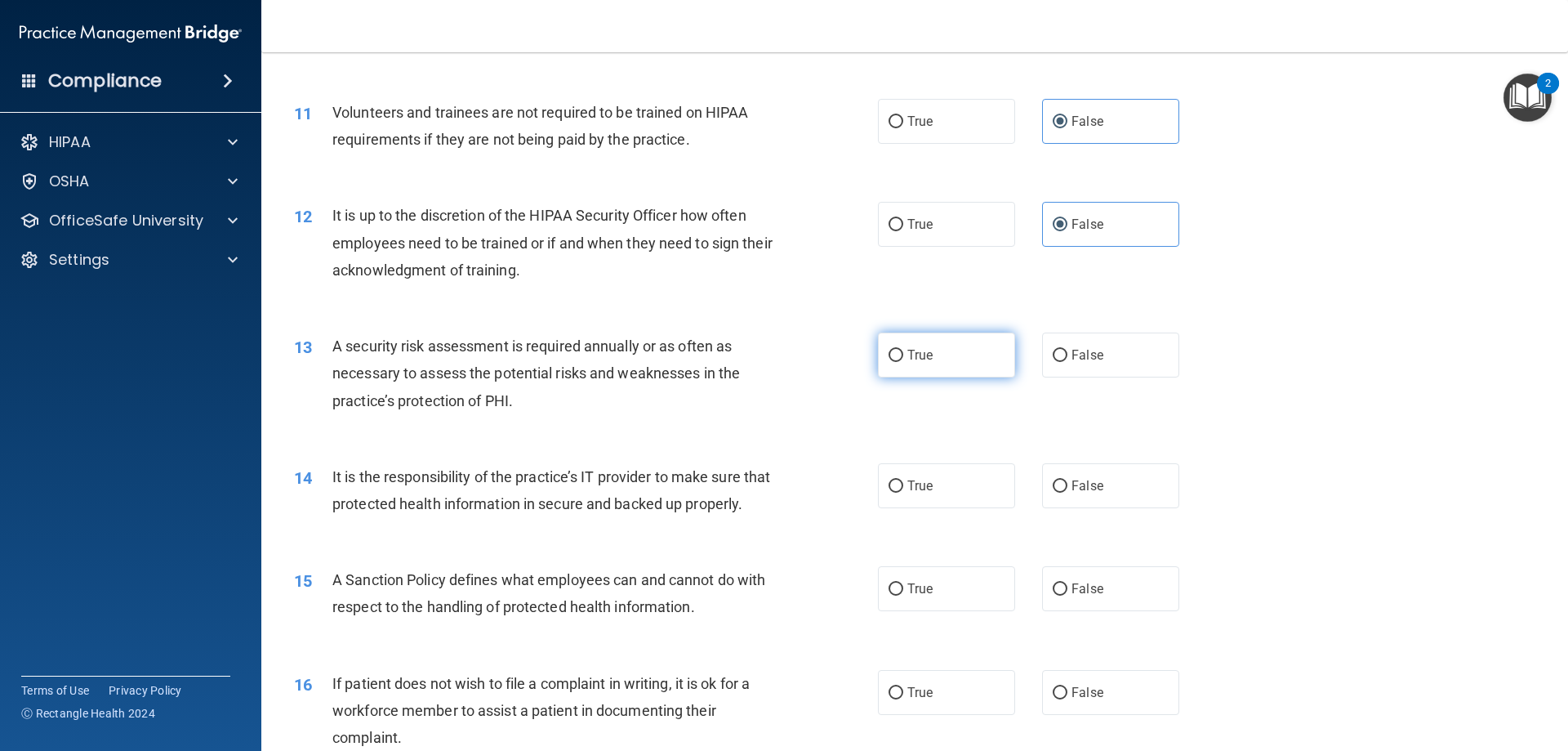
click at [924, 343] on label "True" at bounding box center [946, 355] width 137 height 45
click at [903, 350] on input "True" at bounding box center [896, 356] width 15 height 12
radio input "true"
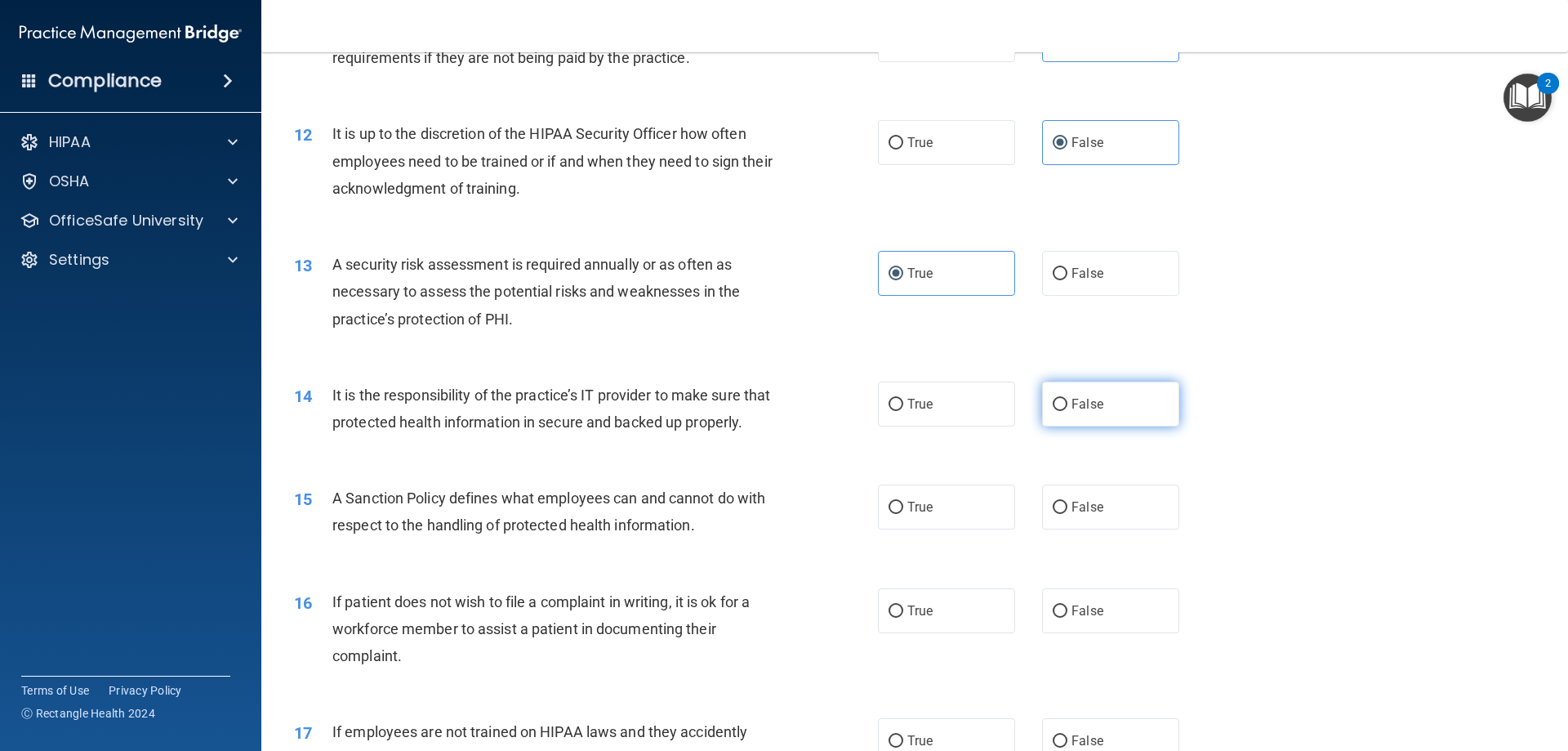
click at [1052, 419] on label "False" at bounding box center [1110, 404] width 137 height 45
click at [1052, 411] on input "False" at bounding box center [1060, 405] width 15 height 12
radio input "true"
click at [1094, 523] on label "False" at bounding box center [1110, 507] width 137 height 45
click at [1068, 514] on input "False" at bounding box center [1060, 508] width 15 height 12
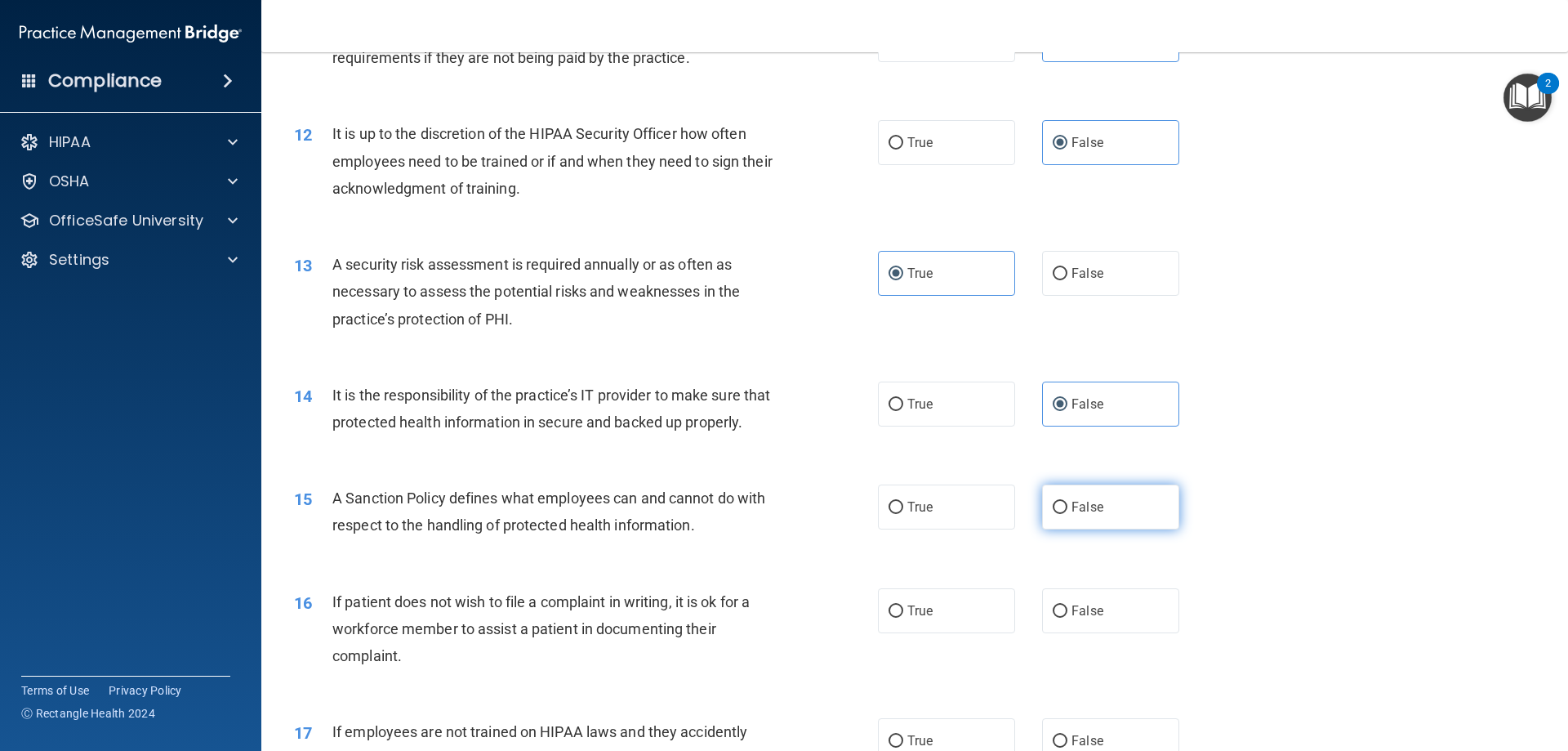
radio input "true"
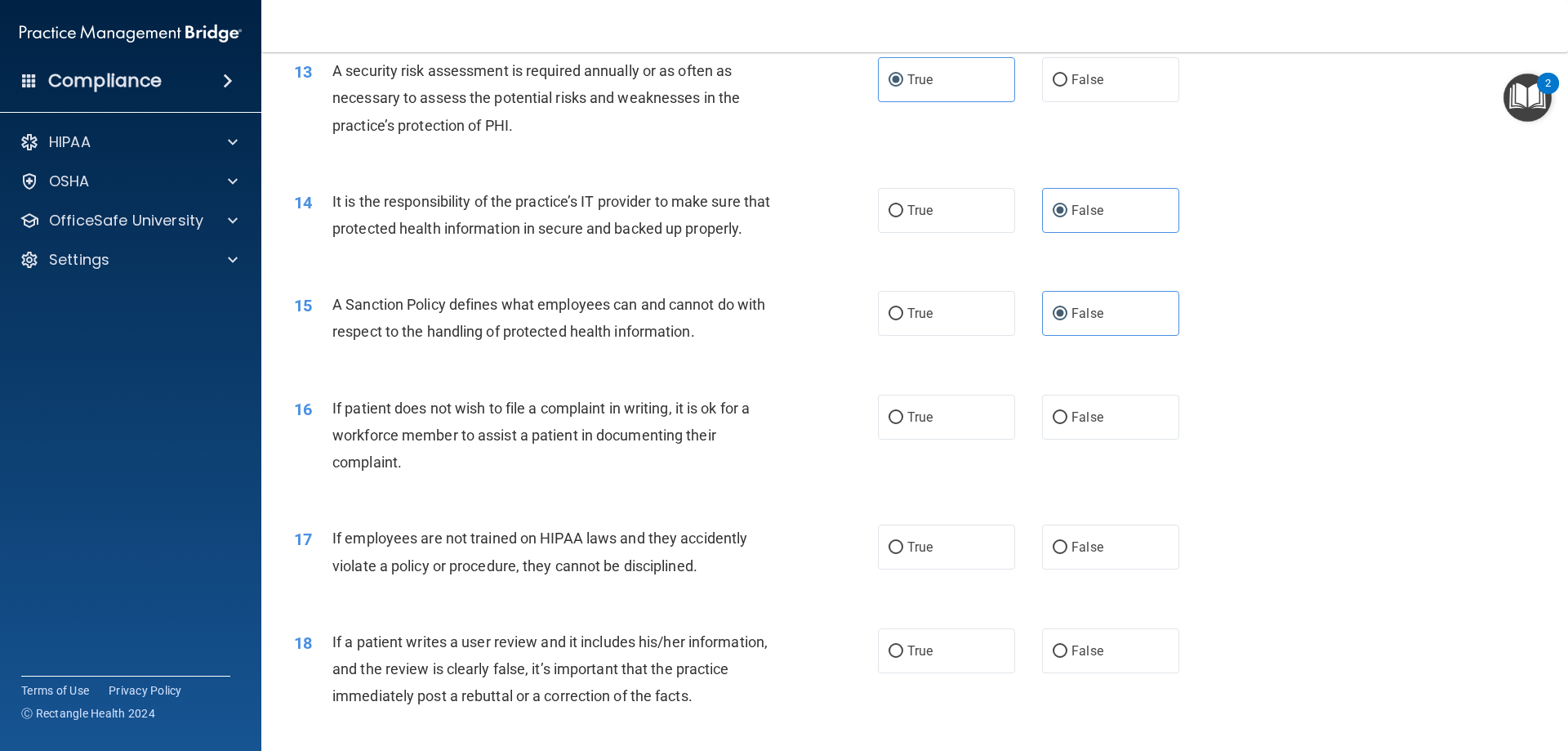
scroll to position [1798, 0]
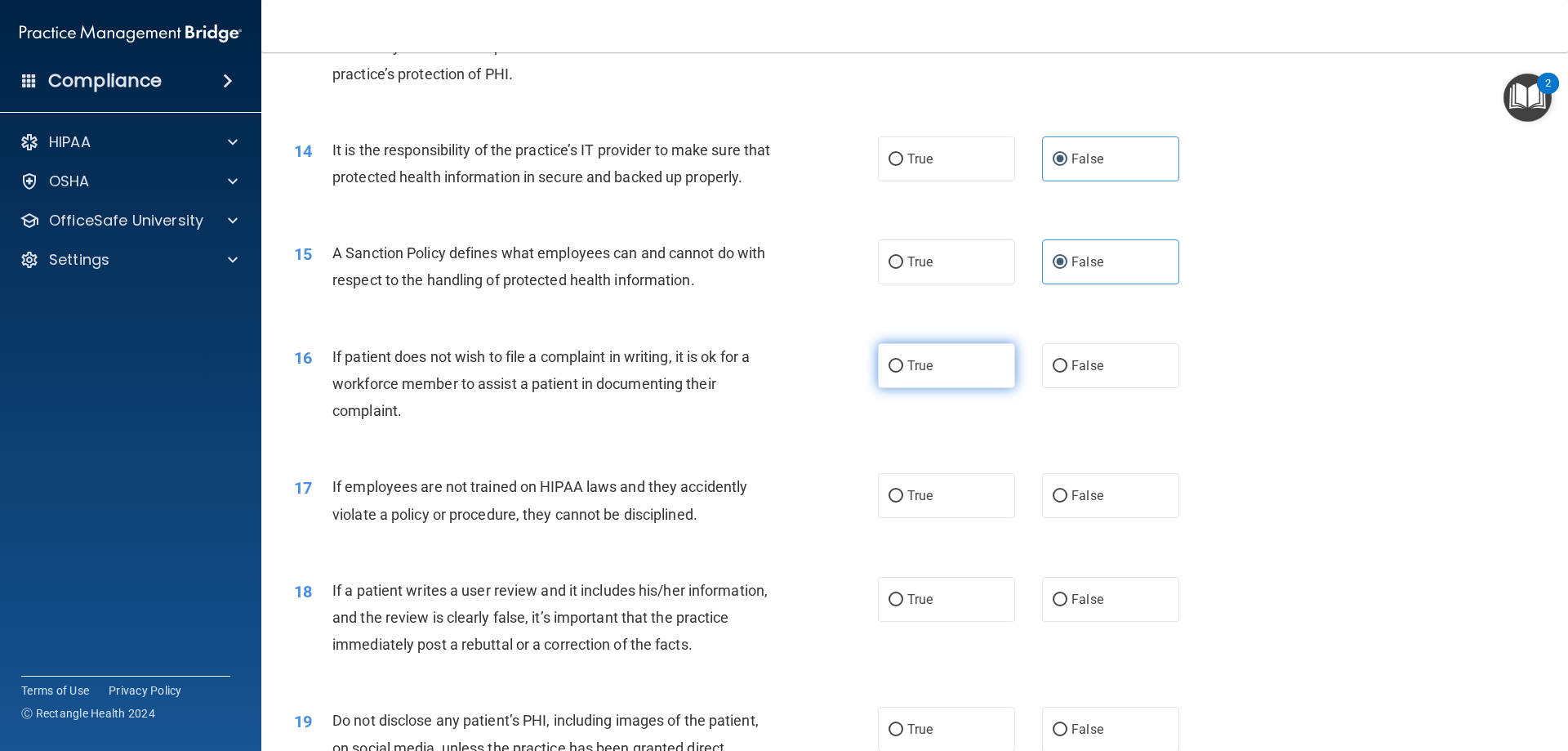
click at [966, 388] on label "True" at bounding box center [946, 365] width 137 height 45
click at [903, 372] on input "True" at bounding box center [896, 367] width 15 height 12
radio input "true"
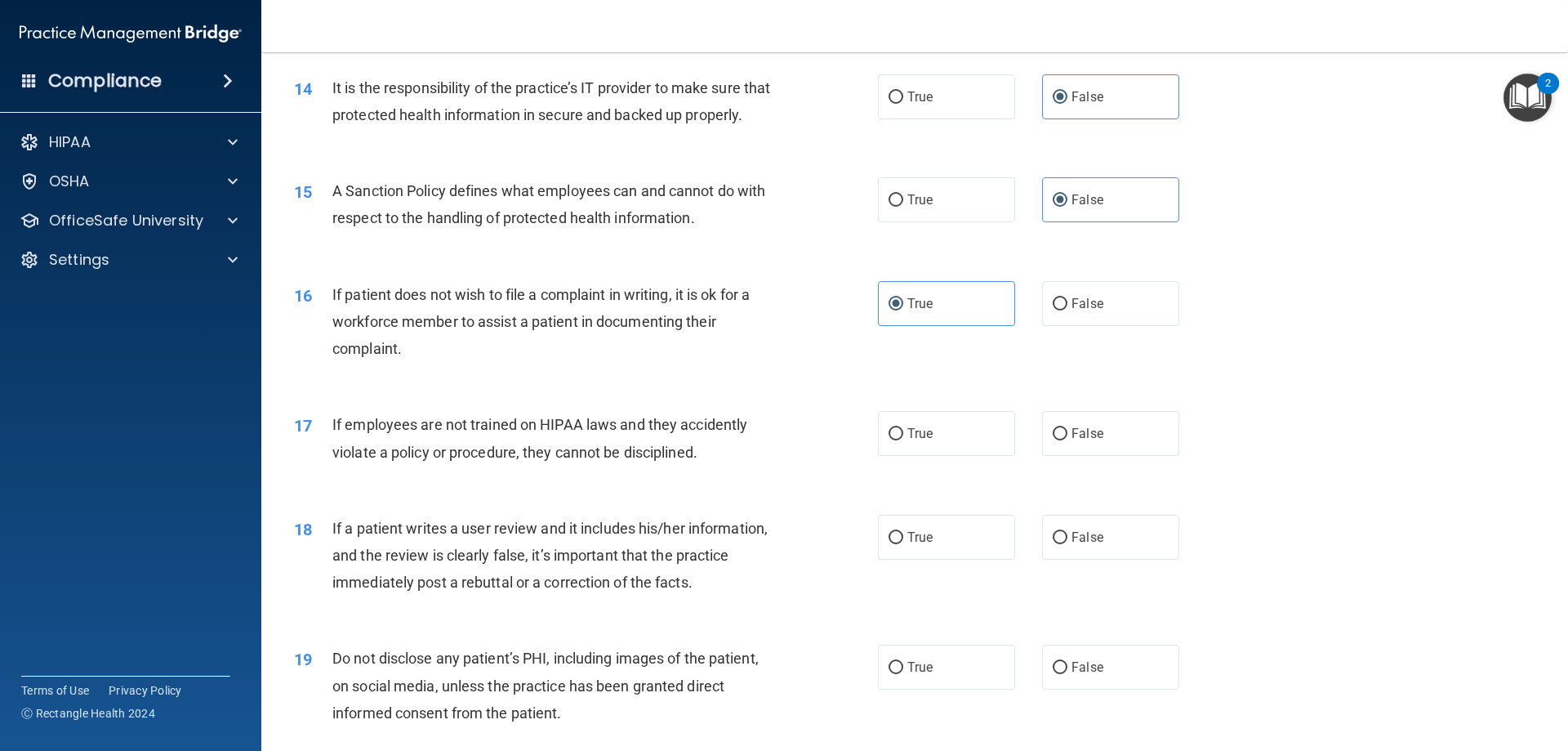
scroll to position [2043, 0]
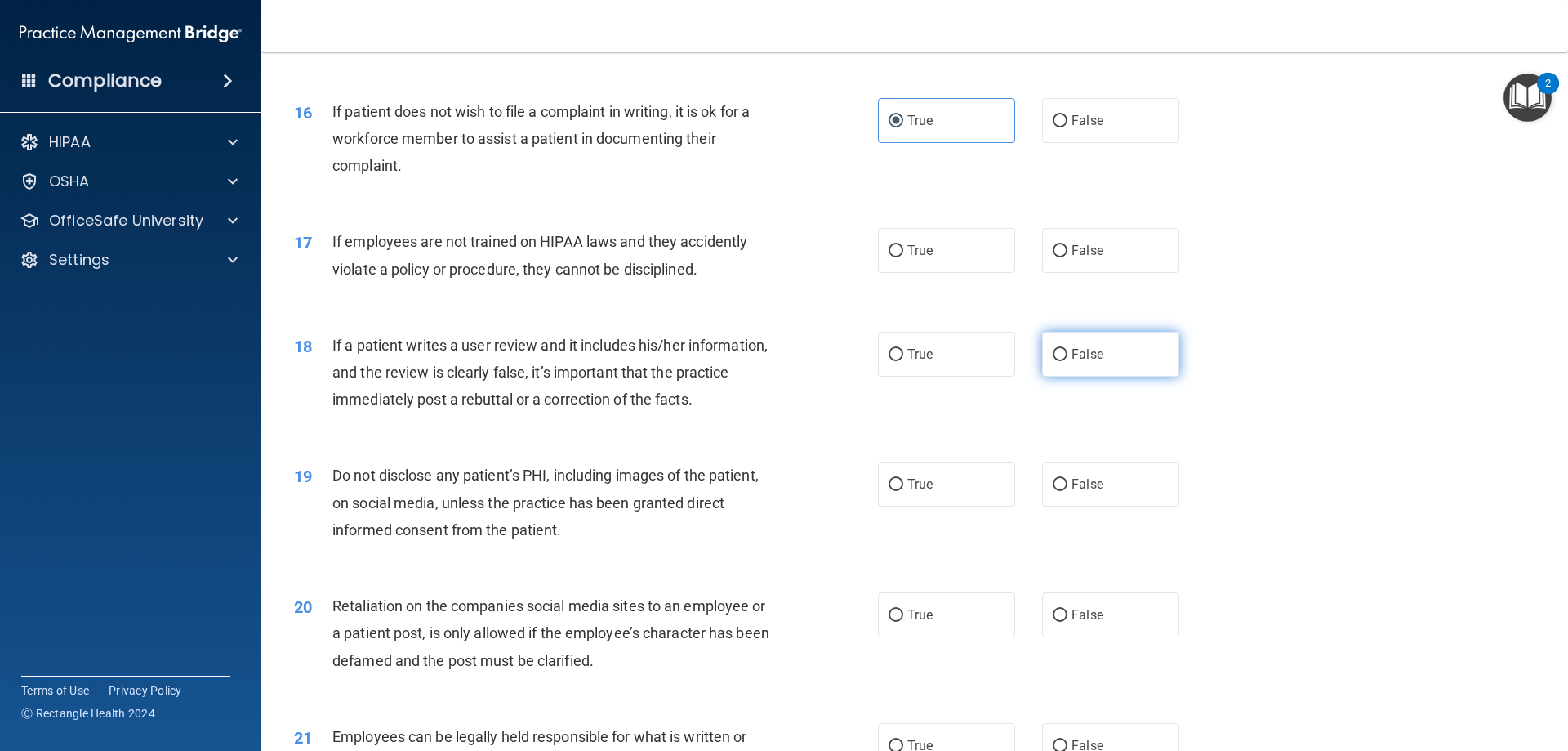
click at [1042, 377] on label "False" at bounding box center [1110, 354] width 137 height 45
click at [1052, 361] on input "False" at bounding box center [1060, 355] width 15 height 12
radio input "true"
click at [1061, 507] on label "False" at bounding box center [1110, 484] width 137 height 45
click at [1061, 491] on input "False" at bounding box center [1060, 486] width 15 height 12
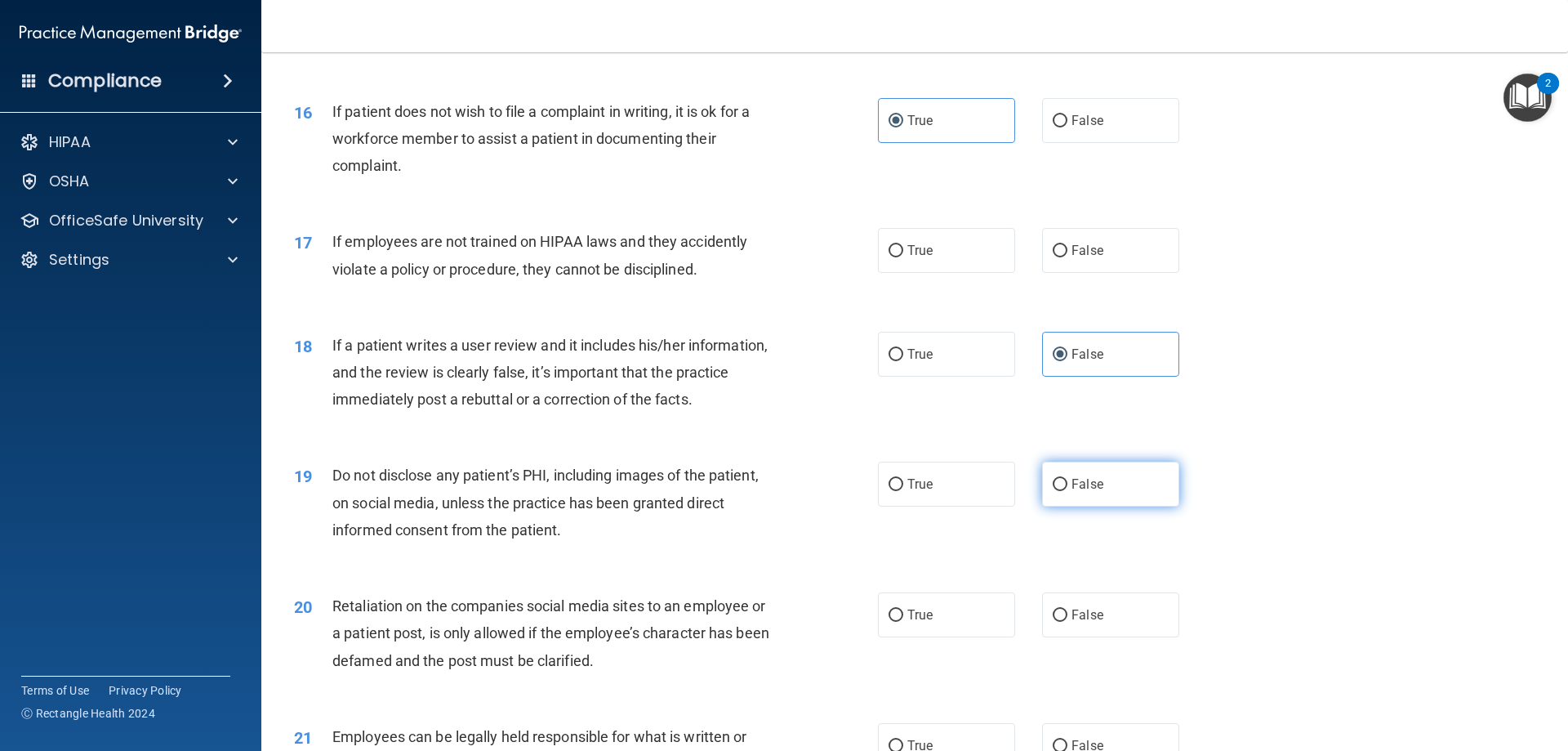
radio input "true"
click at [938, 637] on label "True" at bounding box center [946, 615] width 137 height 45
click at [903, 622] on input "True" at bounding box center [896, 616] width 15 height 12
radio input "true"
click at [1120, 257] on label "False" at bounding box center [1110, 250] width 137 height 45
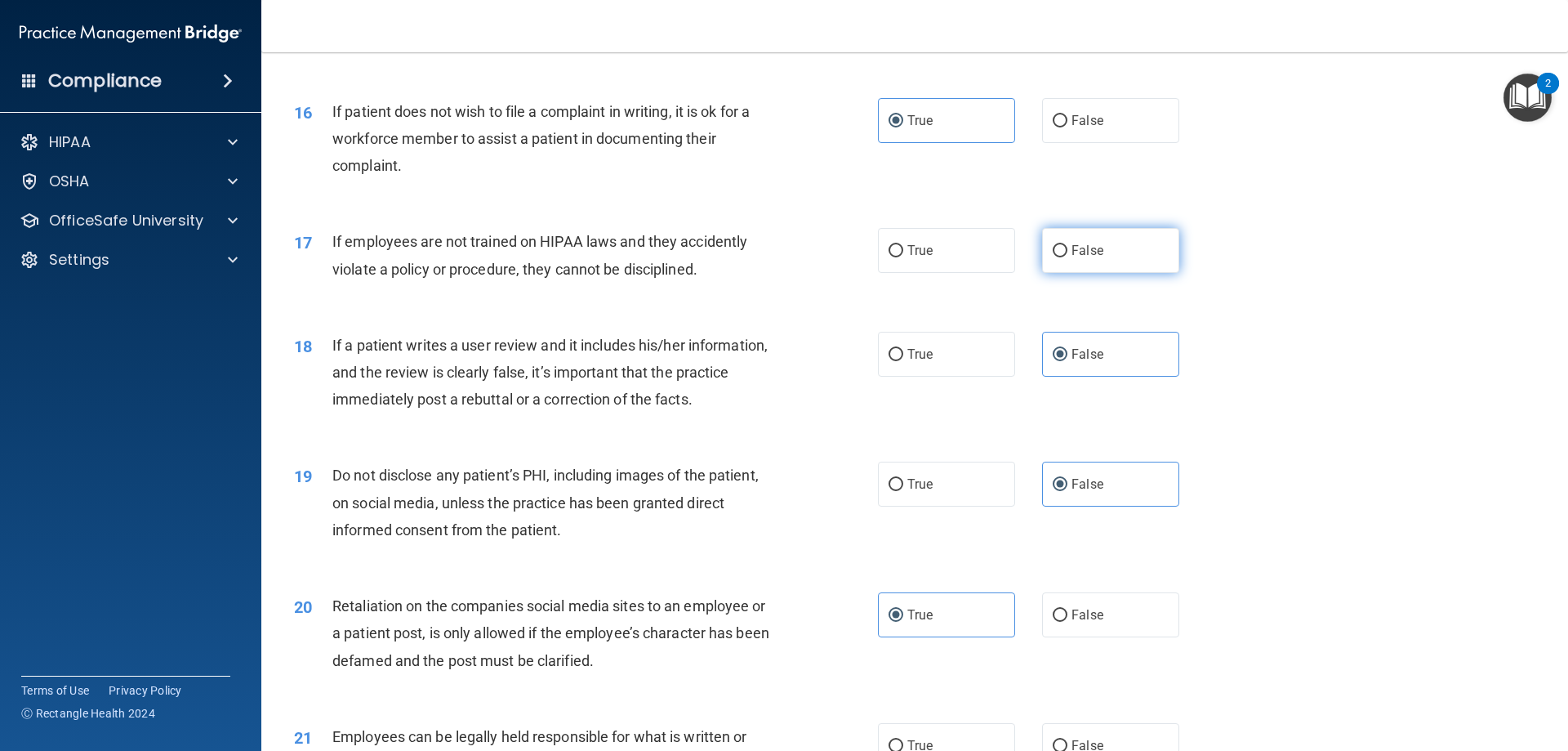
click at [1068, 257] on input "False" at bounding box center [1060, 251] width 15 height 12
radio input "true"
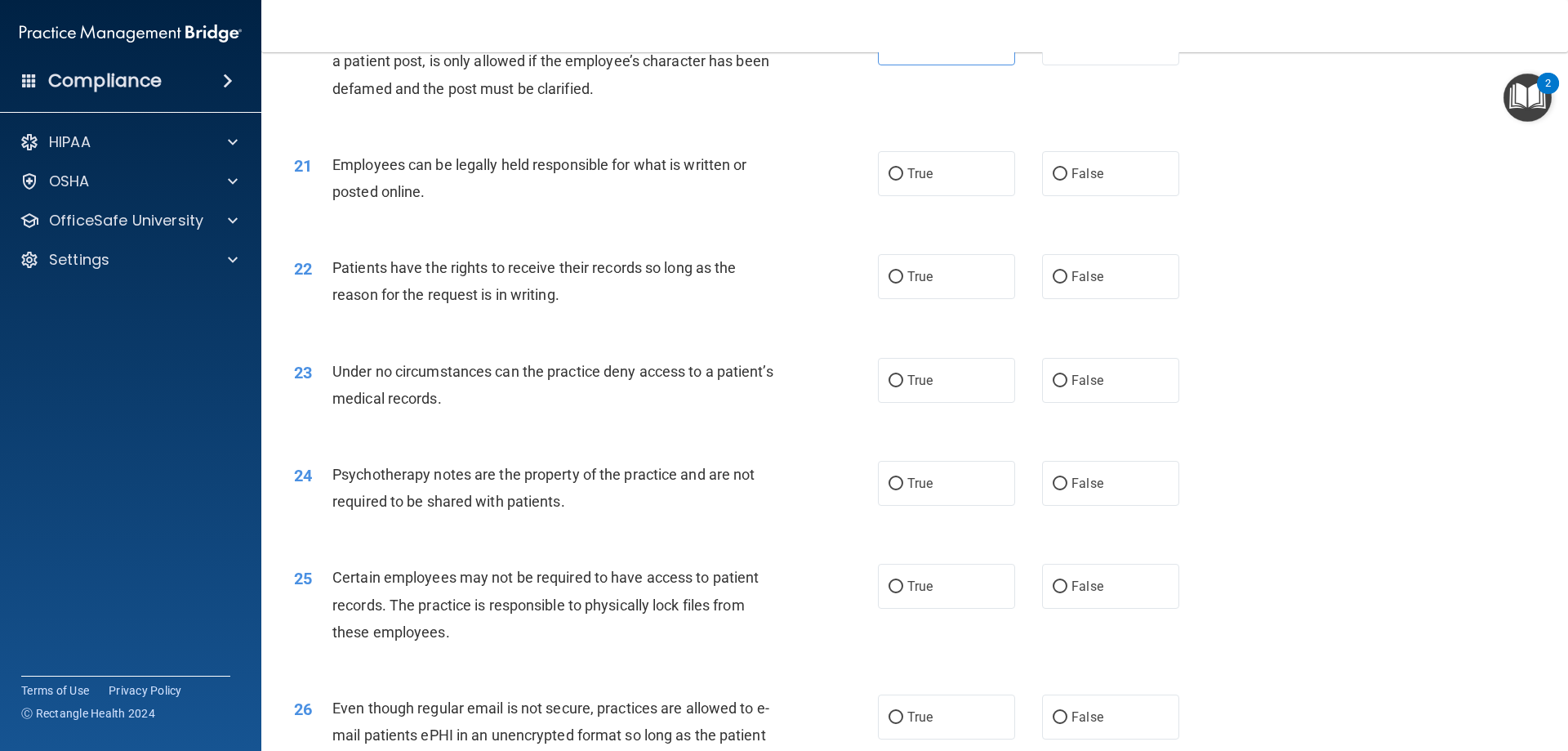
scroll to position [2697, 0]
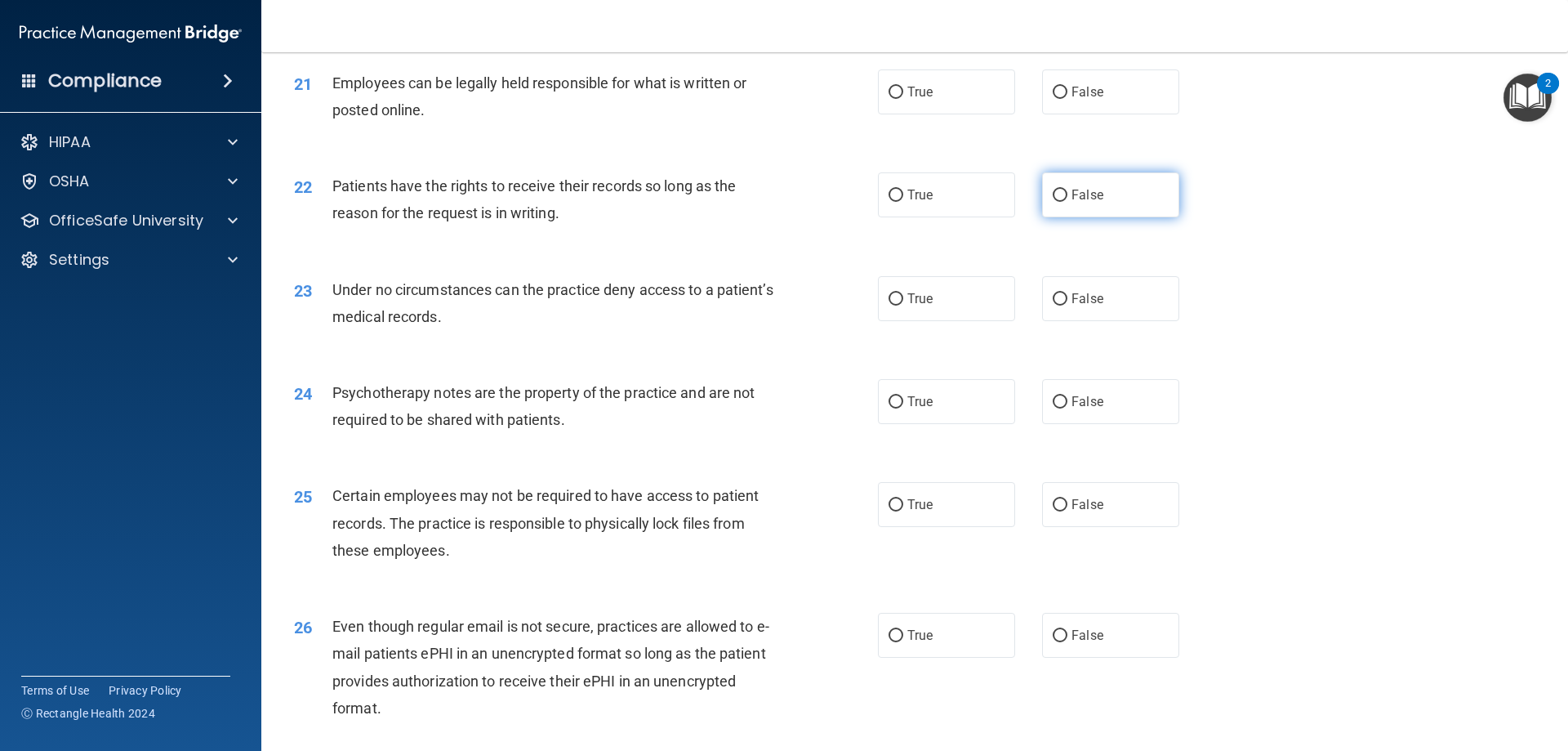
click at [1056, 217] on label "False" at bounding box center [1110, 195] width 137 height 45
click at [1056, 202] on input "False" at bounding box center [1060, 196] width 15 height 12
radio input "true"
click at [930, 114] on label "True" at bounding box center [946, 92] width 137 height 45
click at [903, 99] on input "True" at bounding box center [896, 93] width 15 height 12
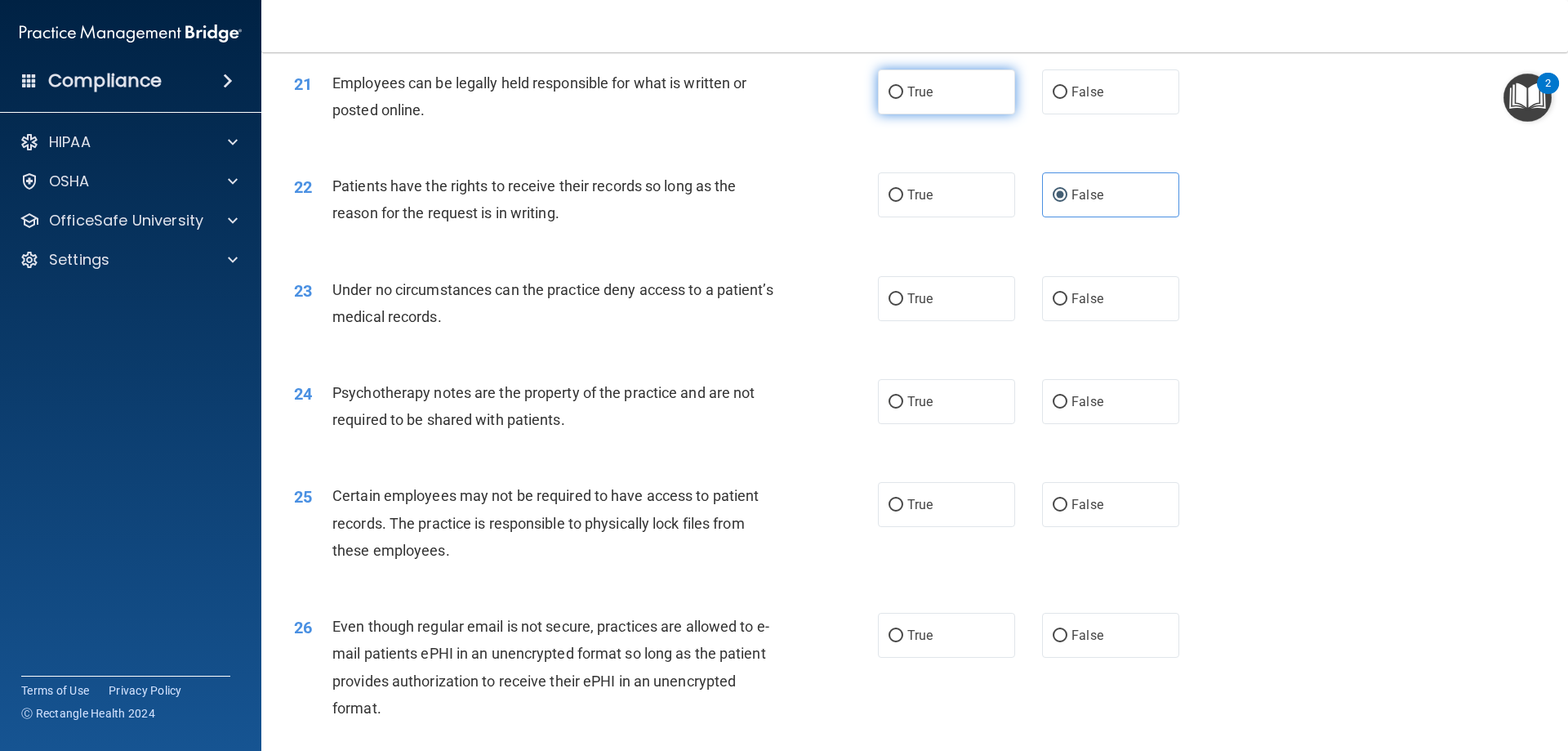
radio input "true"
click at [1101, 321] on label "False" at bounding box center [1110, 298] width 137 height 45
click at [1068, 306] on input "False" at bounding box center [1060, 299] width 15 height 12
radio input "true"
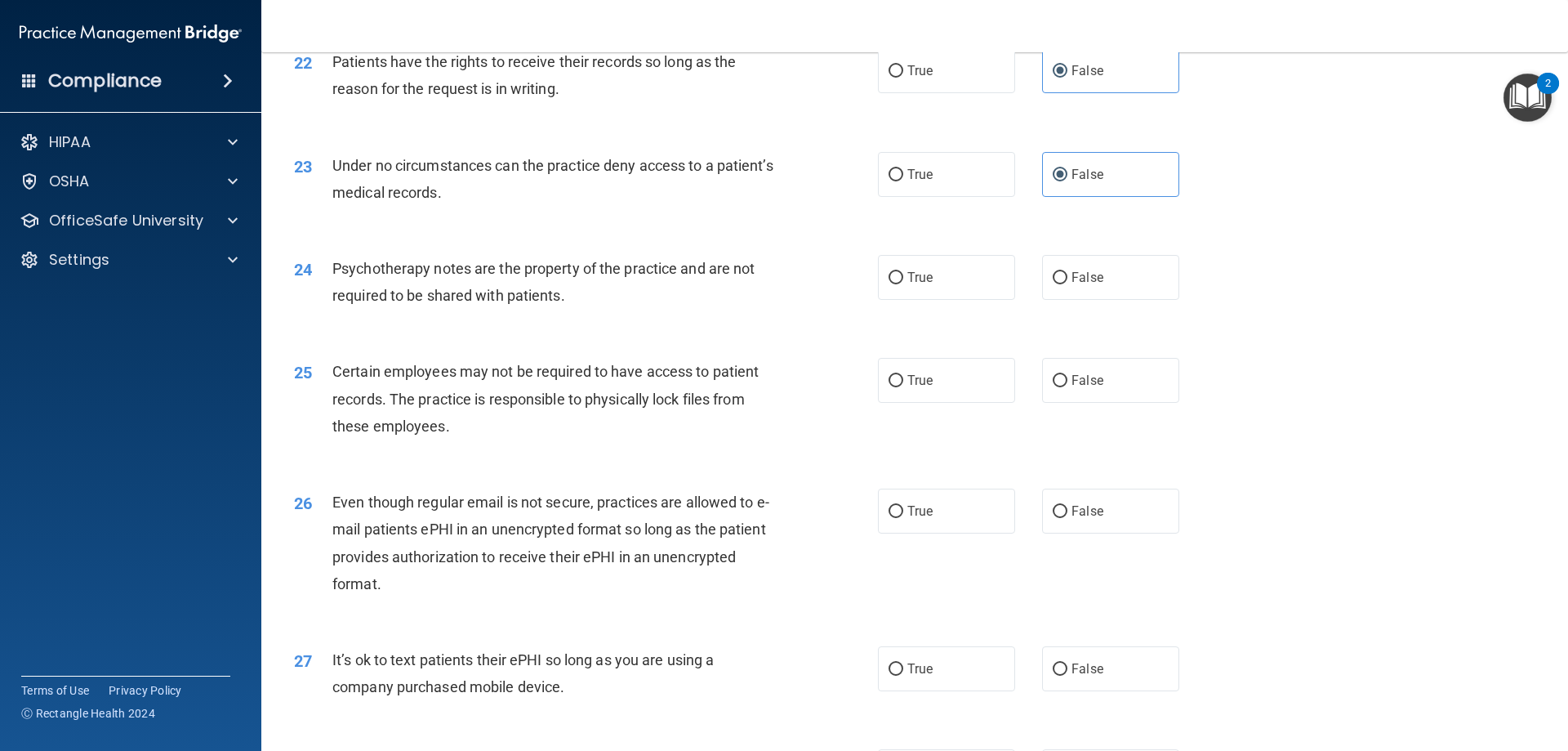
scroll to position [2860, 0]
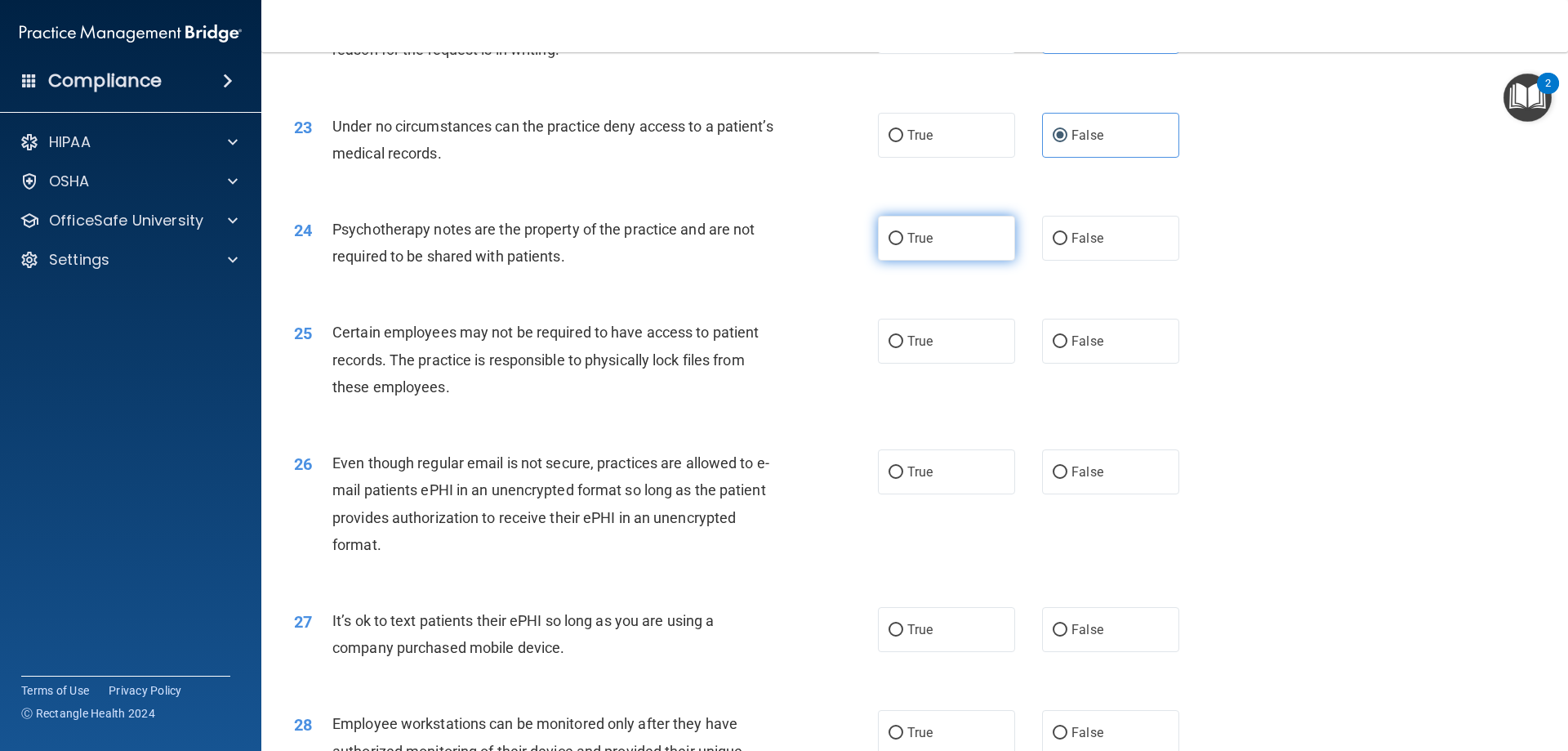
click at [913, 246] on span "True" at bounding box center [920, 238] width 25 height 15
click at [903, 245] on input "True" at bounding box center [896, 239] width 15 height 12
radio input "true"
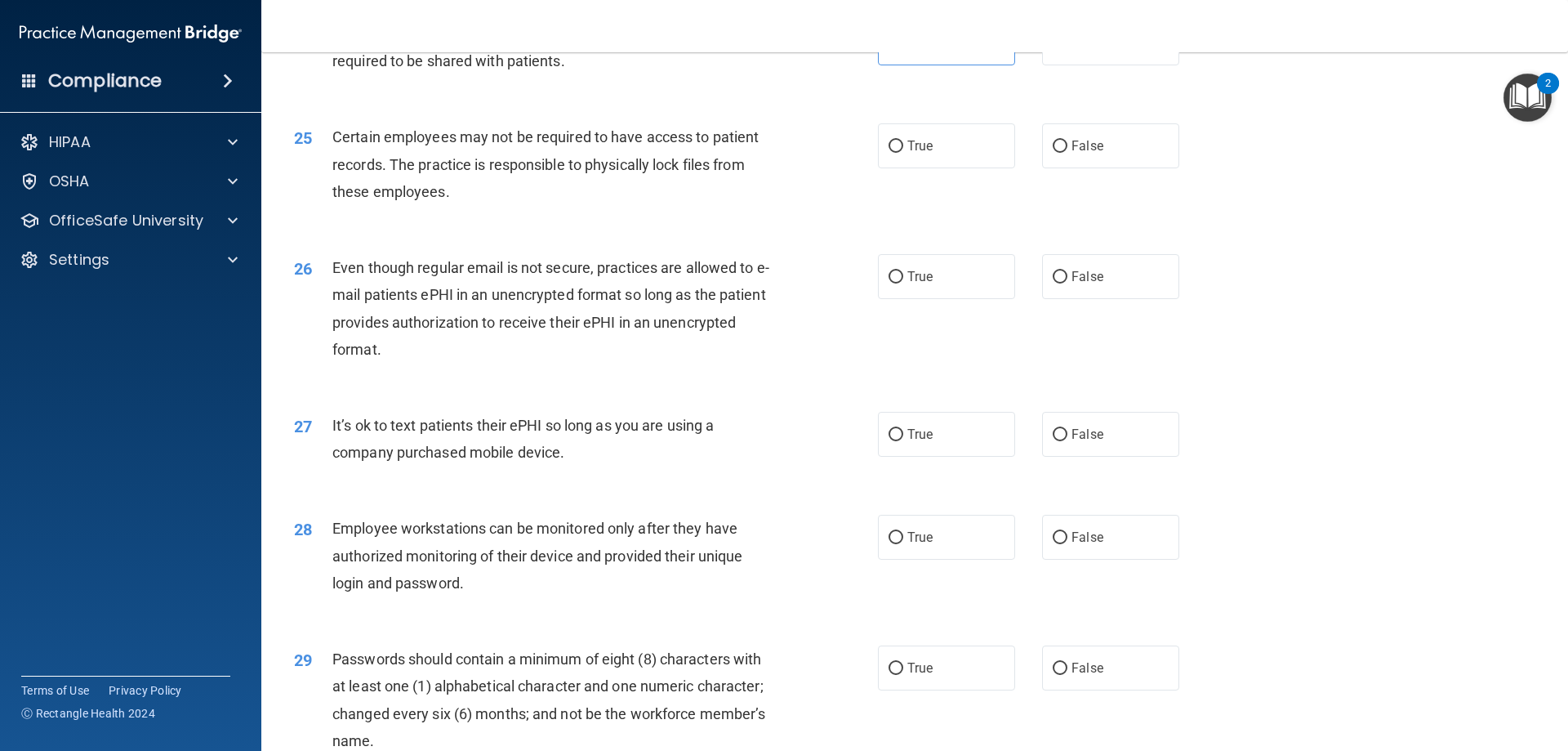
scroll to position [3106, 0]
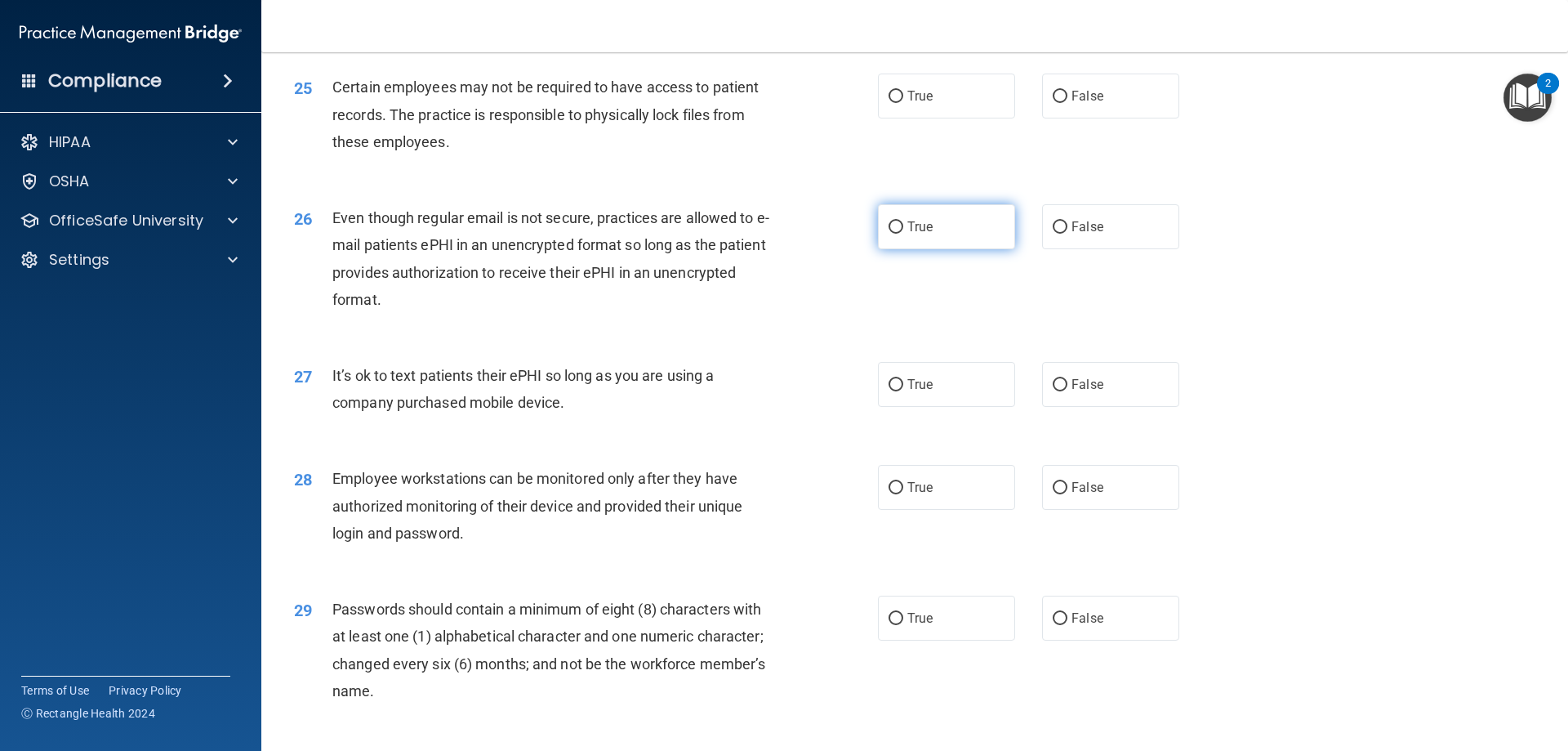
click at [887, 249] on label "True" at bounding box center [946, 226] width 137 height 45
click at [889, 233] on input "True" at bounding box center [896, 228] width 15 height 12
radio input "true"
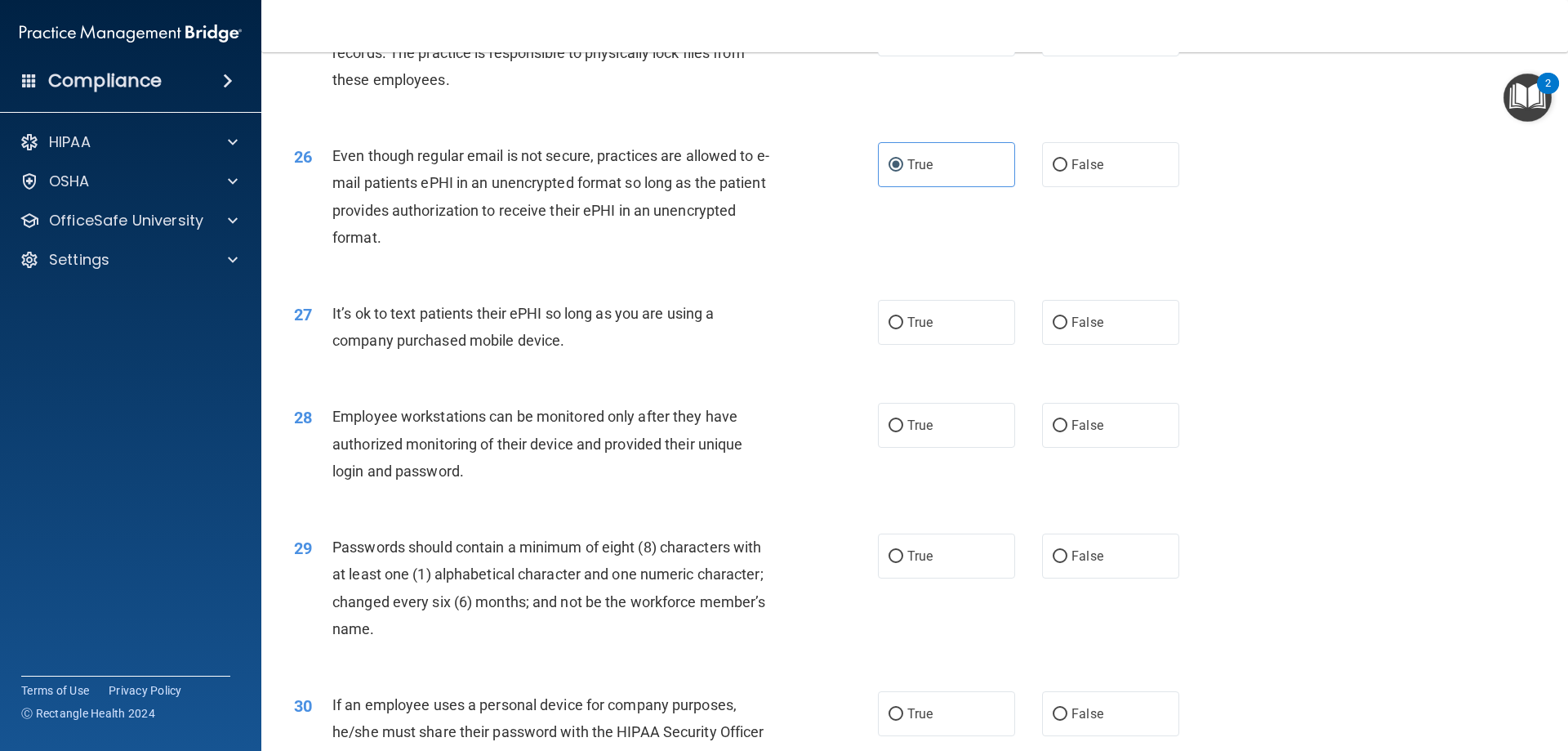
scroll to position [3351, 0]
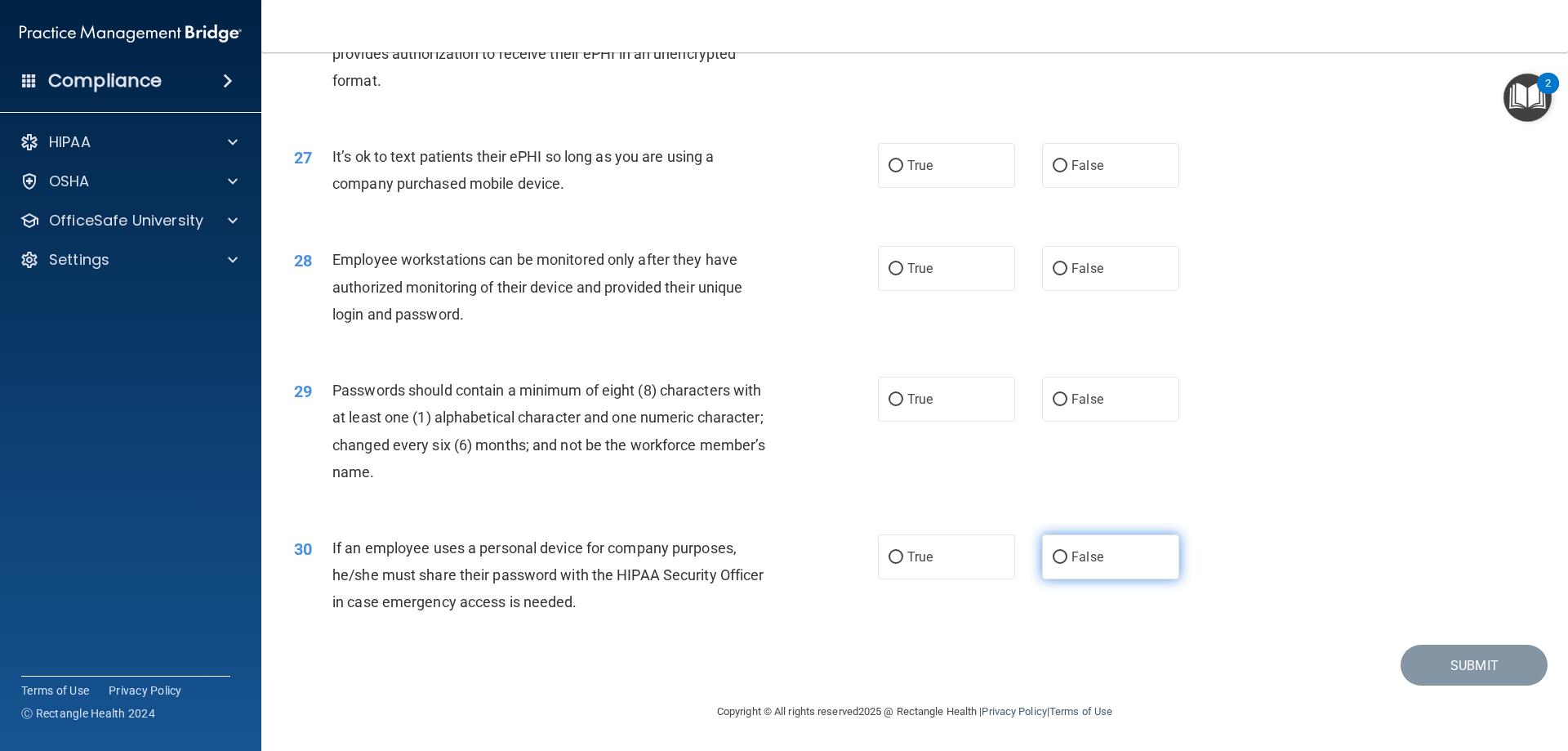
click at [1048, 564] on label "False" at bounding box center [1110, 557] width 137 height 45
click at [1058, 564] on input "False" at bounding box center [1060, 558] width 15 height 12
radio input "true"
click at [908, 410] on label "True" at bounding box center [946, 399] width 137 height 45
click at [903, 406] on input "True" at bounding box center [896, 400] width 15 height 12
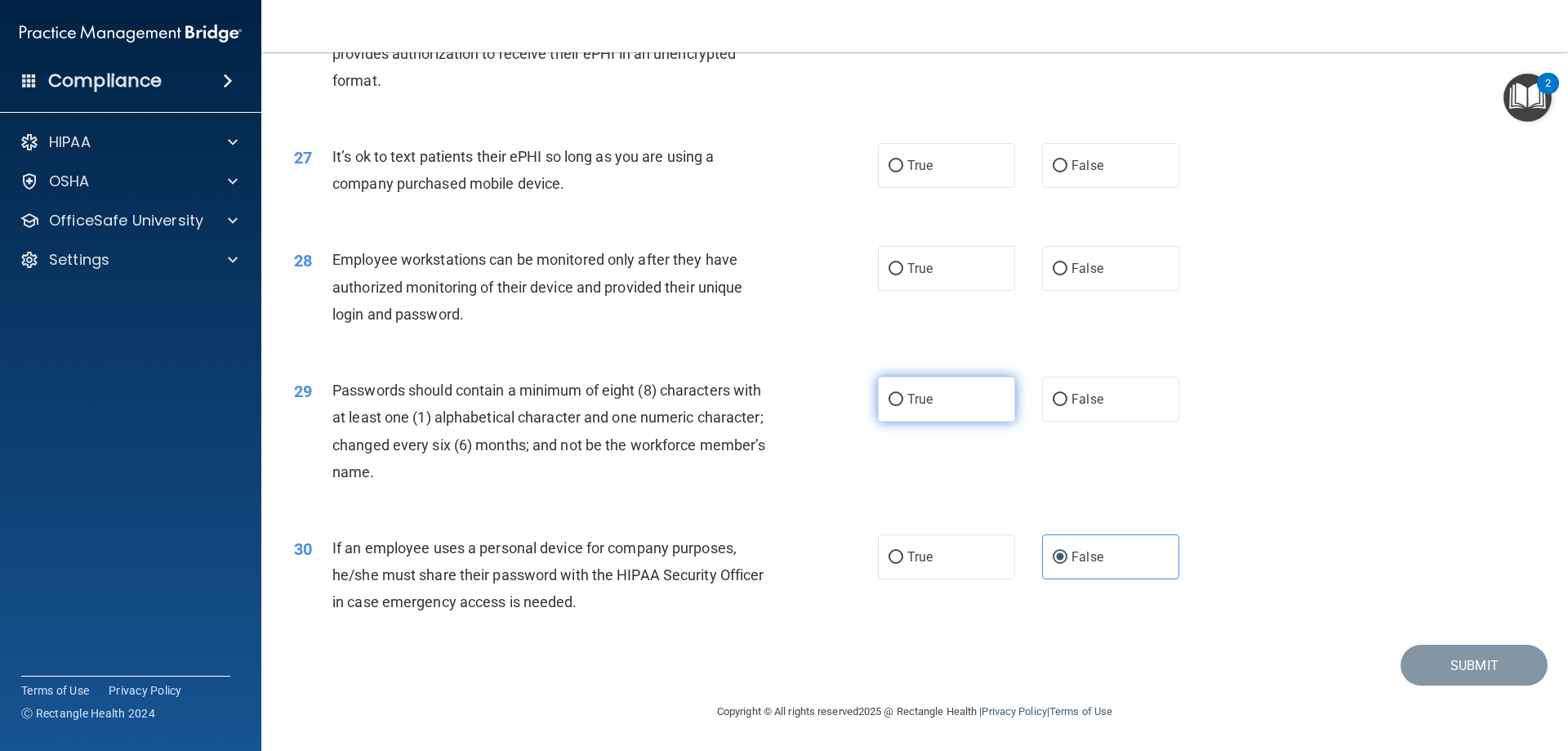
radio input "true"
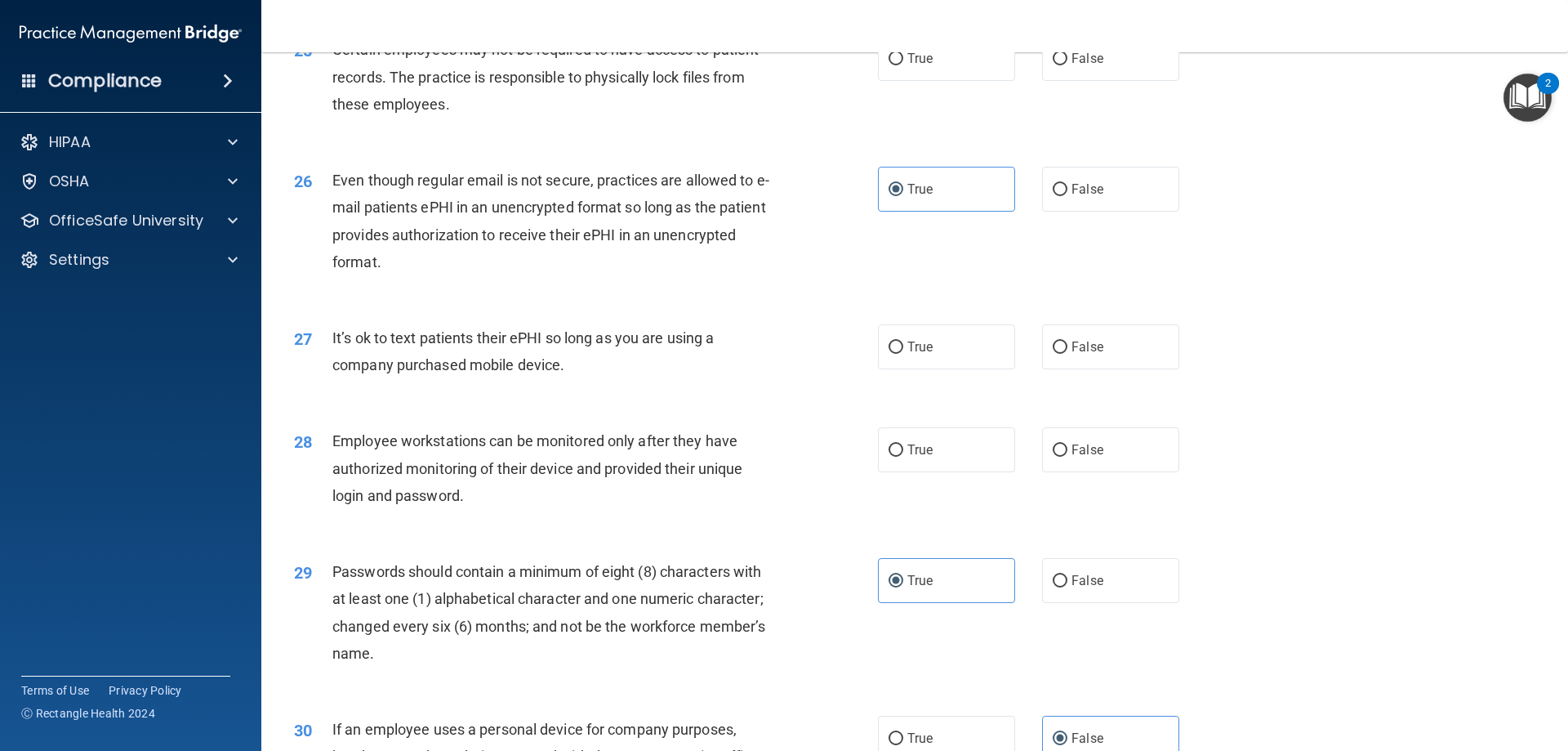
scroll to position [3106, 0]
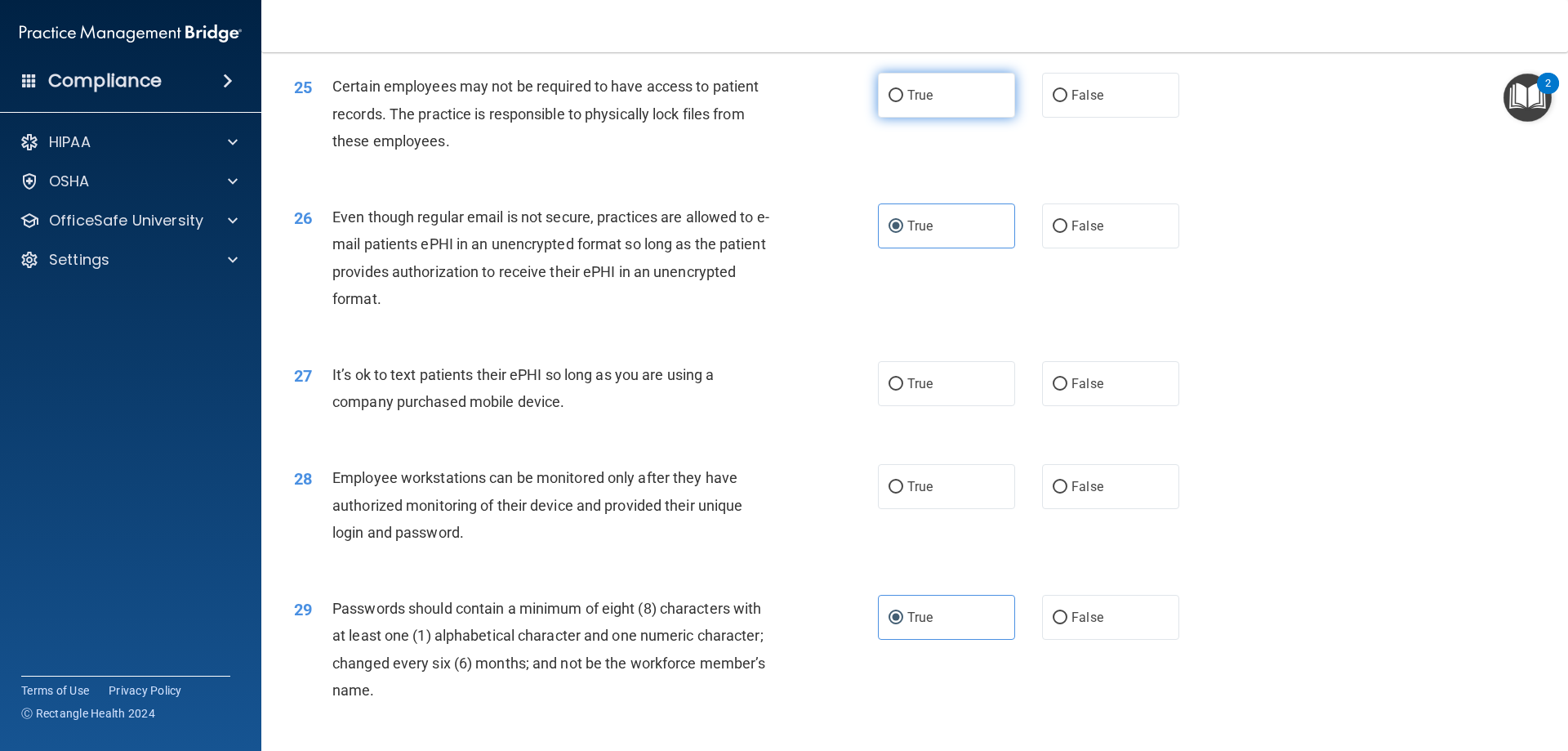
click at [985, 118] on label "True" at bounding box center [946, 95] width 137 height 45
click at [903, 102] on input "True" at bounding box center [896, 96] width 15 height 12
radio input "true"
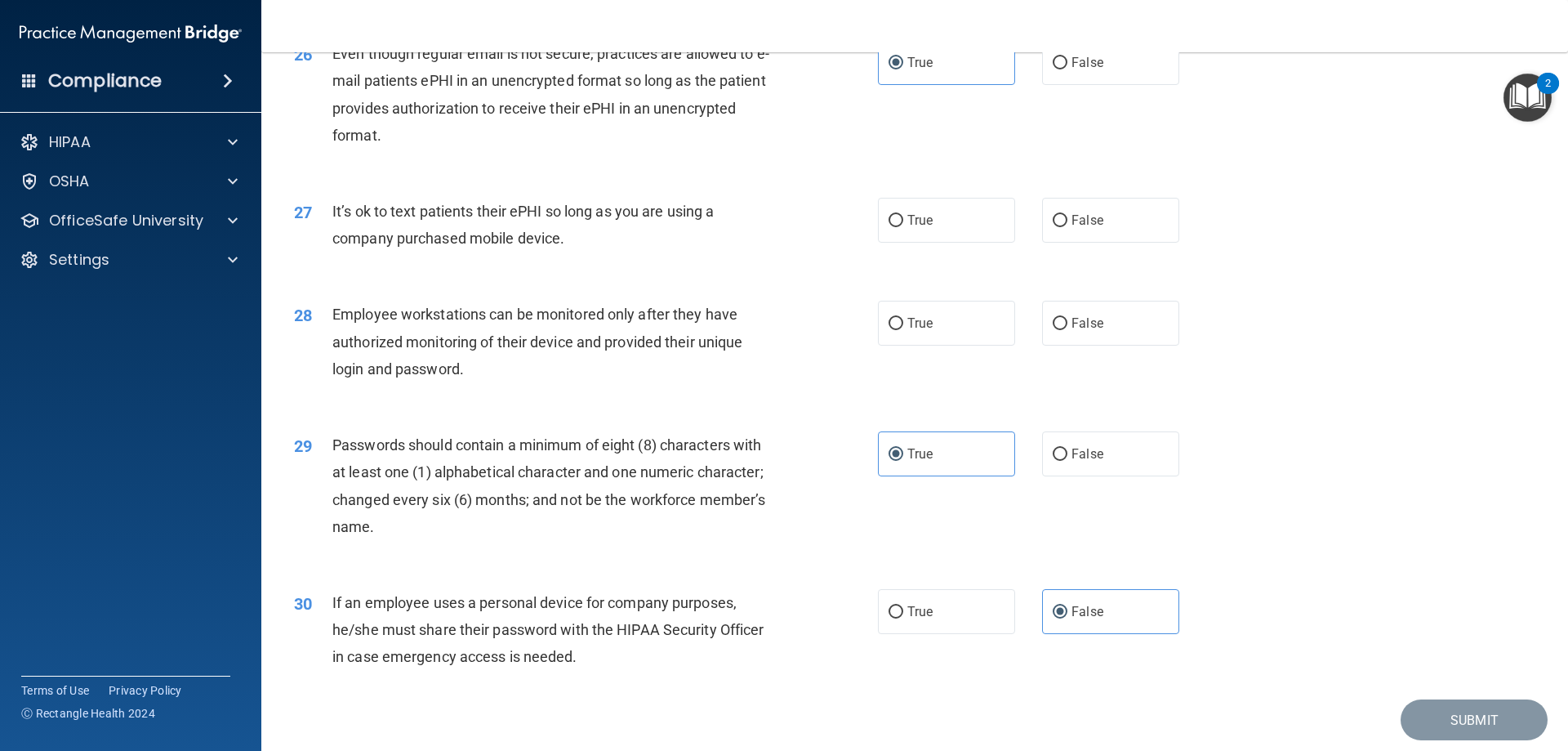
scroll to position [3188, 0]
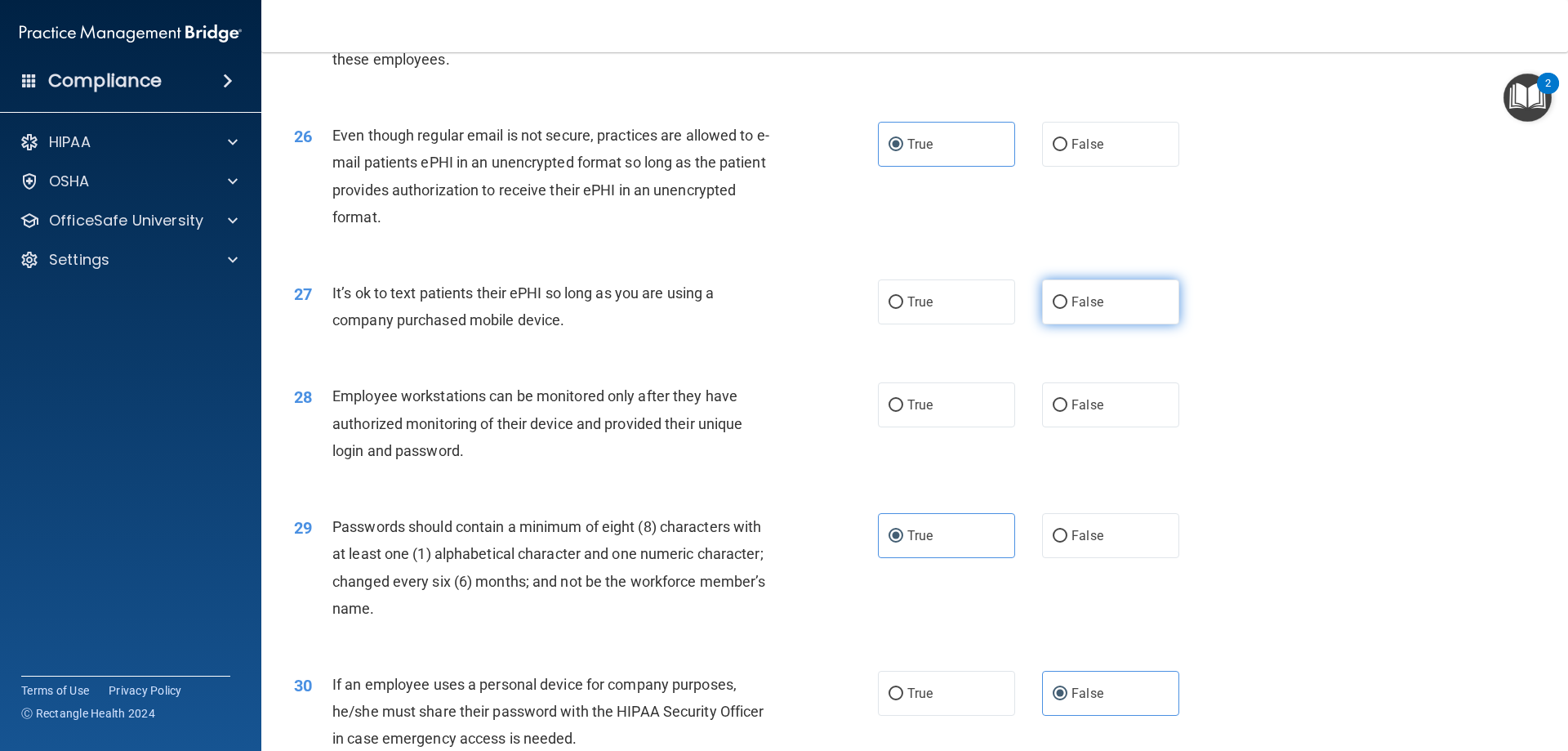
click at [1092, 310] on span "False" at bounding box center [1087, 301] width 32 height 15
click at [1068, 309] on input "False" at bounding box center [1060, 303] width 15 height 12
radio input "true"
click at [1109, 428] on label "False" at bounding box center [1110, 404] width 137 height 45
click at [1068, 412] on input "False" at bounding box center [1060, 406] width 15 height 12
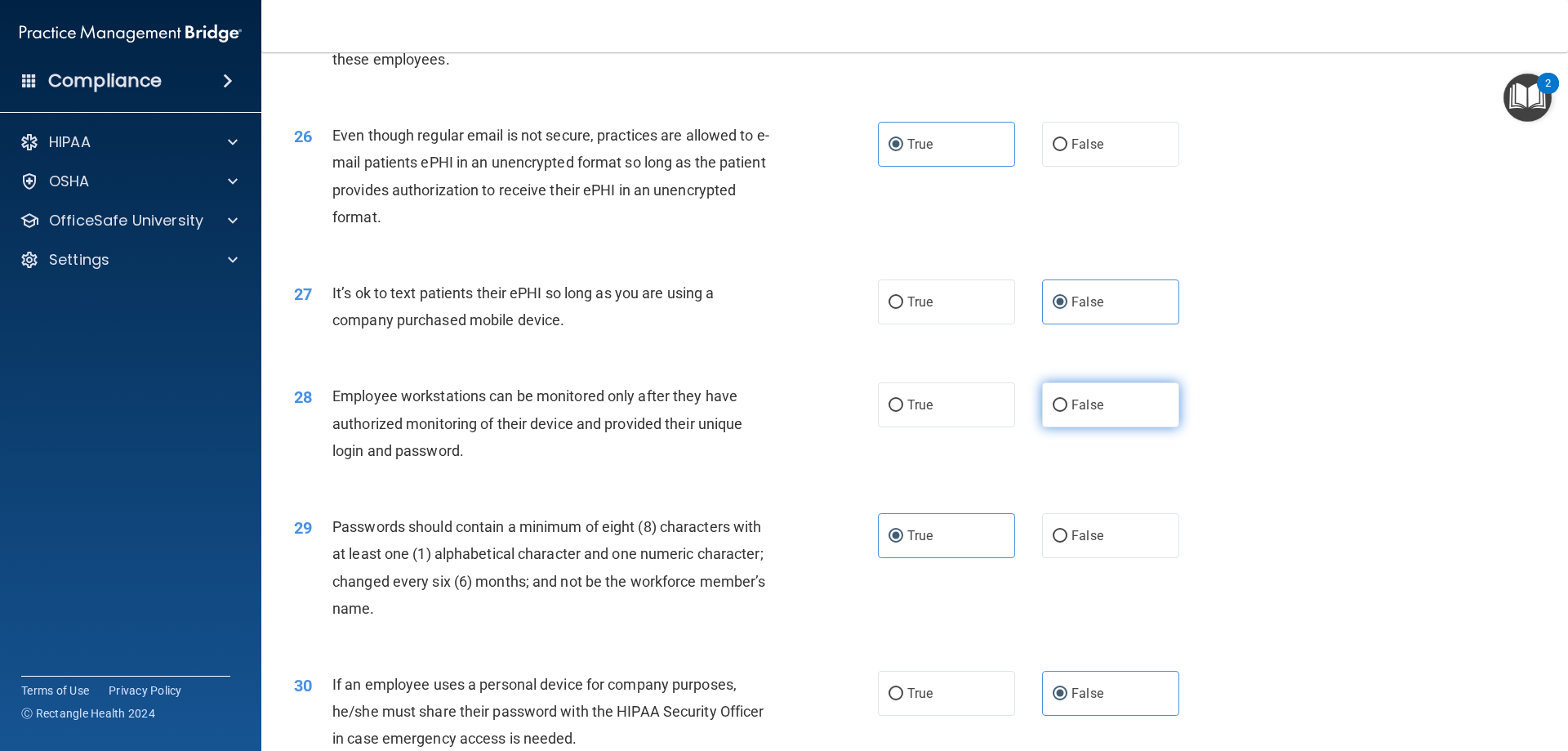
radio input "true"
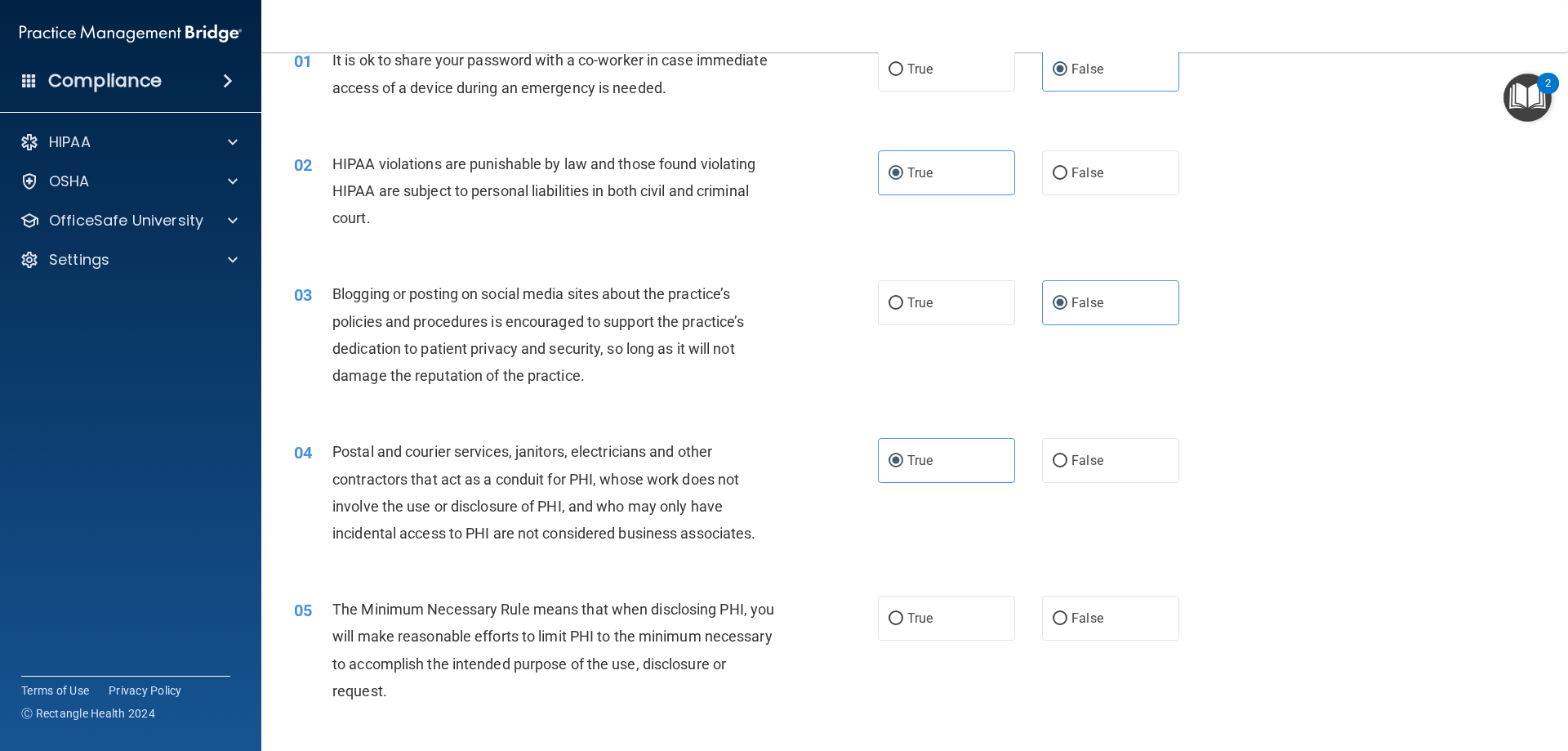
scroll to position [164, 0]
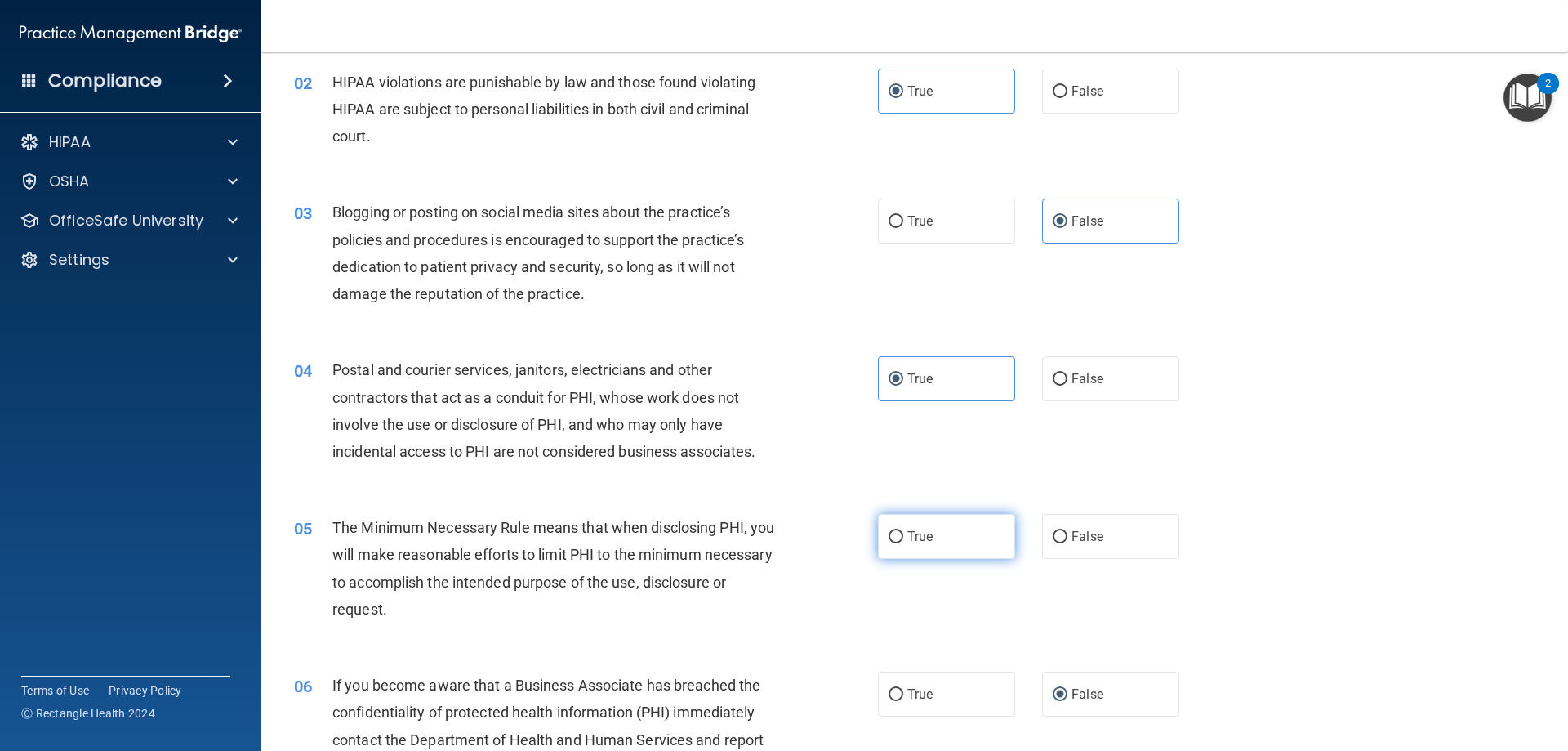
click at [972, 535] on label "True" at bounding box center [946, 536] width 137 height 45
click at [903, 535] on input "True" at bounding box center [896, 537] width 15 height 12
radio input "true"
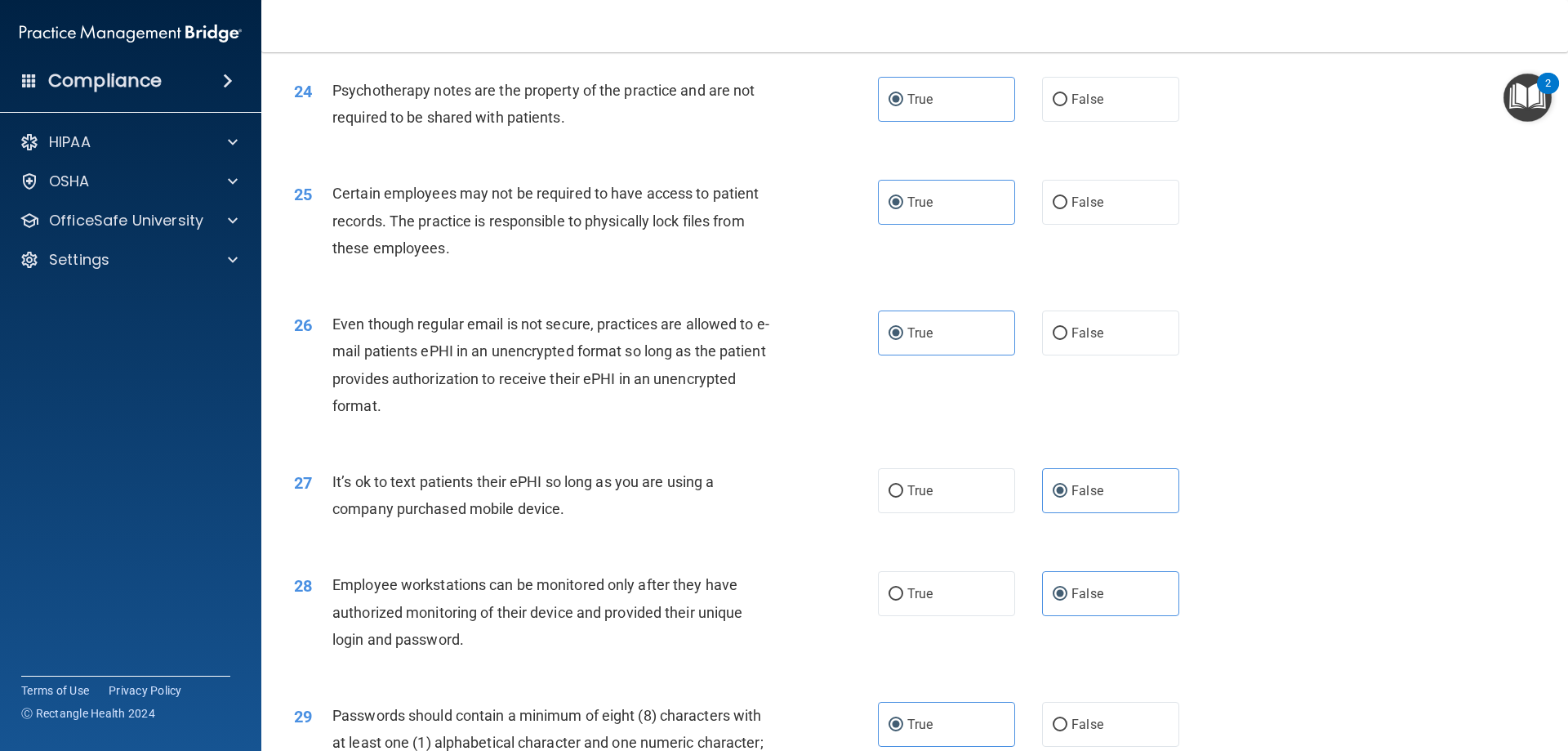
scroll to position [3351, 0]
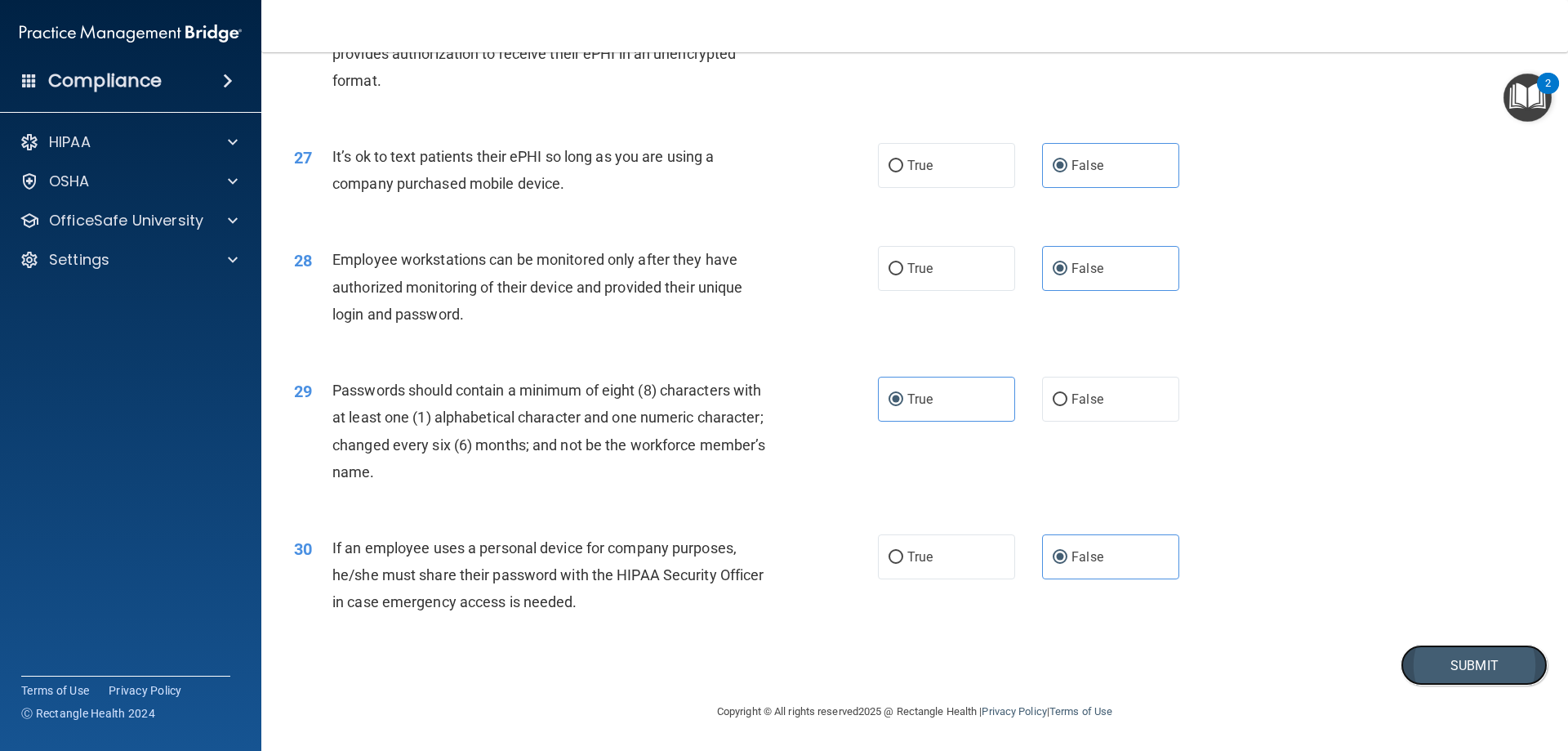
click at [1407, 677] on button "Submit" at bounding box center [1474, 665] width 147 height 42
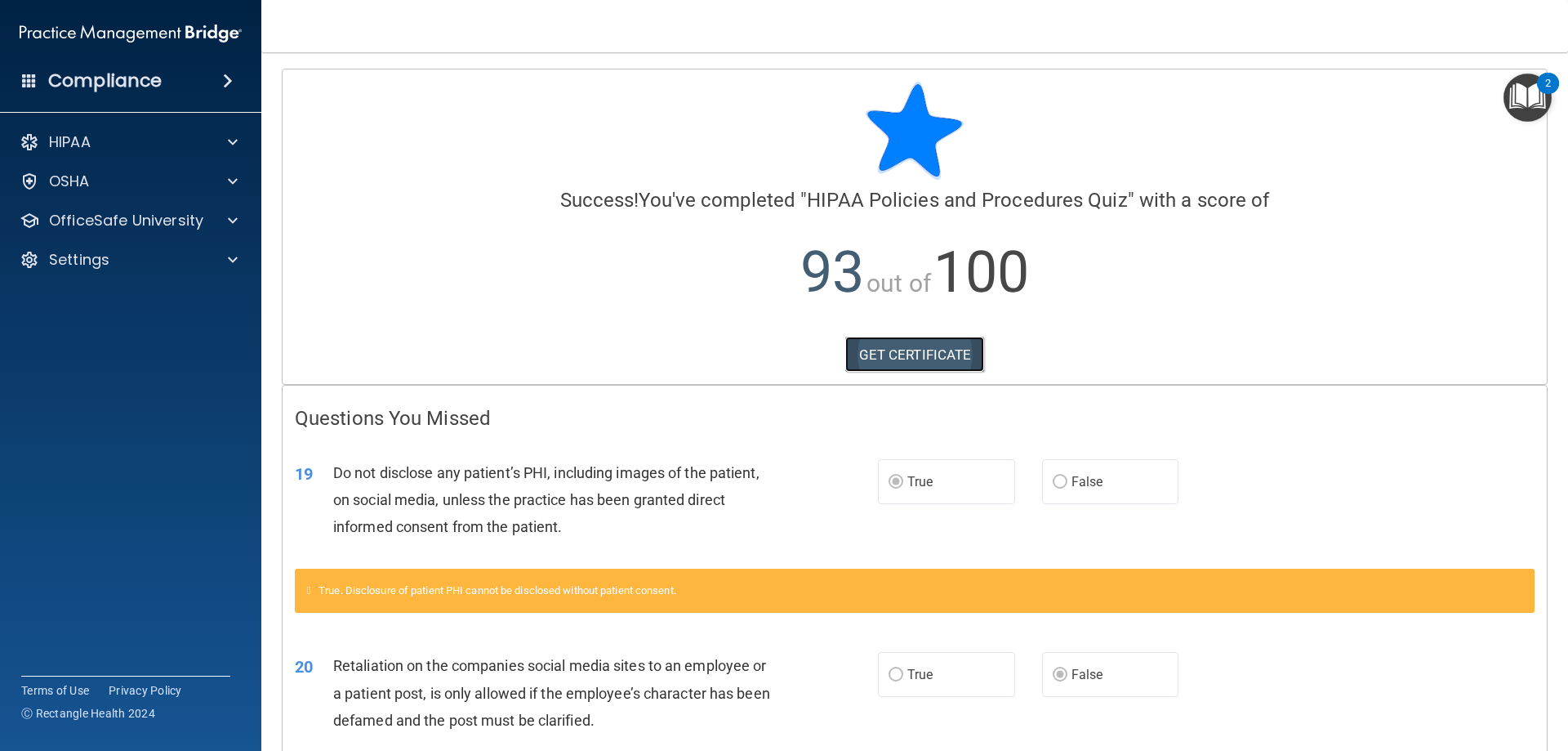
click at [914, 341] on link "GET CERTIFICATE" at bounding box center [914, 355] width 140 height 36
click at [117, 214] on p "OfficeSafe University" at bounding box center [126, 221] width 154 height 20
click at [180, 268] on link "HIPAA Training" at bounding box center [112, 259] width 257 height 33
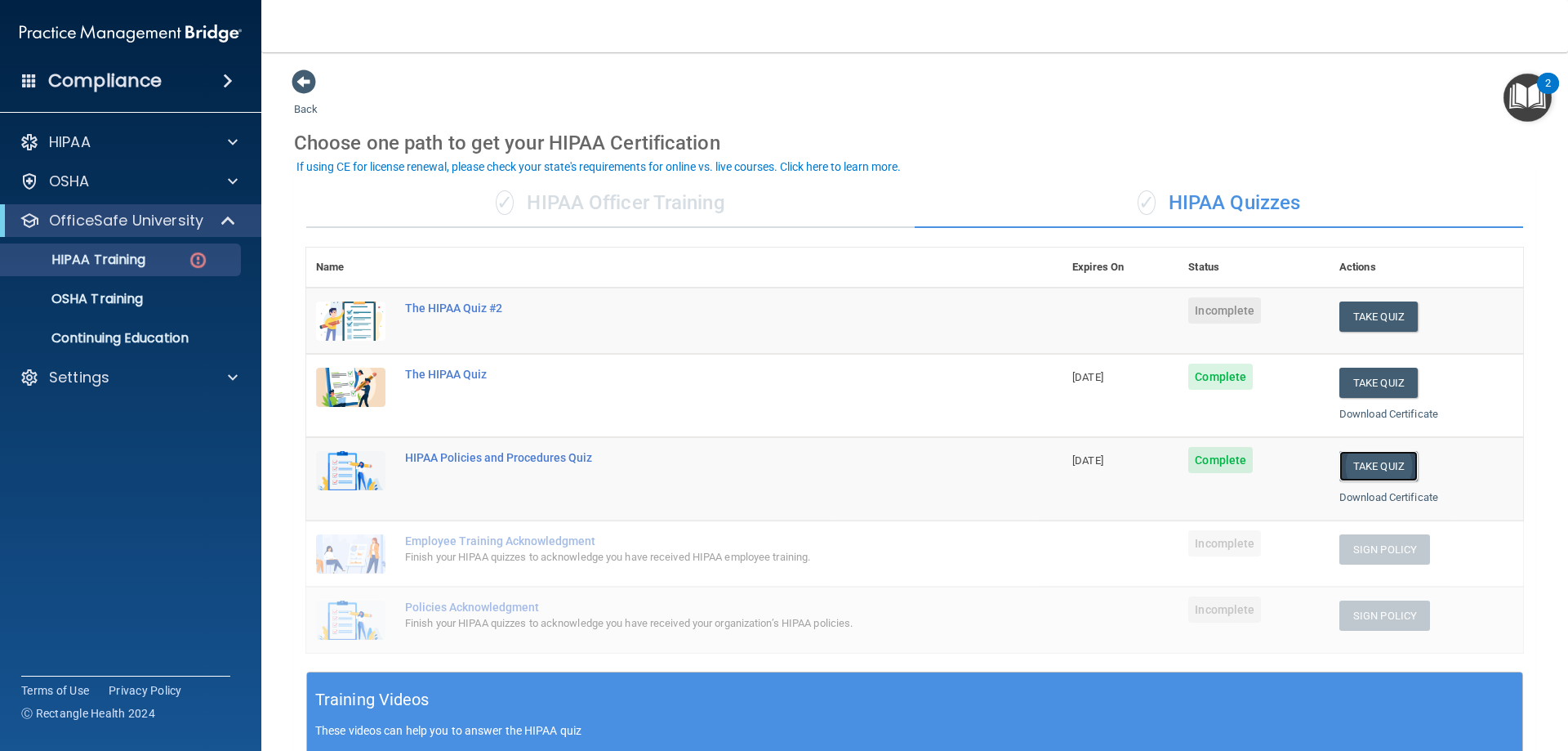
click at [1369, 469] on button "Take Quiz" at bounding box center [1378, 466] width 78 height 30
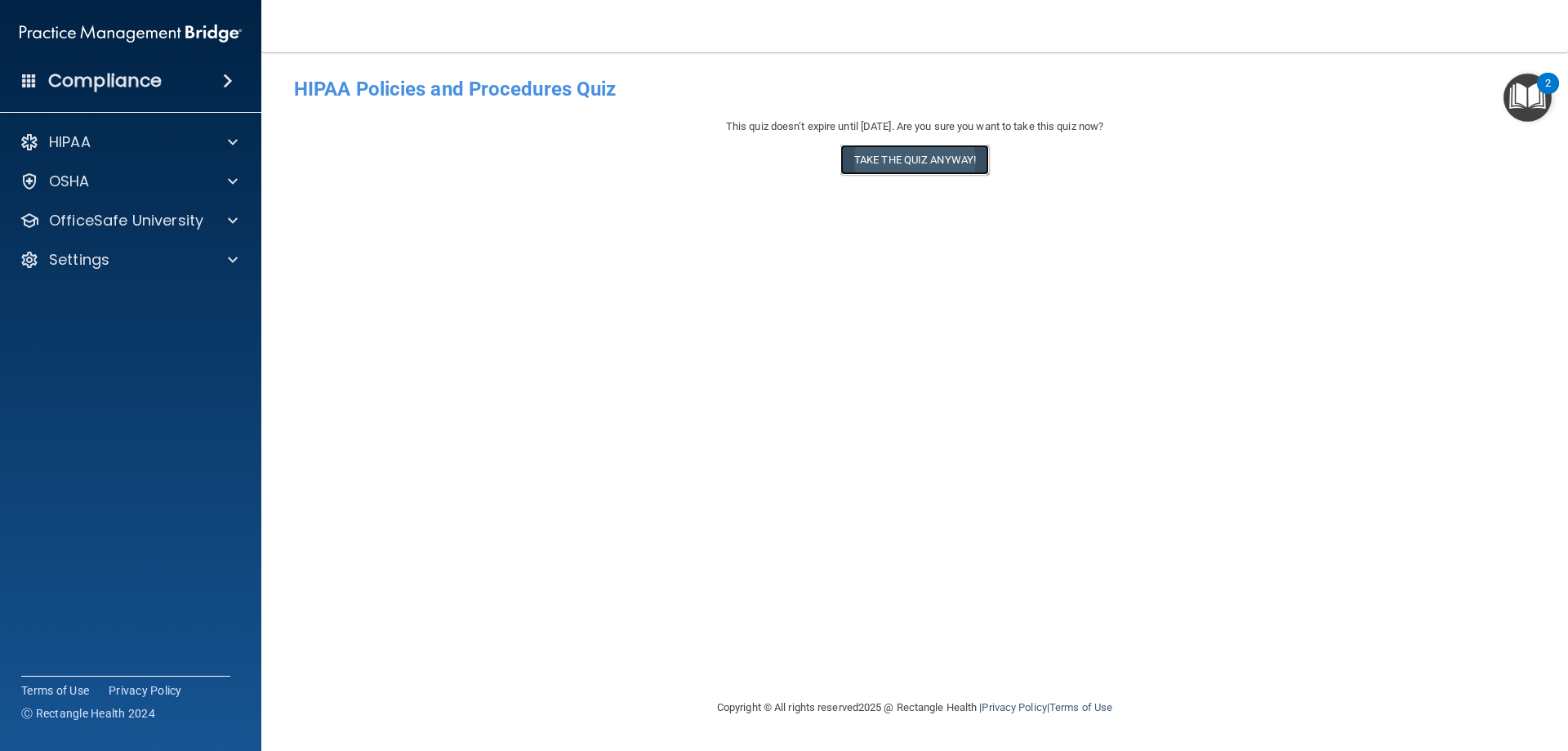
click at [892, 167] on button "Take the quiz anyway!" at bounding box center [914, 159] width 149 height 30
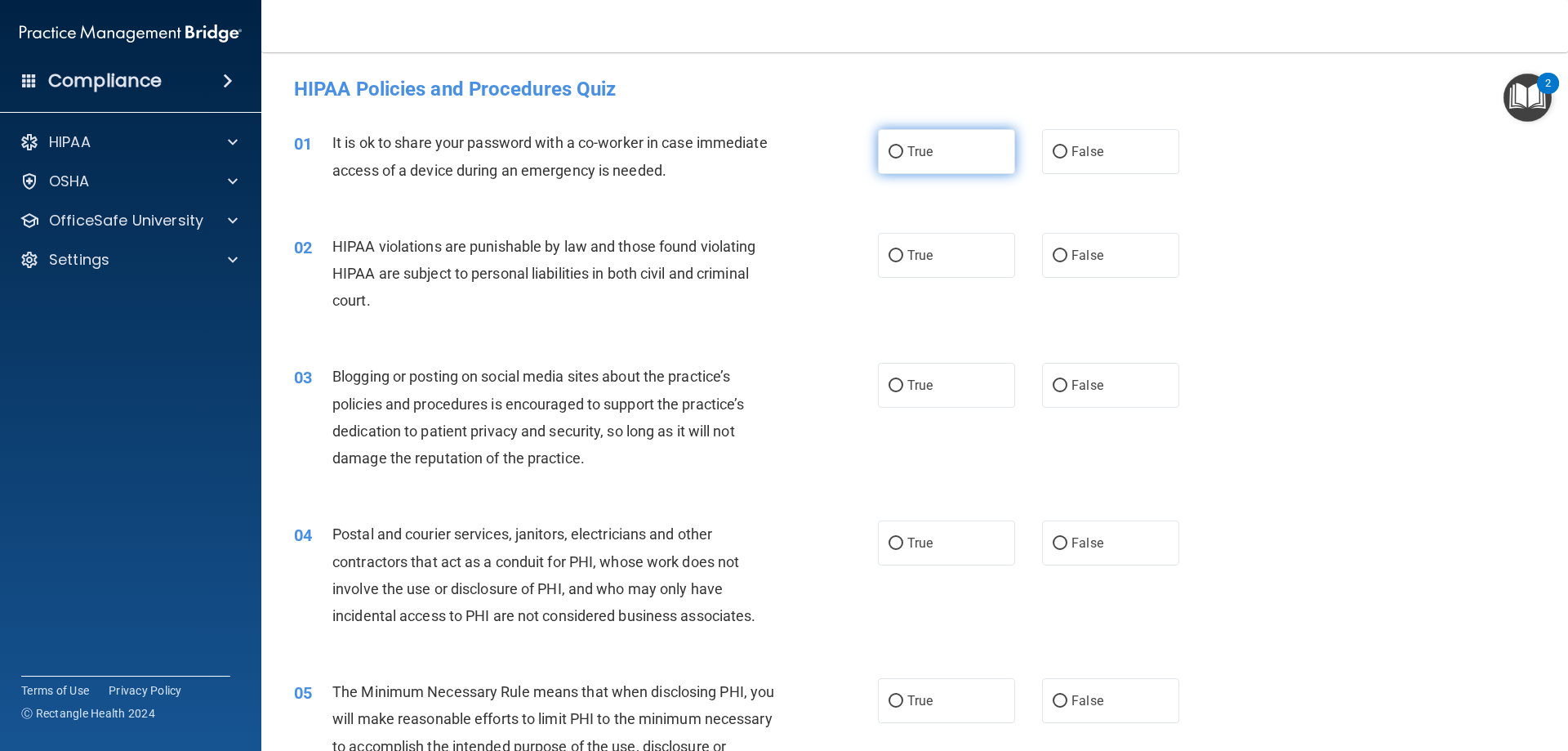
click at [990, 154] on label "True" at bounding box center [946, 151] width 137 height 45
click at [903, 154] on input "True" at bounding box center [896, 152] width 15 height 12
radio input "true"
drag, startPoint x: 971, startPoint y: 253, endPoint x: 966, endPoint y: 264, distance: 12.1
click at [970, 253] on label "True" at bounding box center [946, 255] width 137 height 45
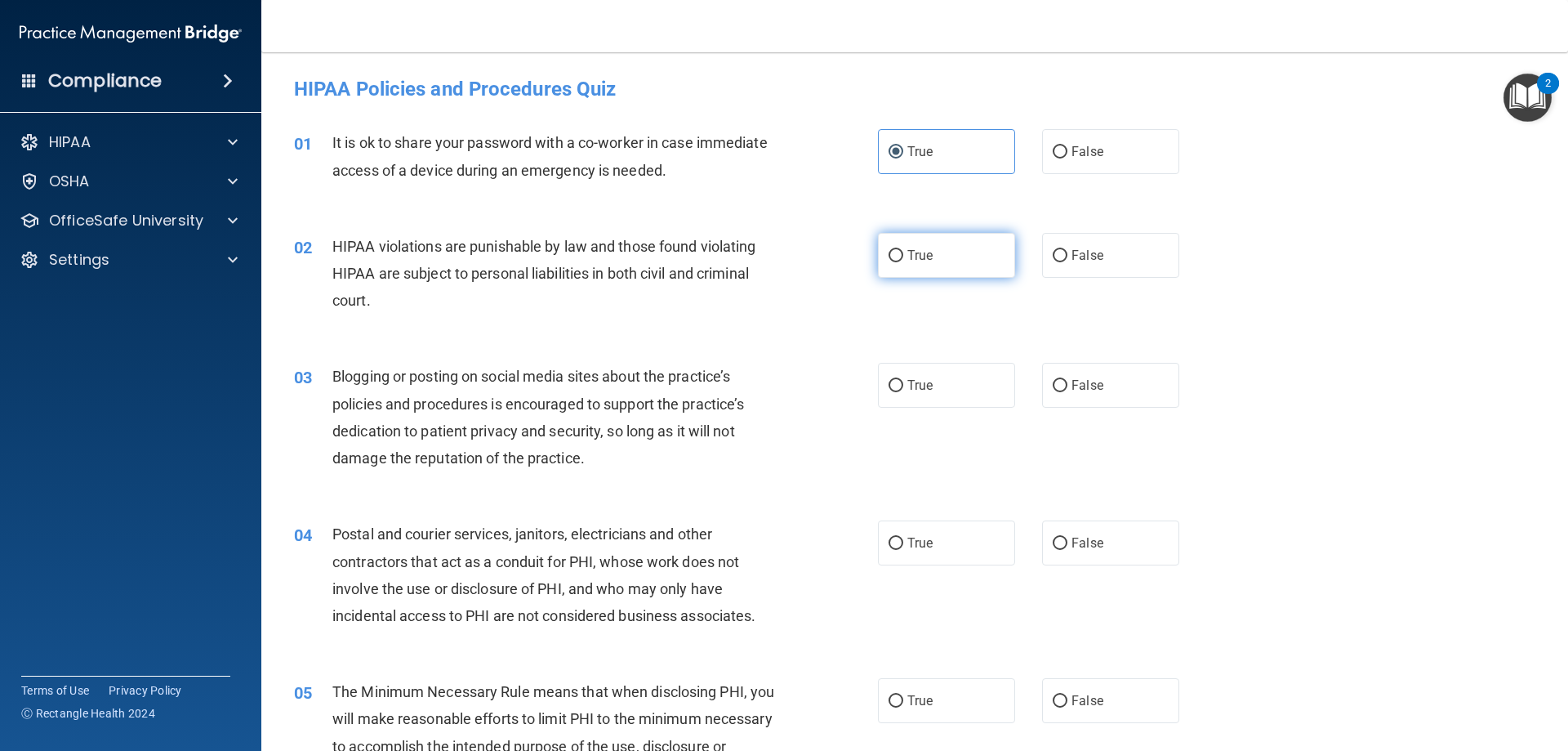
click at [903, 253] on input "True" at bounding box center [896, 257] width 15 height 12
radio input "true"
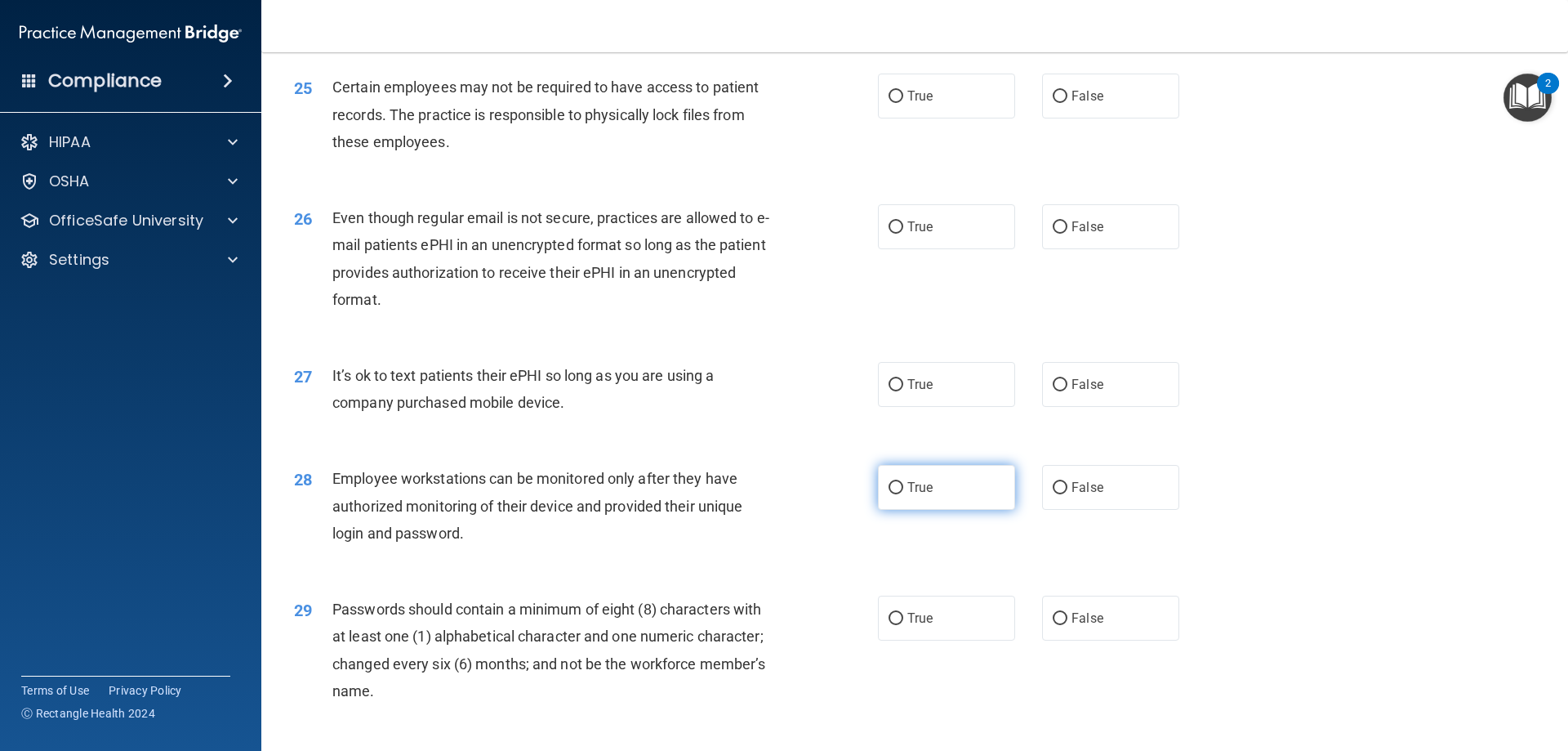
scroll to position [3351, 0]
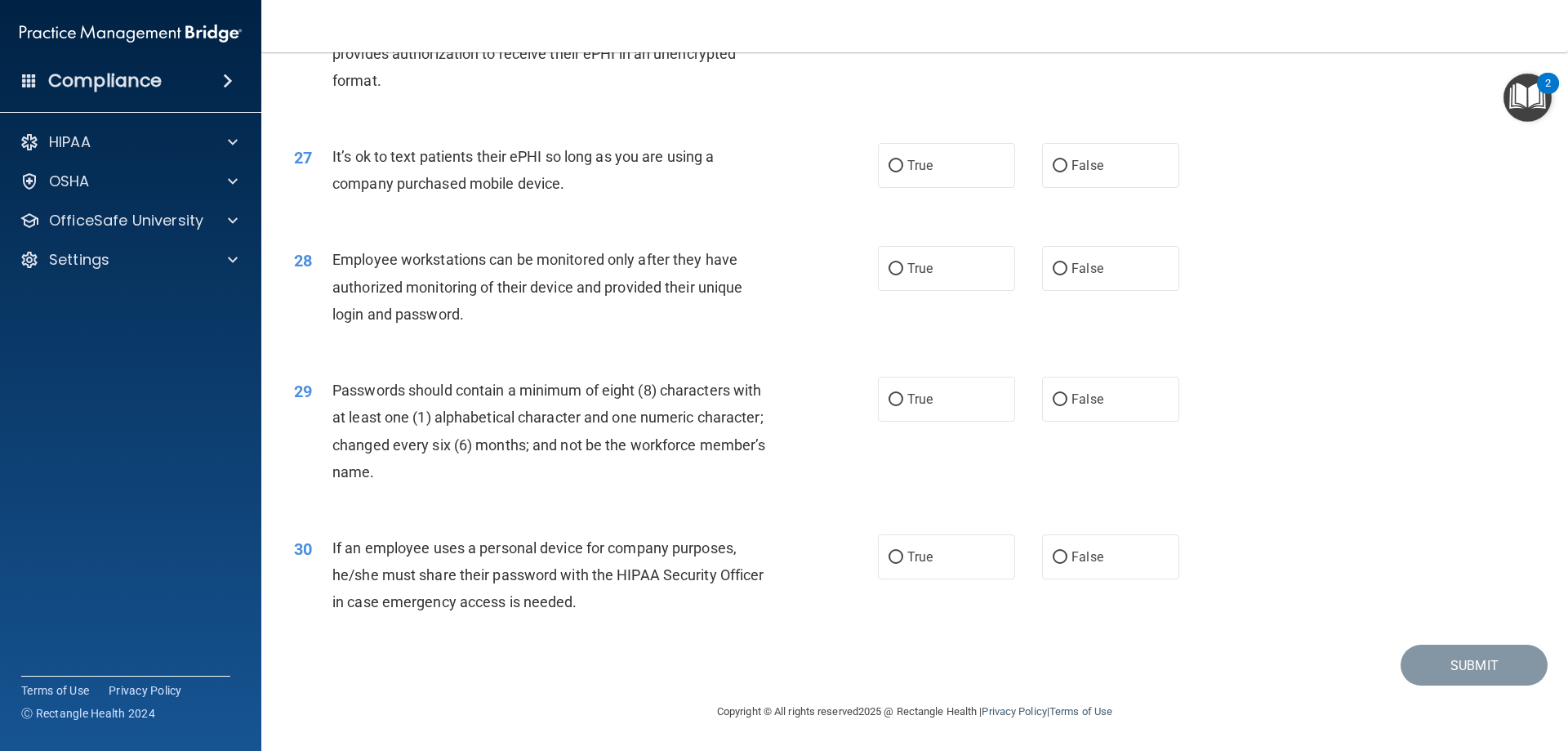
click at [888, 534] on div "30 If an employee uses a personal device for company purposes, he/she must shar…" at bounding box center [914, 579] width 1266 height 131
click at [878, 553] on label "True" at bounding box center [946, 557] width 137 height 45
click at [889, 553] on input "True" at bounding box center [896, 558] width 15 height 12
radio input "true"
click at [903, 410] on label "True" at bounding box center [946, 399] width 137 height 45
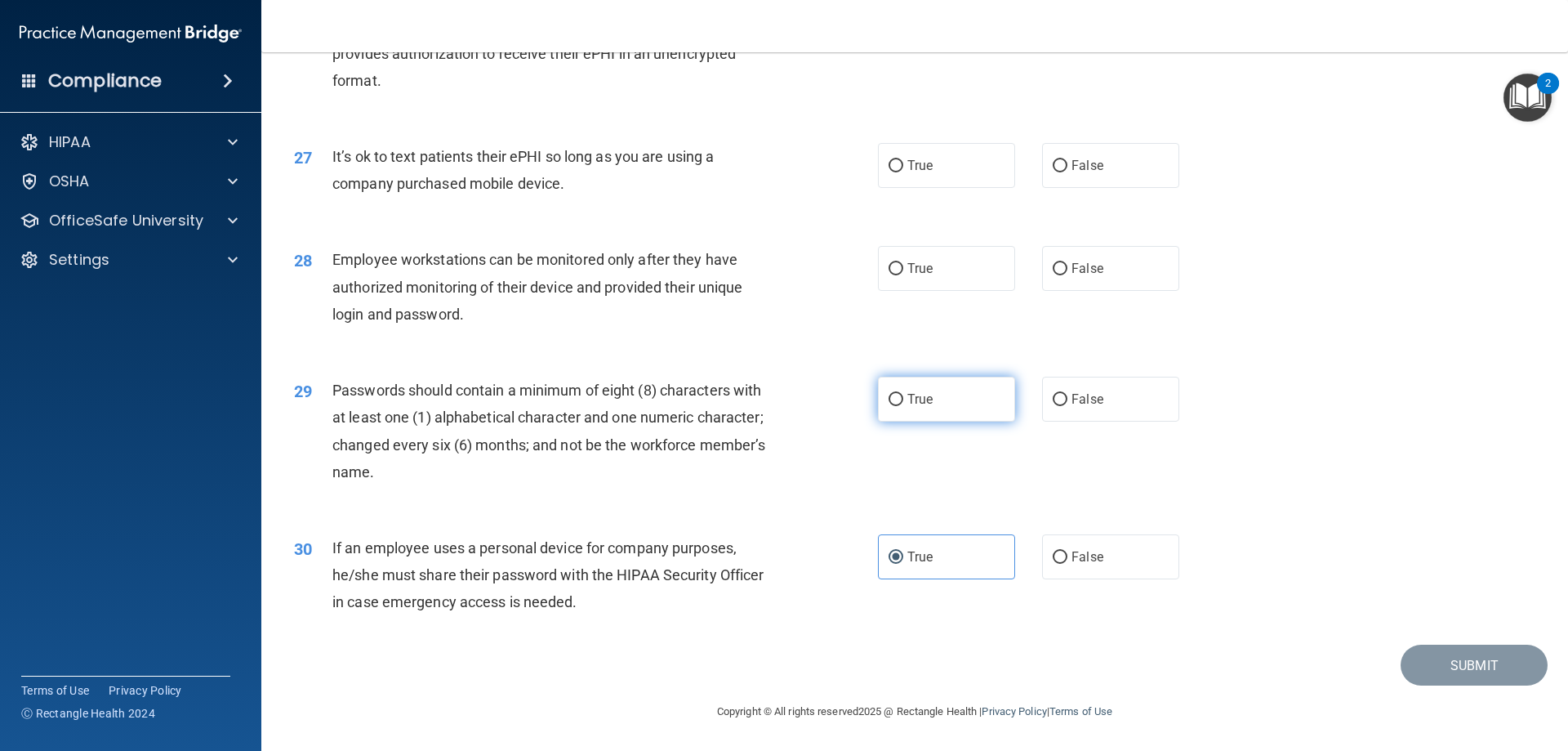
click at [903, 406] on input "True" at bounding box center [896, 400] width 15 height 12
radio input "true"
click at [929, 282] on label "True" at bounding box center [946, 268] width 137 height 45
click at [903, 275] on input "True" at bounding box center [896, 269] width 15 height 12
radio input "true"
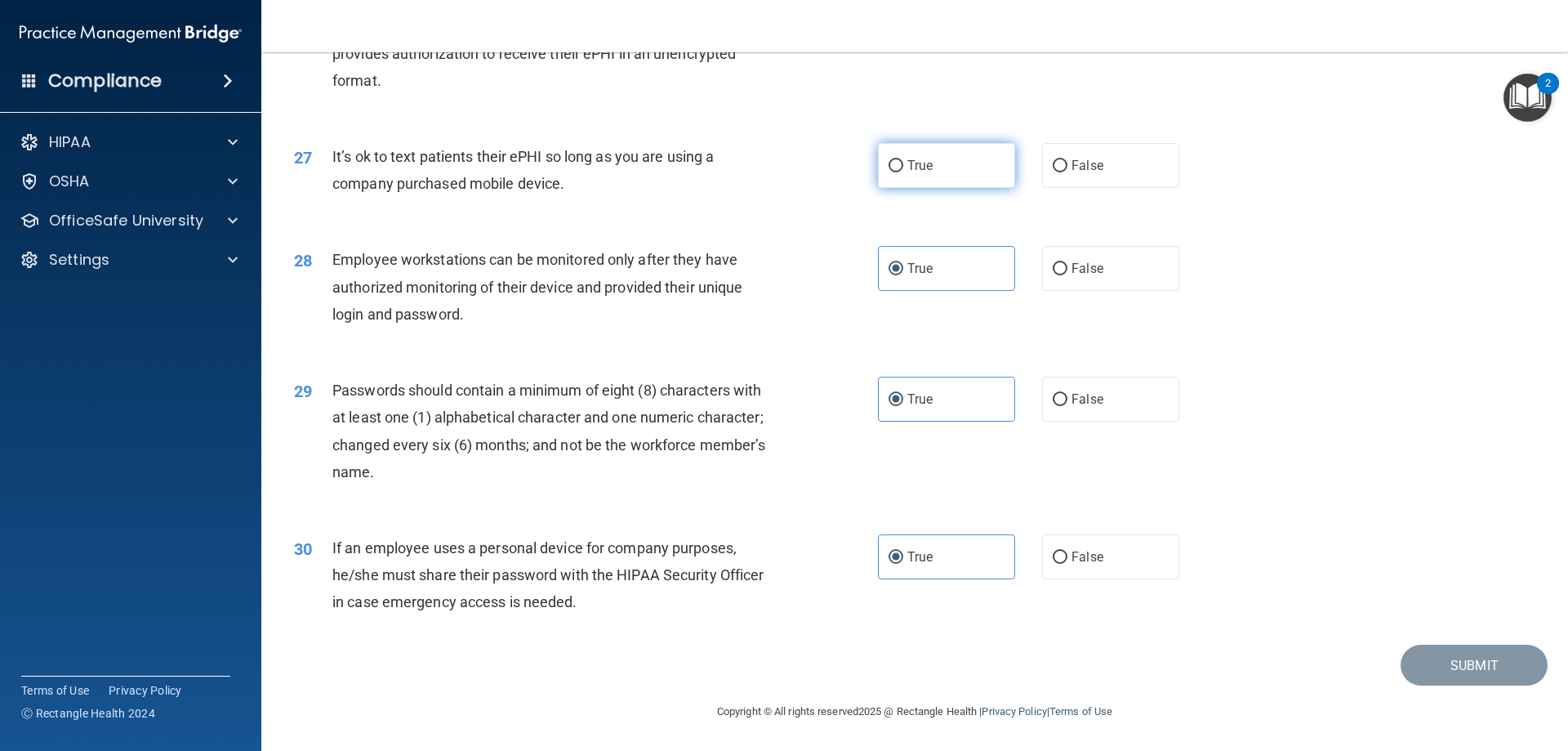
click at [935, 183] on label "True" at bounding box center [946, 166] width 137 height 45
click at [903, 173] on input "True" at bounding box center [896, 167] width 15 height 12
radio input "true"
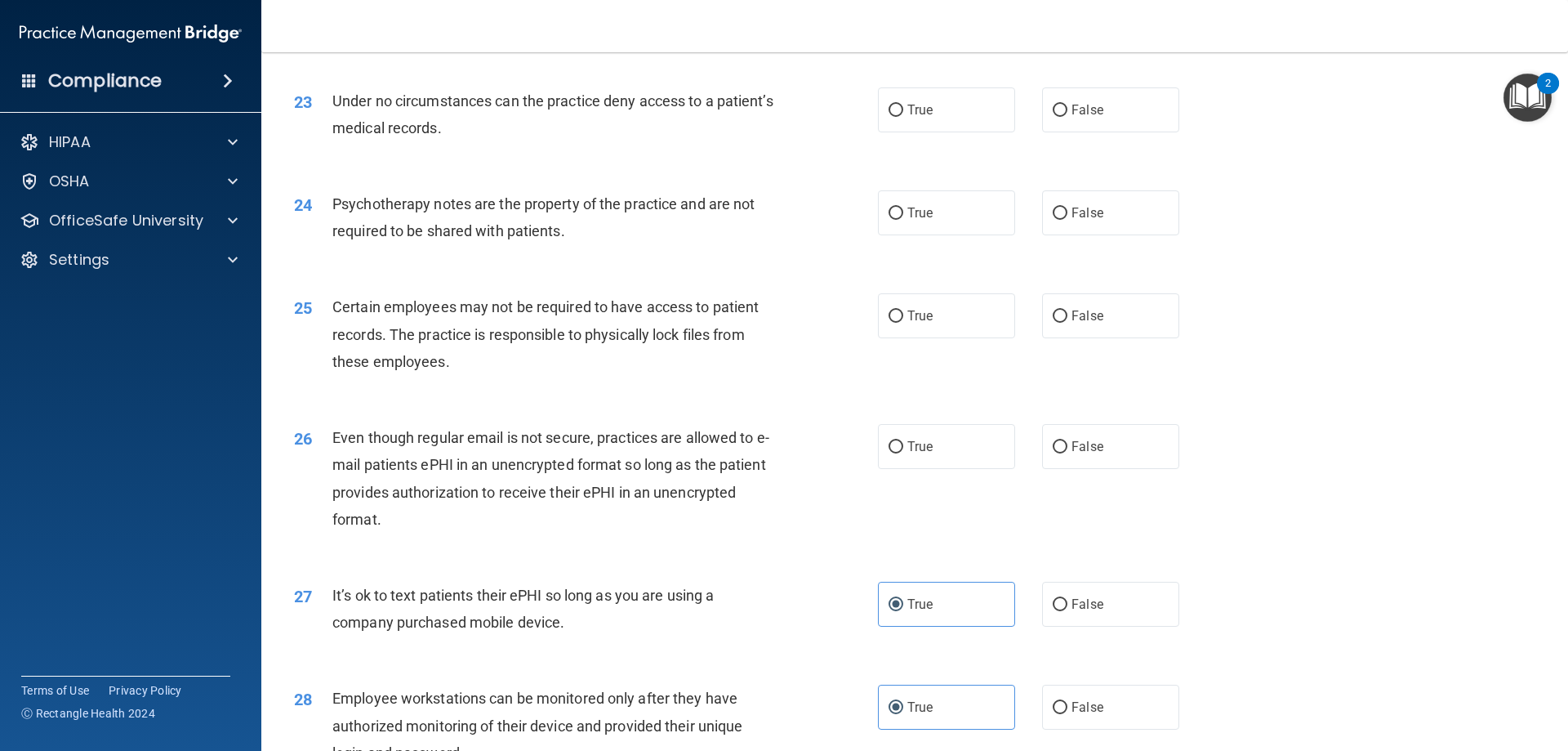
scroll to position [2861, 0]
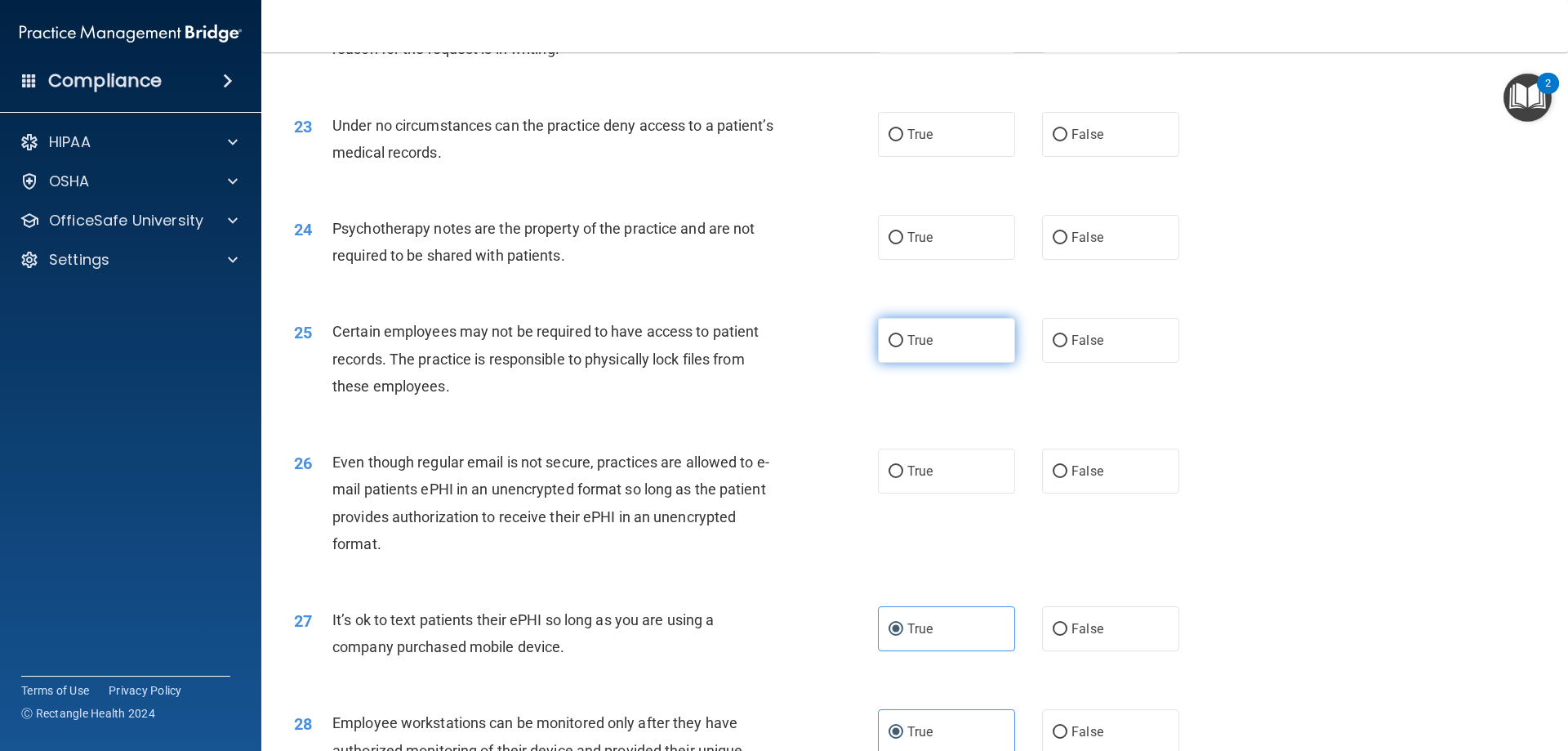
drag, startPoint x: 914, startPoint y: 376, endPoint x: 865, endPoint y: 543, distance: 174.0
click at [913, 363] on label "True" at bounding box center [946, 340] width 137 height 45
click at [903, 347] on input "True" at bounding box center [896, 341] width 15 height 12
radio input "true"
click at [903, 494] on label "True" at bounding box center [946, 471] width 137 height 45
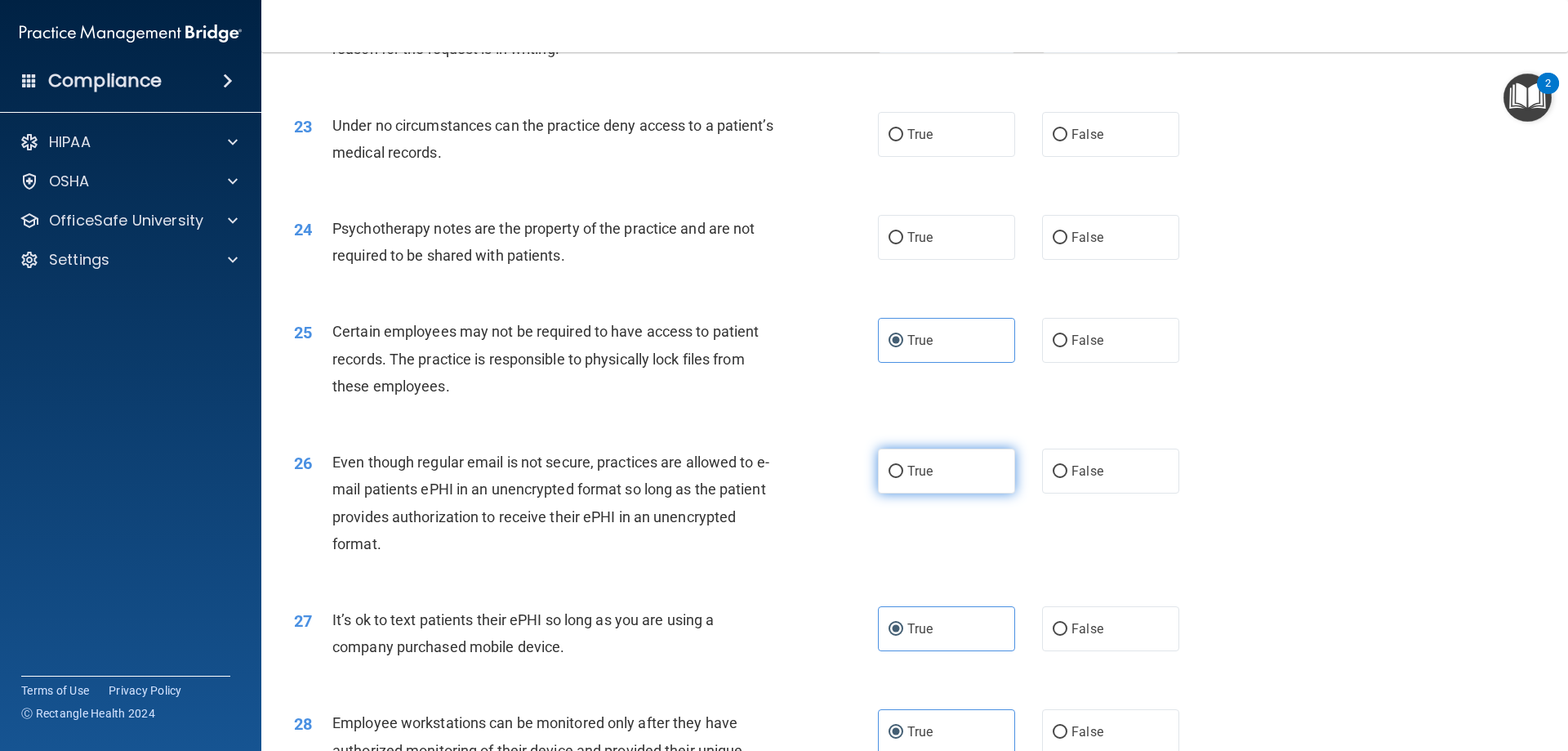
click at [903, 478] on input "True" at bounding box center [896, 472] width 15 height 12
radio input "true"
click at [1065, 494] on label "False" at bounding box center [1110, 471] width 137 height 45
click at [1065, 478] on input "False" at bounding box center [1060, 472] width 15 height 12
radio input "true"
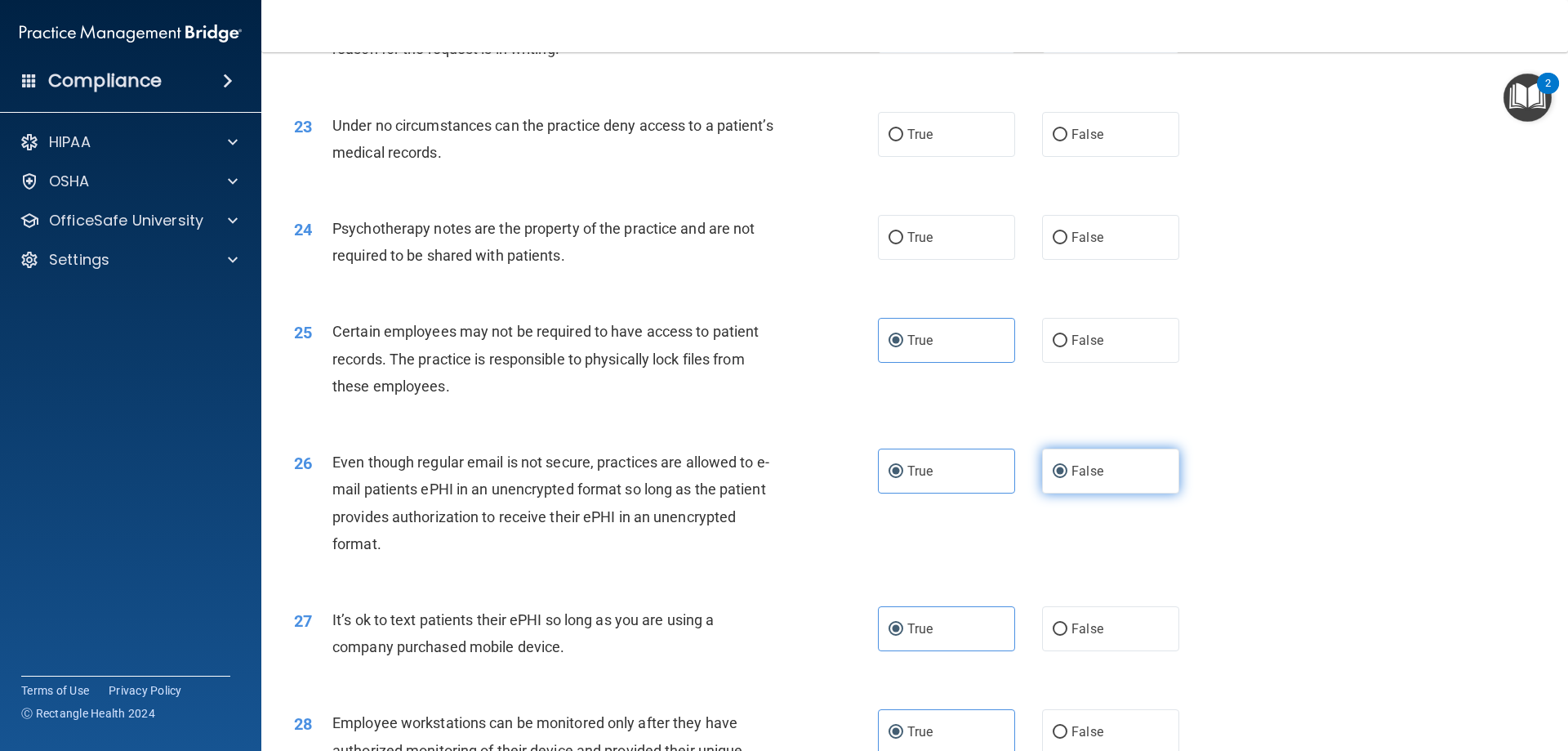
radio input "false"
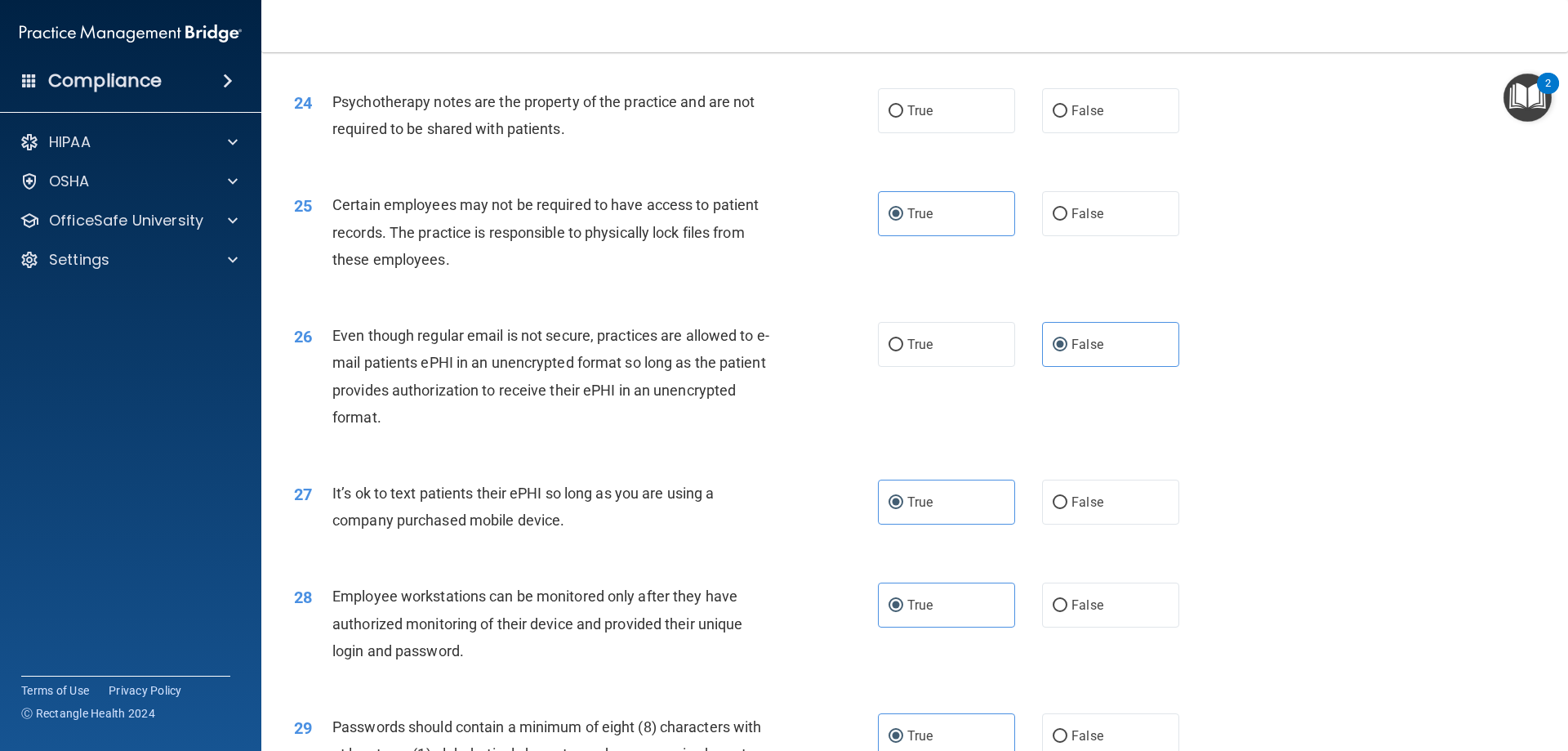
scroll to position [3024, 0]
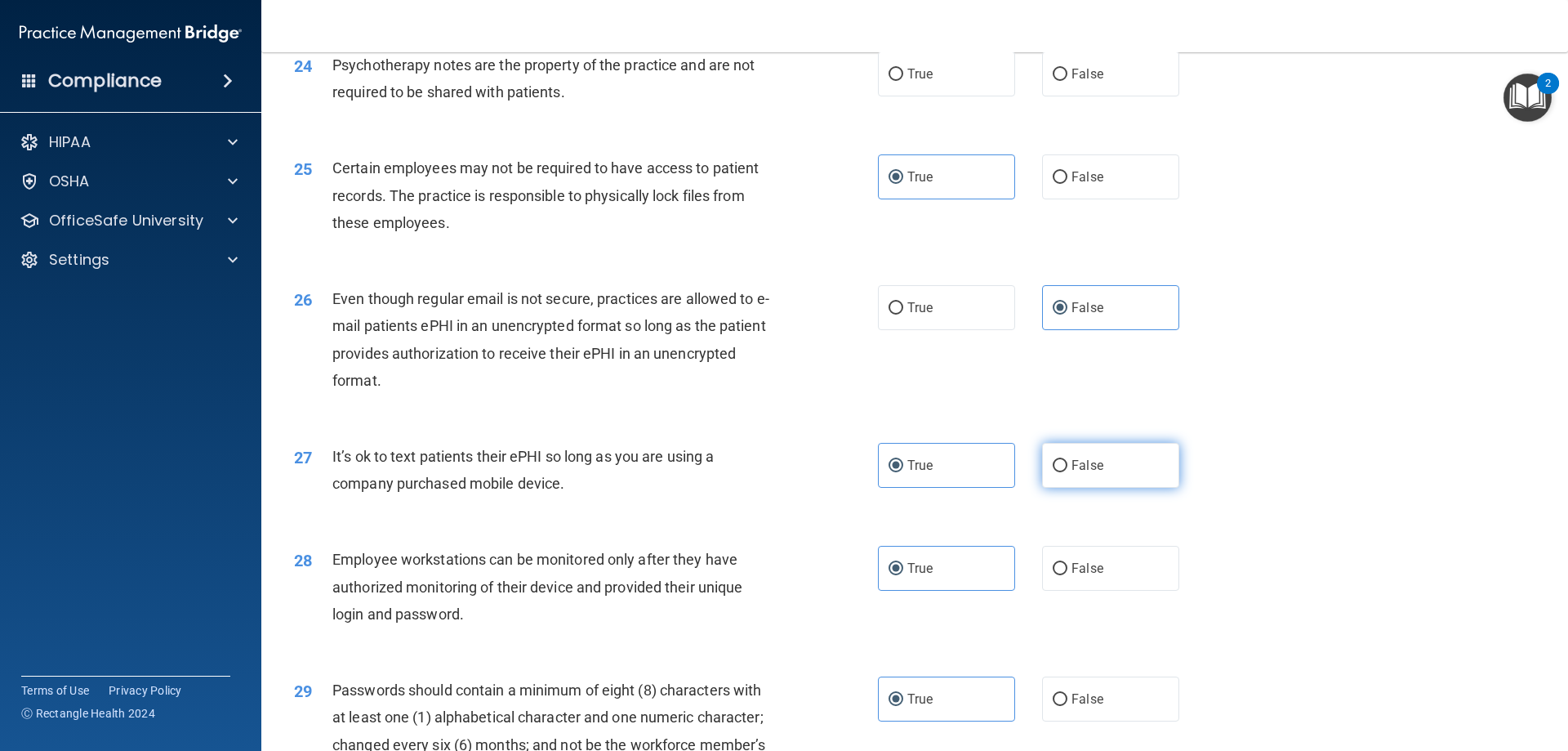
click at [1128, 488] on label "False" at bounding box center [1110, 465] width 137 height 45
click at [1068, 472] on input "False" at bounding box center [1060, 466] width 15 height 12
radio input "true"
radio input "false"
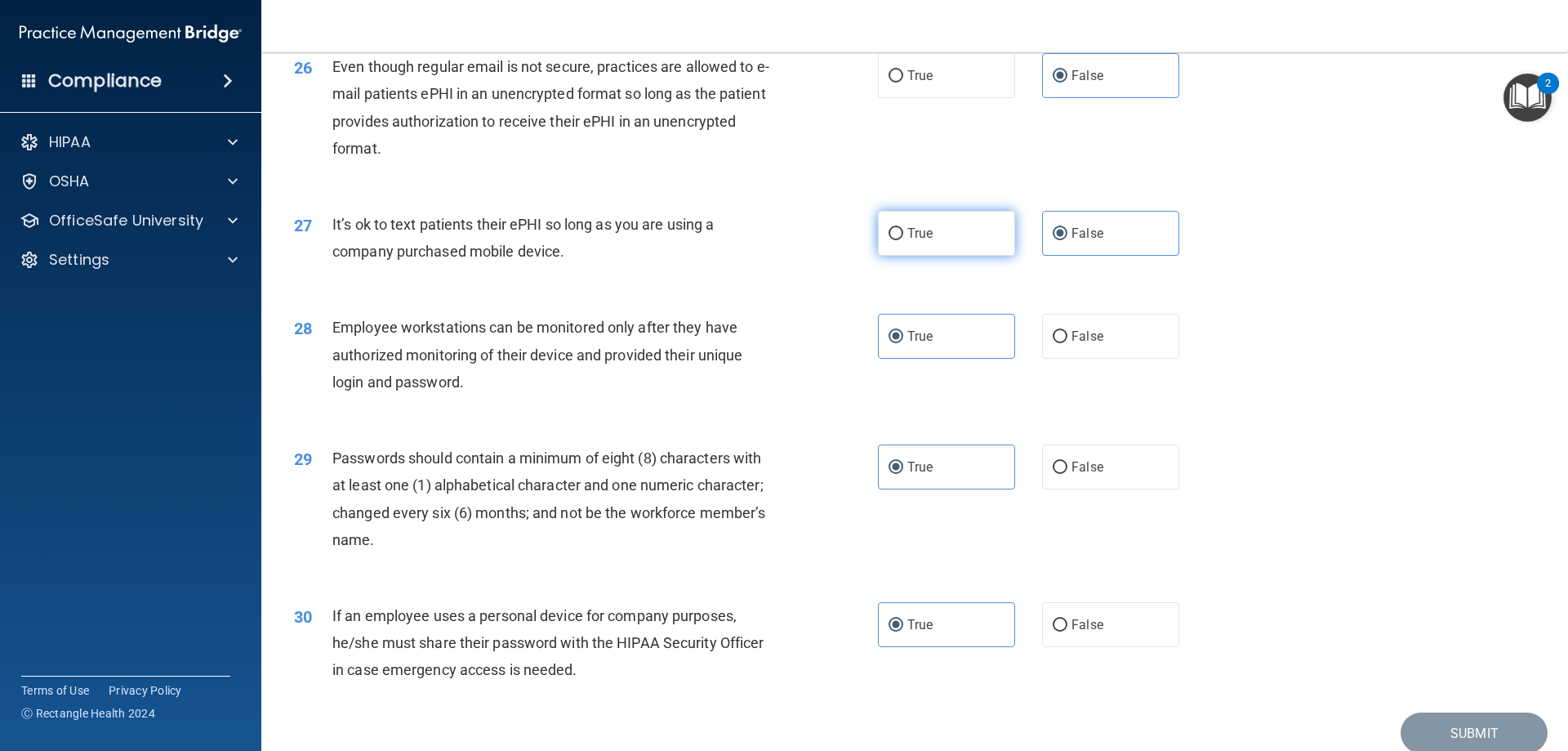
scroll to position [3351, 0]
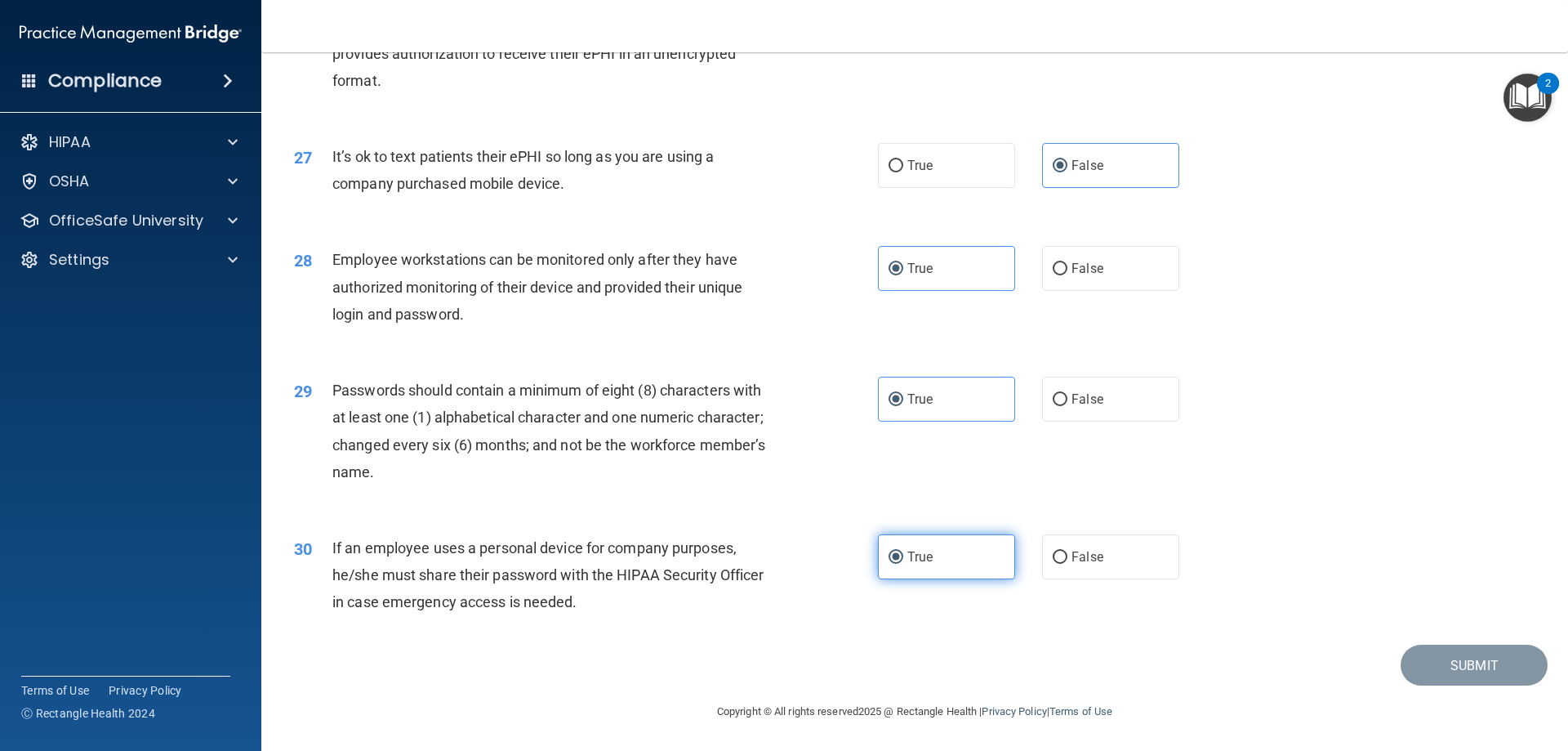
click at [898, 565] on label "True" at bounding box center [946, 557] width 137 height 45
click at [898, 564] on input "True" at bounding box center [896, 558] width 15 height 12
click at [908, 412] on label "True" at bounding box center [946, 399] width 137 height 45
click at [903, 406] on input "True" at bounding box center [896, 400] width 15 height 12
click at [778, 469] on div "Passwords should contain a minimum of eight (8) characters with at least one (1…" at bounding box center [560, 431] width 457 height 109
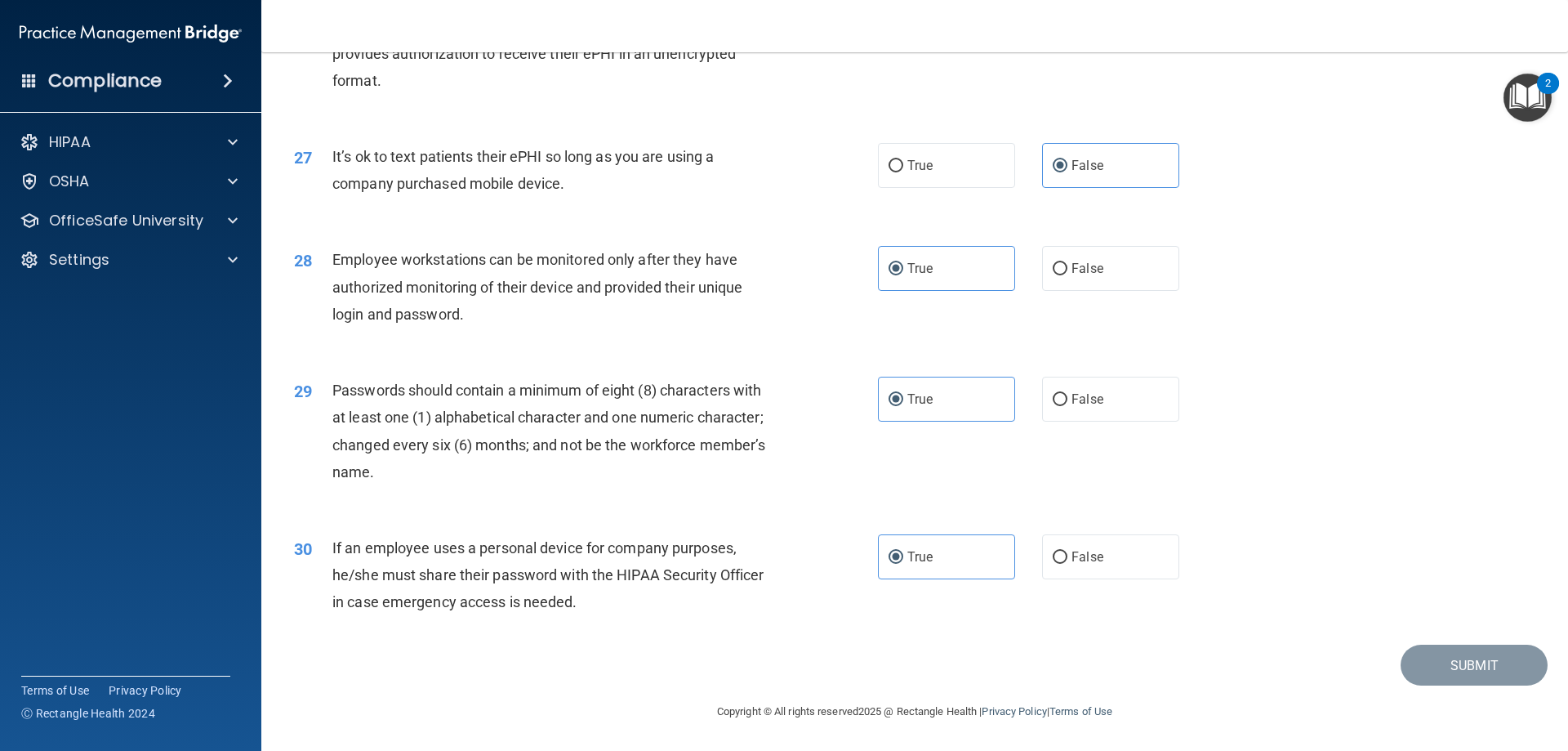
drag, startPoint x: 778, startPoint y: 469, endPoint x: 622, endPoint y: 218, distance: 295.5
click at [778, 469] on div "Passwords should contain a minimum of eight (8) characters with at least one (1…" at bounding box center [560, 431] width 457 height 109
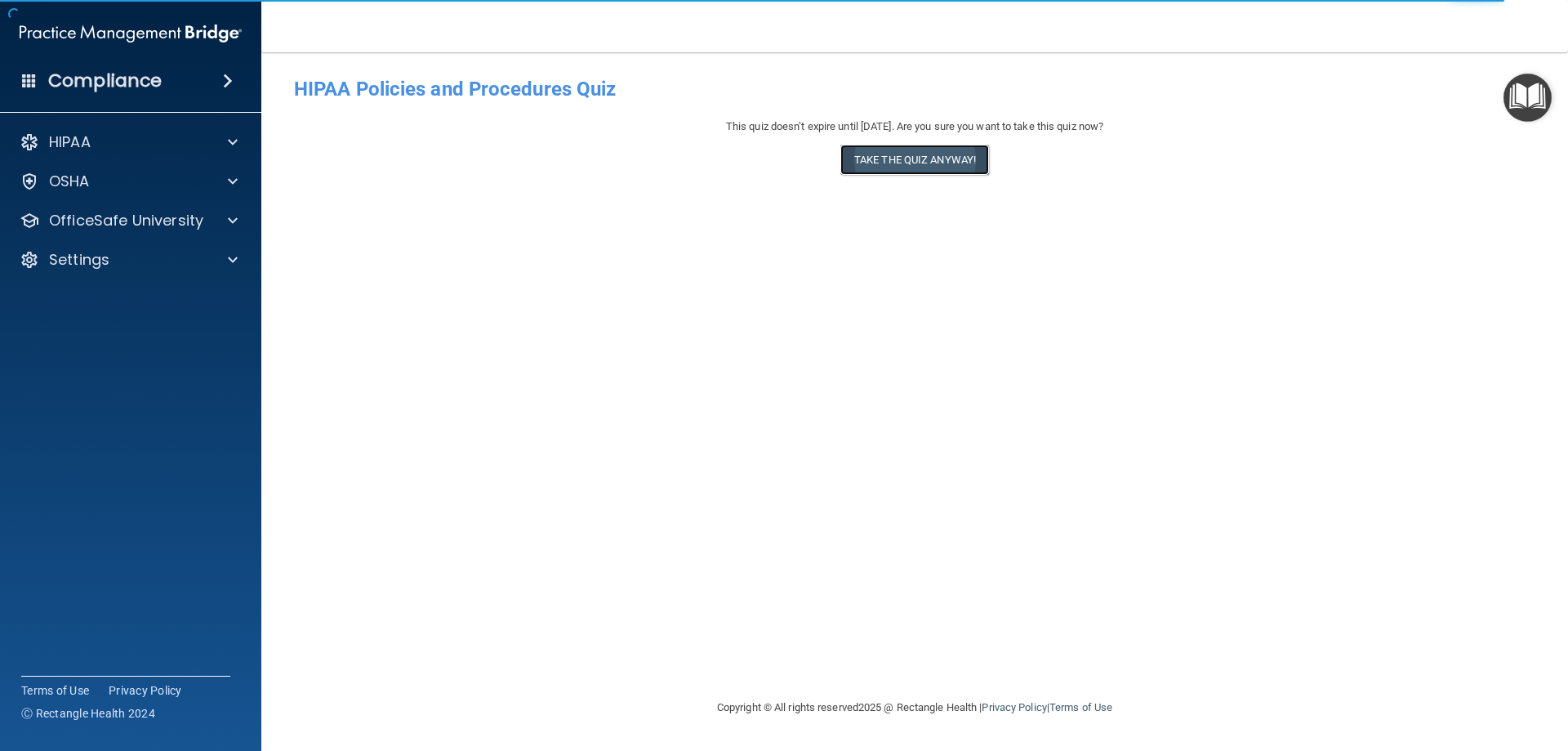
click at [918, 169] on button "Take the quiz anyway!" at bounding box center [914, 159] width 149 height 30
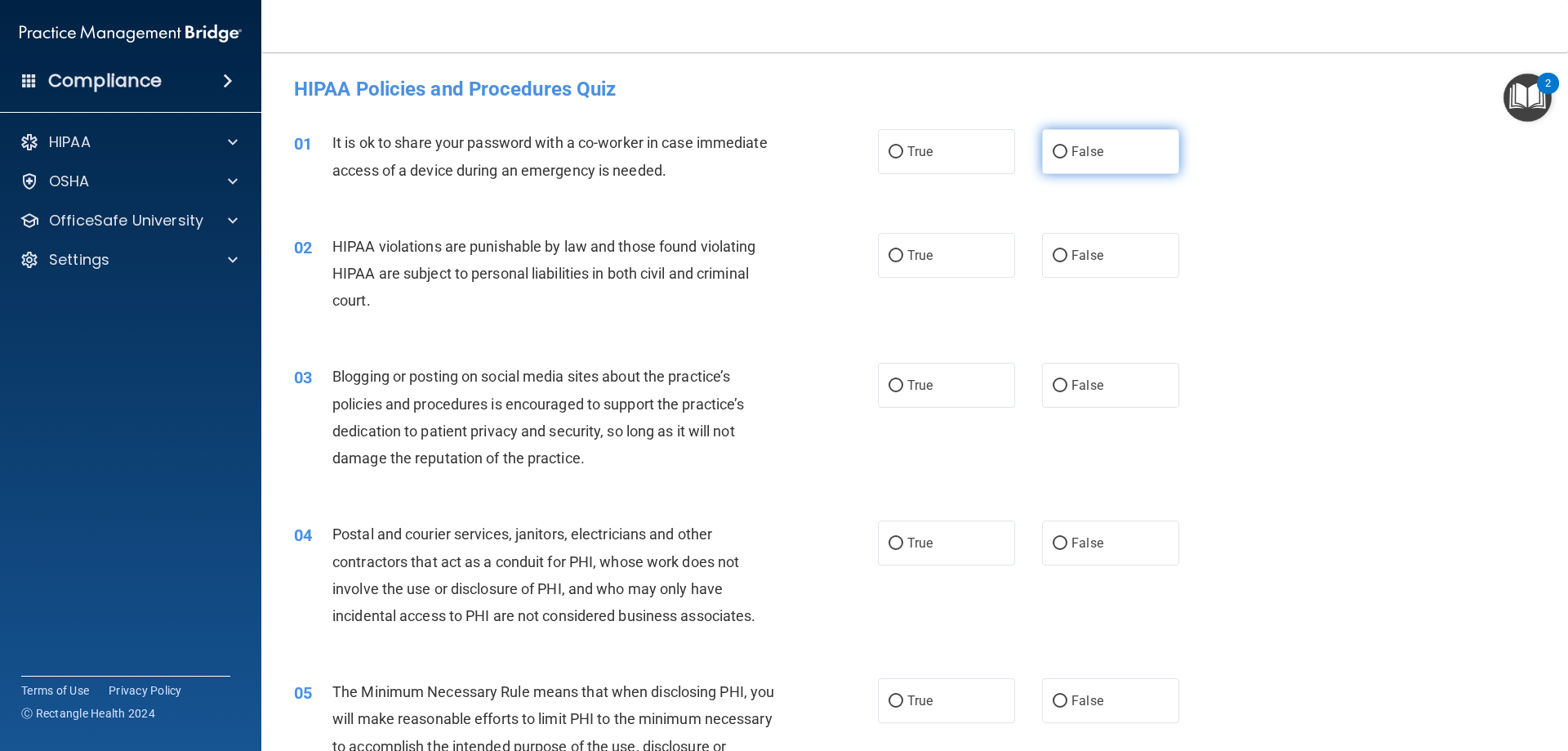
click at [1091, 157] on span "False" at bounding box center [1087, 151] width 32 height 15
click at [1068, 157] on input "False" at bounding box center [1060, 152] width 15 height 12
radio input "true"
click at [954, 262] on label "True" at bounding box center [946, 255] width 137 height 45
click at [903, 262] on input "True" at bounding box center [896, 257] width 15 height 12
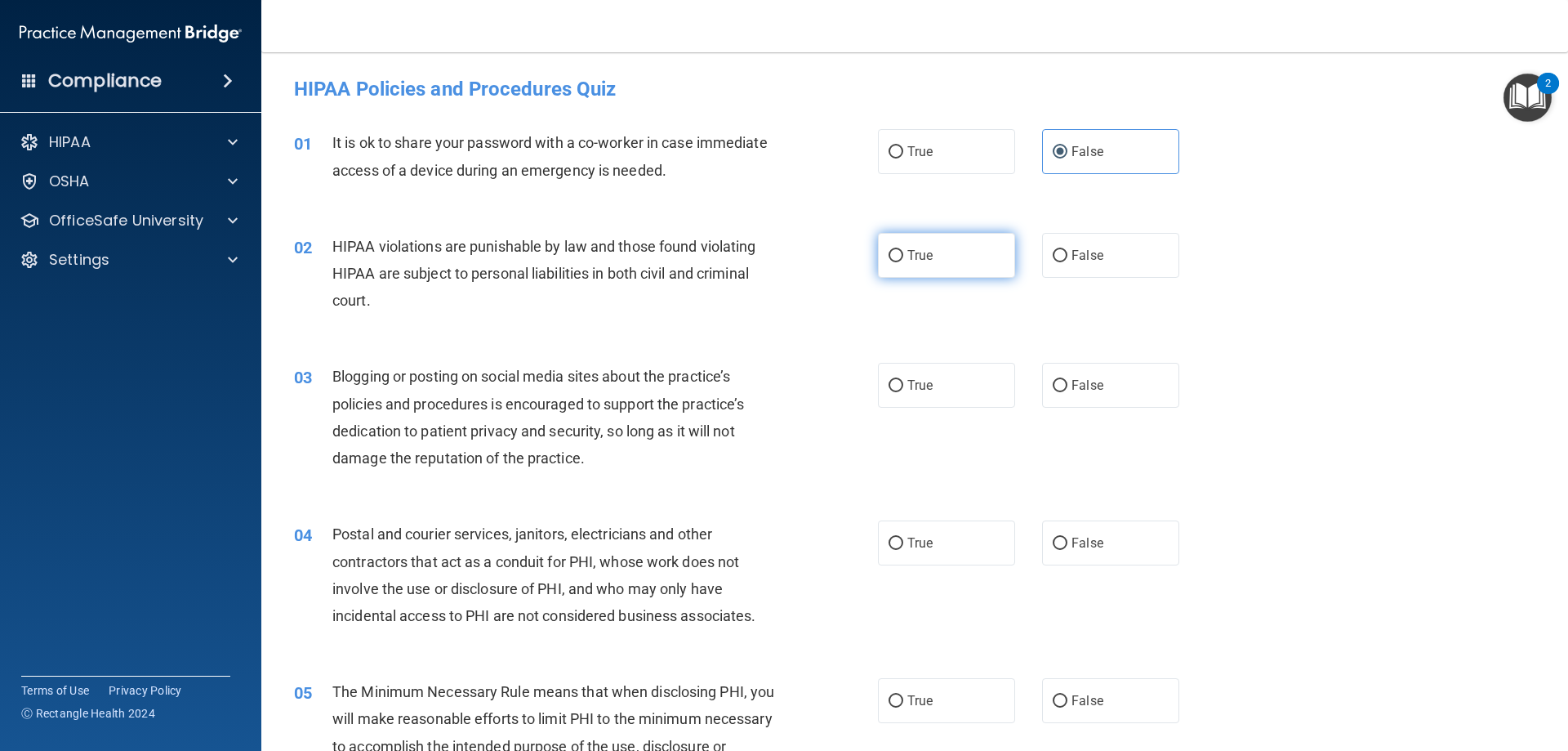
radio input "true"
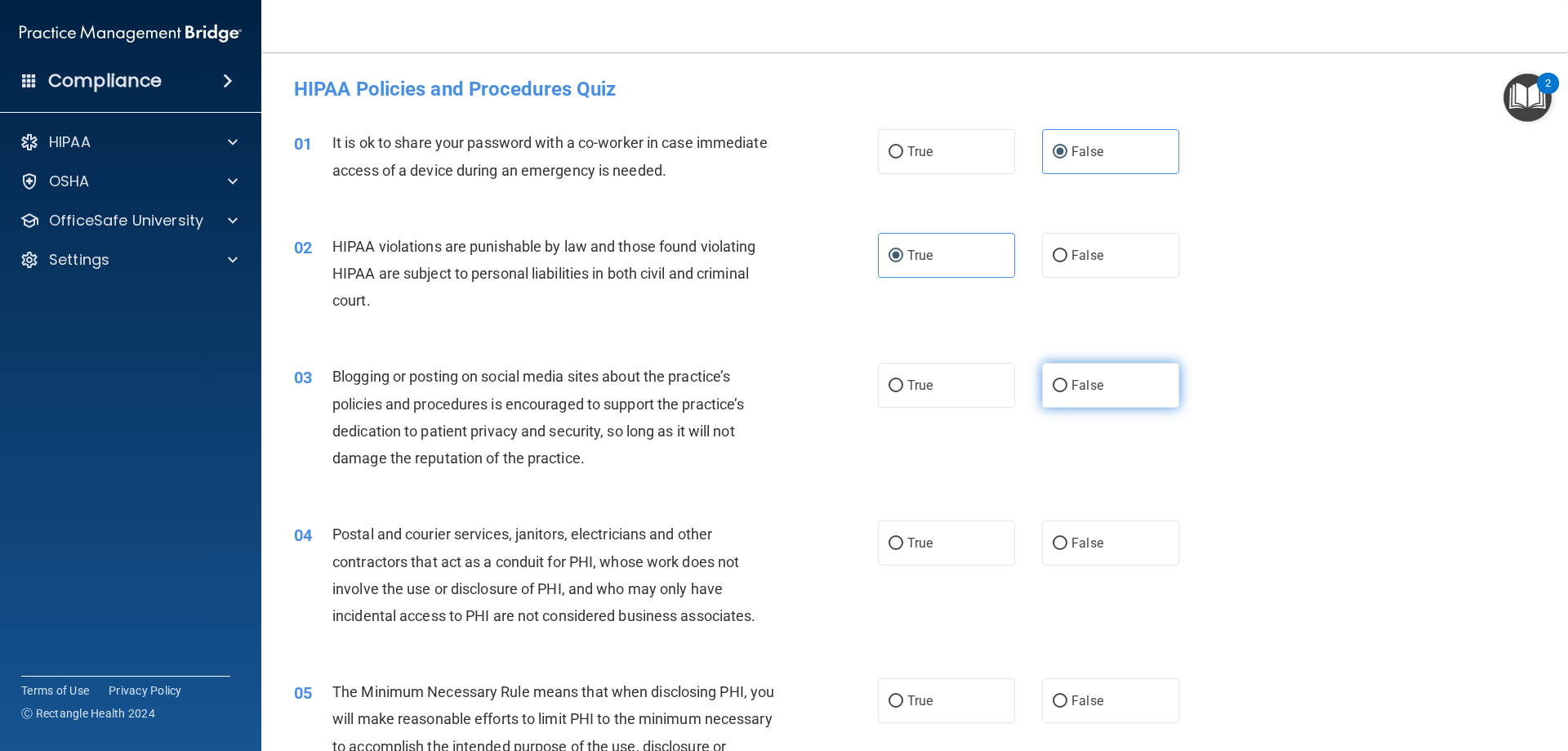
click at [1048, 376] on label "False" at bounding box center [1110, 385] width 137 height 45
click at [1052, 380] on input "False" at bounding box center [1060, 387] width 15 height 12
radio input "true"
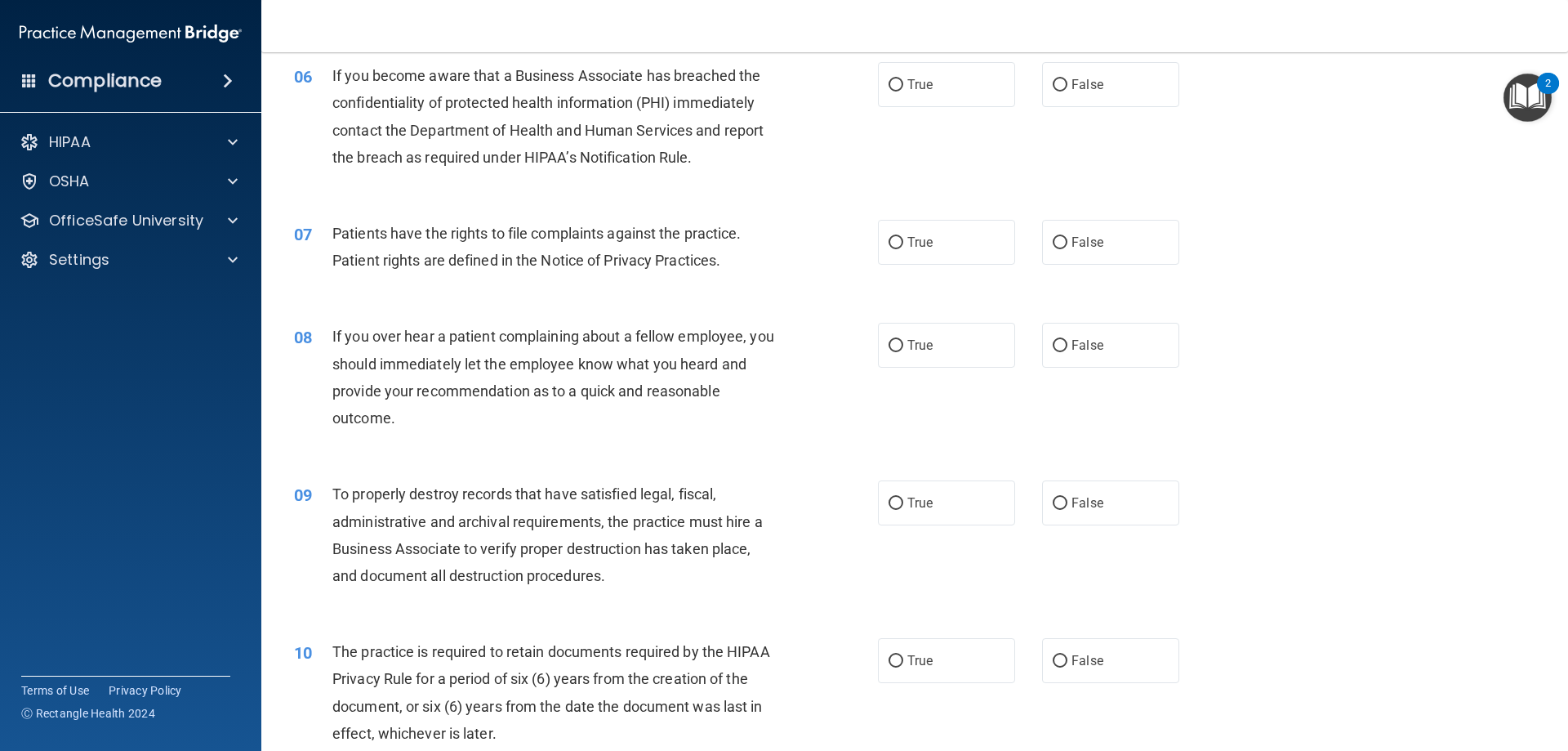
scroll to position [817, 0]
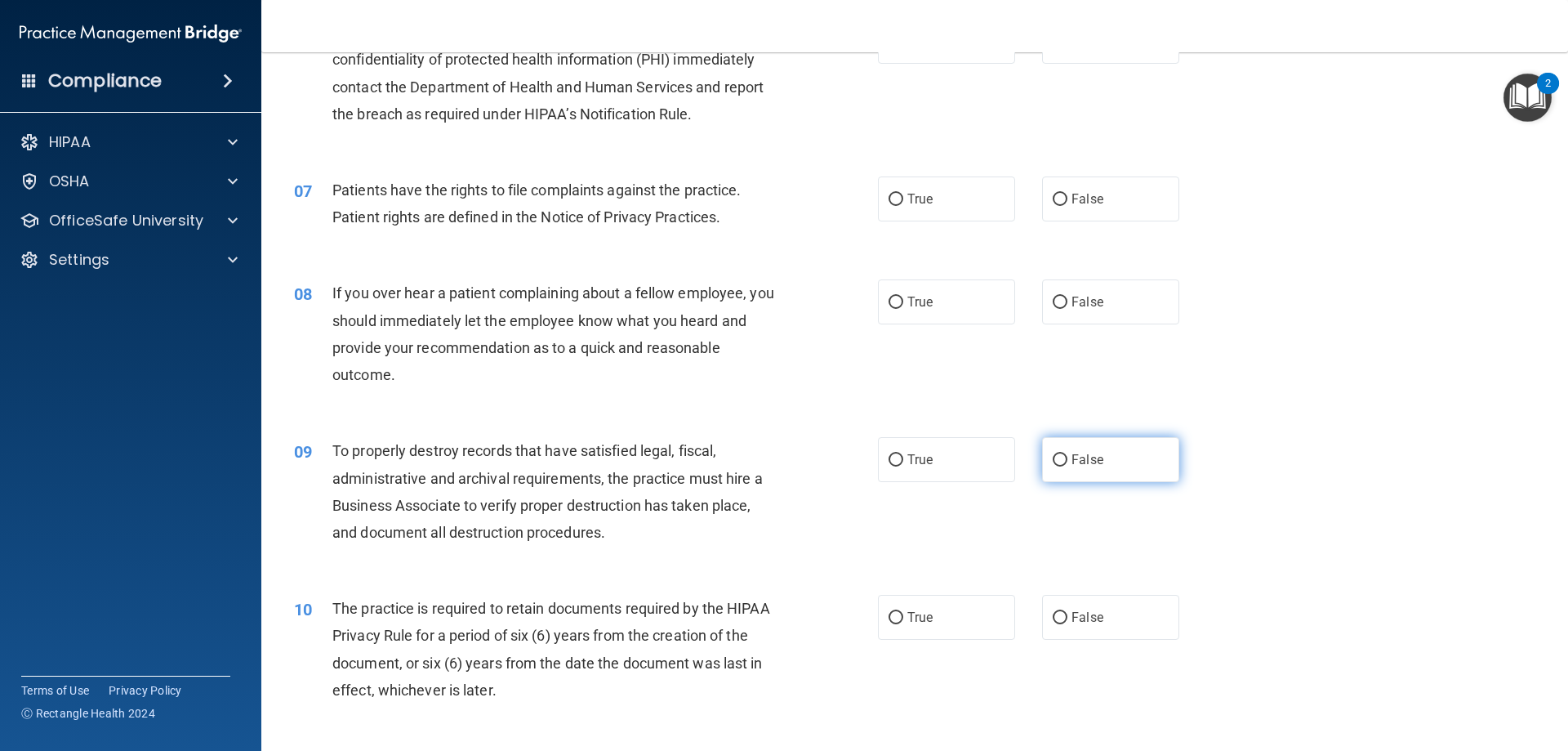
click at [1053, 469] on label "False" at bounding box center [1110, 460] width 137 height 45
click at [1053, 467] on input "False" at bounding box center [1060, 461] width 15 height 12
radio input "true"
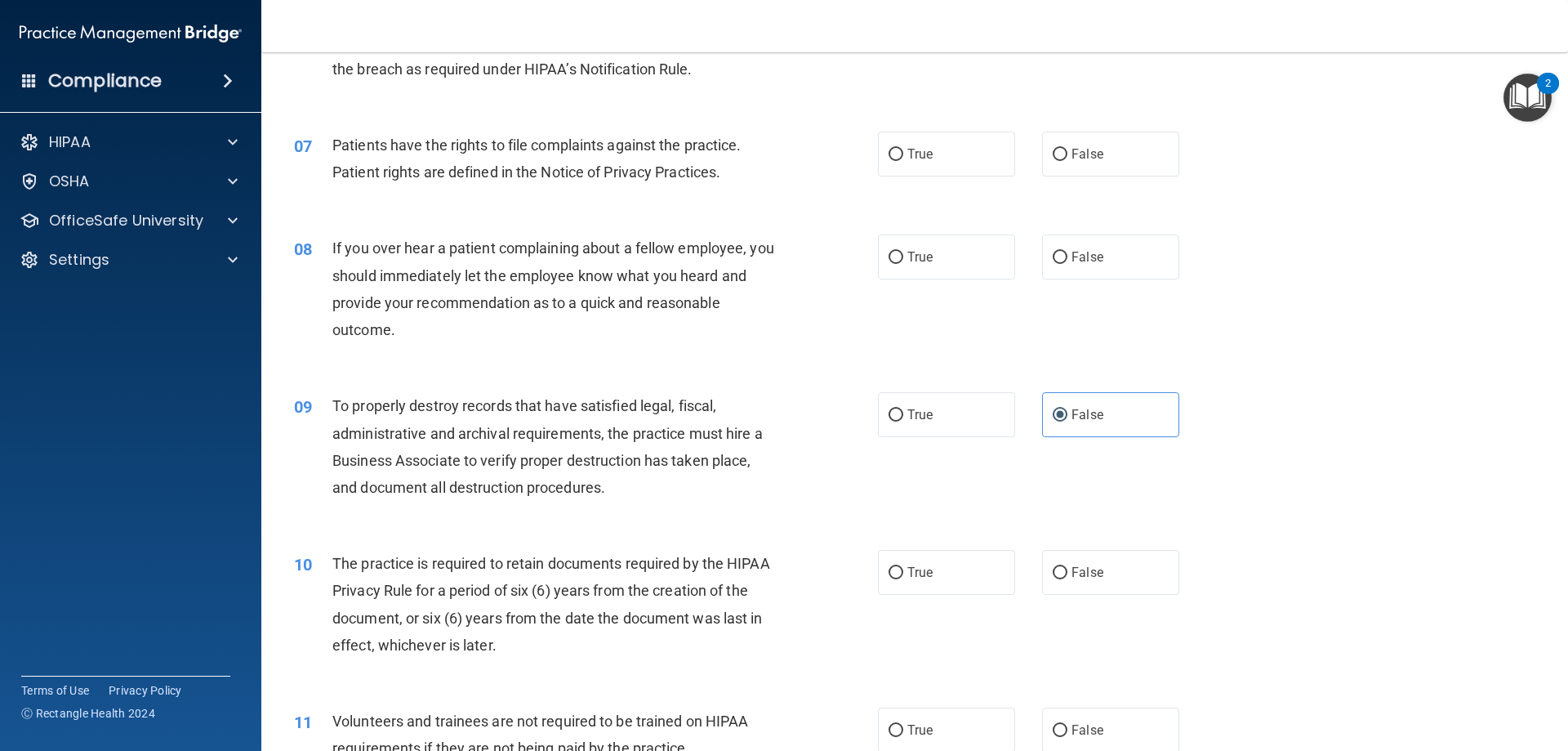
scroll to position [899, 0]
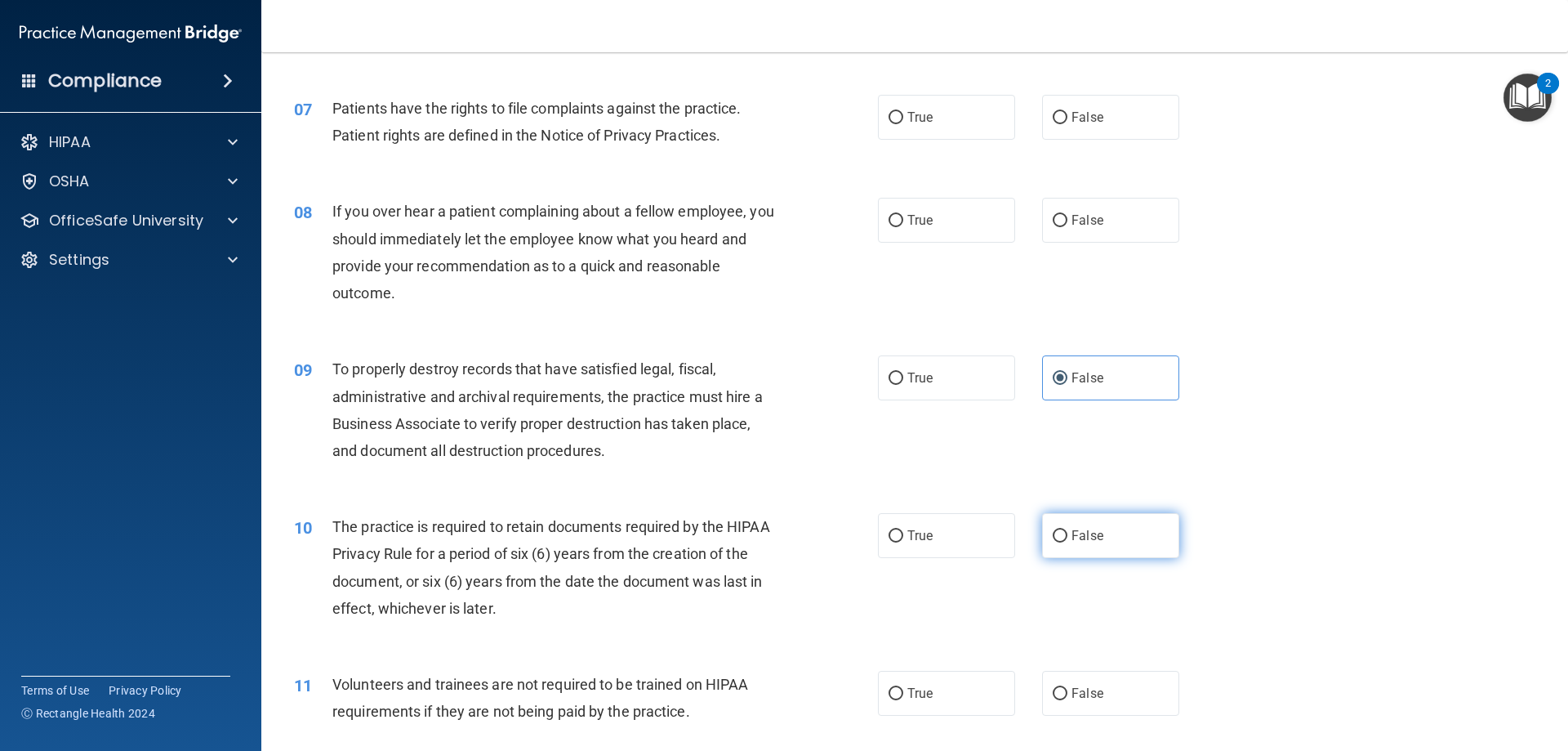
click at [1071, 529] on span "False" at bounding box center [1087, 535] width 32 height 15
click at [1068, 530] on input "False" at bounding box center [1060, 536] width 15 height 12
radio input "true"
click at [1093, 701] on label "False" at bounding box center [1110, 693] width 137 height 45
click at [1068, 700] on input "False" at bounding box center [1060, 694] width 15 height 12
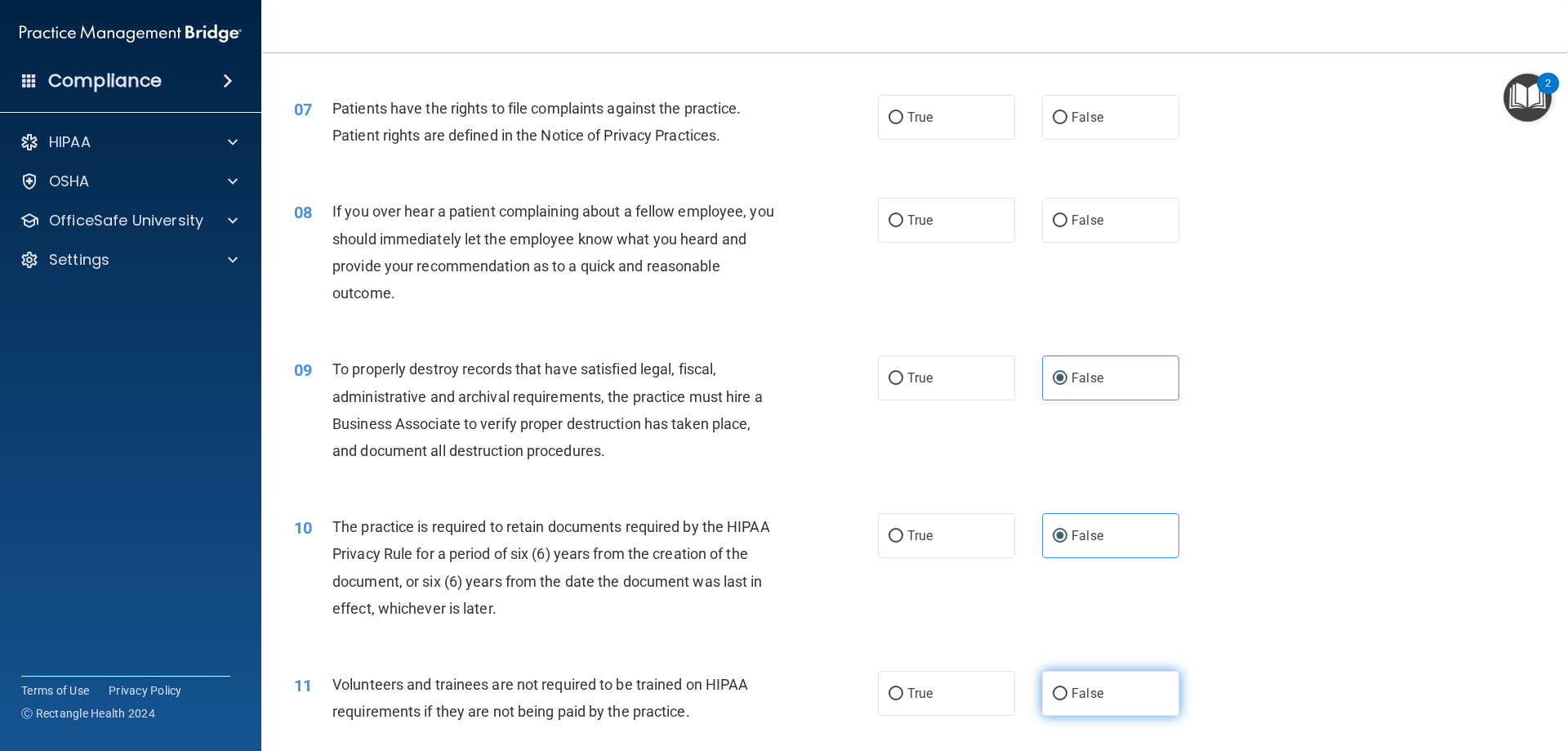
radio input "true"
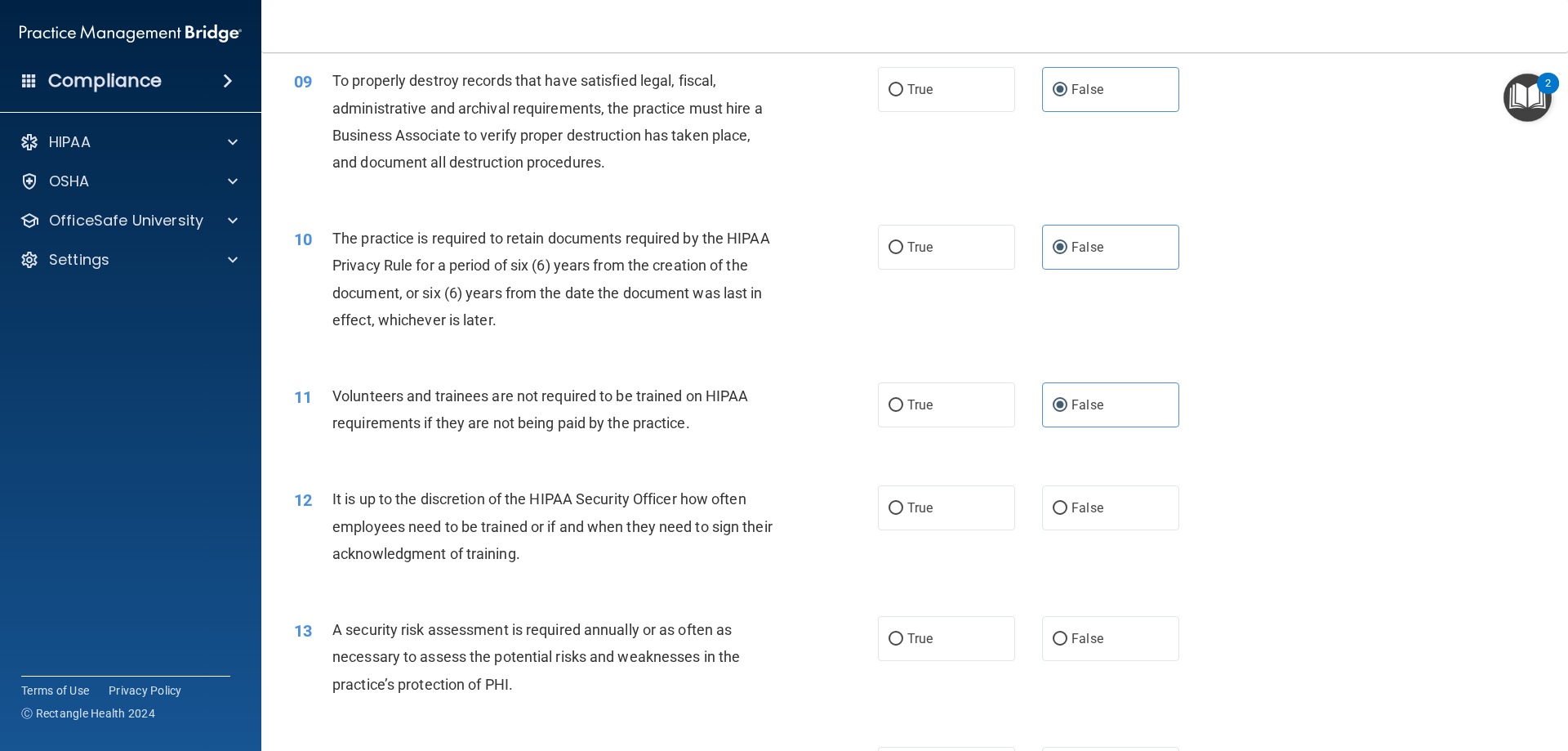
scroll to position [1226, 0]
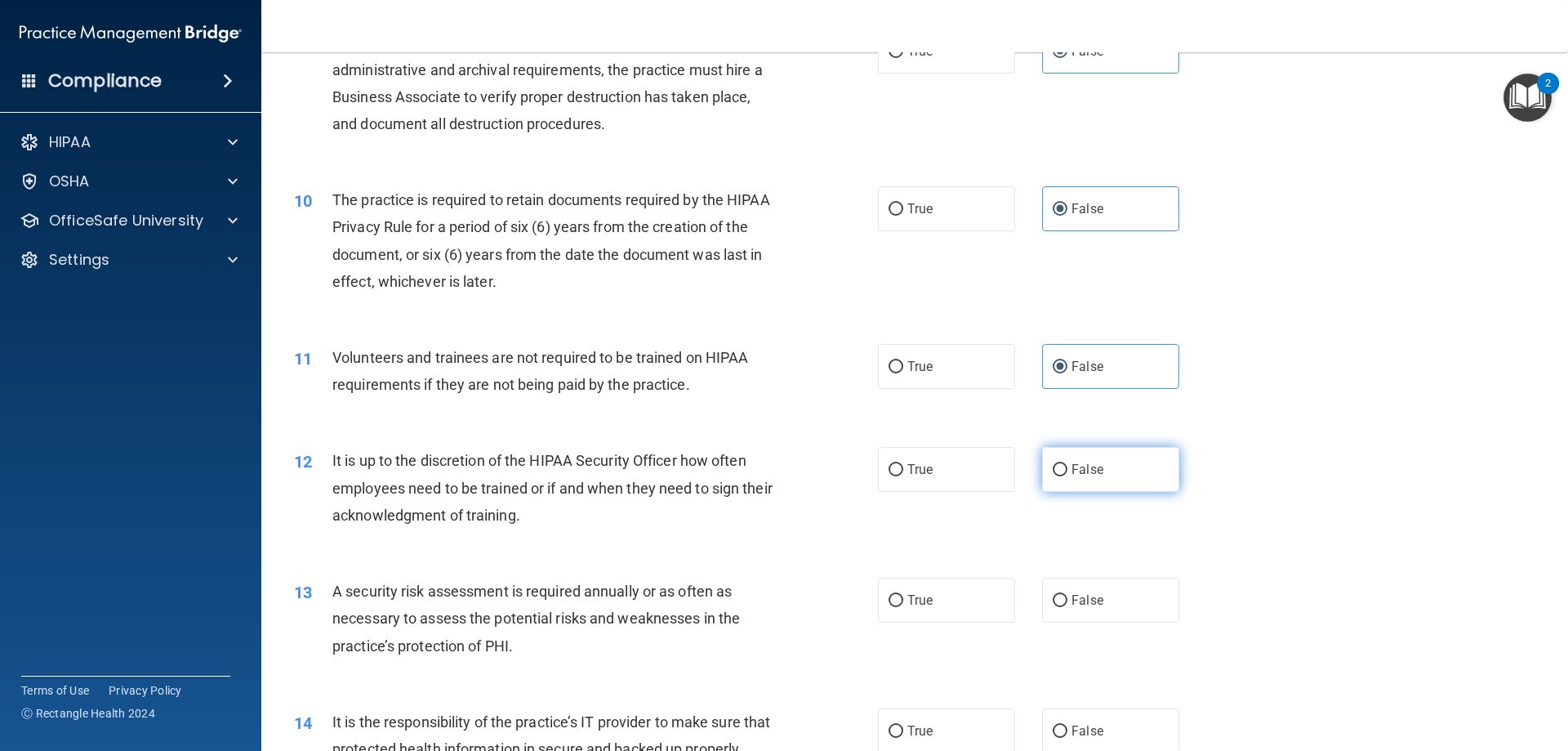
click at [1057, 480] on label "False" at bounding box center [1110, 469] width 137 height 45
click at [1057, 477] on input "False" at bounding box center [1060, 470] width 15 height 12
radio input "true"
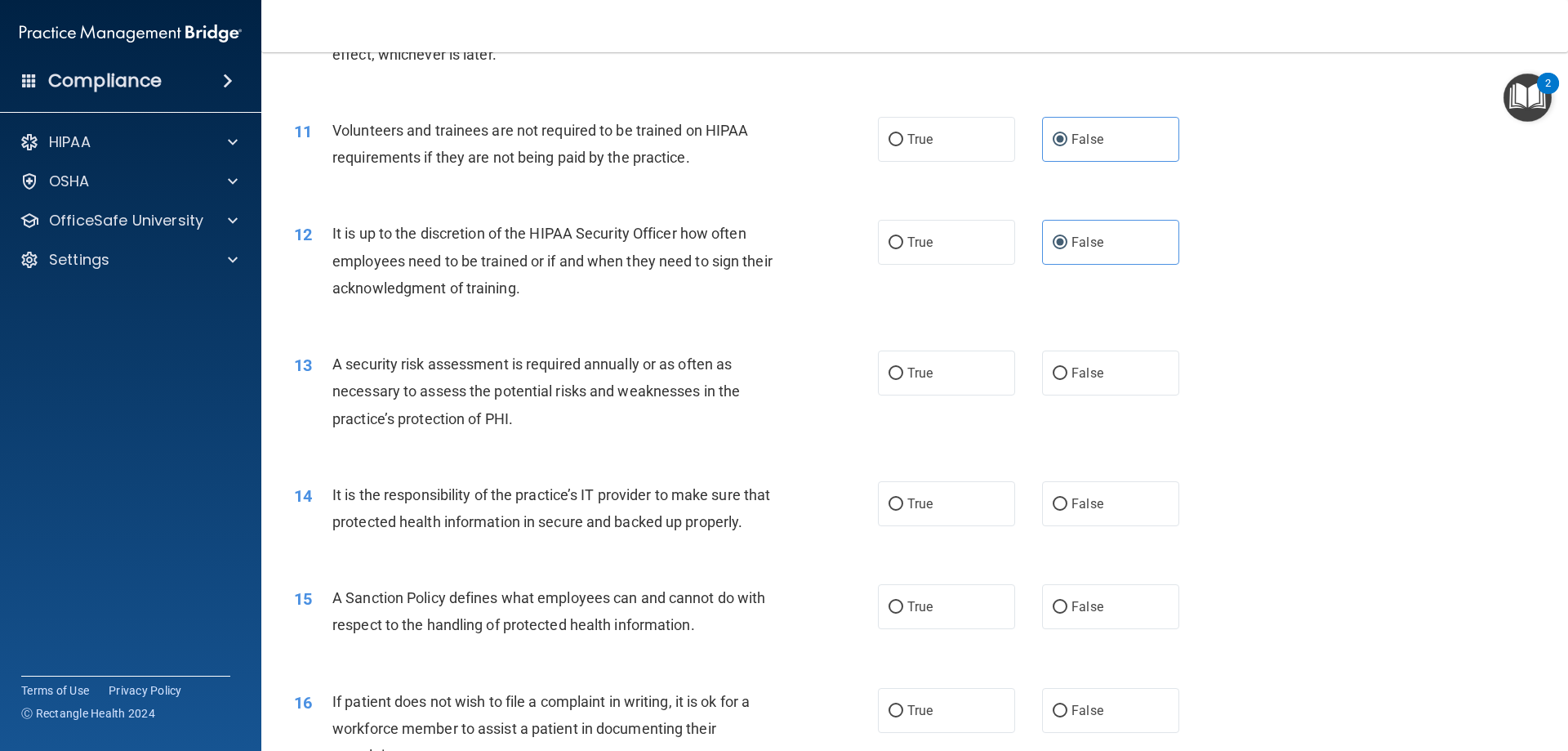
scroll to position [1471, 0]
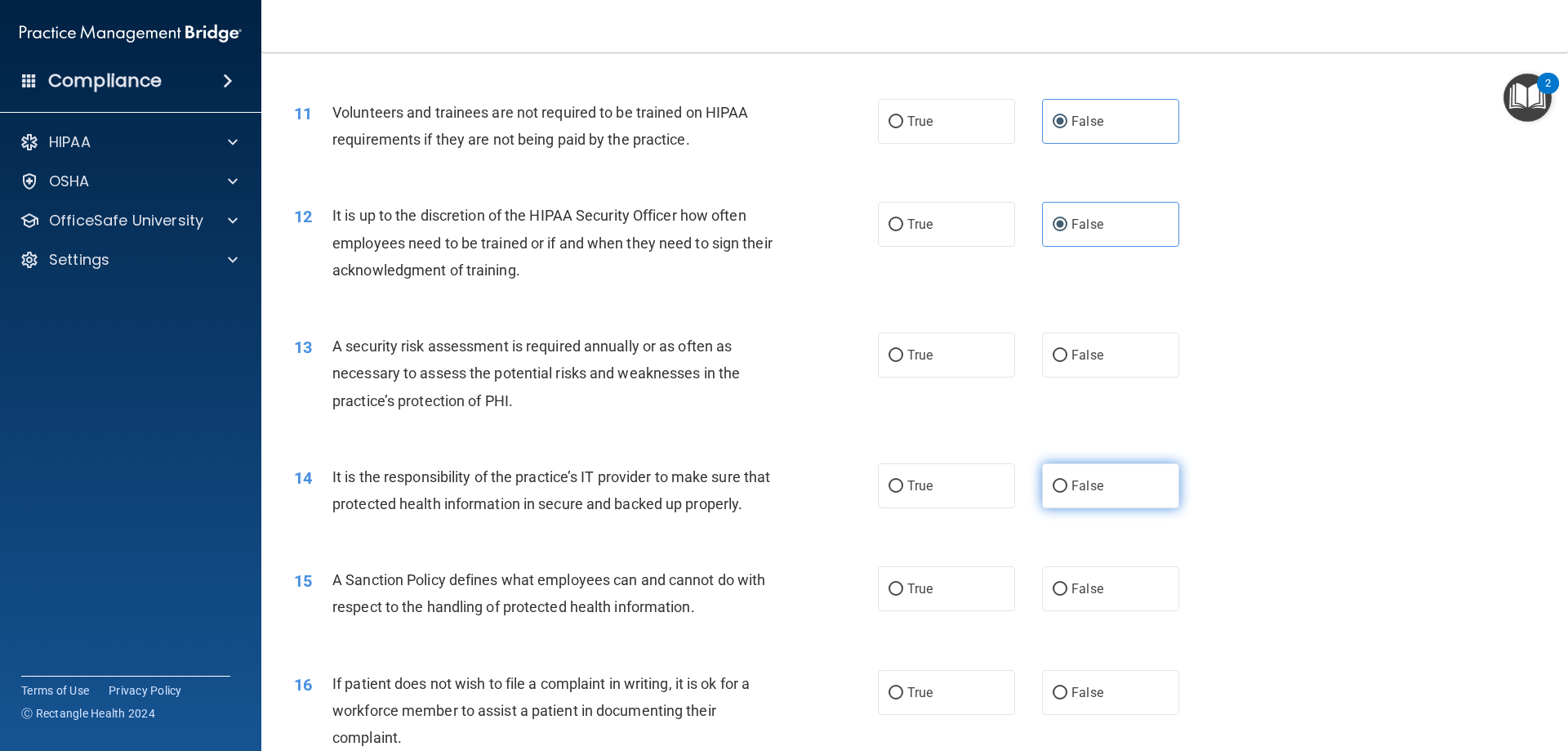
click at [1086, 478] on span "False" at bounding box center [1087, 486] width 32 height 15
click at [1068, 480] on input "False" at bounding box center [1060, 486] width 15 height 12
radio input "true"
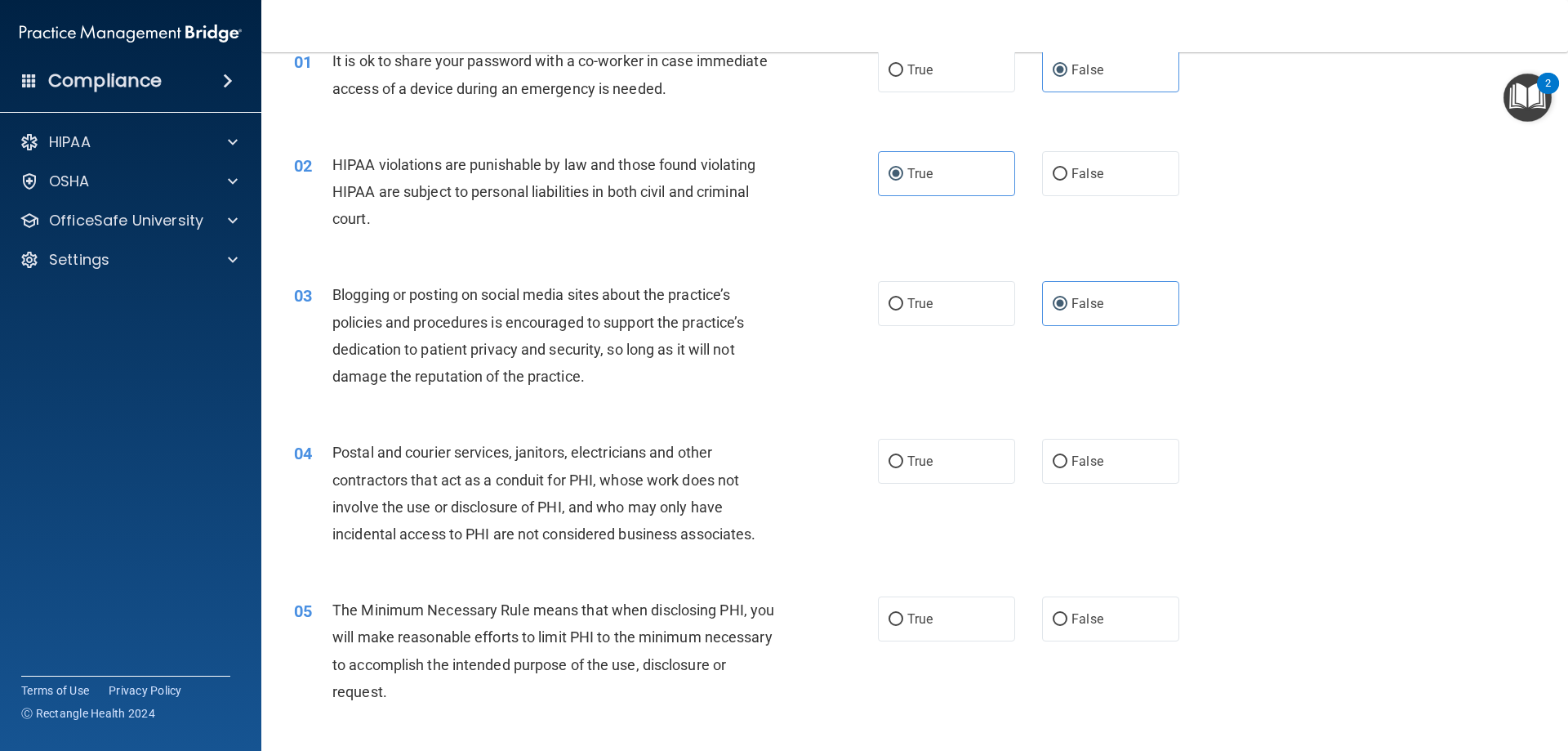
scroll to position [0, 0]
